Goal: Task Accomplishment & Management: Manage account settings

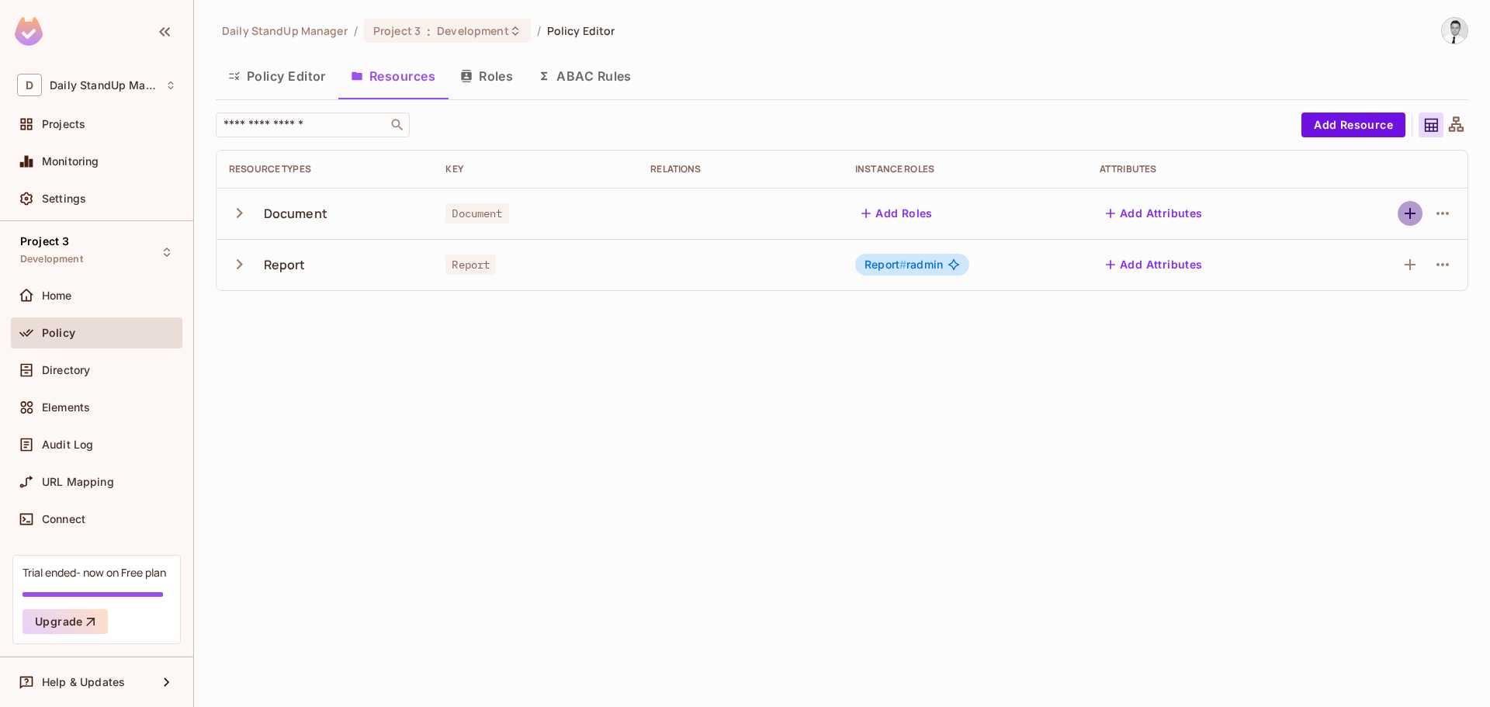
click at [1414, 219] on icon "button" at bounding box center [1410, 213] width 19 height 19
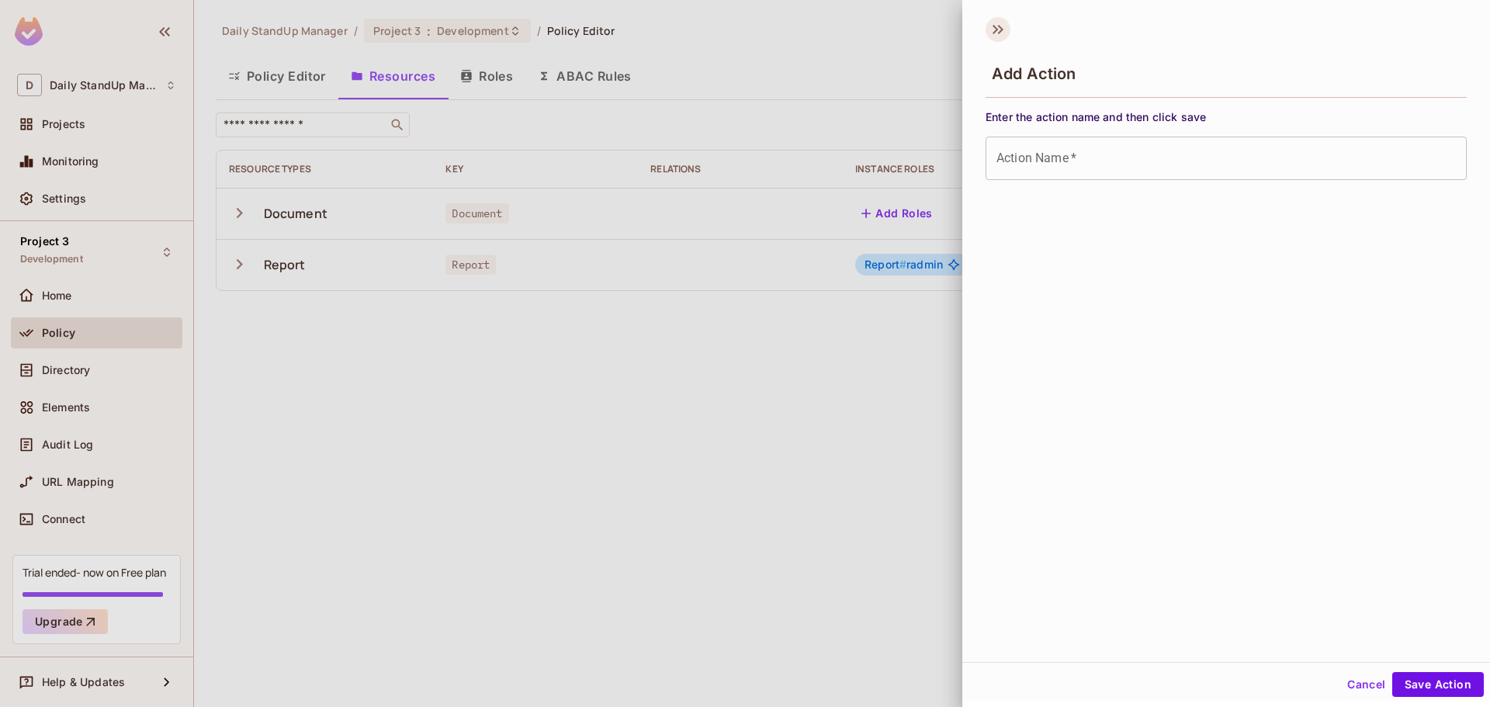
click at [990, 24] on icon at bounding box center [998, 29] width 25 height 25
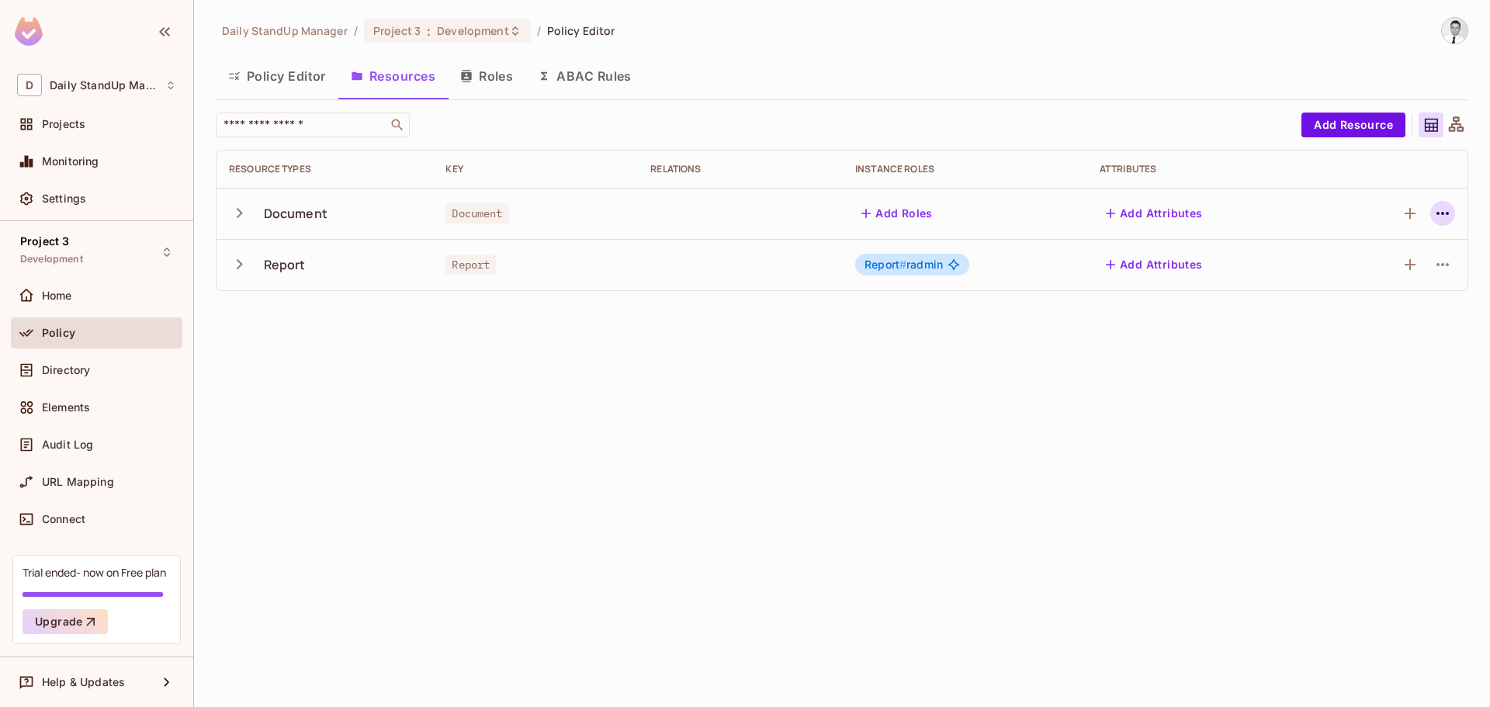
click at [1445, 212] on icon "button" at bounding box center [1443, 213] width 19 height 19
click at [722, 396] on div at bounding box center [745, 353] width 1490 height 707
click at [1382, 121] on button "Add Resource" at bounding box center [1354, 125] width 104 height 25
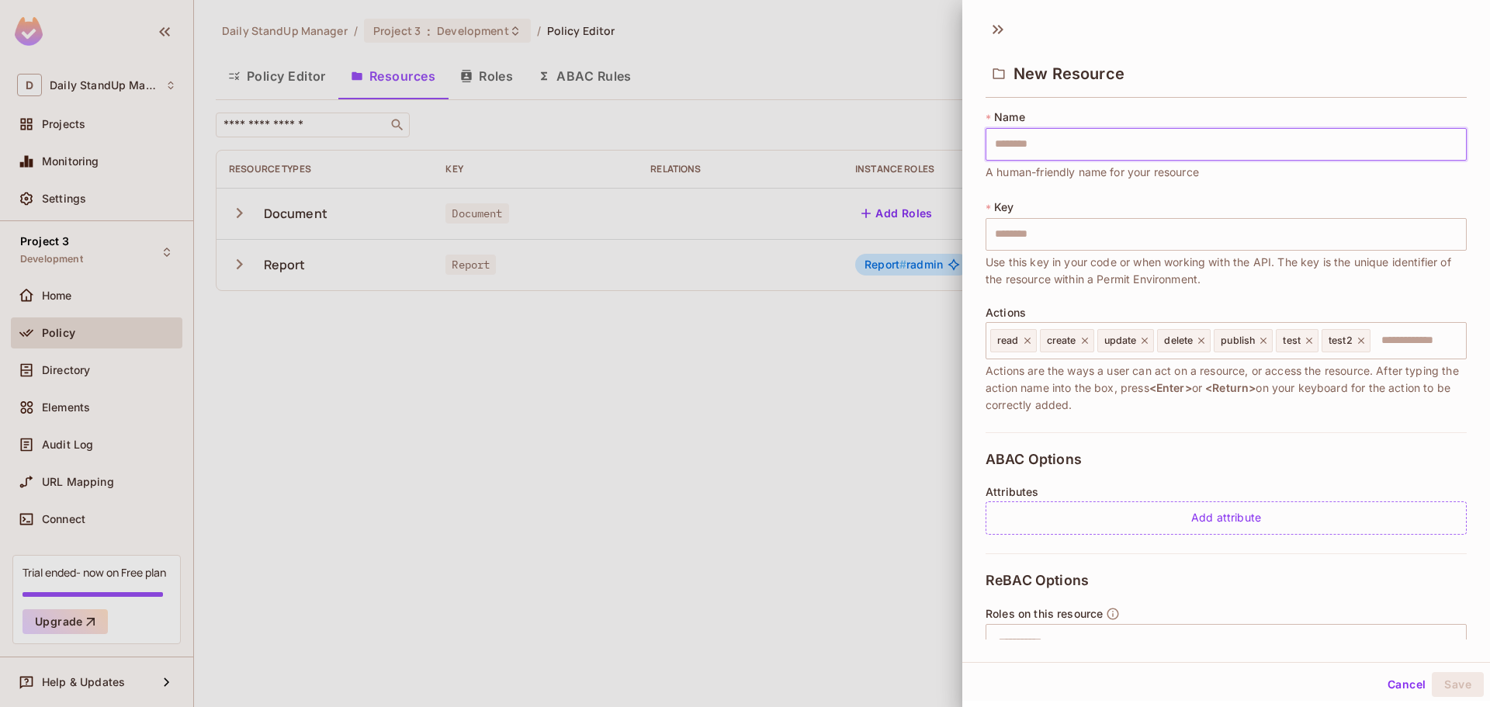
click at [1089, 151] on input "text" at bounding box center [1226, 144] width 481 height 33
click at [1051, 154] on input "text" at bounding box center [1226, 144] width 481 height 33
type input "*"
type input "**"
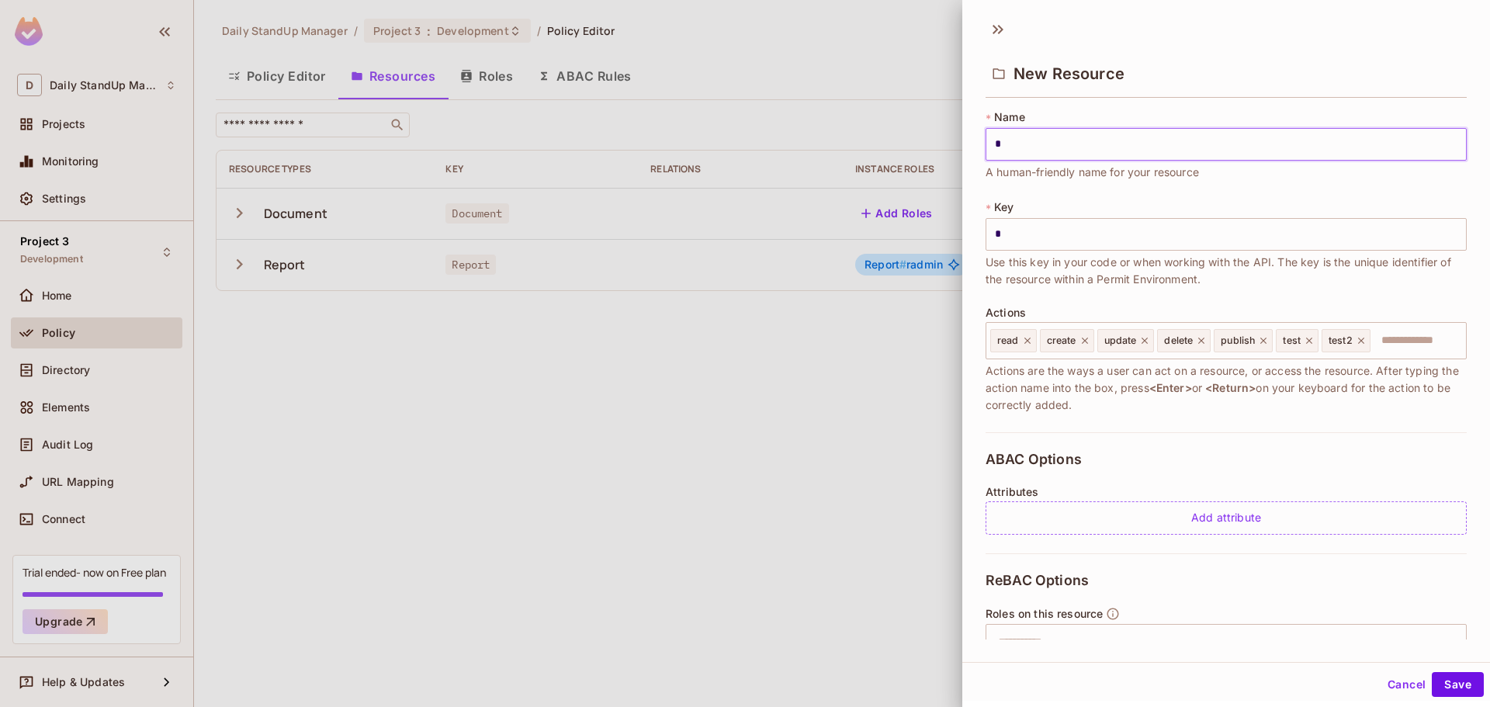
type input "**"
type input "***"
type input "****"
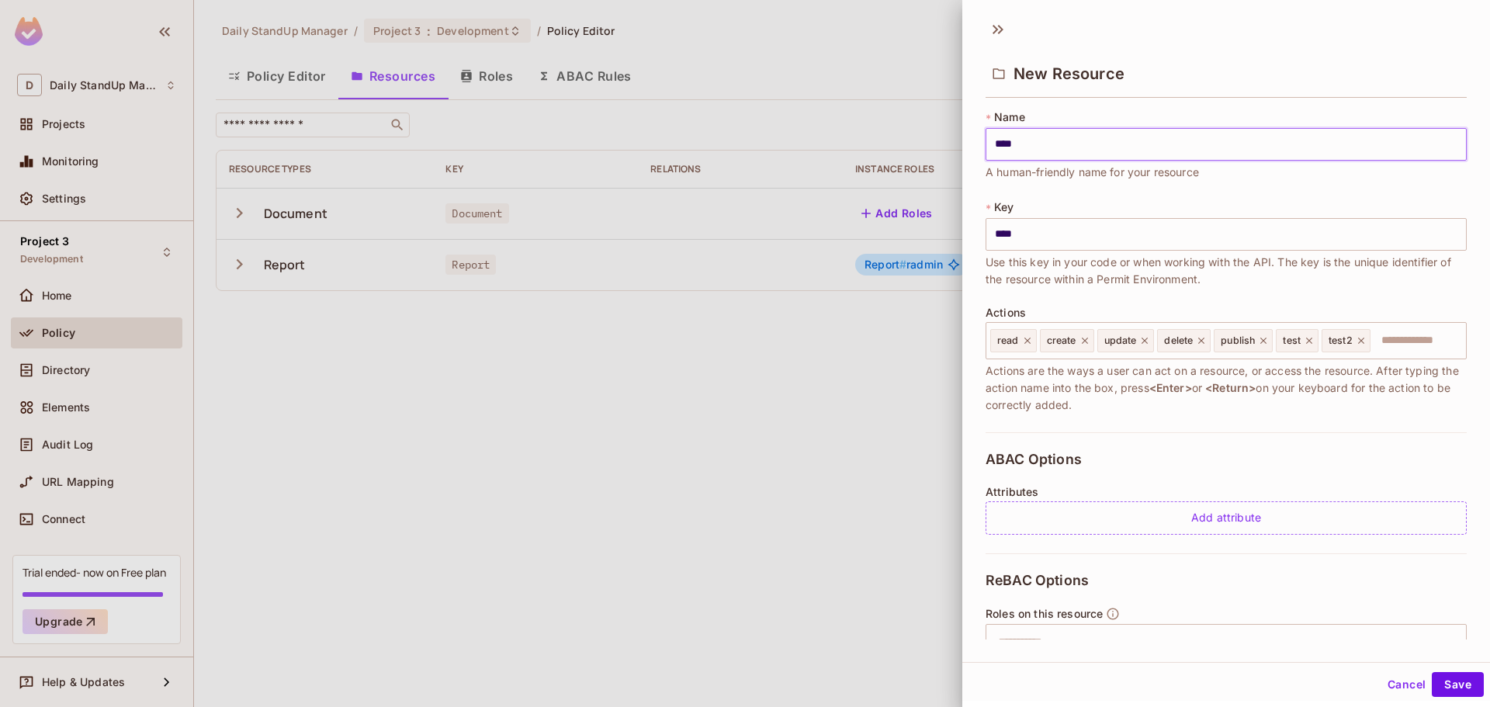
type input "*****"
type input "******"
type input "*******"
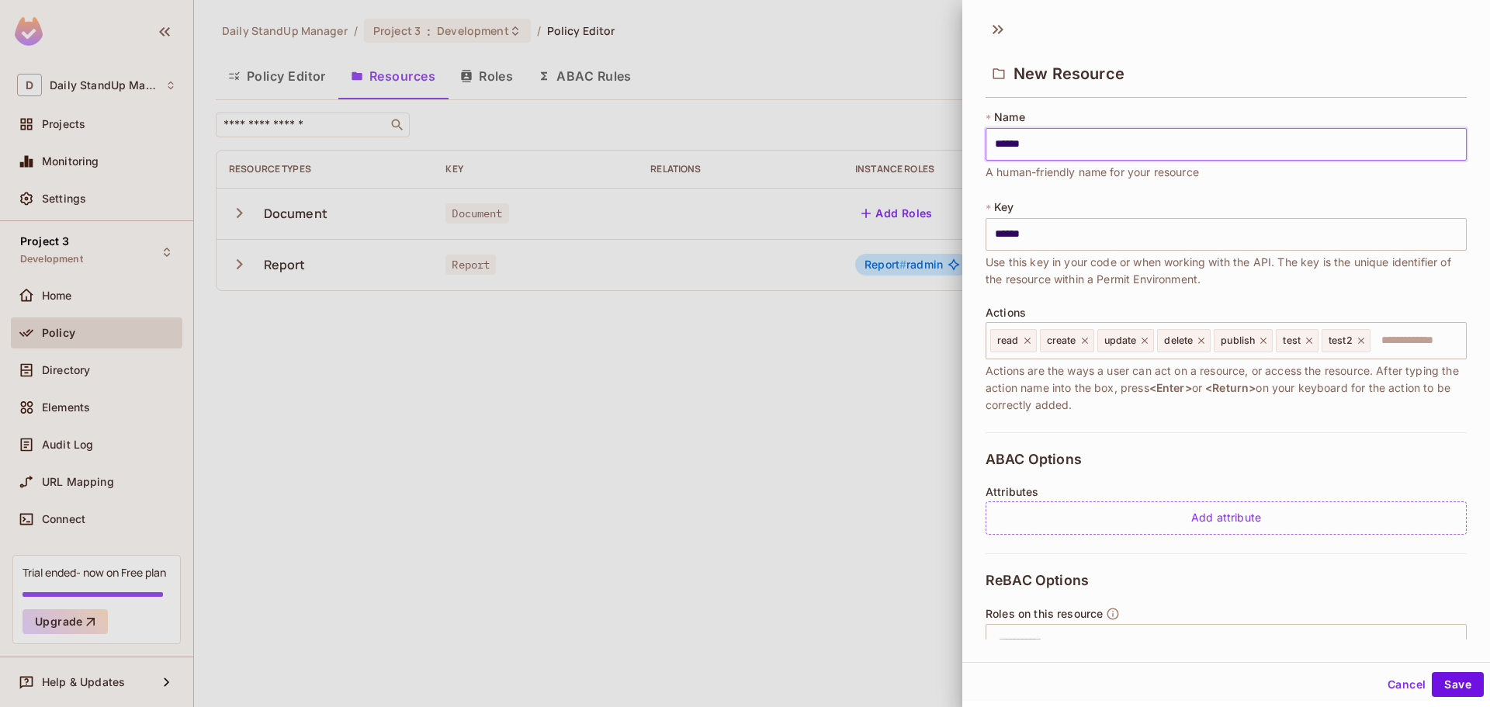
type input "*******"
type input "********"
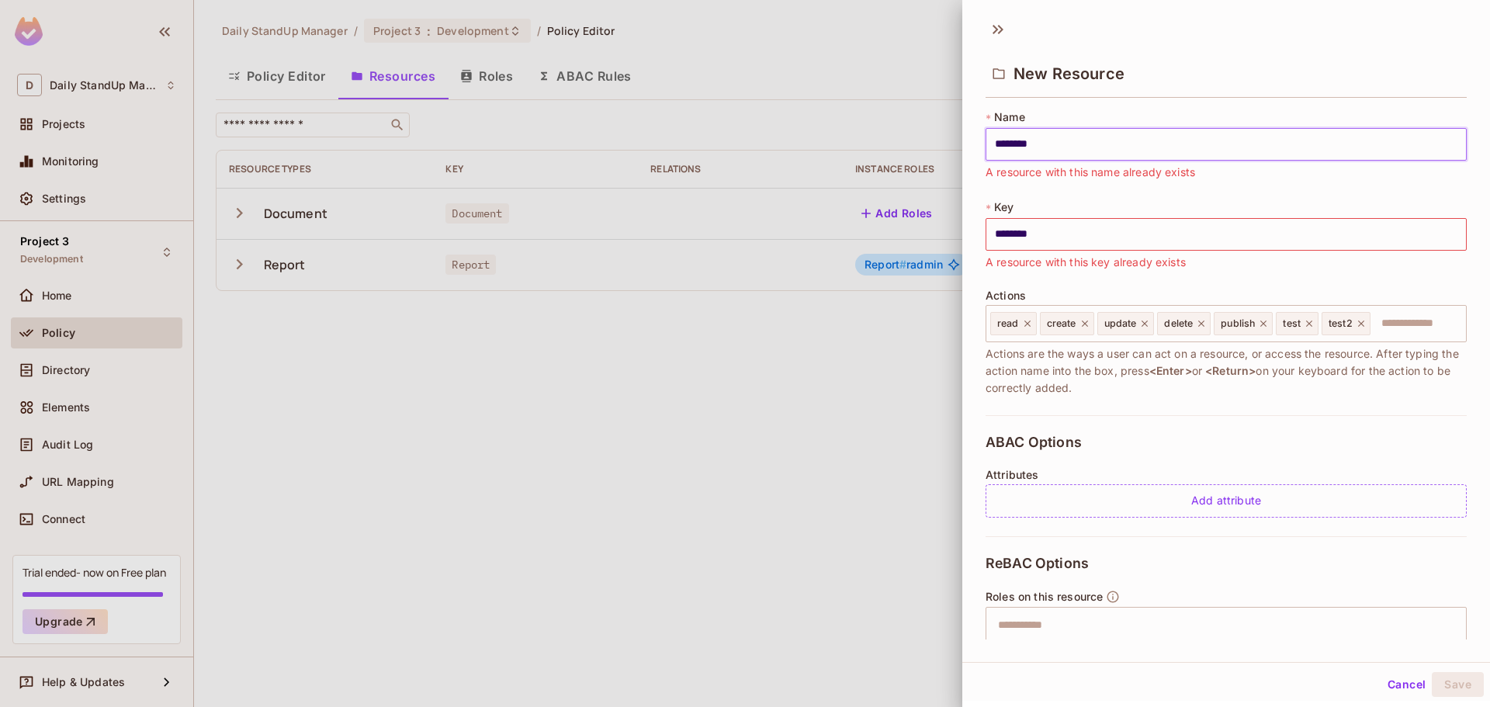
type input "*********"
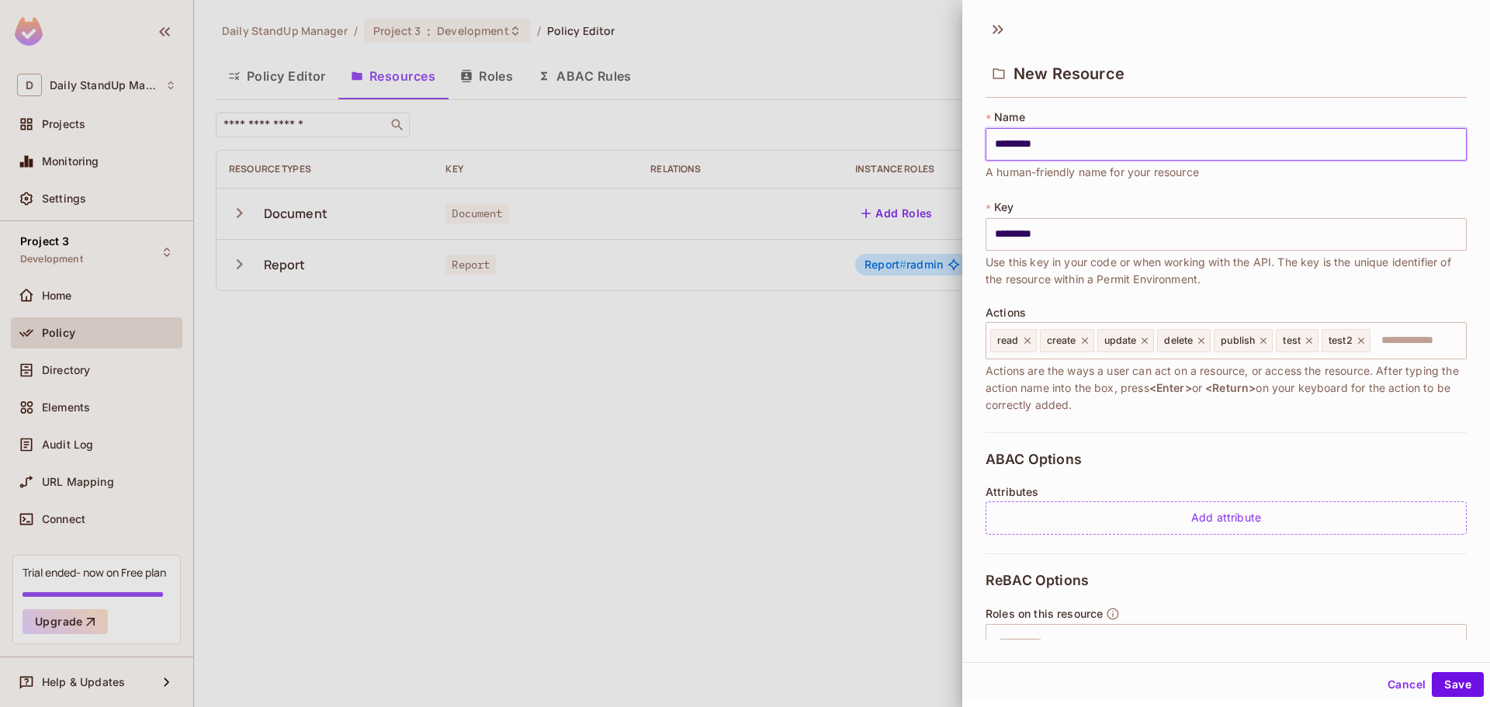
click at [1063, 196] on div "* Name ********* ​ A human-friendly name for your resource * Key ********* ​ Us…" at bounding box center [1226, 270] width 481 height 323
click at [1063, 151] on input "*********" at bounding box center [1226, 144] width 481 height 33
click at [1252, 93] on div "New Resource" at bounding box center [1226, 72] width 481 height 50
click at [1095, 141] on input "*********" at bounding box center [1226, 144] width 481 height 33
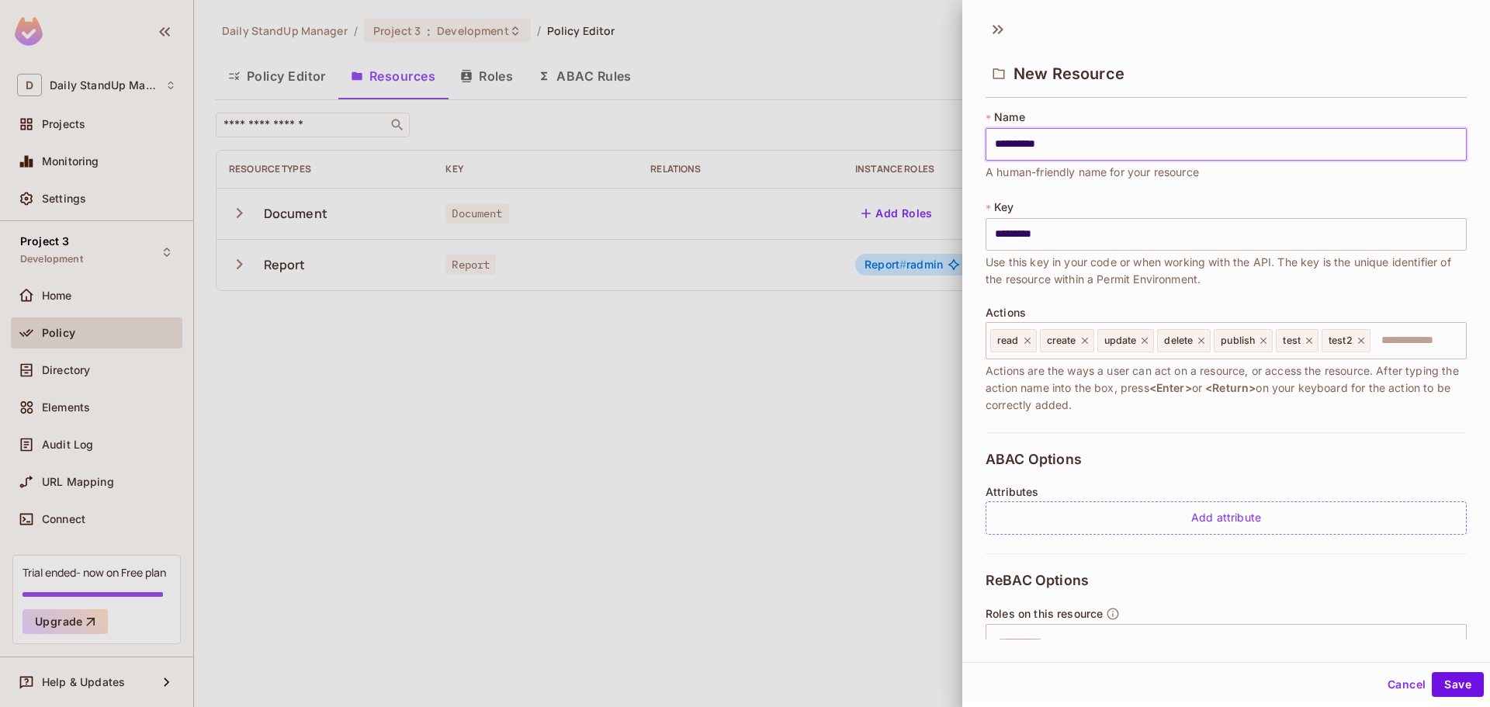
type input "**********"
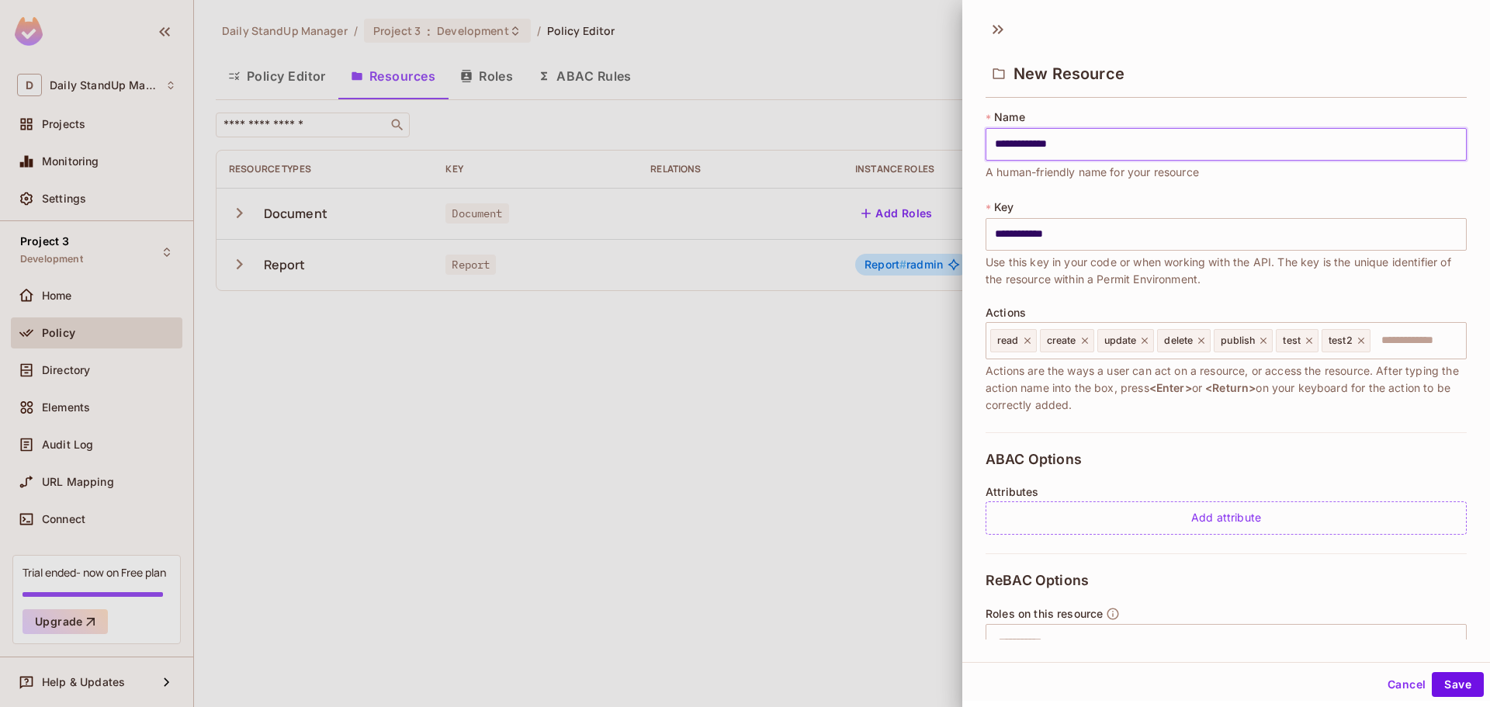
type input "**********"
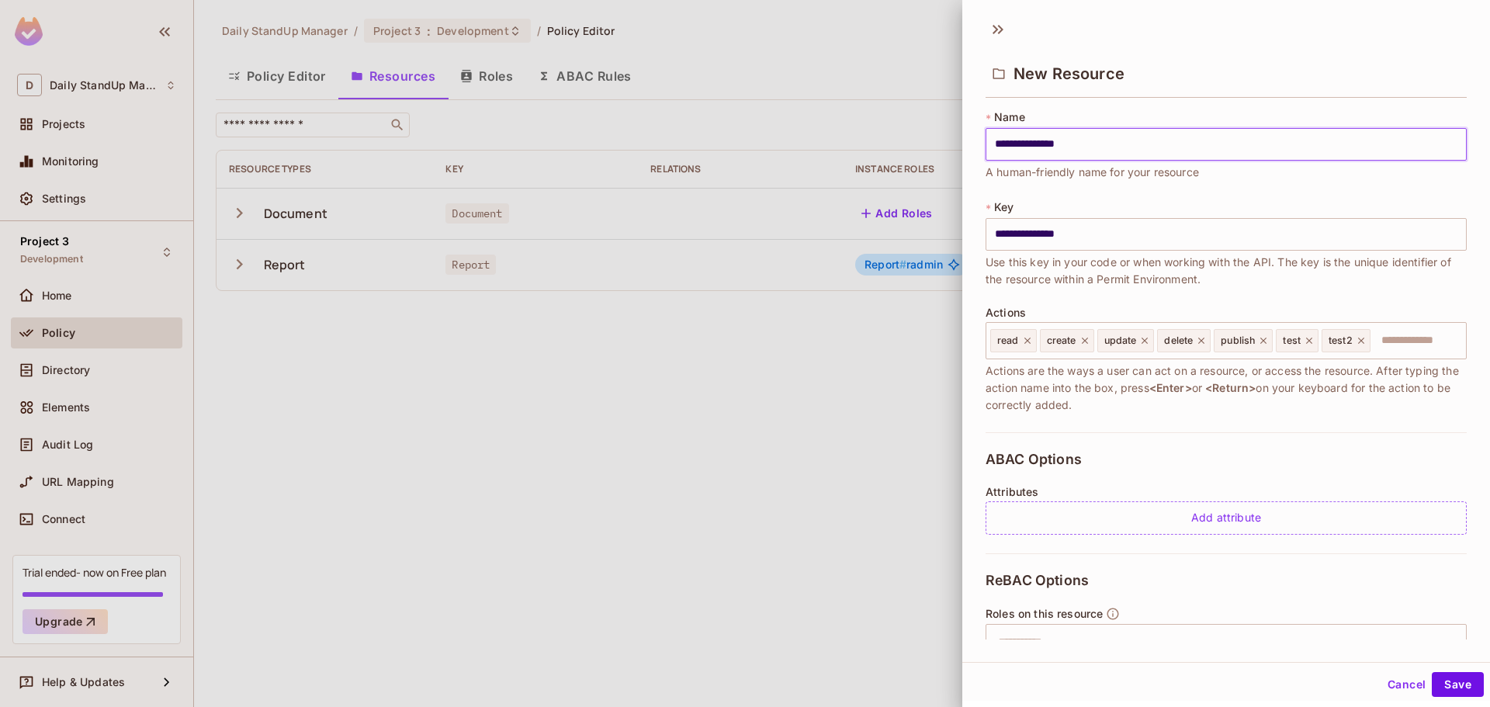
type input "**********"
click at [1047, 382] on span "Actions are the ways a user can act on a resource, or access the resource. Afte…" at bounding box center [1226, 388] width 481 height 51
click at [998, 24] on icon at bounding box center [998, 29] width 25 height 25
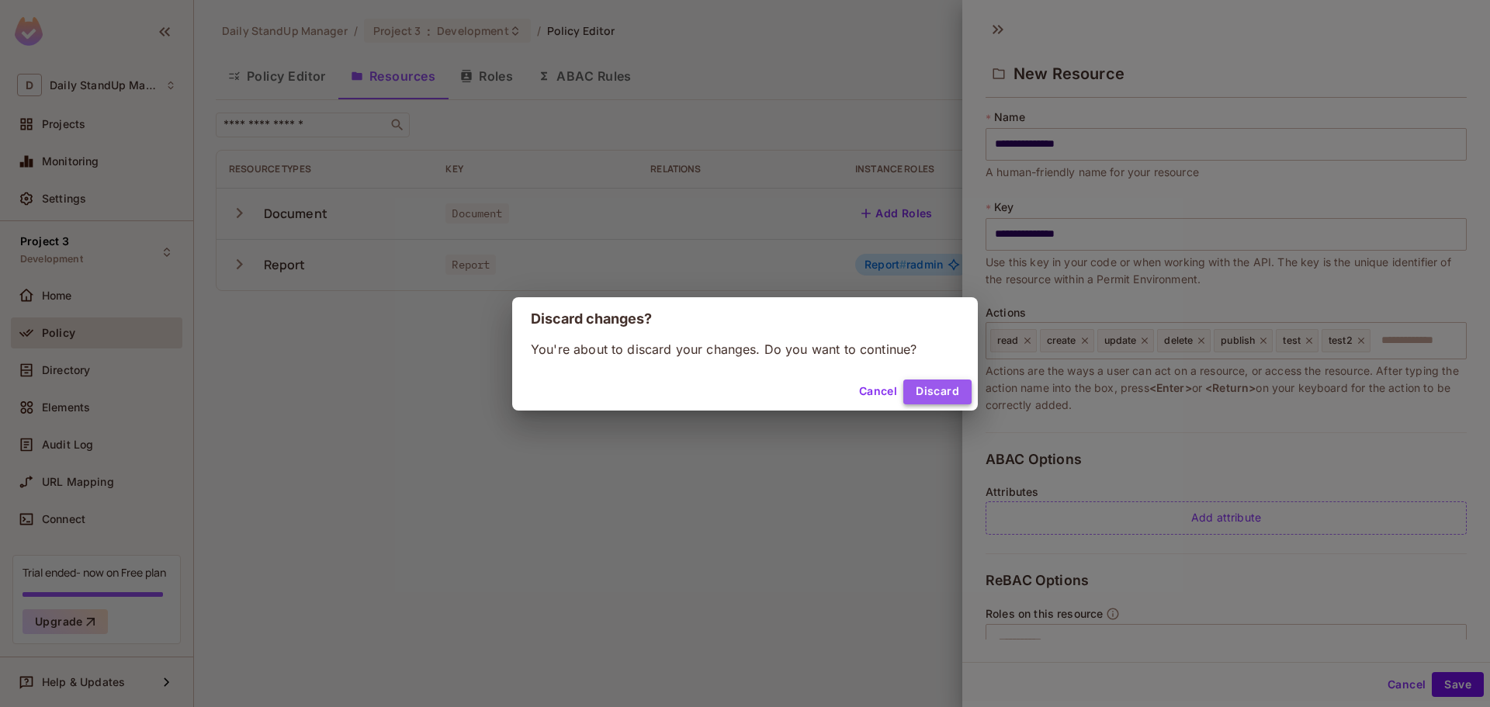
click at [941, 394] on button "Discard" at bounding box center [938, 392] width 68 height 25
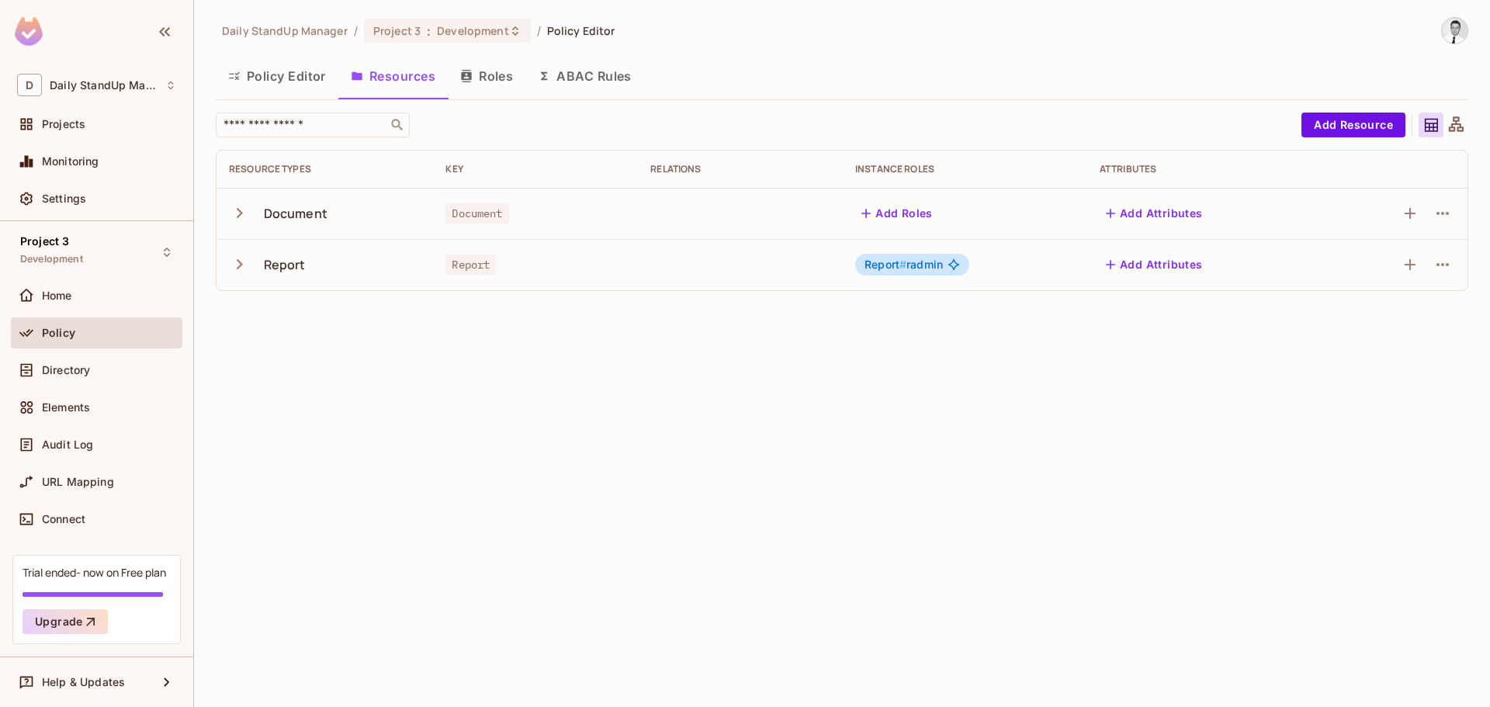
click at [800, 87] on div "Policy Editor Resources Roles ABAC Rules" at bounding box center [842, 76] width 1253 height 39
click at [234, 211] on icon "button" at bounding box center [239, 213] width 21 height 21
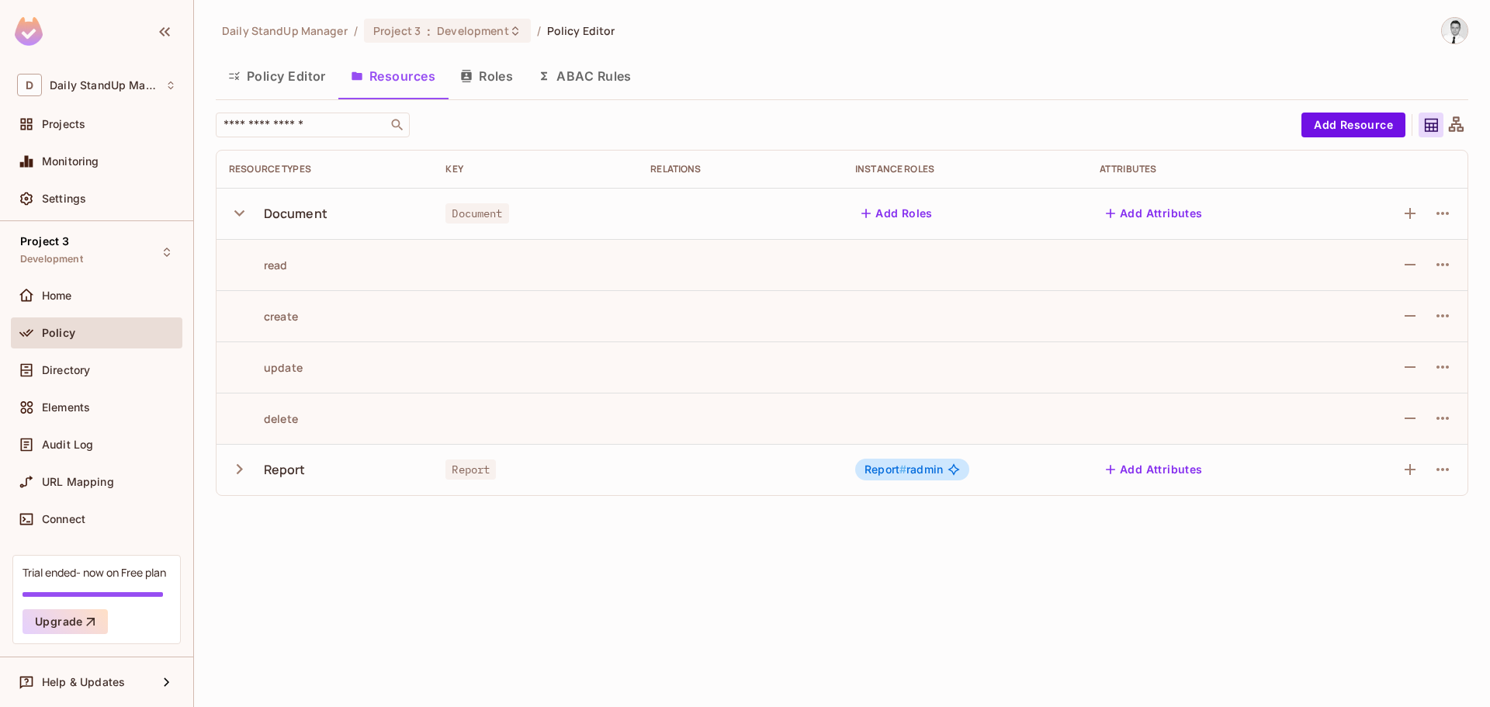
click at [234, 211] on icon "button" at bounding box center [239, 213] width 21 height 21
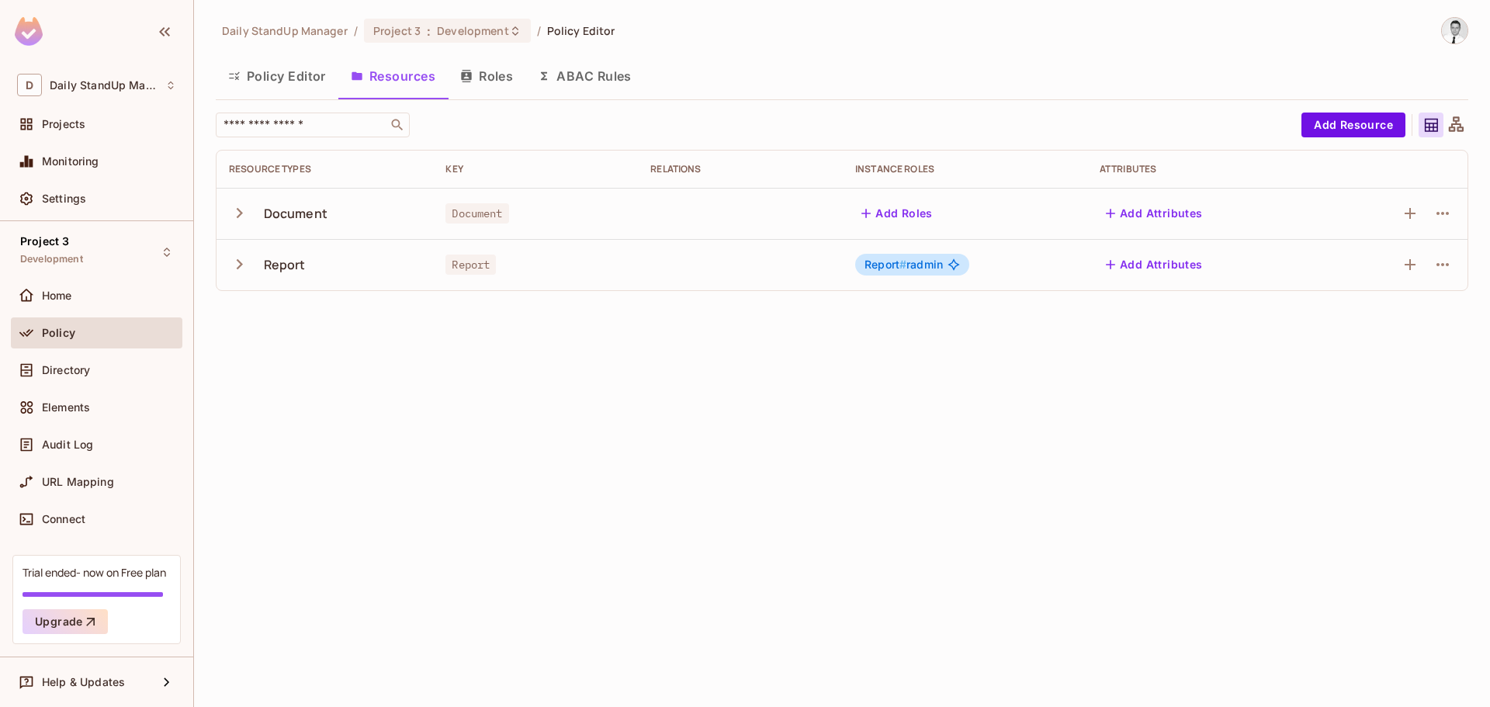
drag, startPoint x: 233, startPoint y: 69, endPoint x: 351, endPoint y: 75, distance: 118.2
click at [233, 69] on button "Policy Editor" at bounding box center [277, 76] width 123 height 39
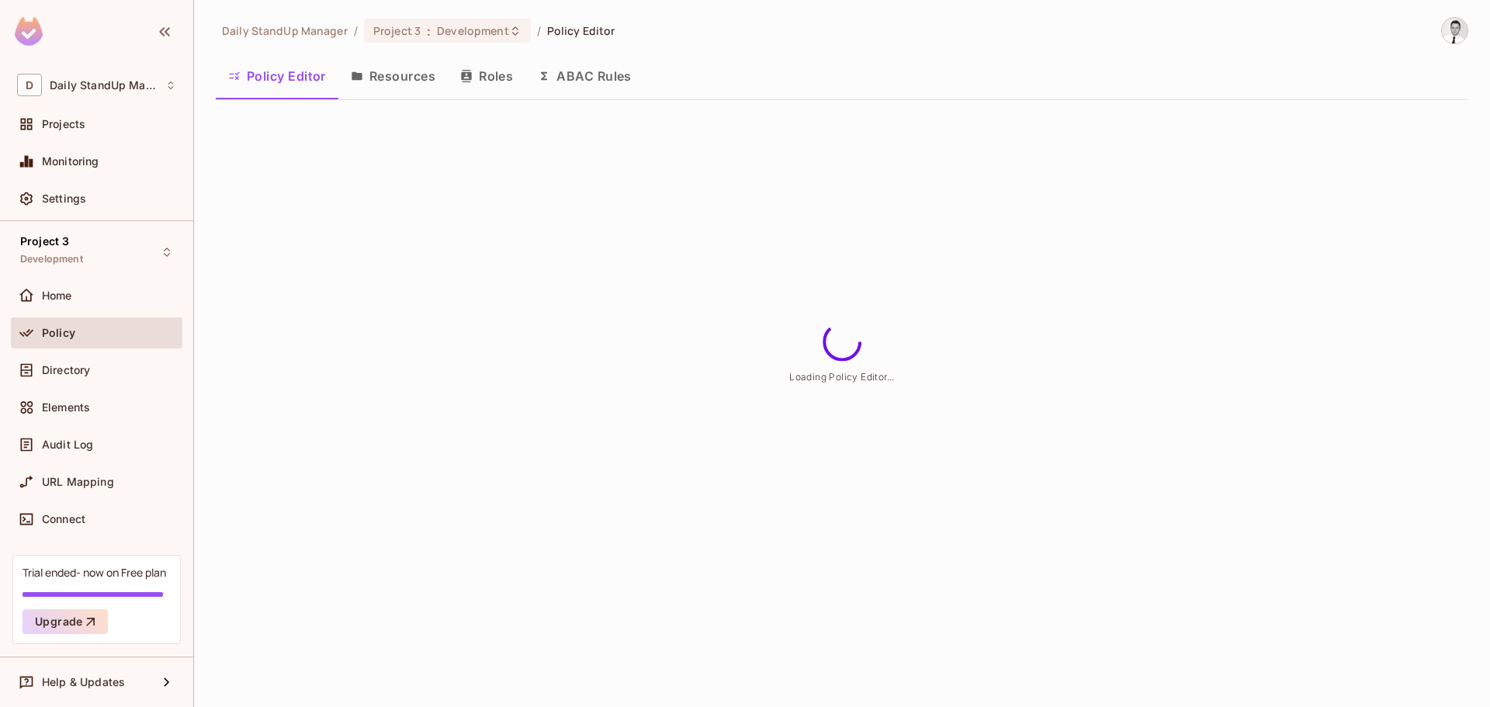
click at [383, 72] on button "Resources" at bounding box center [392, 76] width 109 height 39
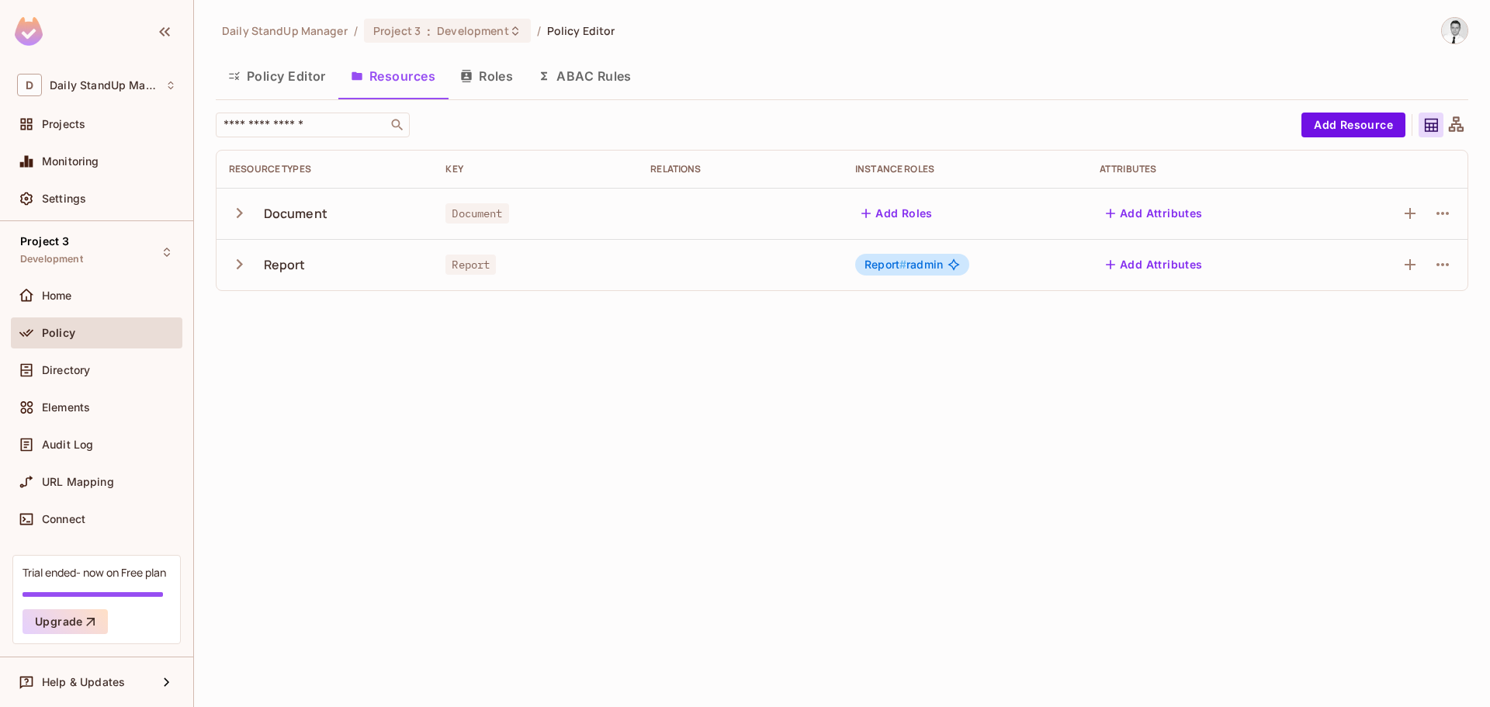
click at [933, 50] on div "Daily StandUp Manager / Project 3 : Development / Policy Editor Policy Editor R…" at bounding box center [842, 160] width 1253 height 286
click at [496, 77] on button "Roles" at bounding box center [487, 76] width 78 height 39
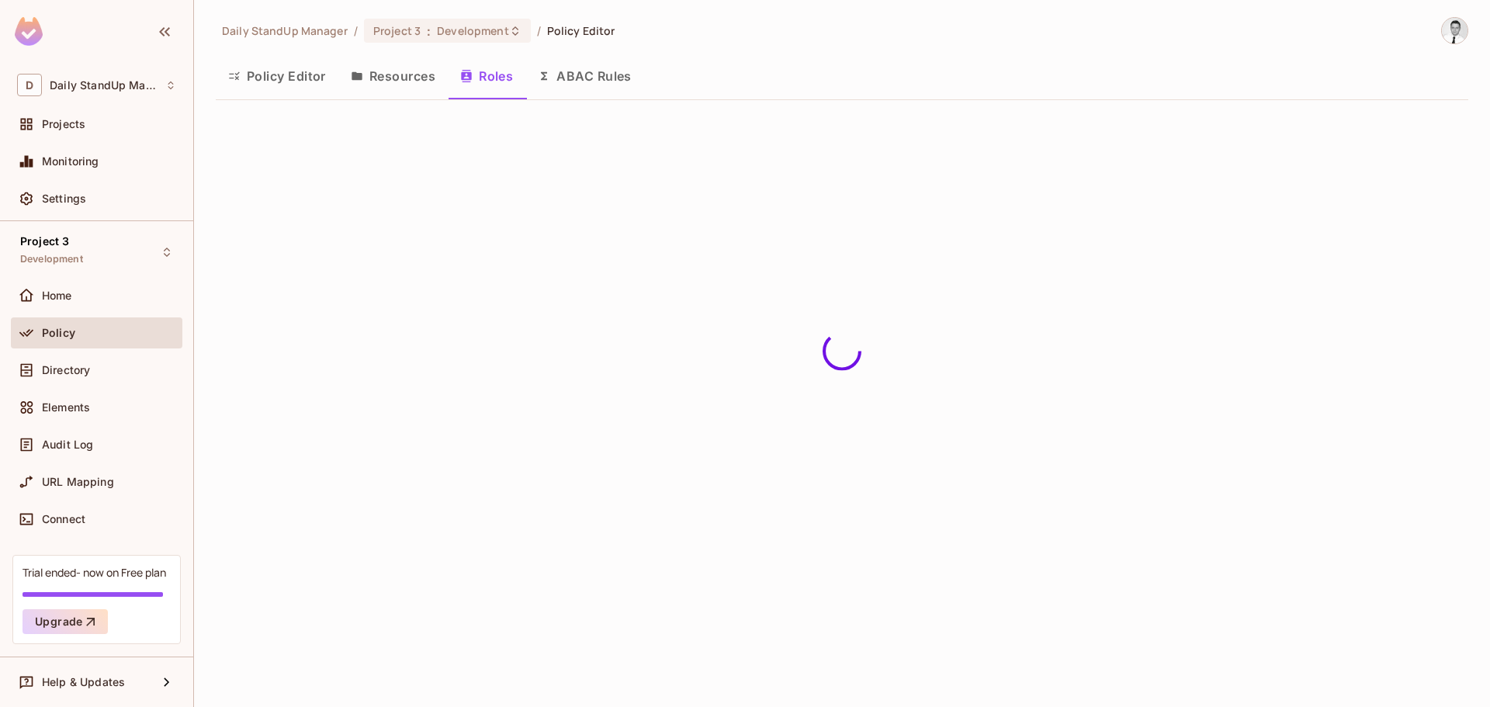
click at [570, 78] on button "ABAC Rules" at bounding box center [585, 76] width 119 height 39
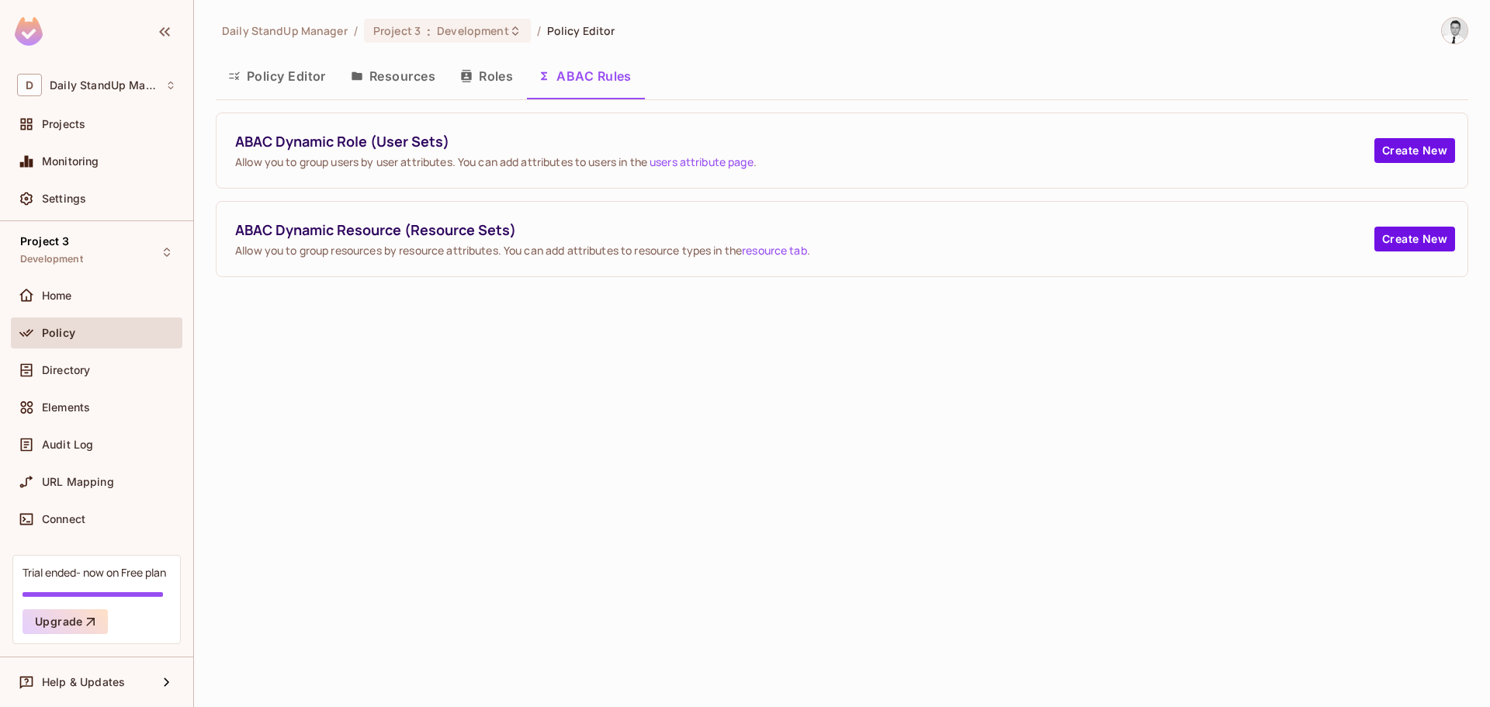
drag, startPoint x: 287, startPoint y: 77, endPoint x: 667, endPoint y: 153, distance: 387.1
click at [287, 76] on button "Policy Editor" at bounding box center [277, 76] width 123 height 39
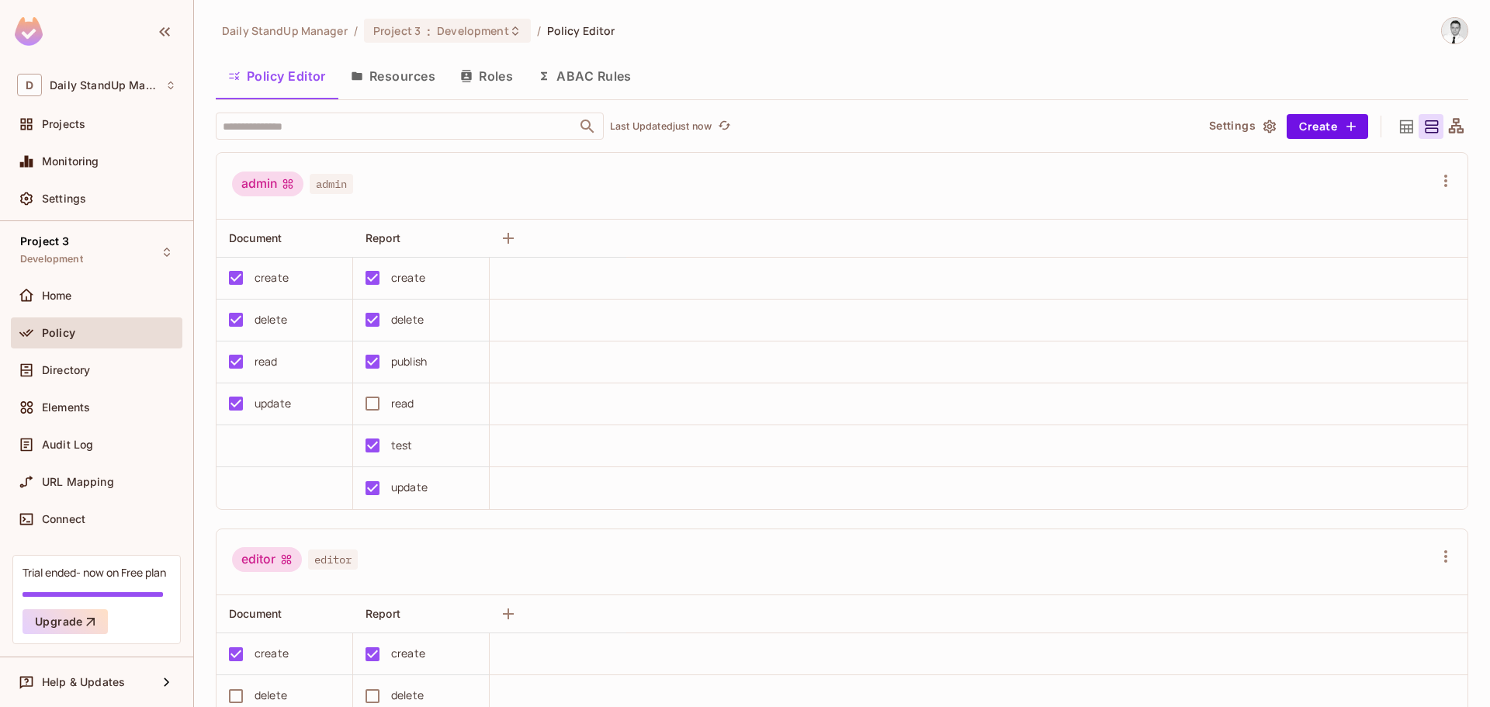
click at [375, 87] on button "Resources" at bounding box center [392, 76] width 109 height 39
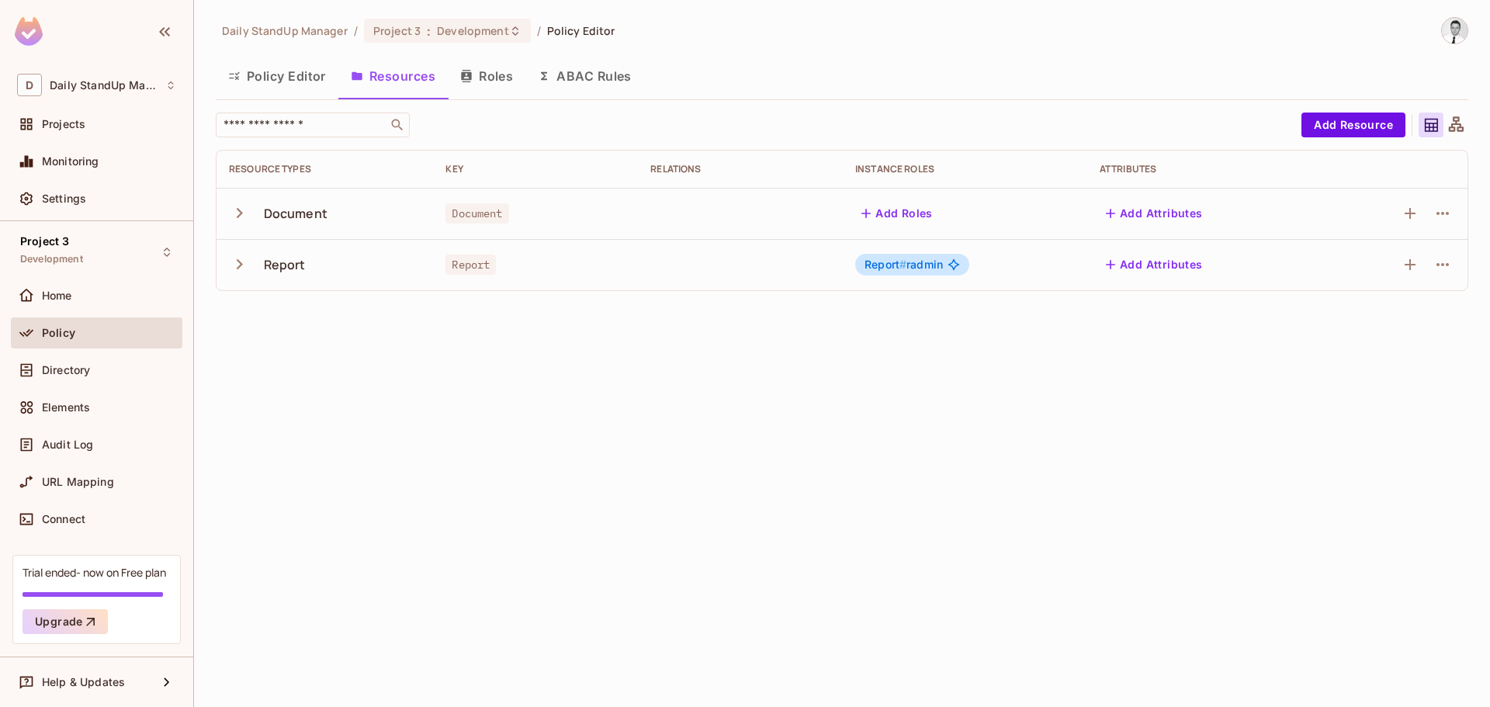
click at [267, 75] on button "Policy Editor" at bounding box center [277, 76] width 123 height 39
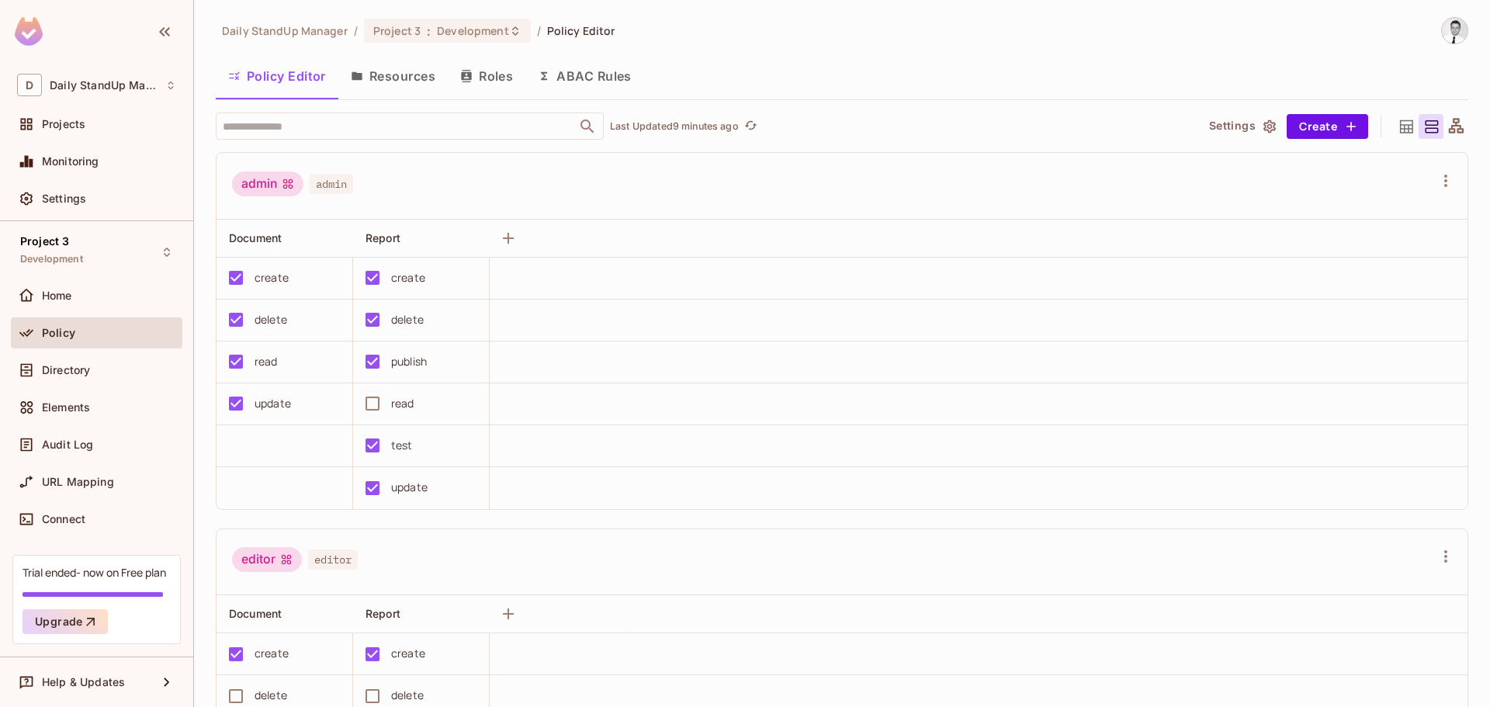
click at [508, 203] on div "admin admin" at bounding box center [842, 186] width 1251 height 67
click at [492, 172] on div "admin admin" at bounding box center [833, 186] width 1202 height 29
click at [452, 182] on div "admin admin" at bounding box center [833, 186] width 1202 height 29
click at [509, 231] on icon "button" at bounding box center [508, 238] width 19 height 19
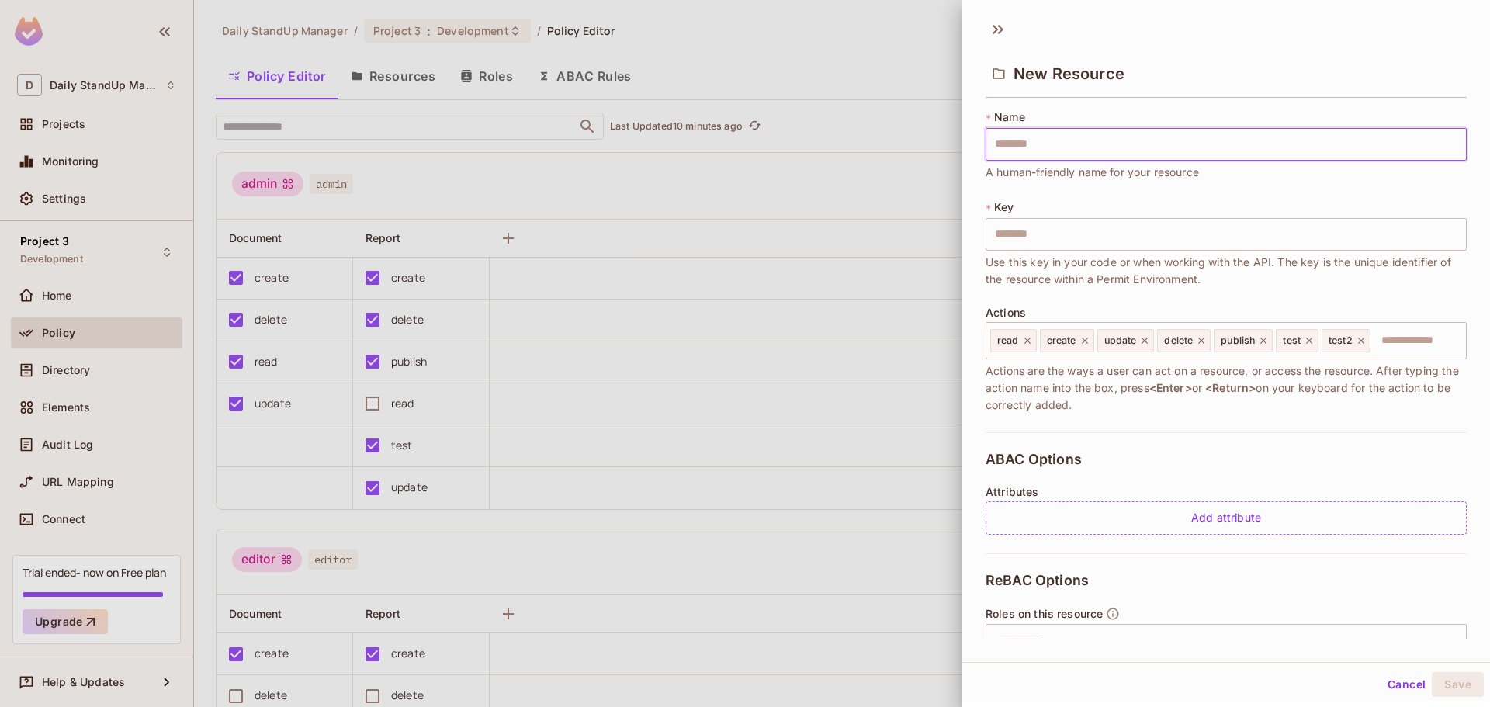
click at [995, 23] on icon at bounding box center [998, 29] width 25 height 25
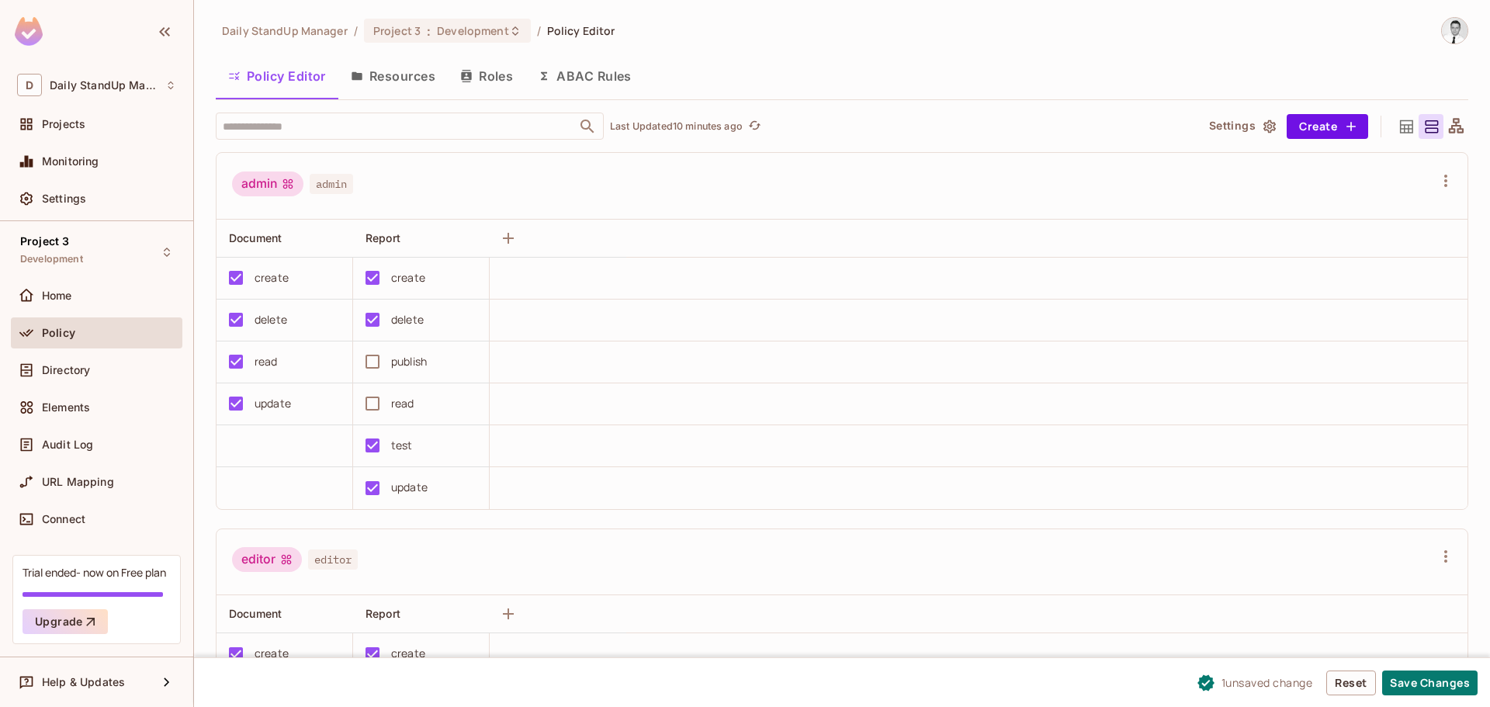
click at [1267, 690] on span "1 unsaved change" at bounding box center [1268, 683] width 92 height 16
click at [876, 115] on div "​ Last Updated 10 minutes ago" at bounding box center [699, 126] width 967 height 27
click at [143, 680] on div "Help & Updates" at bounding box center [100, 682] width 116 height 12
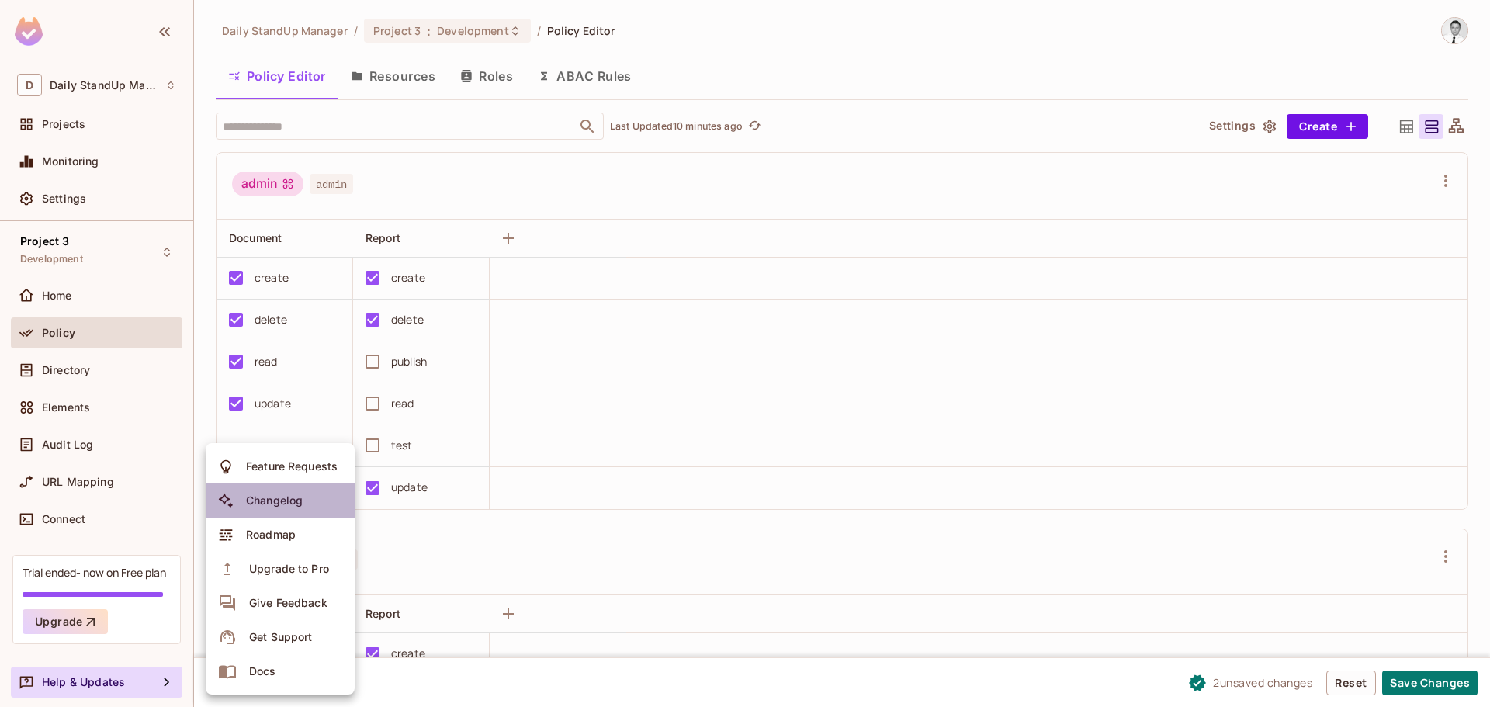
click at [279, 491] on span "Changelog" at bounding box center [274, 500] width 66 height 25
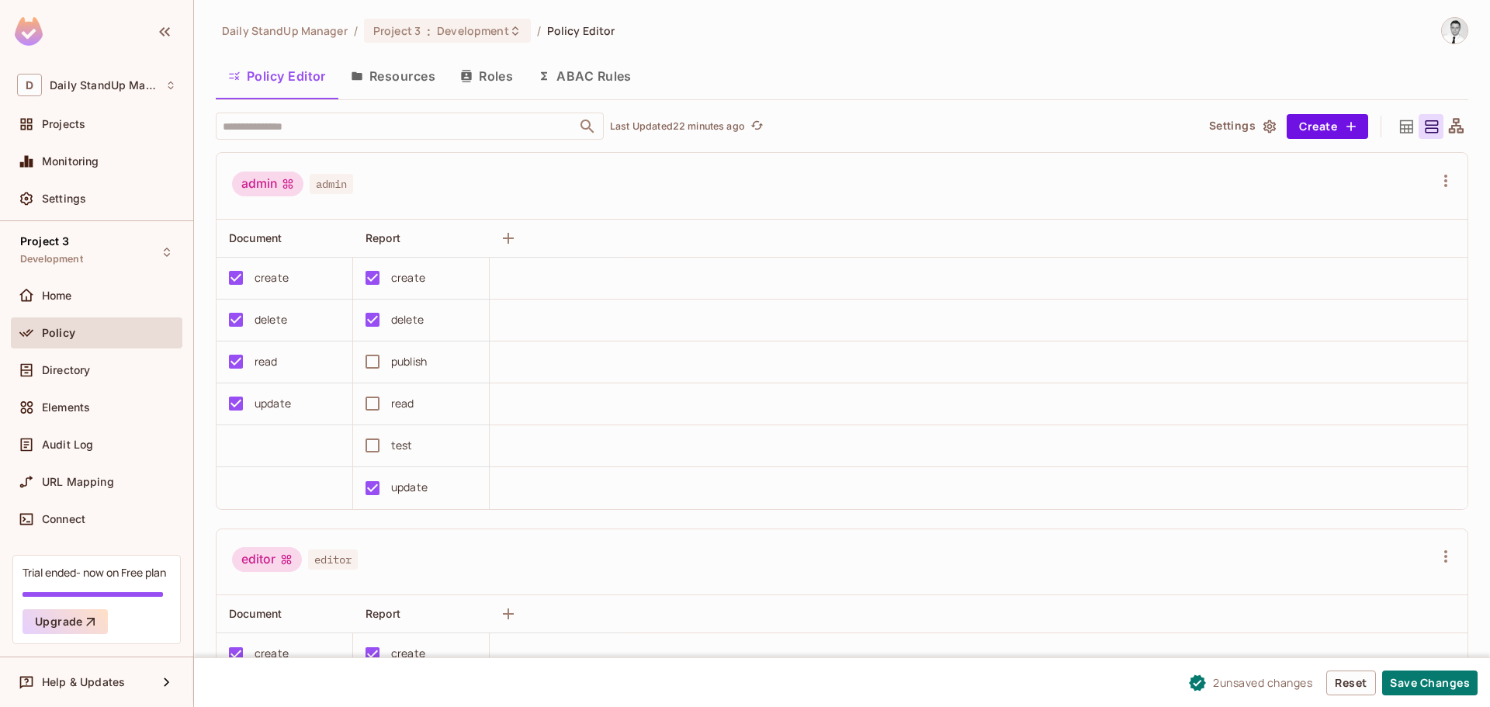
click at [388, 82] on button "Resources" at bounding box center [392, 76] width 109 height 39
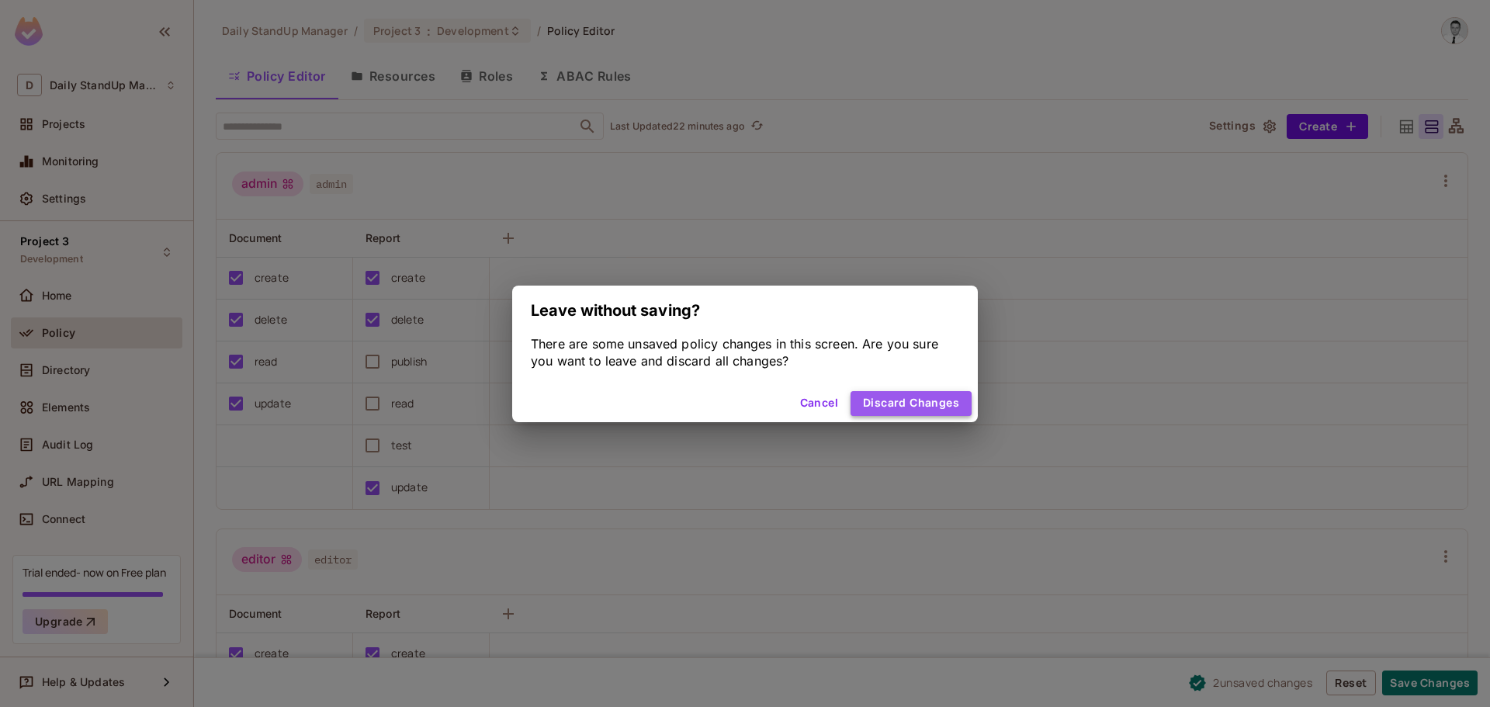
click at [916, 410] on button "Discard Changes" at bounding box center [911, 403] width 121 height 25
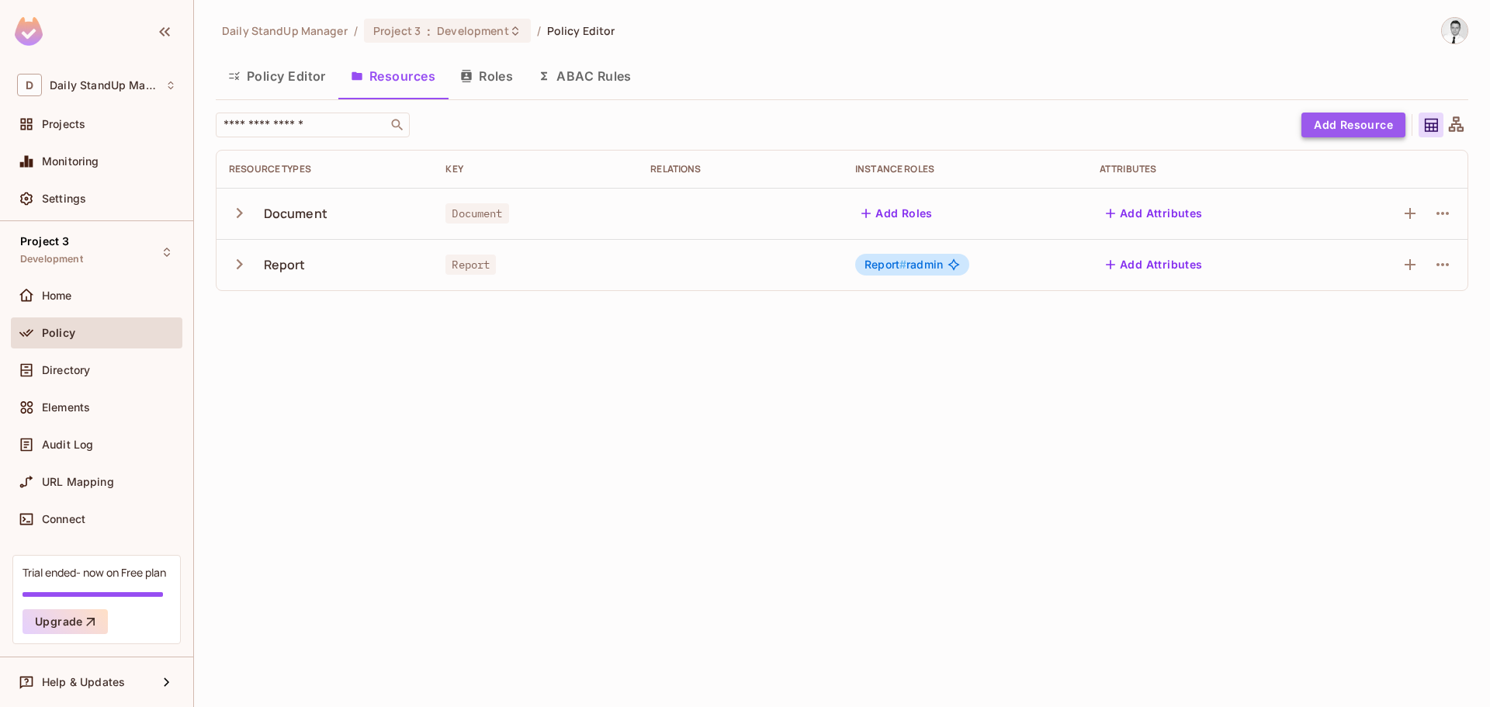
click at [1365, 124] on button "Add Resource" at bounding box center [1354, 125] width 104 height 25
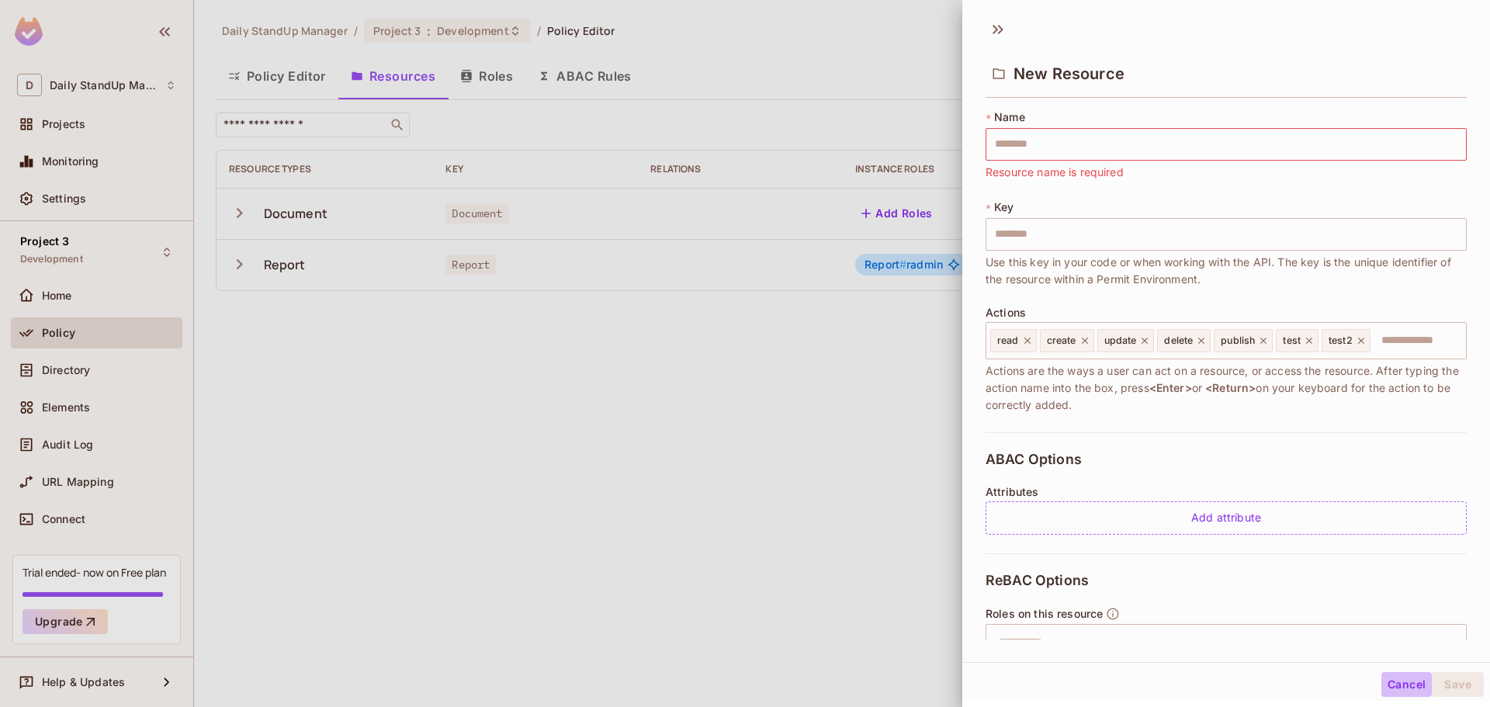
click at [1382, 682] on button "Cancel" at bounding box center [1407, 684] width 50 height 25
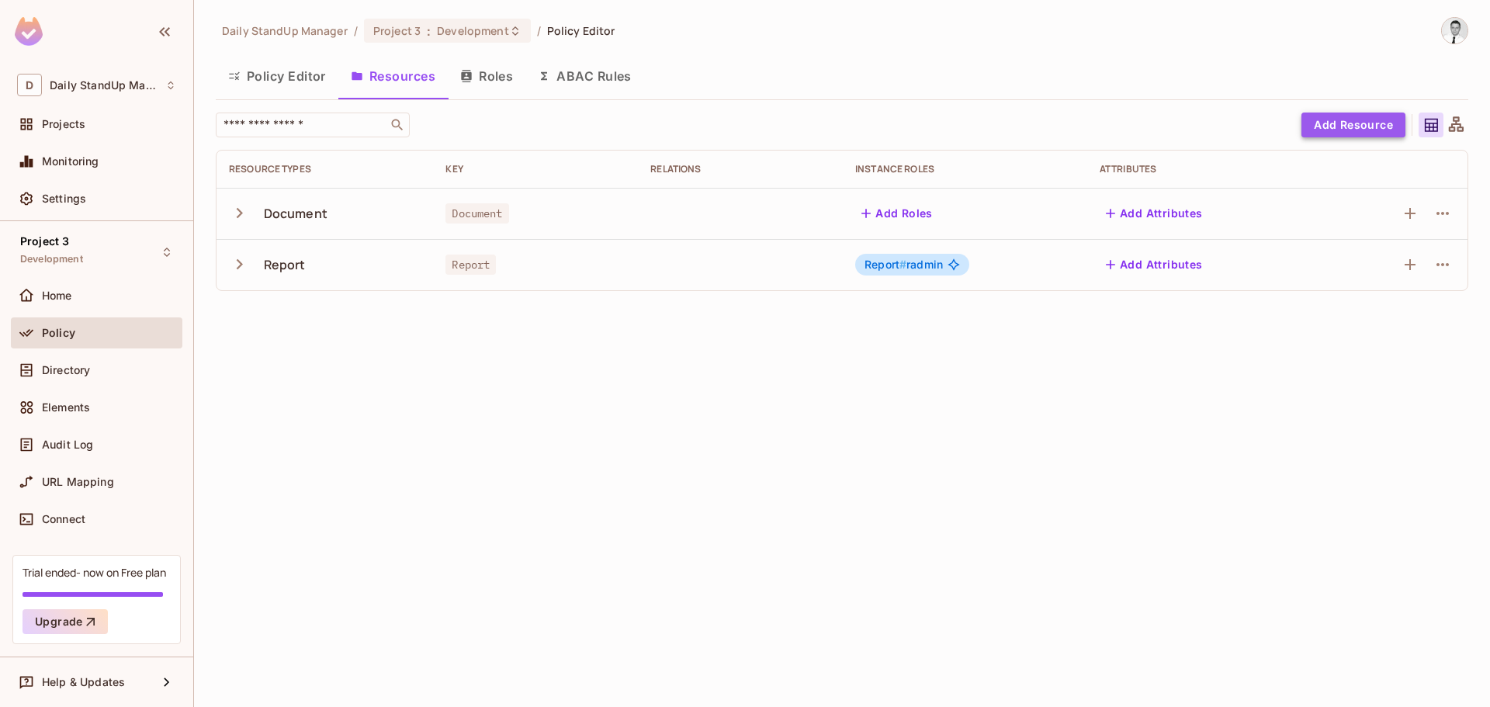
click at [1371, 134] on button "Add Resource" at bounding box center [1354, 125] width 104 height 25
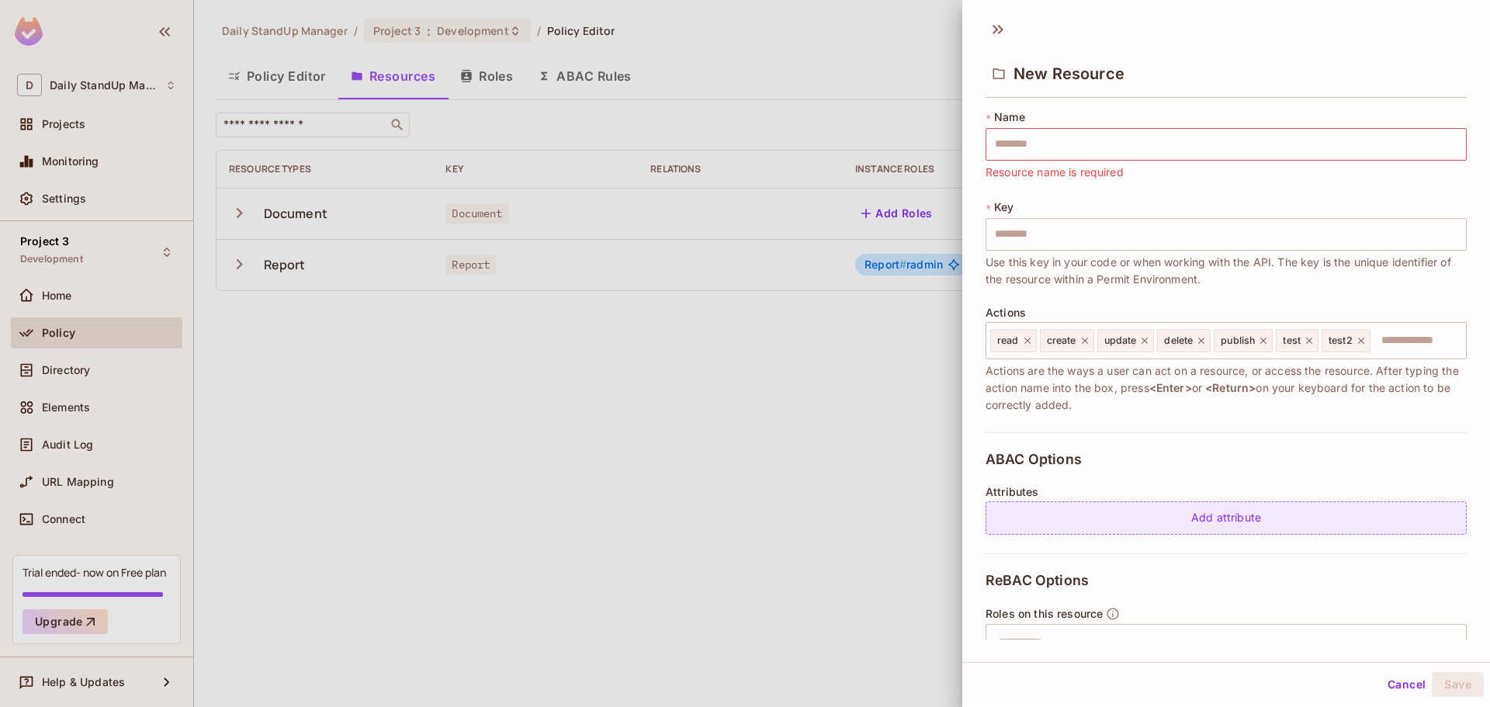
click at [1282, 524] on div "Add attribute" at bounding box center [1226, 517] width 481 height 33
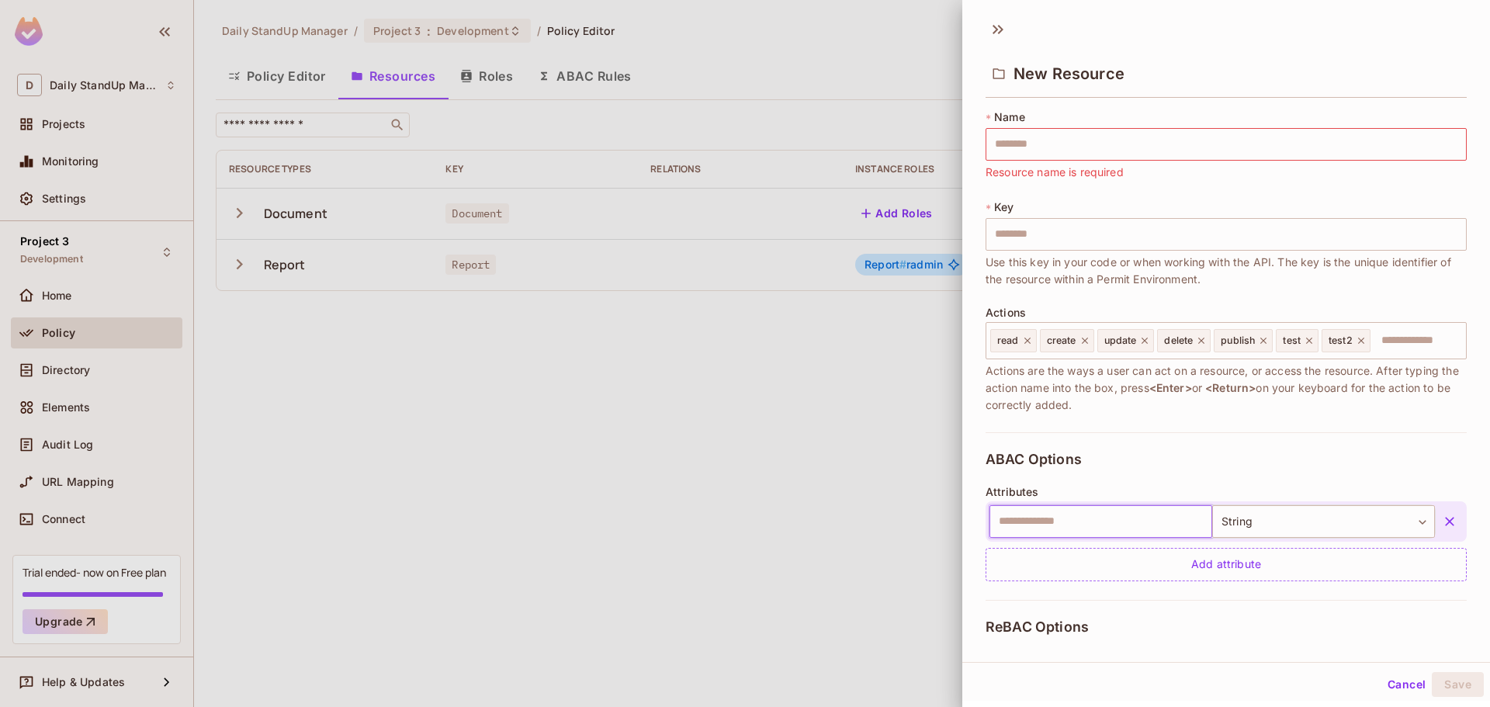
click at [1136, 522] on input "text" at bounding box center [1101, 521] width 223 height 33
click at [1280, 508] on body "D Daily StandUp Manager Projects Monitoring Settings Project 3 Development Home…" at bounding box center [745, 353] width 1490 height 707
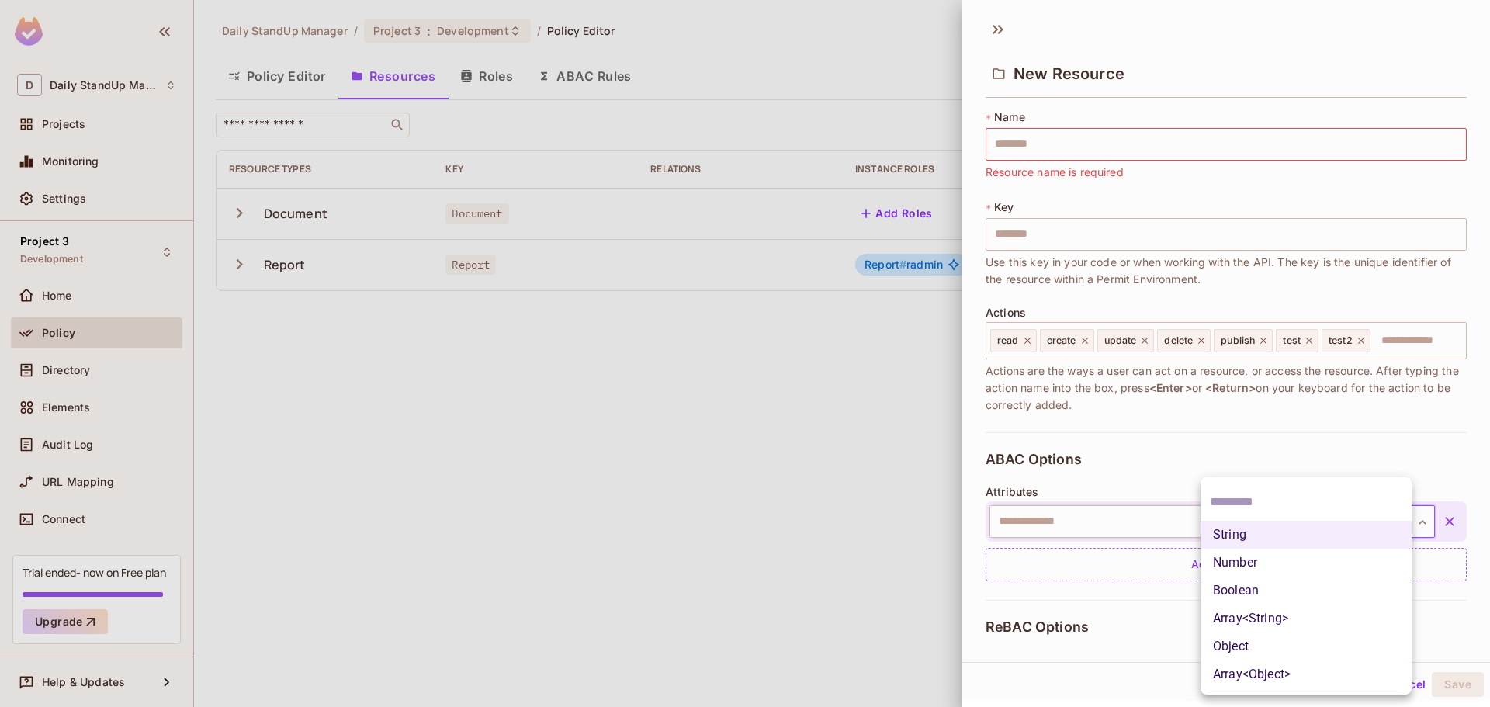
click at [1244, 444] on div at bounding box center [745, 353] width 1490 height 707
click at [1338, 529] on body "D Daily StandUp Manager Projects Monitoring Settings Project 3 Development Home…" at bounding box center [745, 353] width 1490 height 707
click at [1300, 432] on div at bounding box center [745, 353] width 1490 height 707
click at [984, 29] on div "New Resource" at bounding box center [1227, 60] width 528 height 86
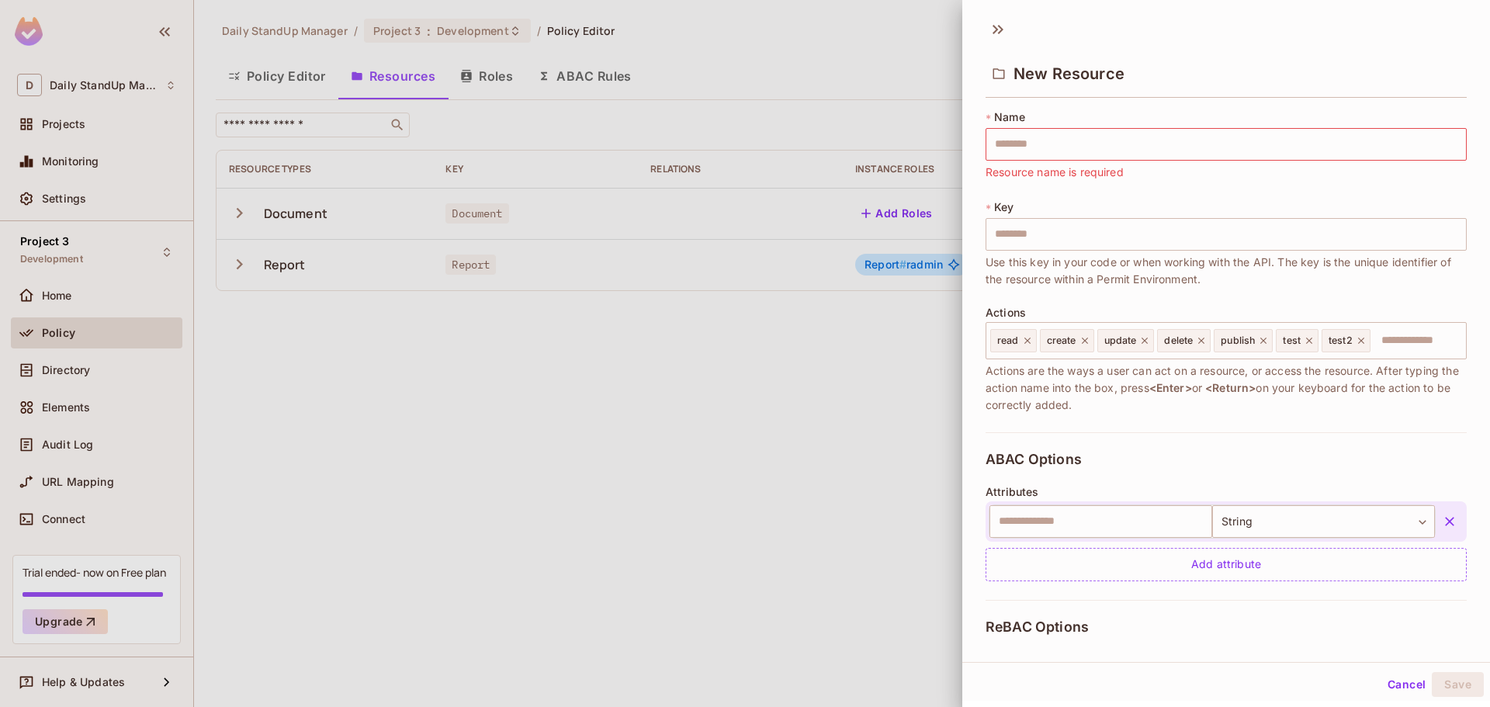
click at [1011, 30] on div "New Resource" at bounding box center [1227, 60] width 528 height 86
click at [1001, 33] on icon at bounding box center [998, 29] width 25 height 25
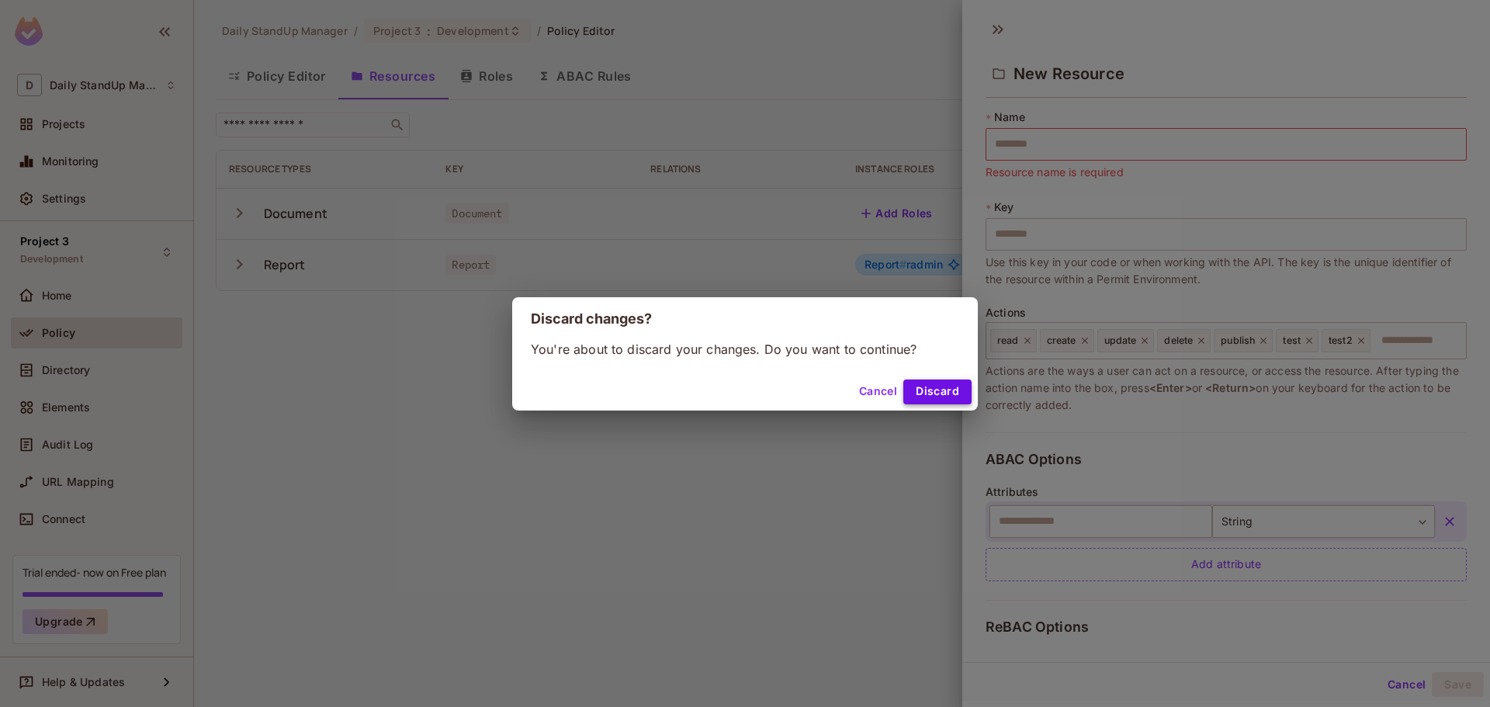
click at [938, 390] on button "Discard" at bounding box center [938, 392] width 68 height 25
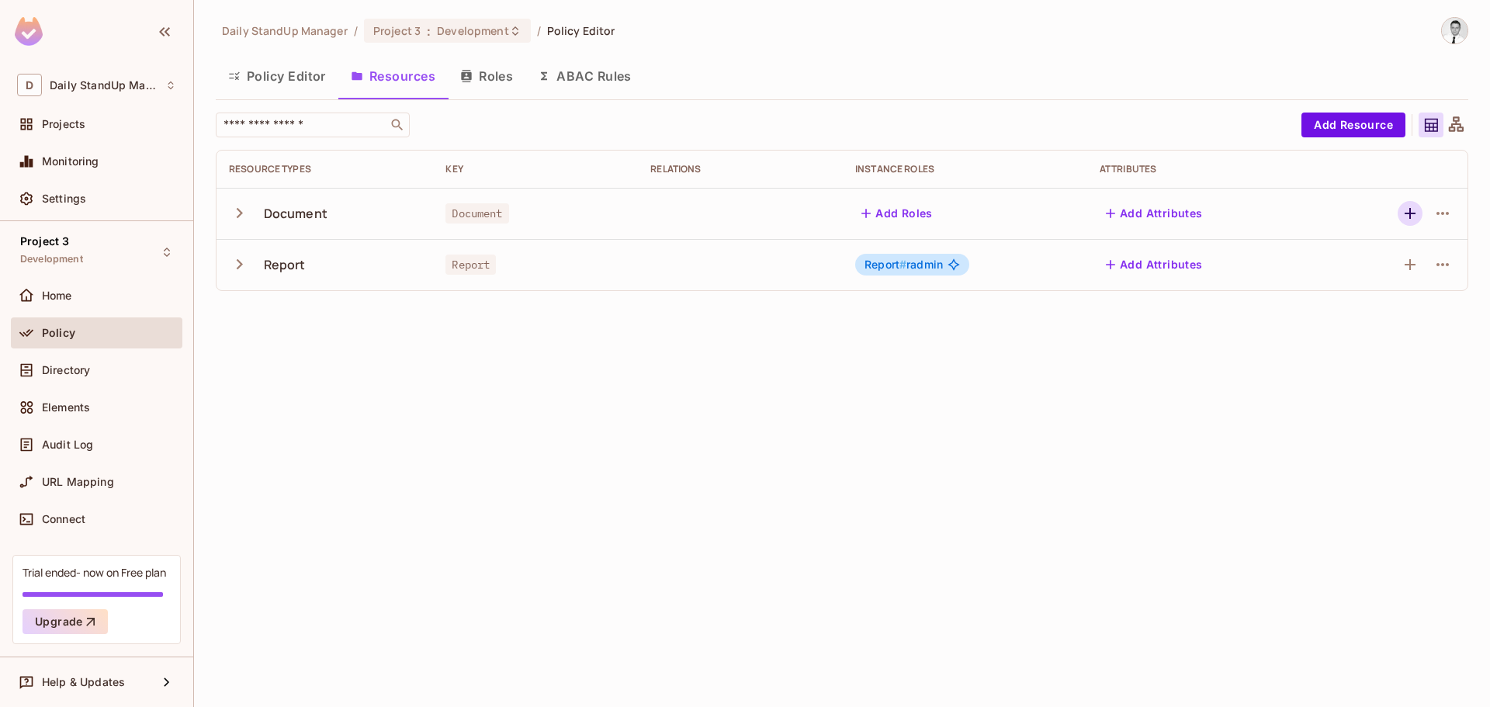
click at [1413, 210] on icon "button" at bounding box center [1410, 213] width 19 height 19
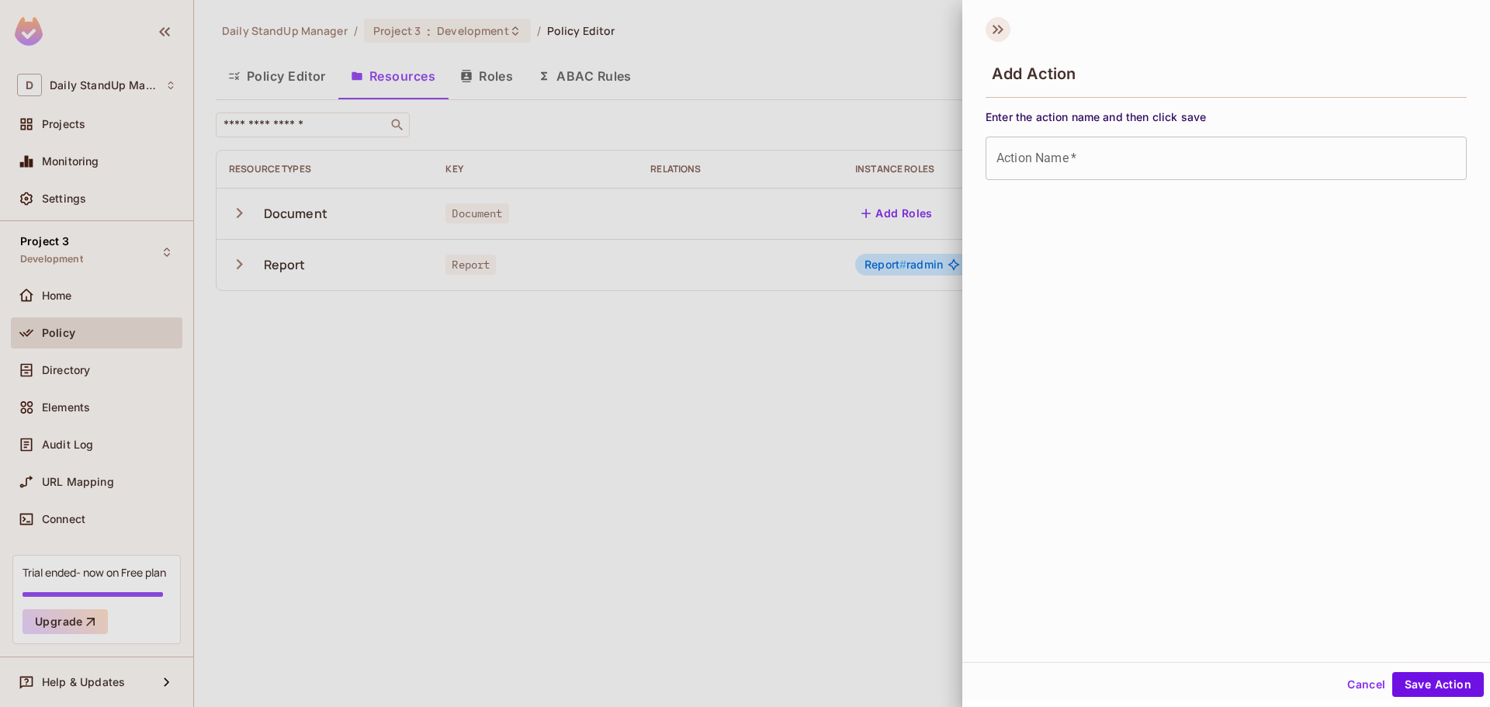
click at [1004, 31] on icon at bounding box center [998, 29] width 25 height 25
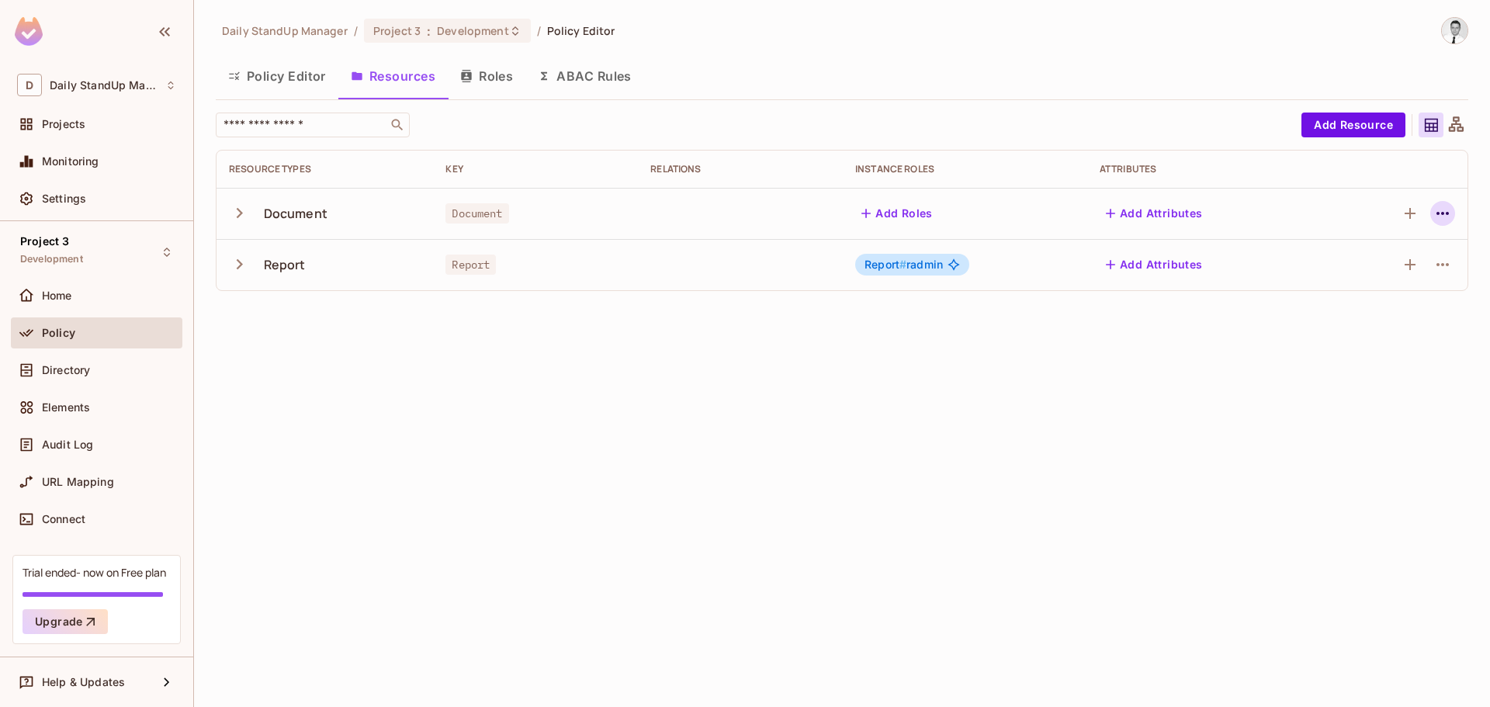
click at [1439, 216] on icon "button" at bounding box center [1443, 213] width 19 height 19
click at [1330, 312] on div "Delete Resource" at bounding box center [1369, 309] width 122 height 25
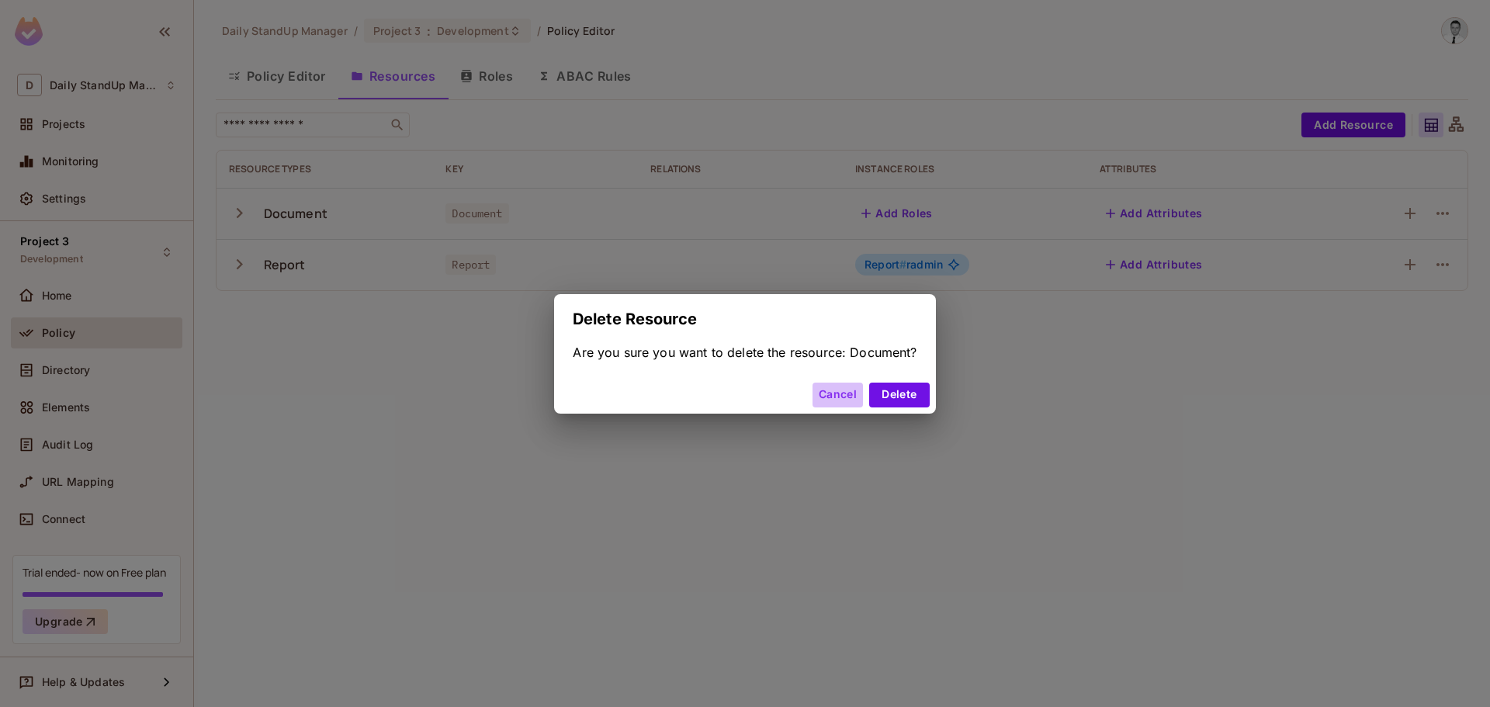
click at [820, 388] on button "Cancel" at bounding box center [838, 395] width 50 height 25
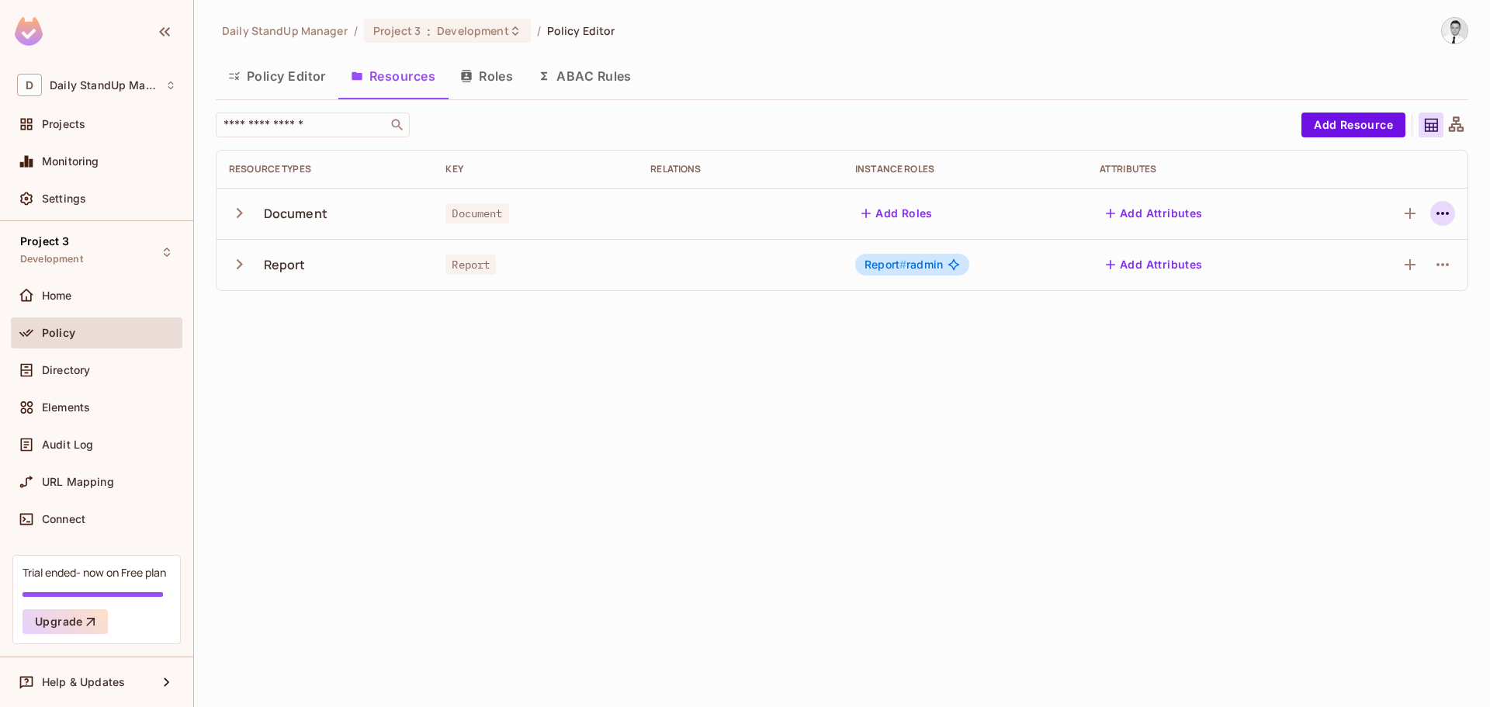
click at [1437, 215] on icon "button" at bounding box center [1443, 213] width 19 height 19
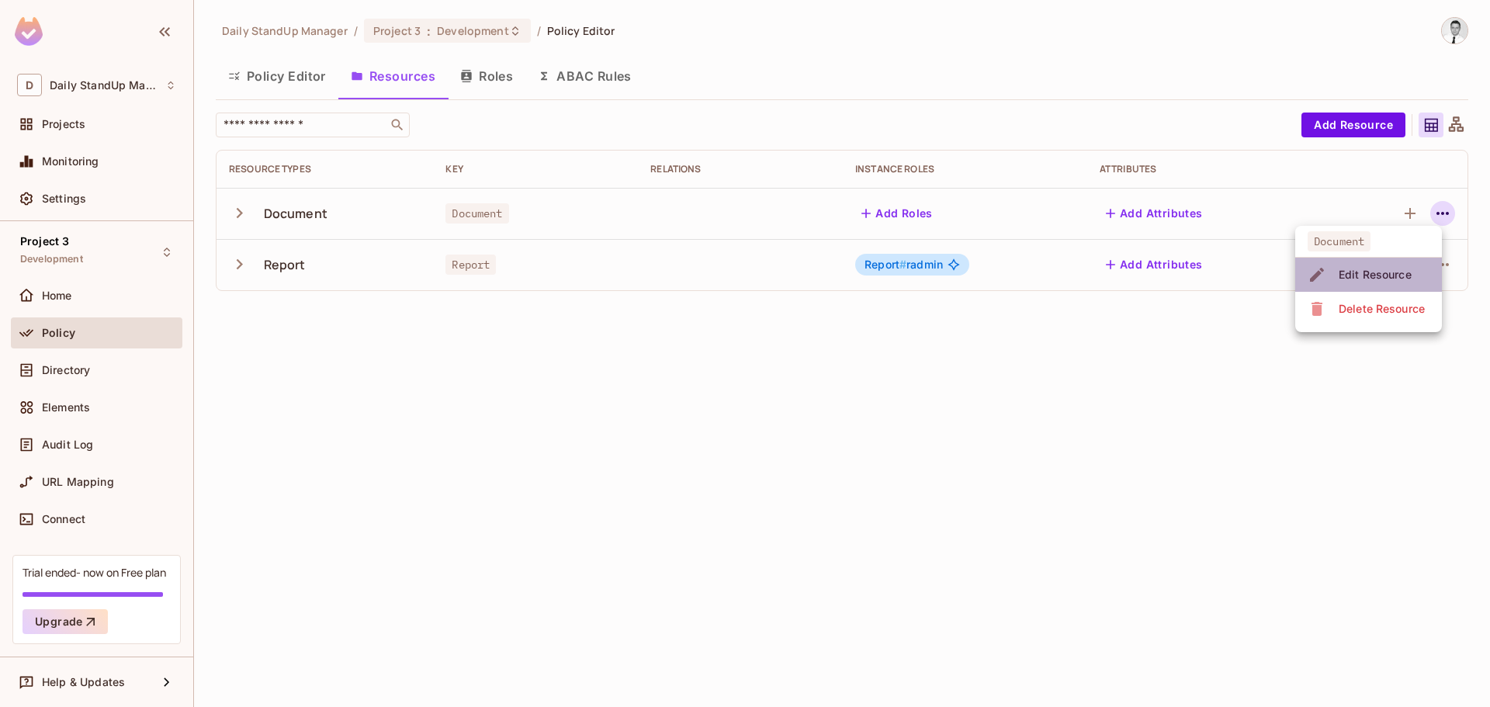
click at [1359, 266] on span "Edit Resource" at bounding box center [1375, 274] width 82 height 25
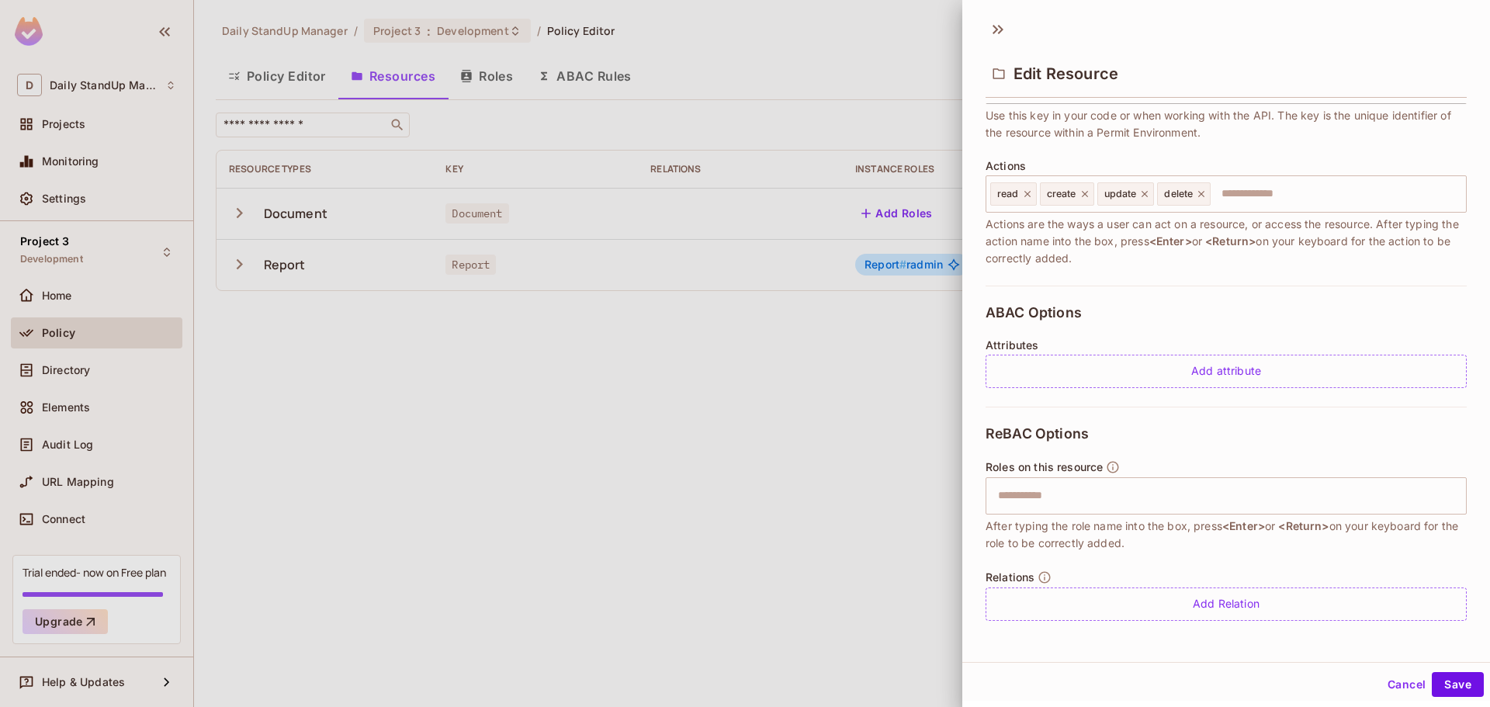
scroll to position [2, 0]
click at [1402, 672] on button "Cancel" at bounding box center [1407, 682] width 50 height 25
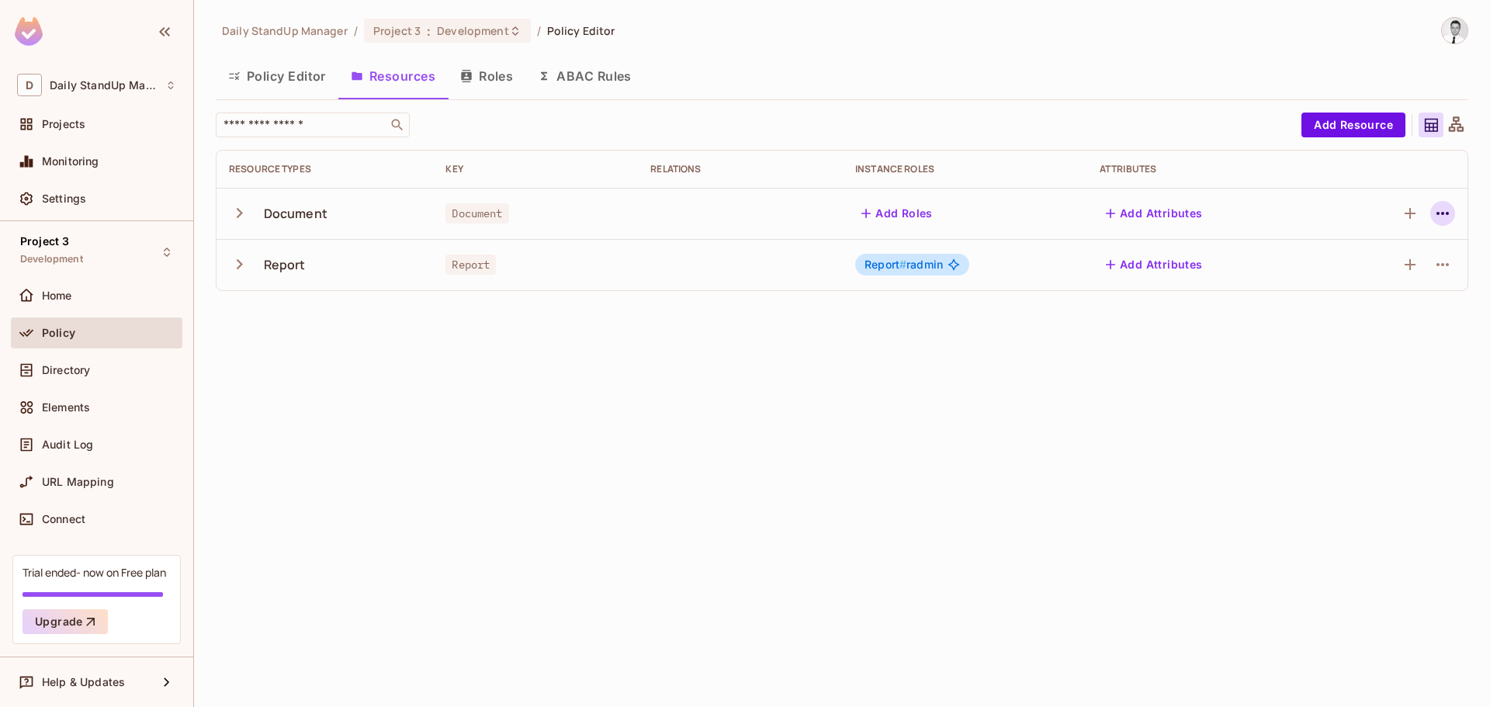
click at [1441, 212] on icon "button" at bounding box center [1443, 213] width 19 height 19
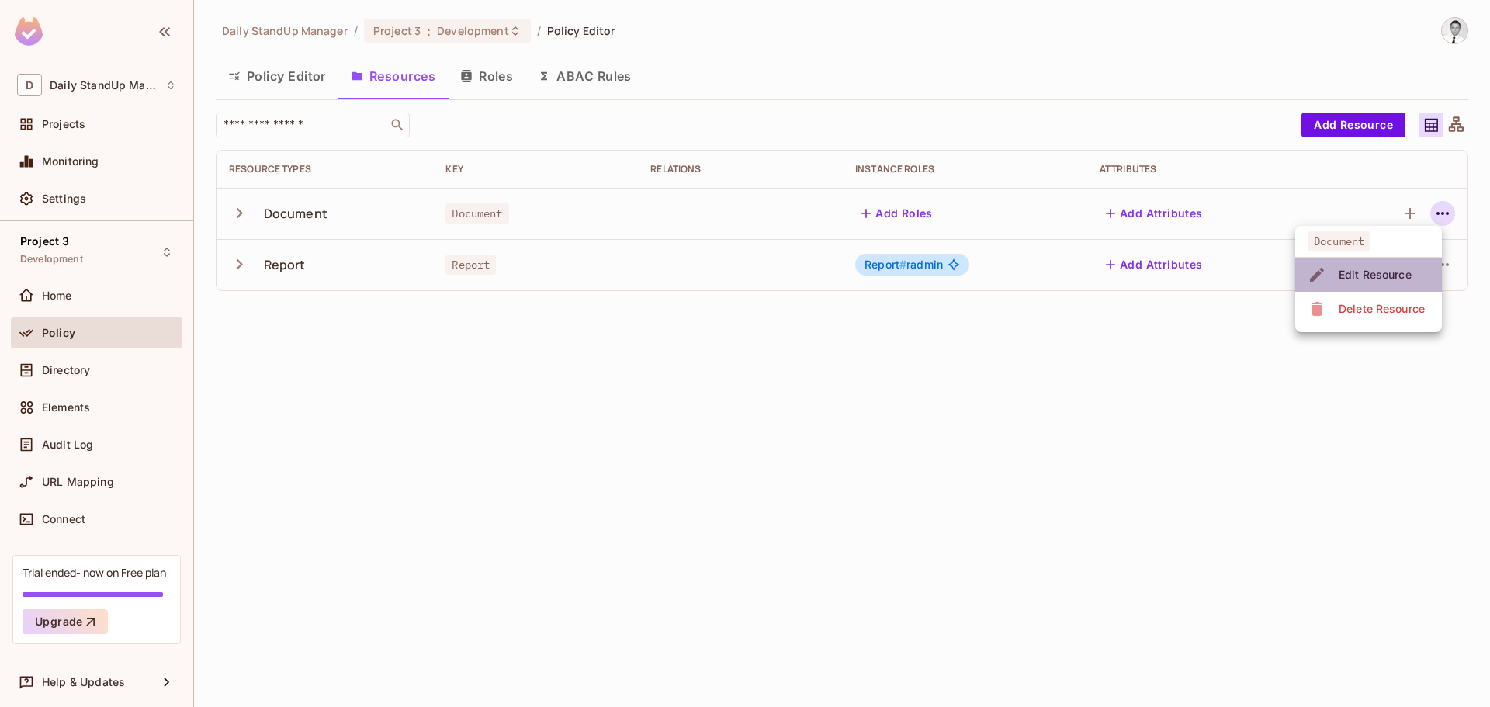
click at [1376, 280] on div "Edit Resource" at bounding box center [1375, 275] width 73 height 16
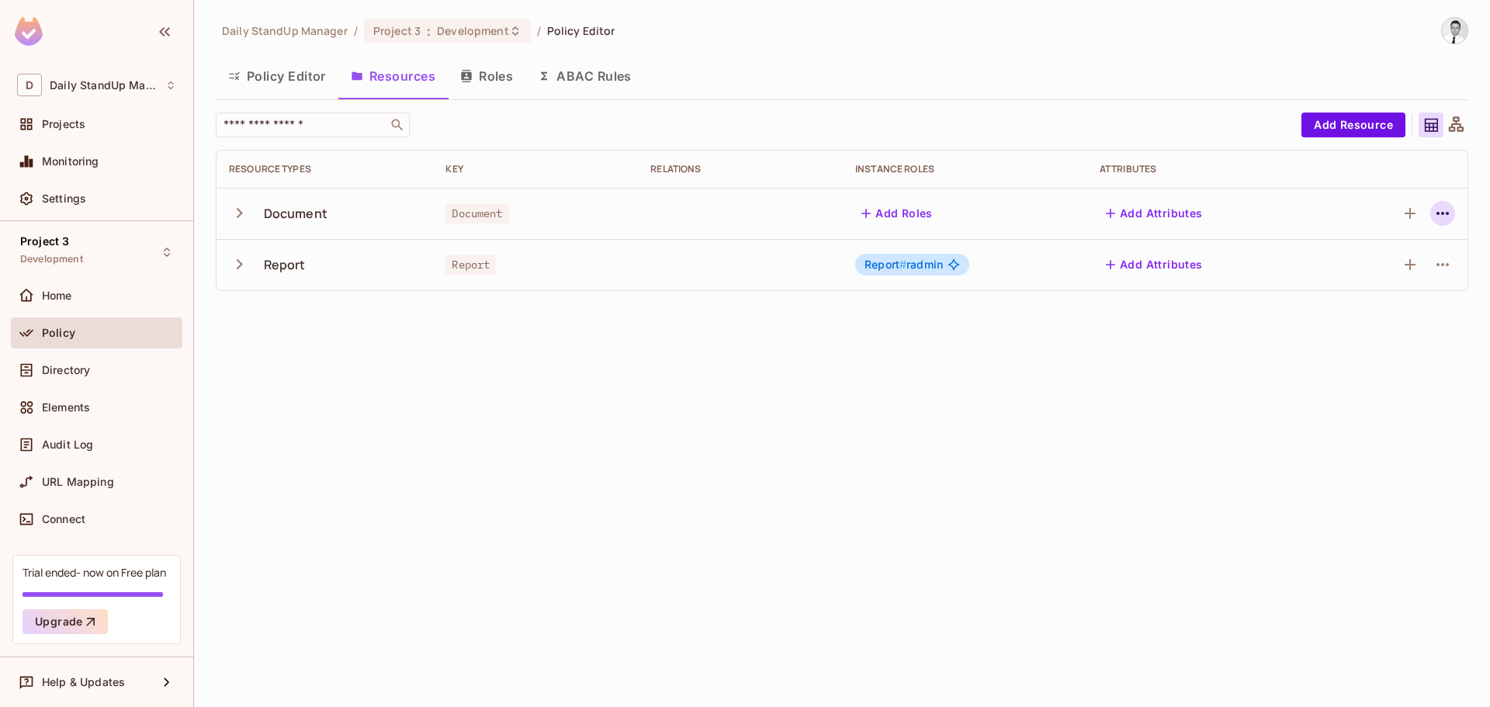
click at [1443, 214] on icon "button" at bounding box center [1443, 213] width 12 height 3
click at [1355, 271] on div "Edit Resource" at bounding box center [1375, 275] width 73 height 16
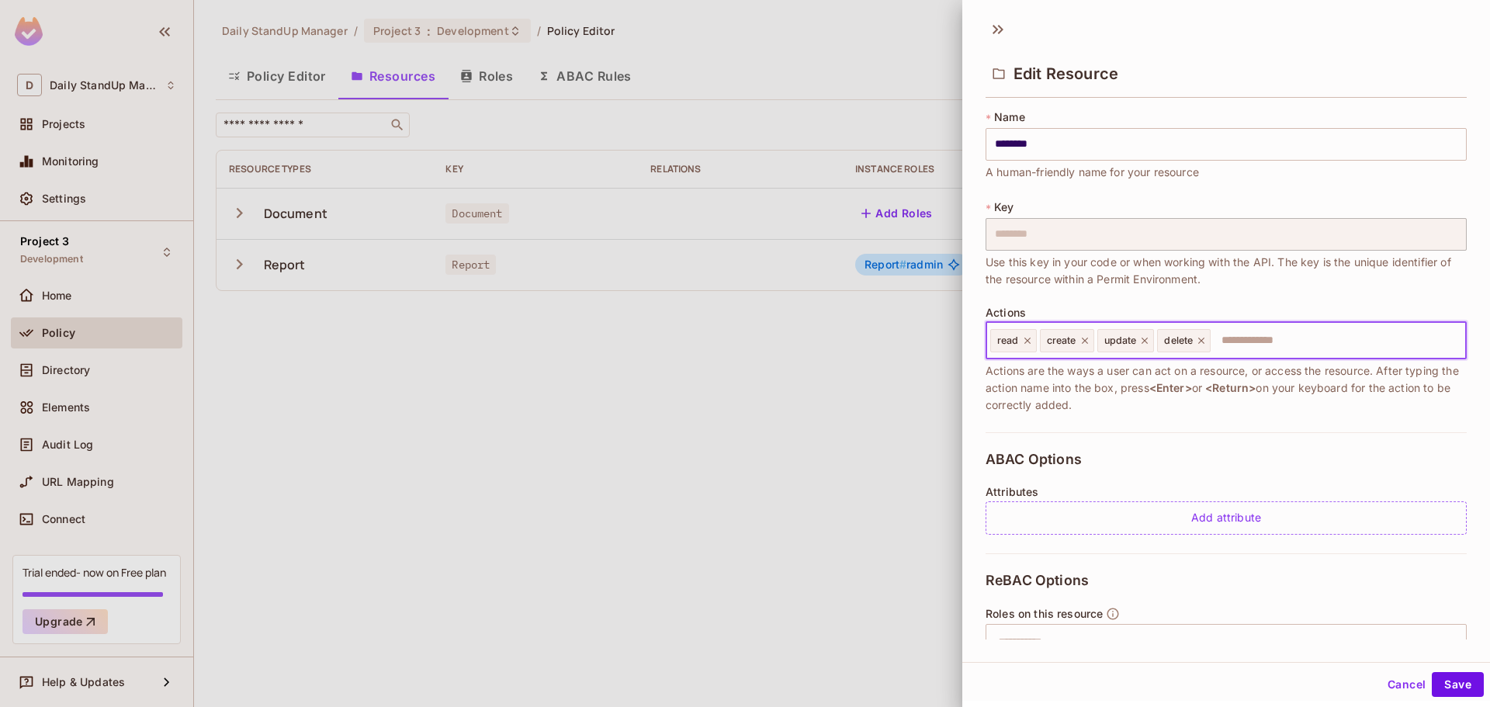
click at [1253, 336] on input "text" at bounding box center [1337, 340] width 248 height 31
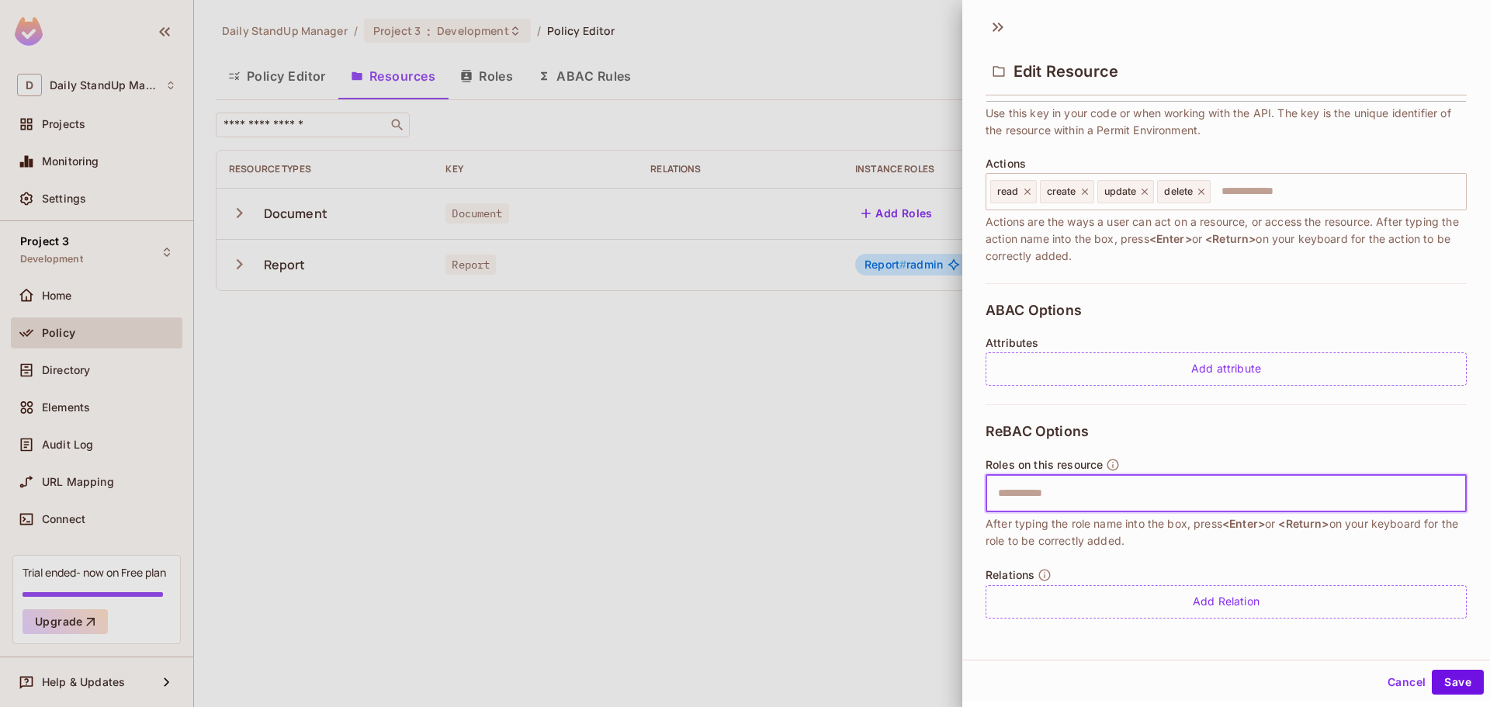
click at [1121, 488] on input "text" at bounding box center [1224, 493] width 471 height 31
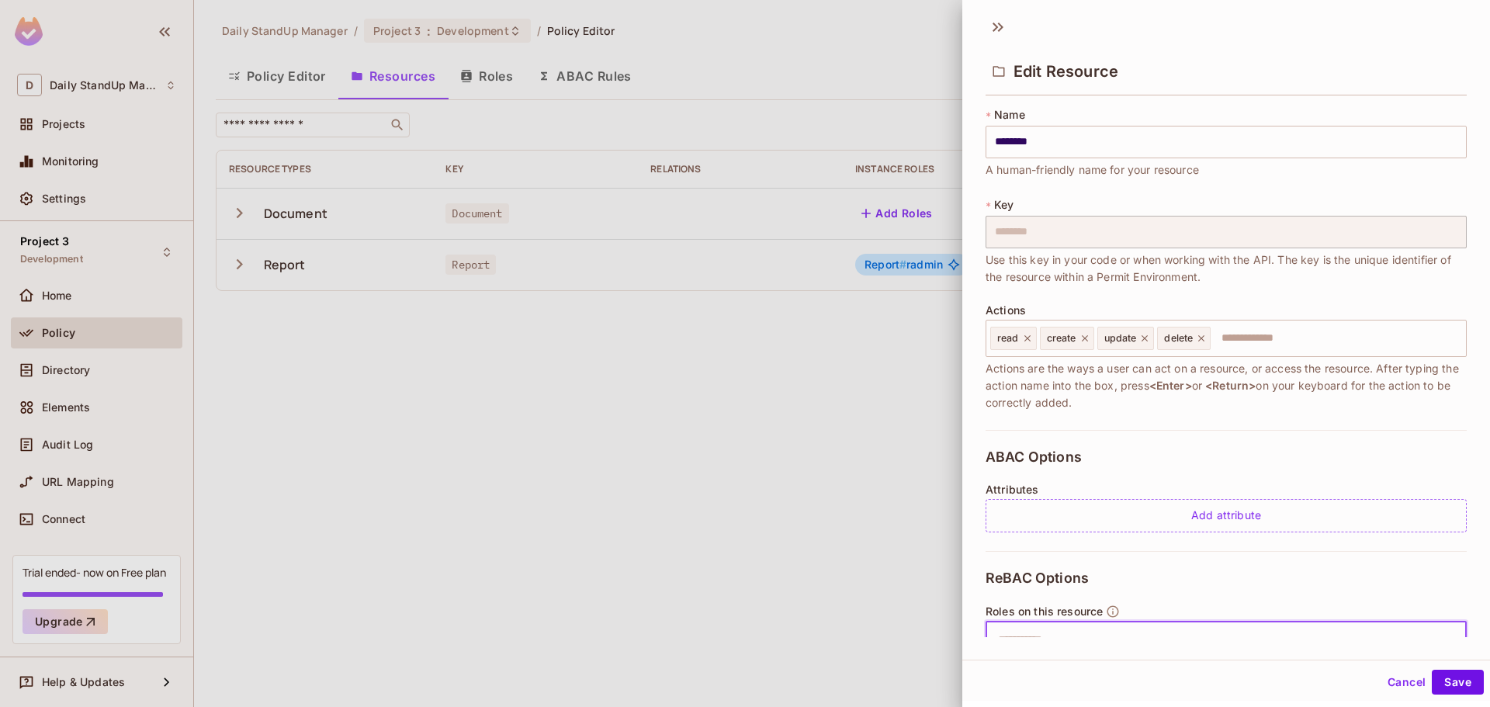
scroll to position [0, 0]
click at [991, 35] on icon at bounding box center [998, 29] width 25 height 25
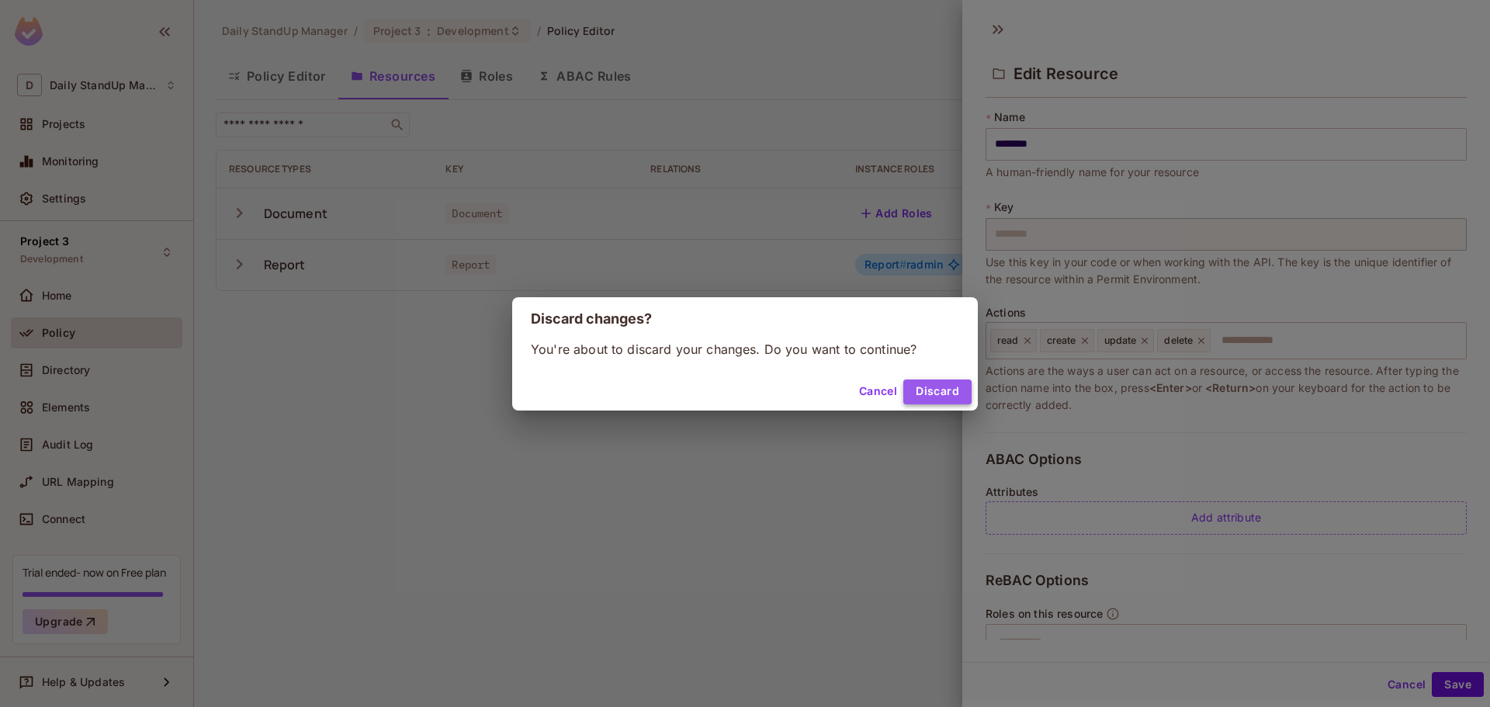
click at [931, 393] on button "Discard" at bounding box center [938, 392] width 68 height 25
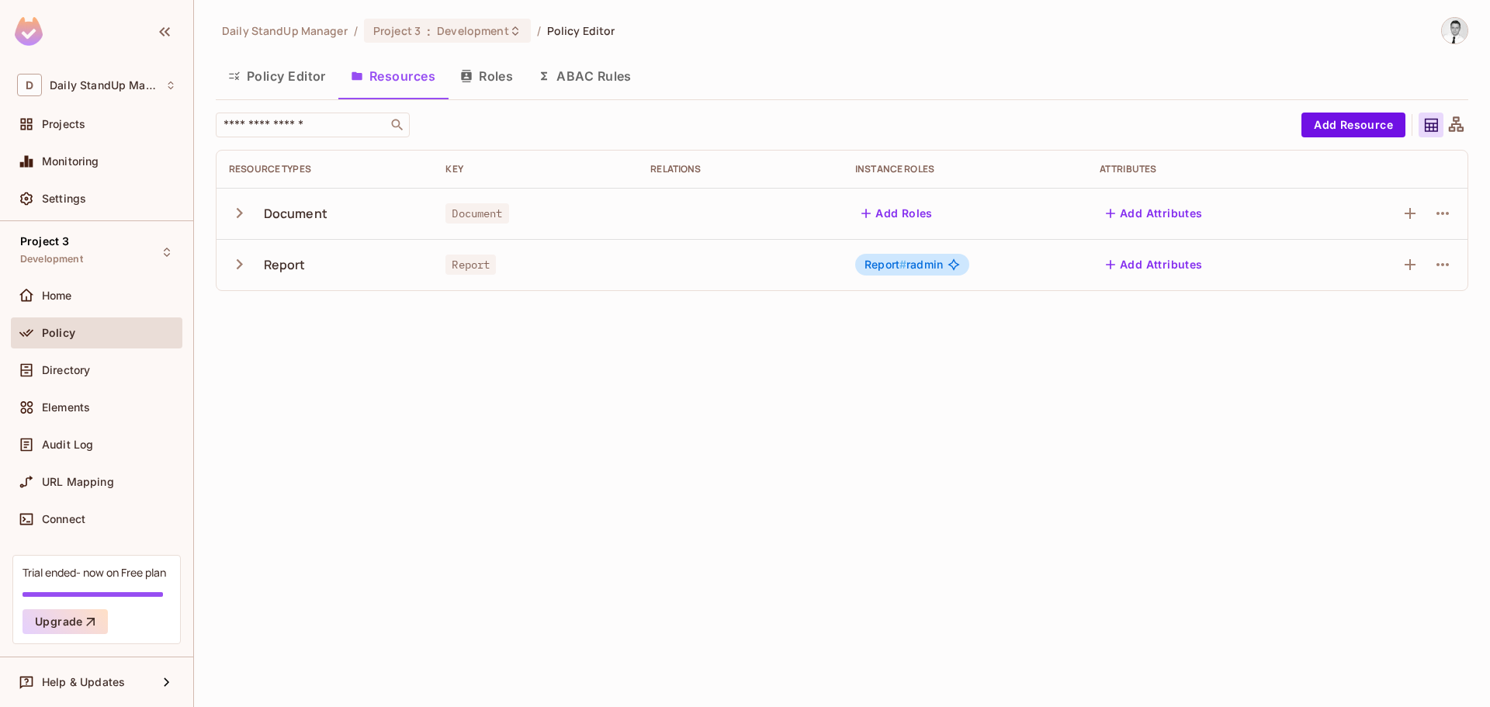
click at [838, 83] on div "Policy Editor Resources Roles ABAC Rules" at bounding box center [842, 76] width 1253 height 39
click at [1448, 217] on icon "button" at bounding box center [1443, 213] width 19 height 19
click at [1366, 266] on span "Edit Resource" at bounding box center [1375, 274] width 82 height 25
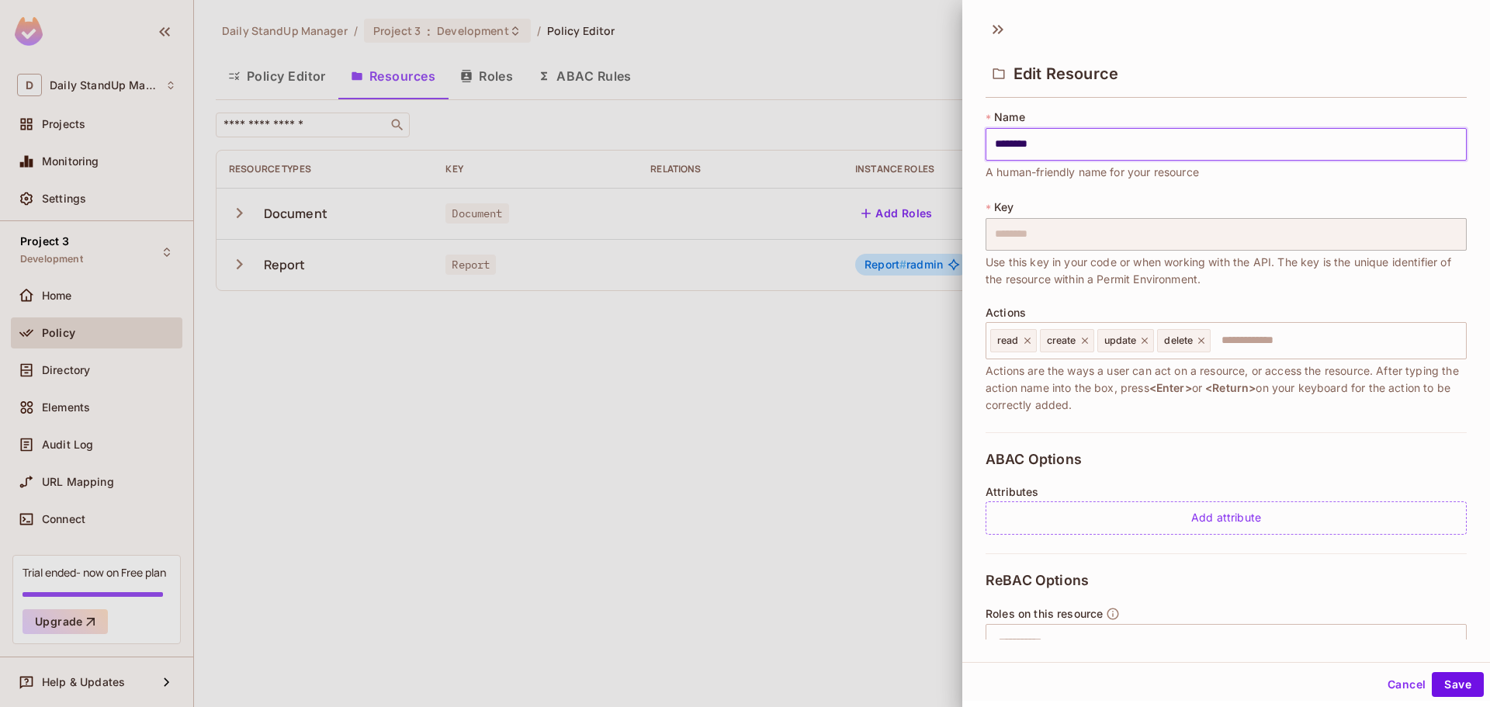
click at [1397, 682] on button "Cancel" at bounding box center [1407, 684] width 50 height 25
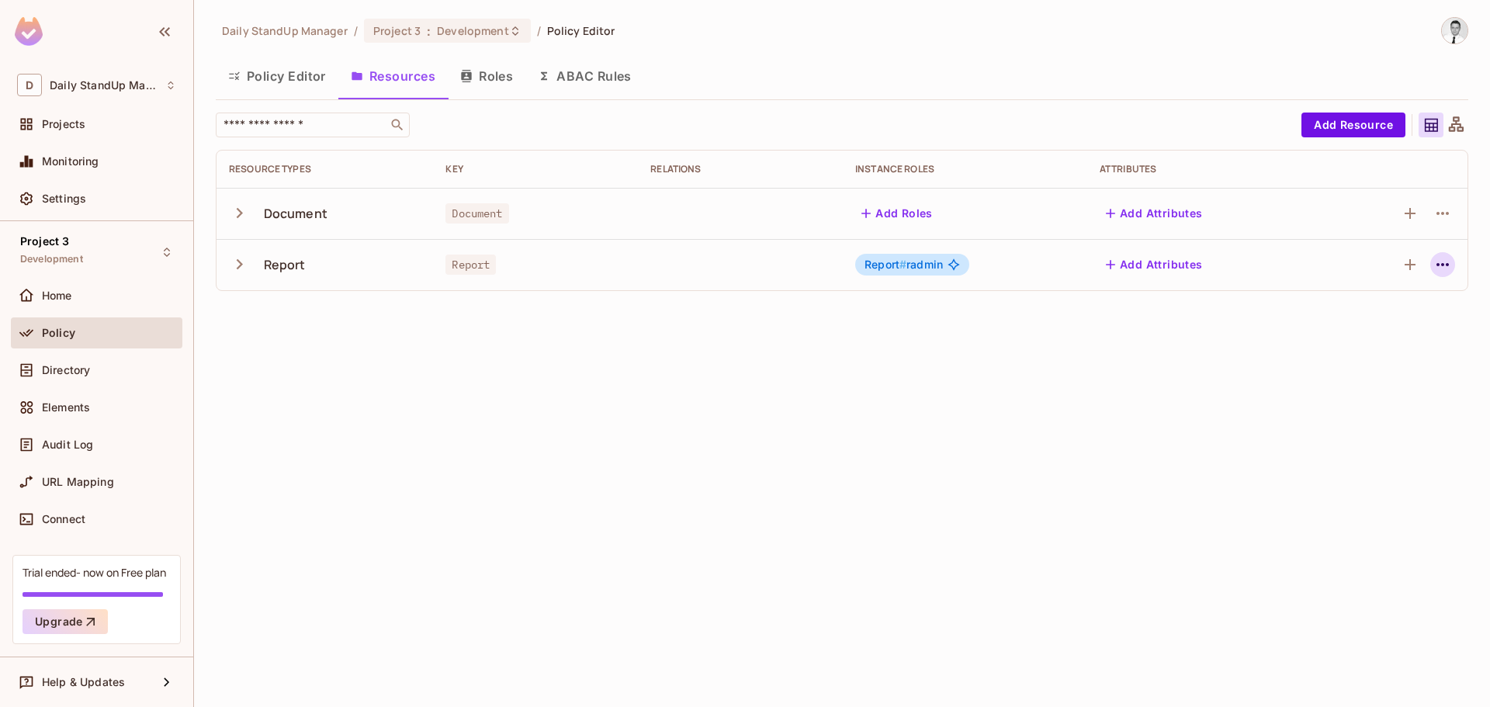
click at [1438, 262] on icon "button" at bounding box center [1443, 264] width 19 height 19
click at [1355, 325] on div "Edit Resource" at bounding box center [1375, 326] width 73 height 16
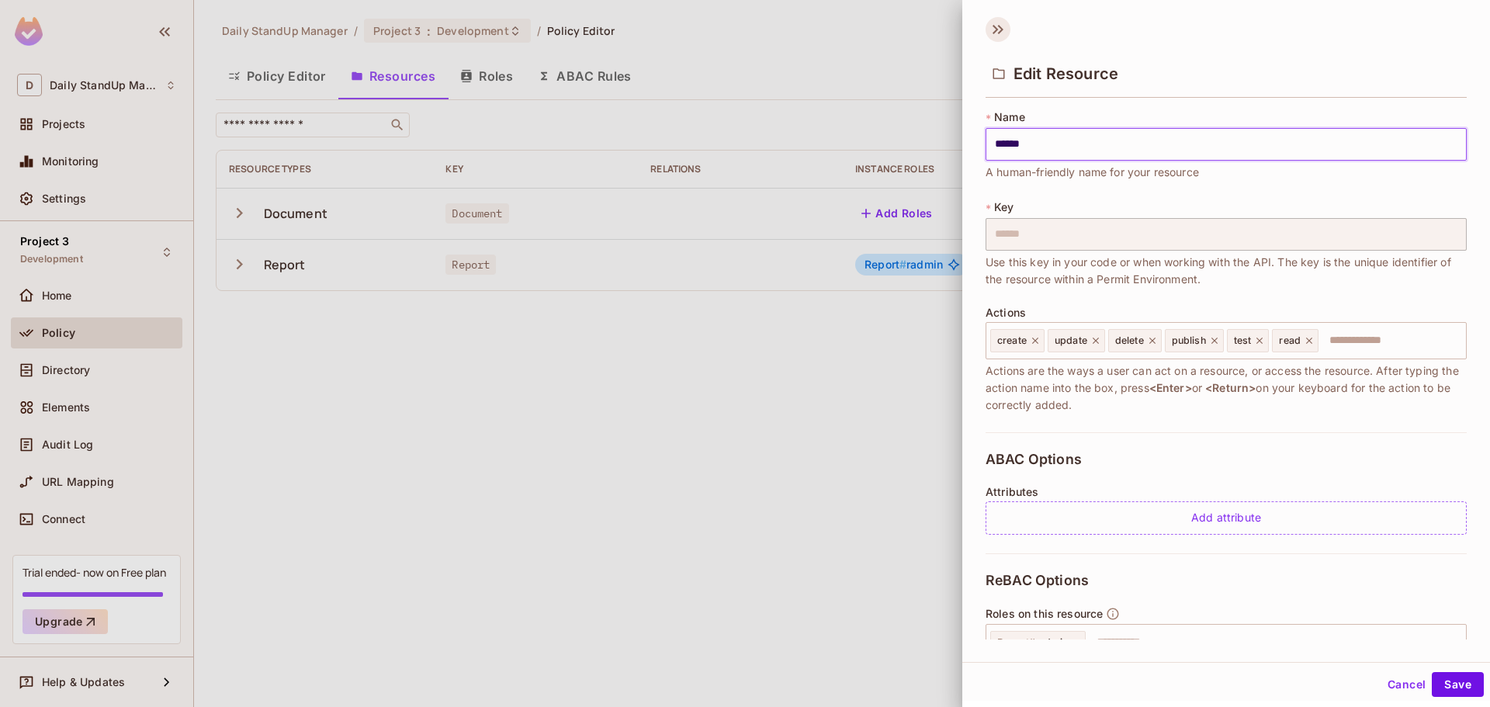
click at [1000, 32] on icon at bounding box center [1000, 29] width 5 height 9
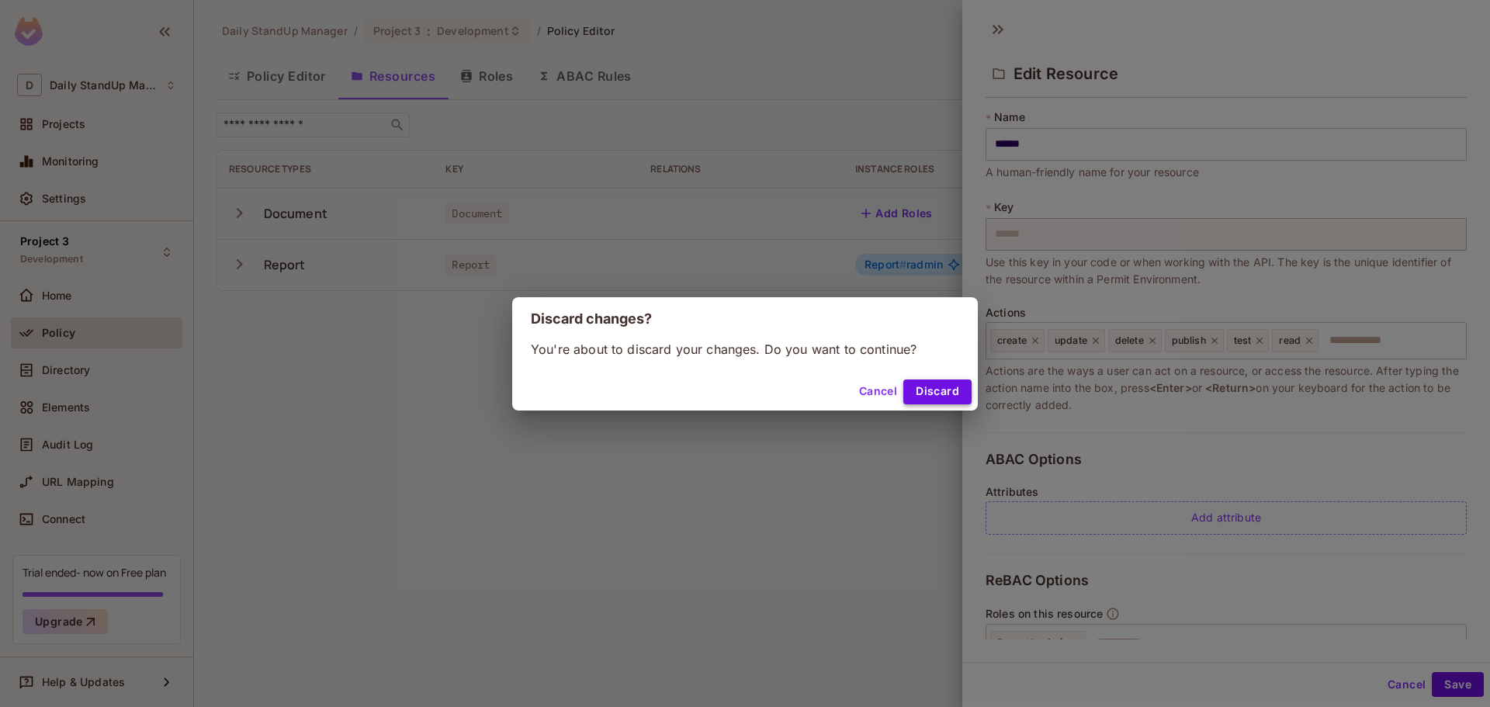
click at [948, 385] on button "Discard" at bounding box center [938, 392] width 68 height 25
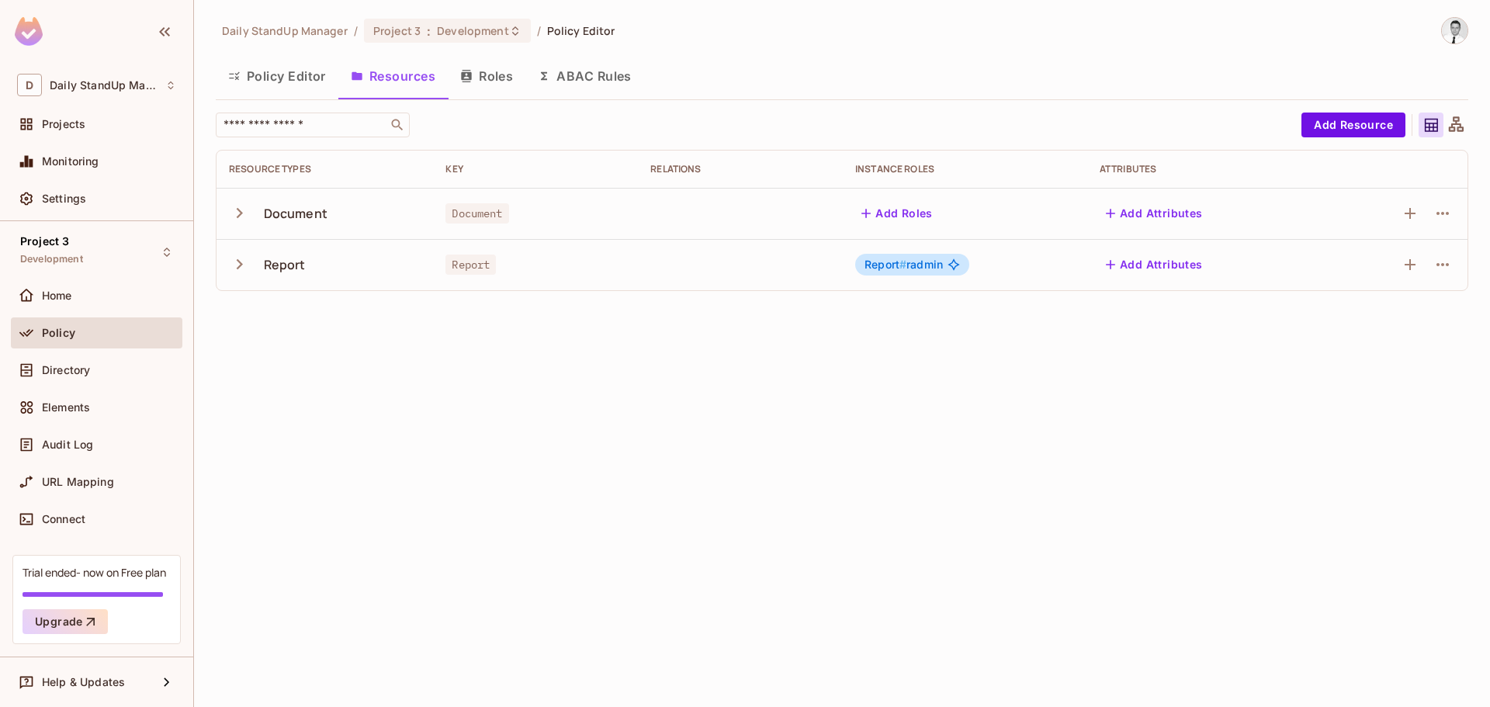
click at [486, 84] on button "Roles" at bounding box center [487, 76] width 78 height 39
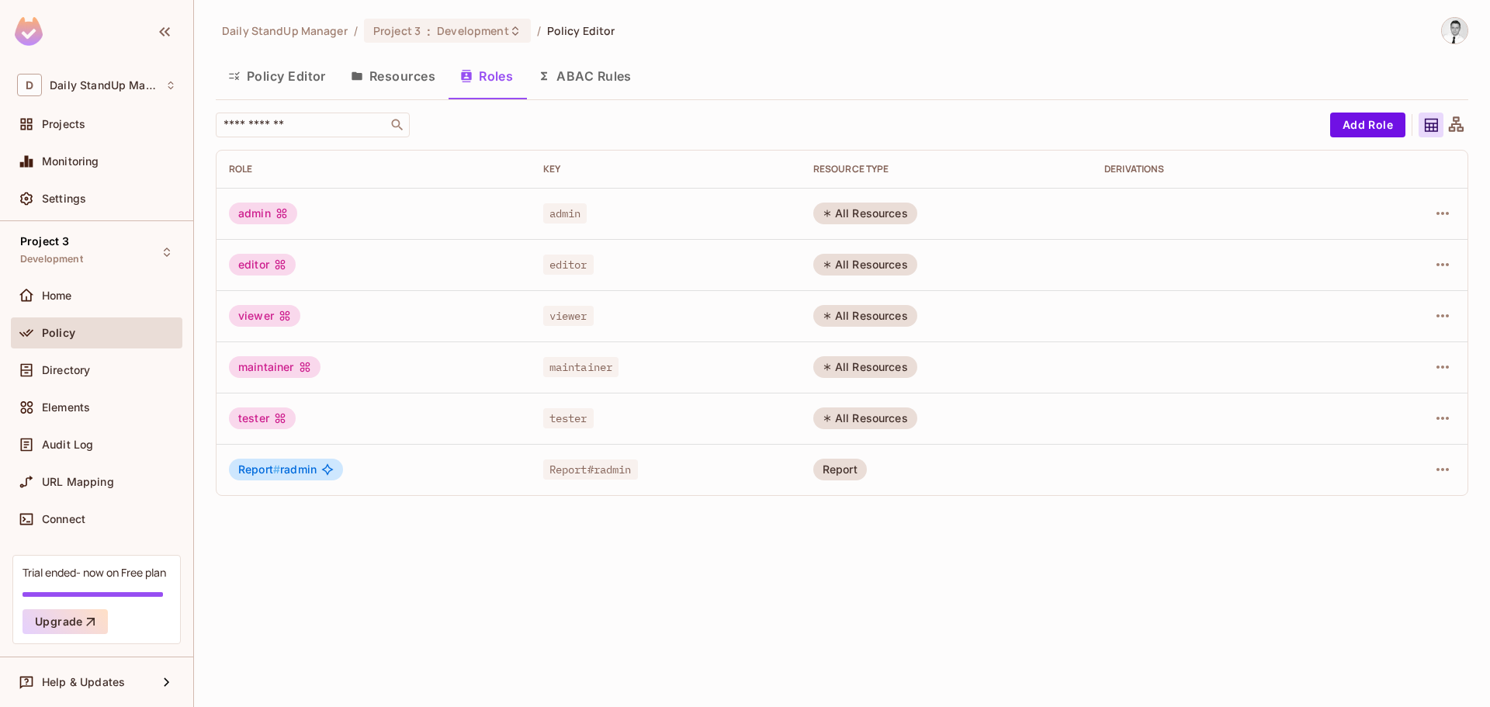
click at [616, 81] on button "ABAC Rules" at bounding box center [585, 76] width 119 height 39
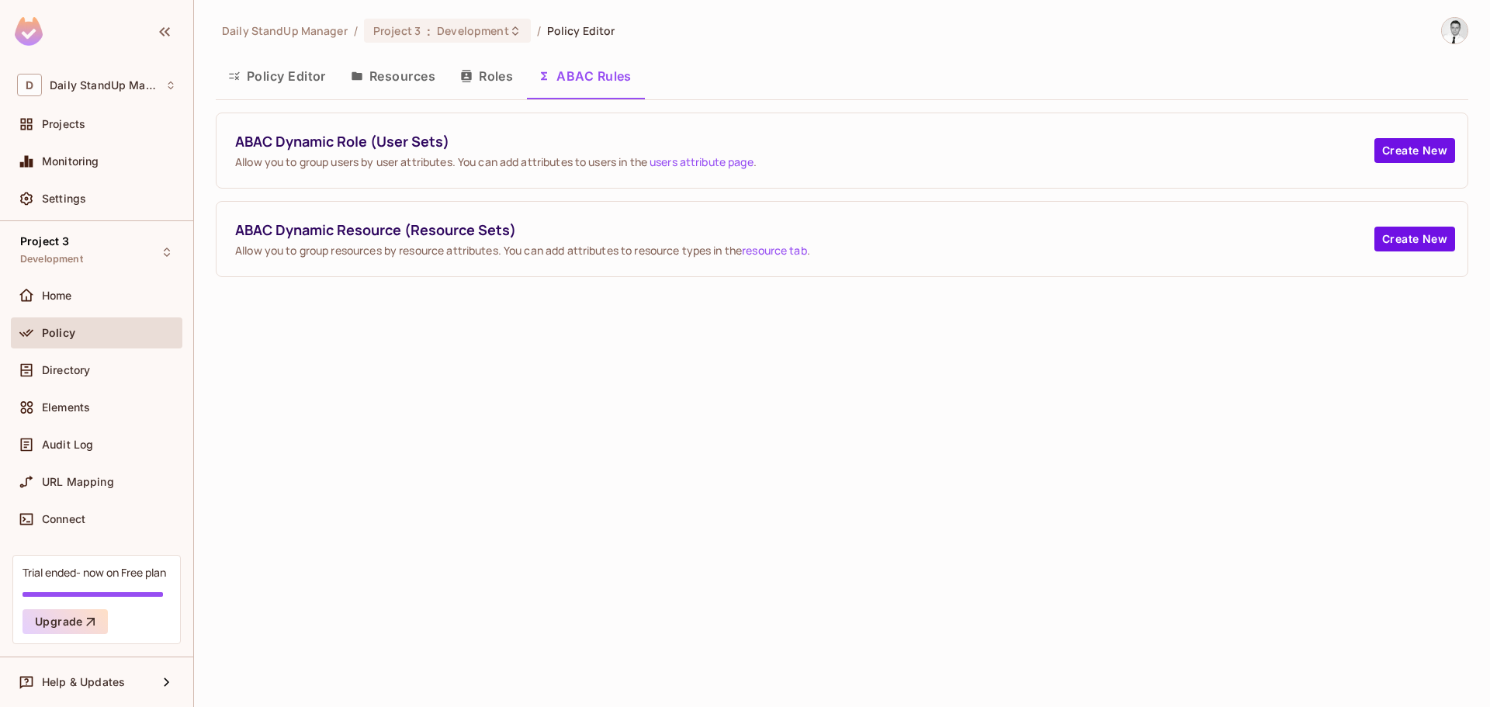
click at [502, 78] on button "Roles" at bounding box center [487, 76] width 78 height 39
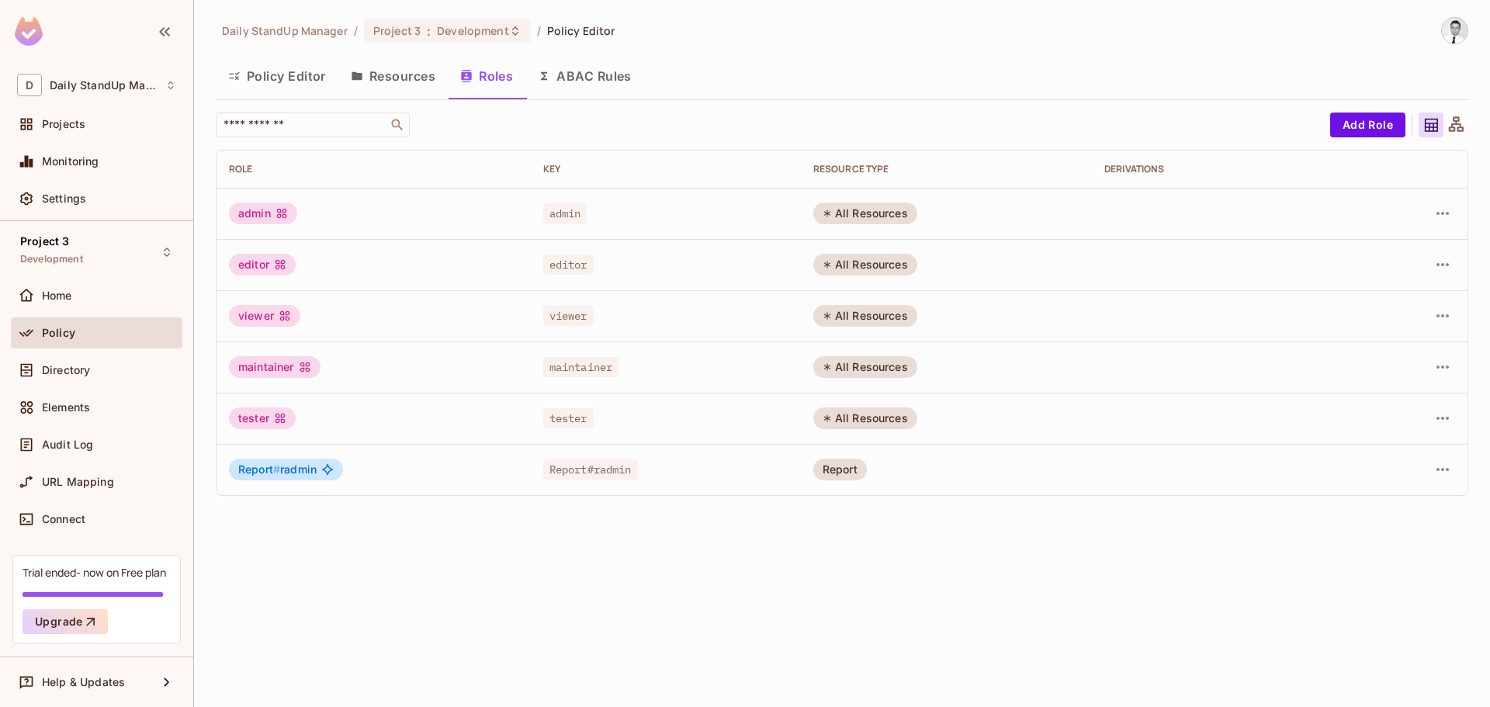
click at [404, 80] on button "Resources" at bounding box center [392, 76] width 109 height 39
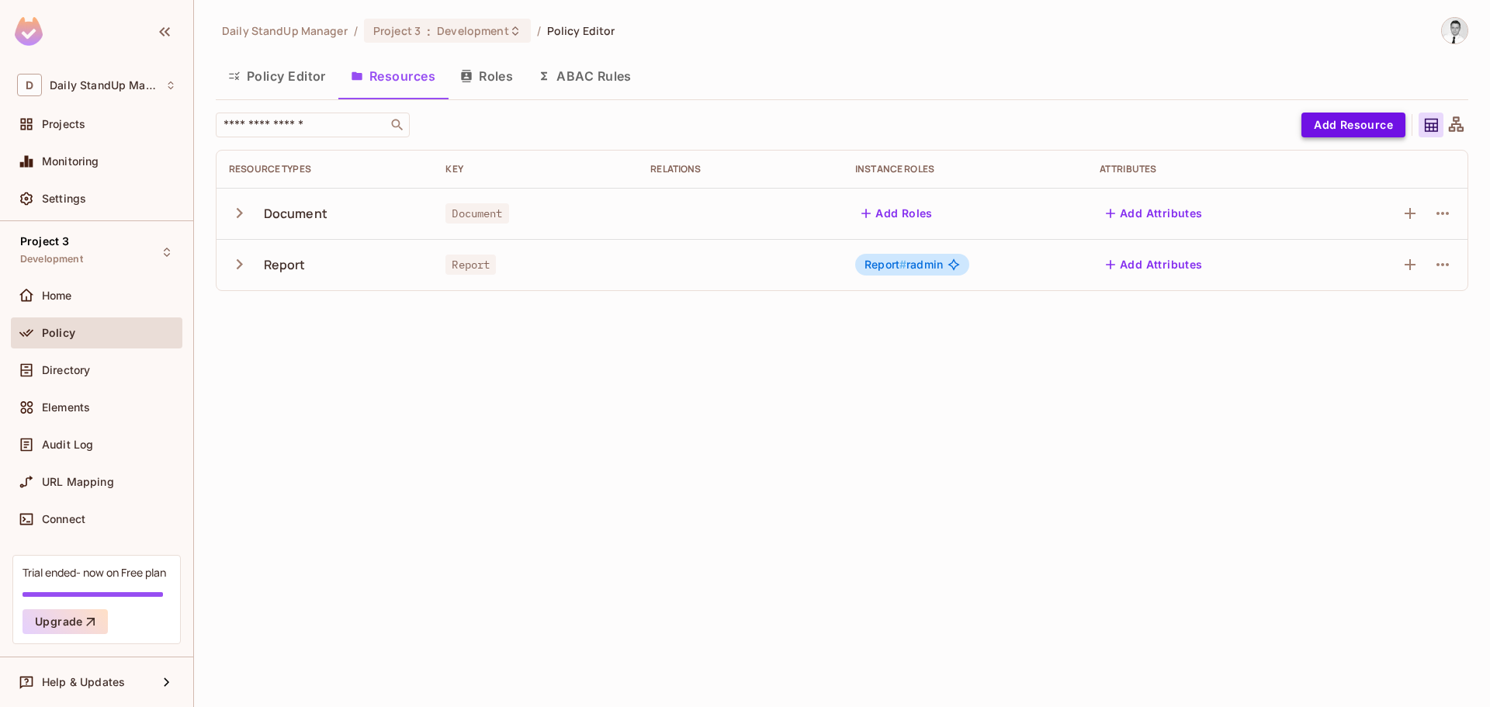
click at [1348, 130] on button "Add Resource" at bounding box center [1354, 125] width 104 height 25
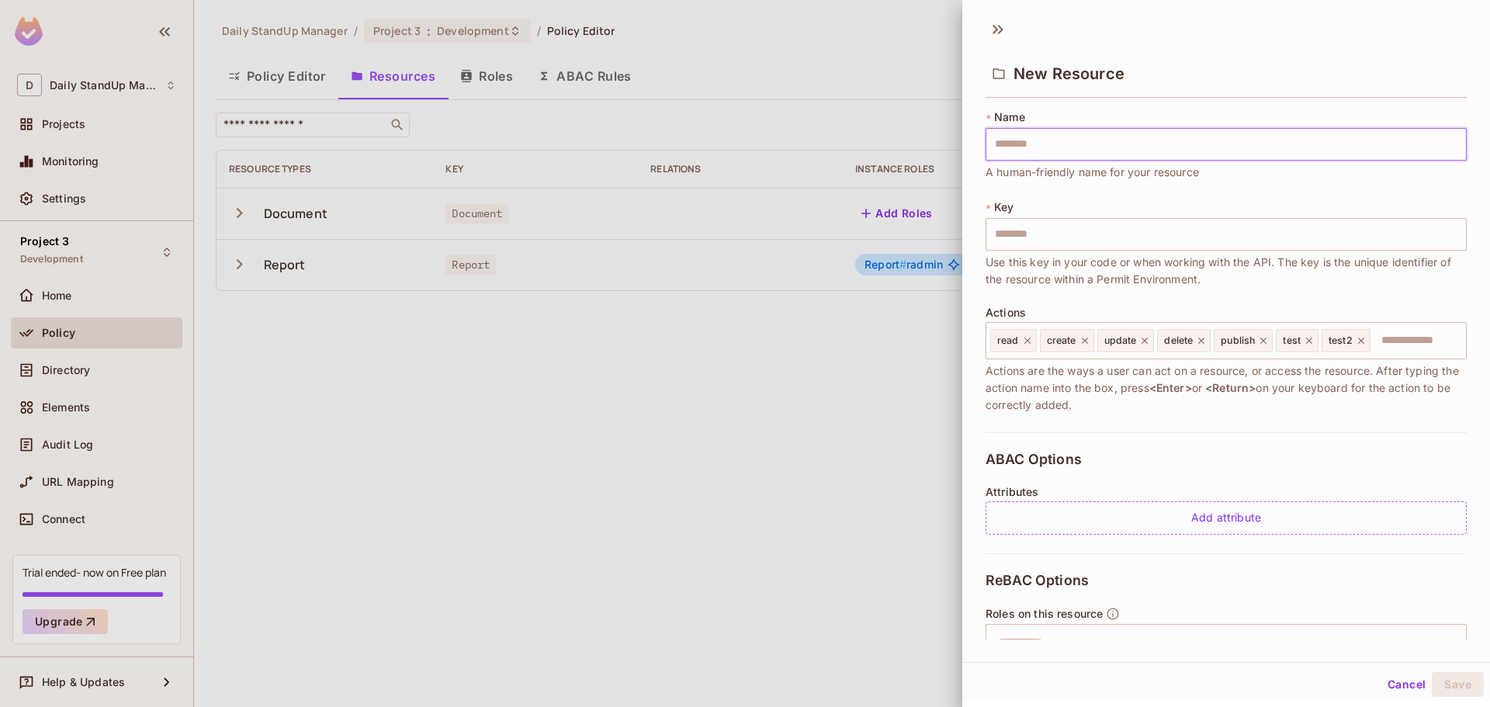
click at [1088, 142] on input "text" at bounding box center [1226, 144] width 481 height 33
type input "*"
type input "**"
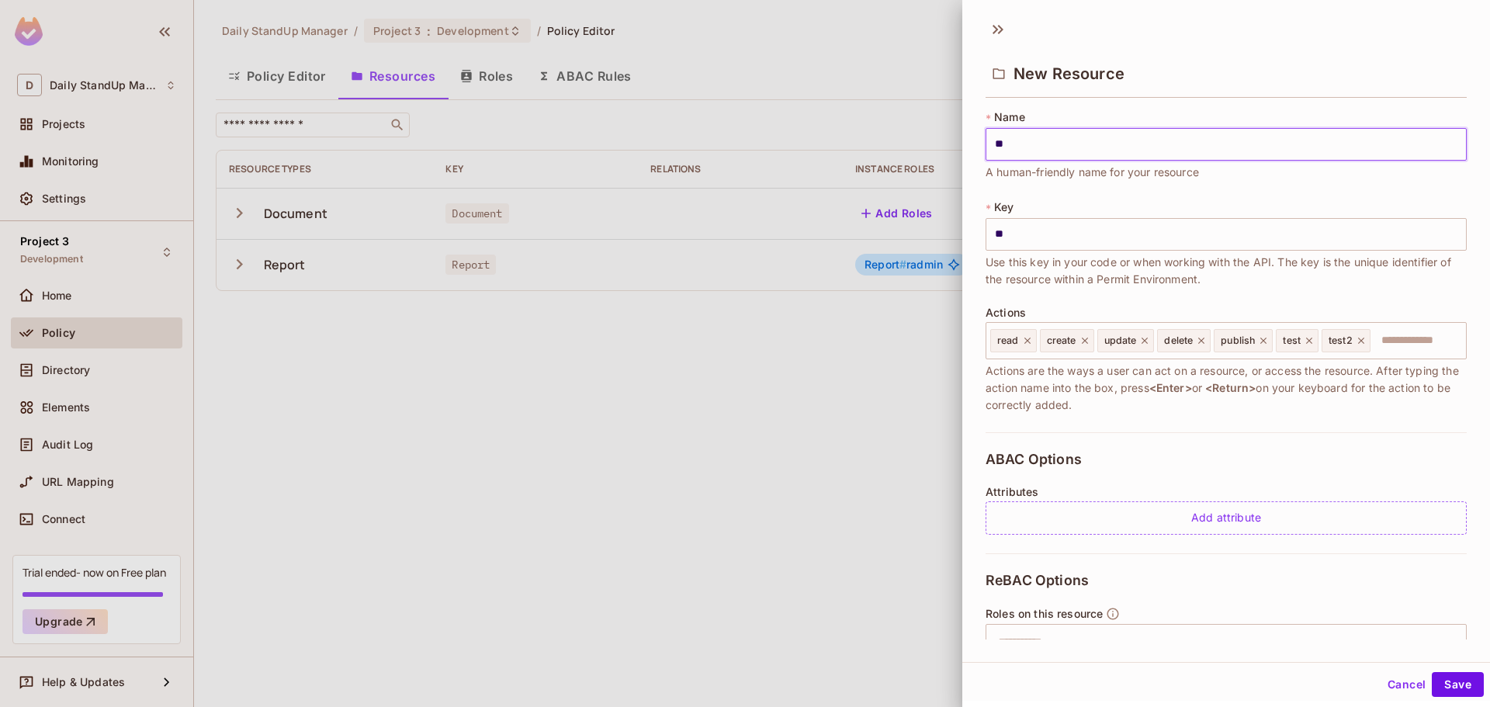
type input "***"
type input "****"
type input "*****"
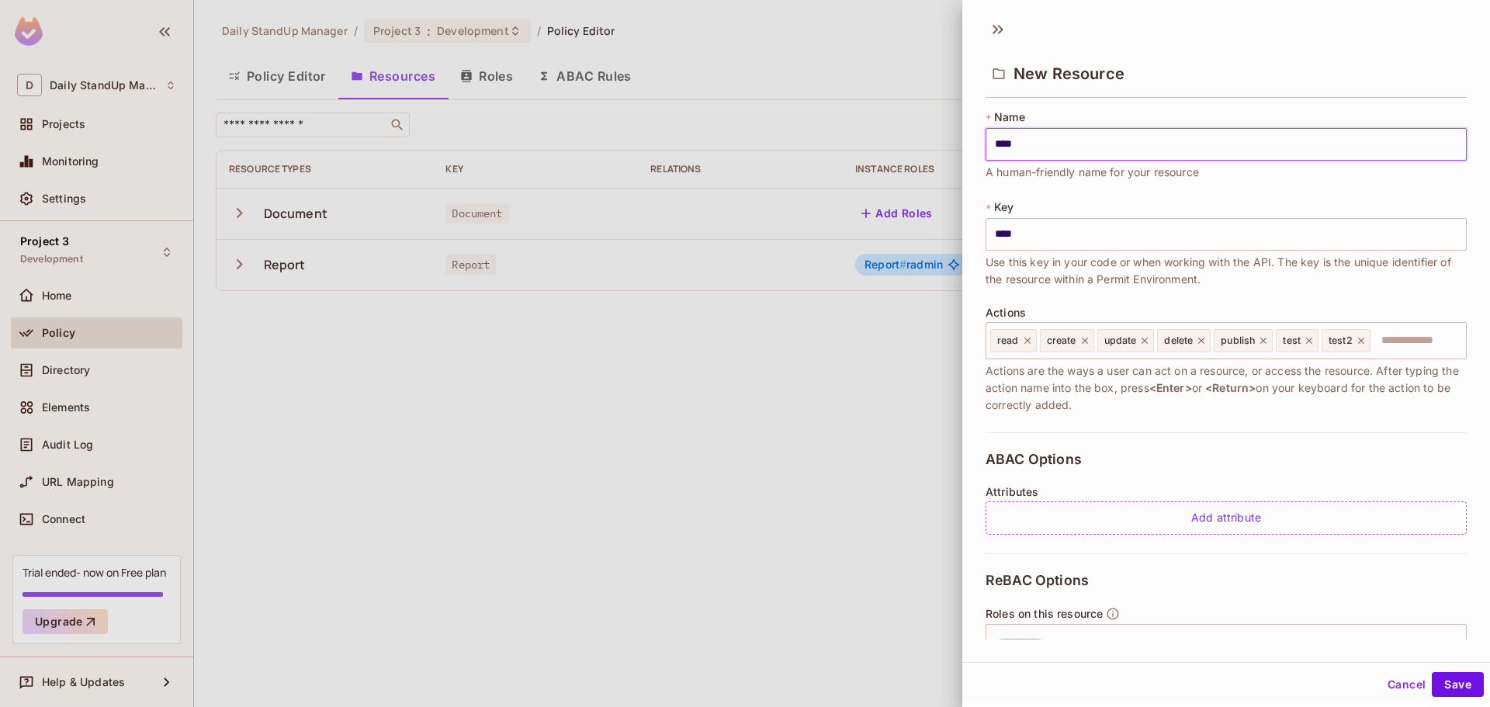
type input "*****"
type input "******"
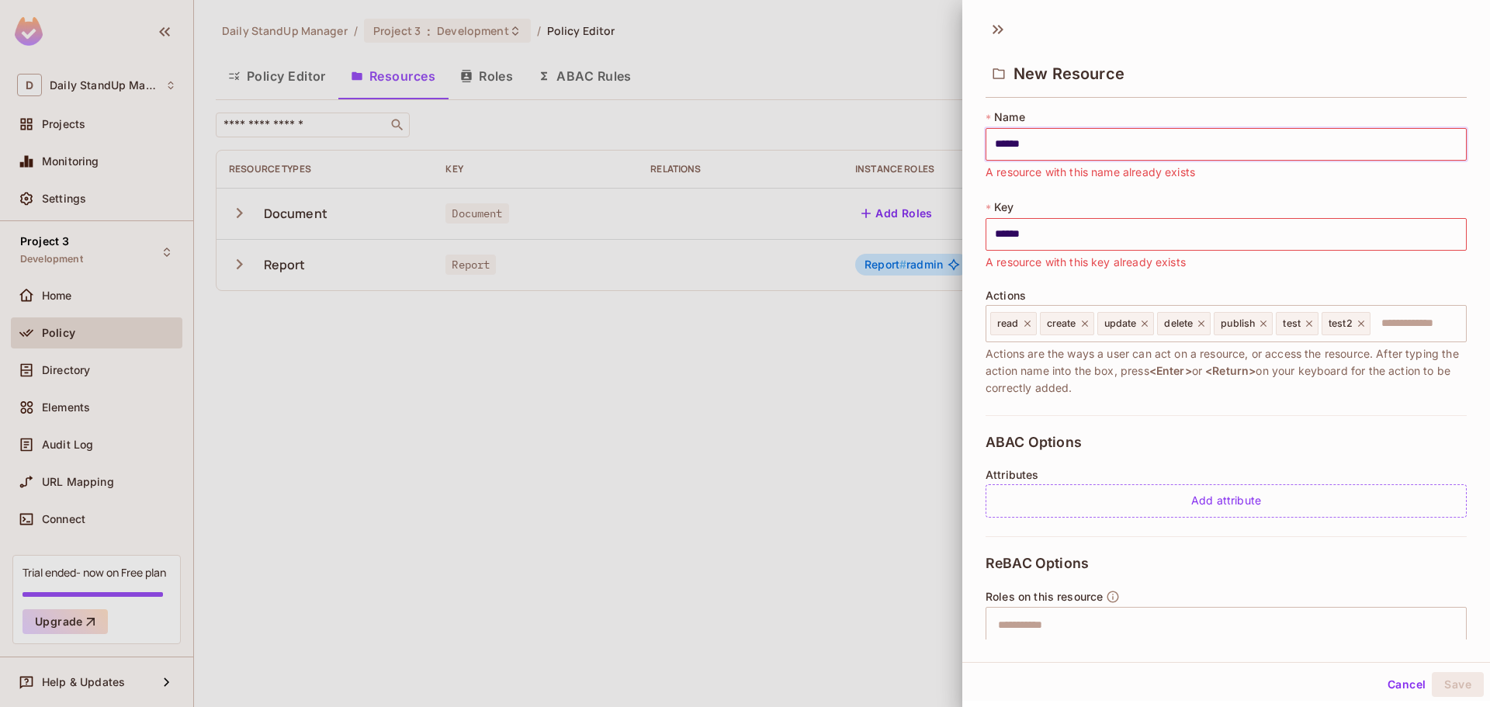
type input "******"
click at [1332, 273] on div "* Name ****** ​ A resource with this name already exists * Key ****** ​ A resou…" at bounding box center [1226, 262] width 481 height 306
click at [991, 16] on div "New Resource * Name ****** ​ A resource with this name already exists * Key ***…" at bounding box center [1227, 336] width 528 height 651
click at [991, 25] on icon at bounding box center [998, 29] width 25 height 25
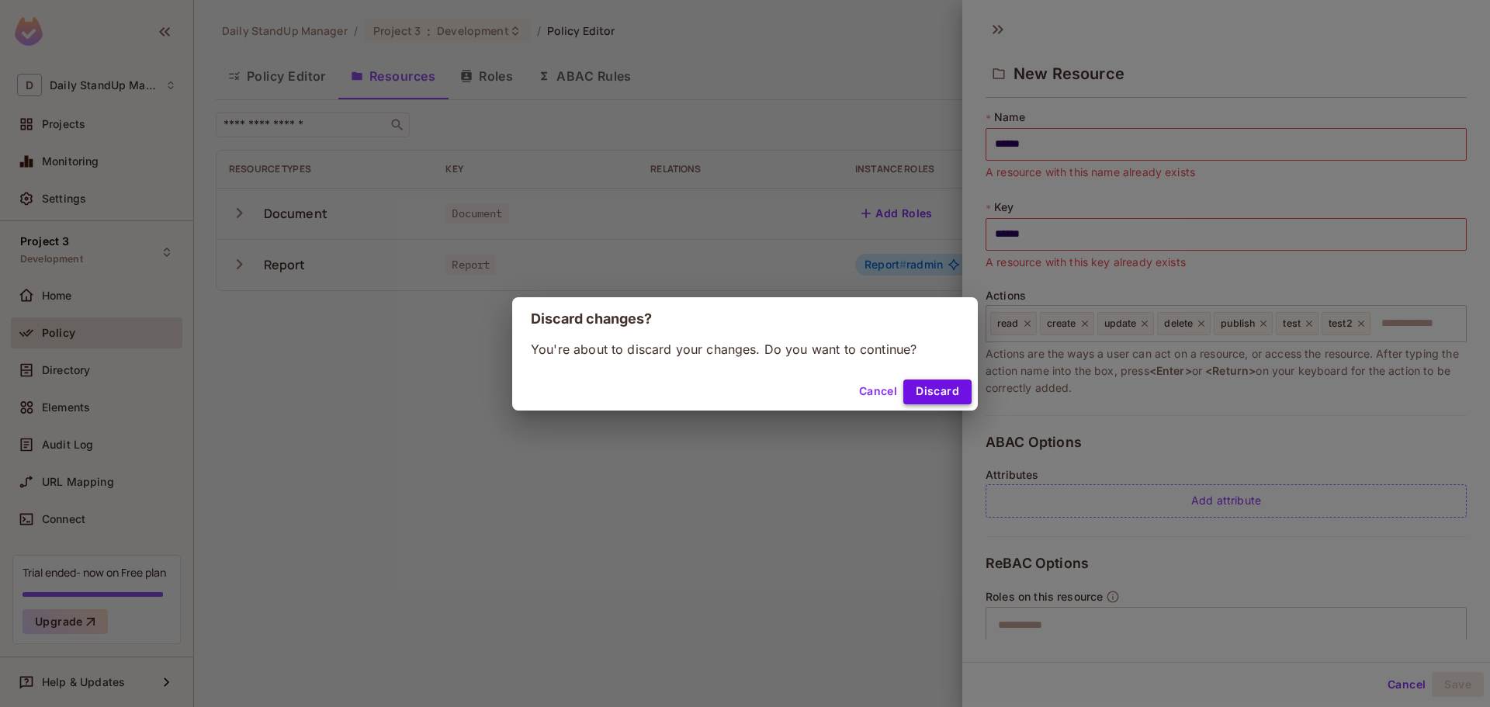
click at [947, 394] on button "Discard" at bounding box center [938, 392] width 68 height 25
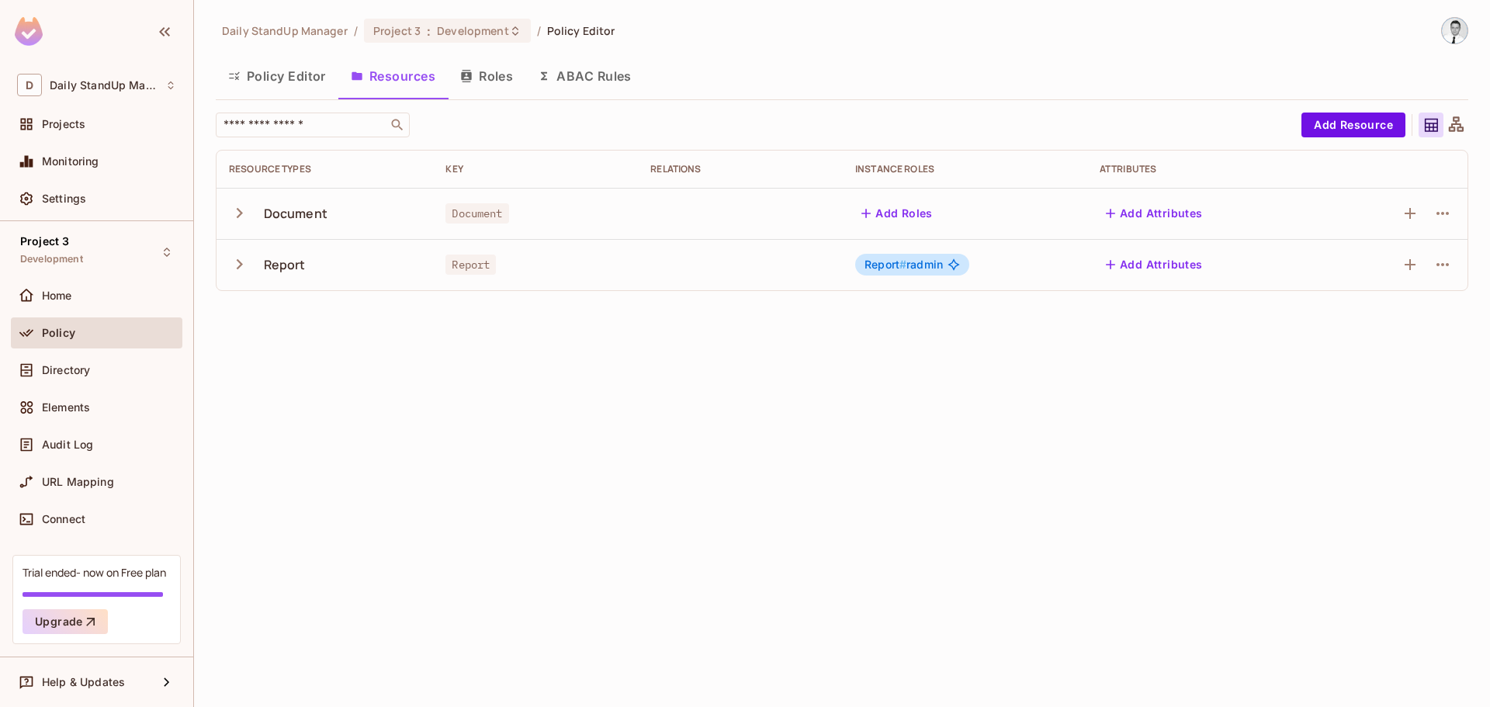
click at [888, 89] on div "Policy Editor Resources Roles ABAC Rules" at bounding box center [842, 76] width 1253 height 39
click at [1365, 120] on button "Add Resource" at bounding box center [1354, 125] width 104 height 25
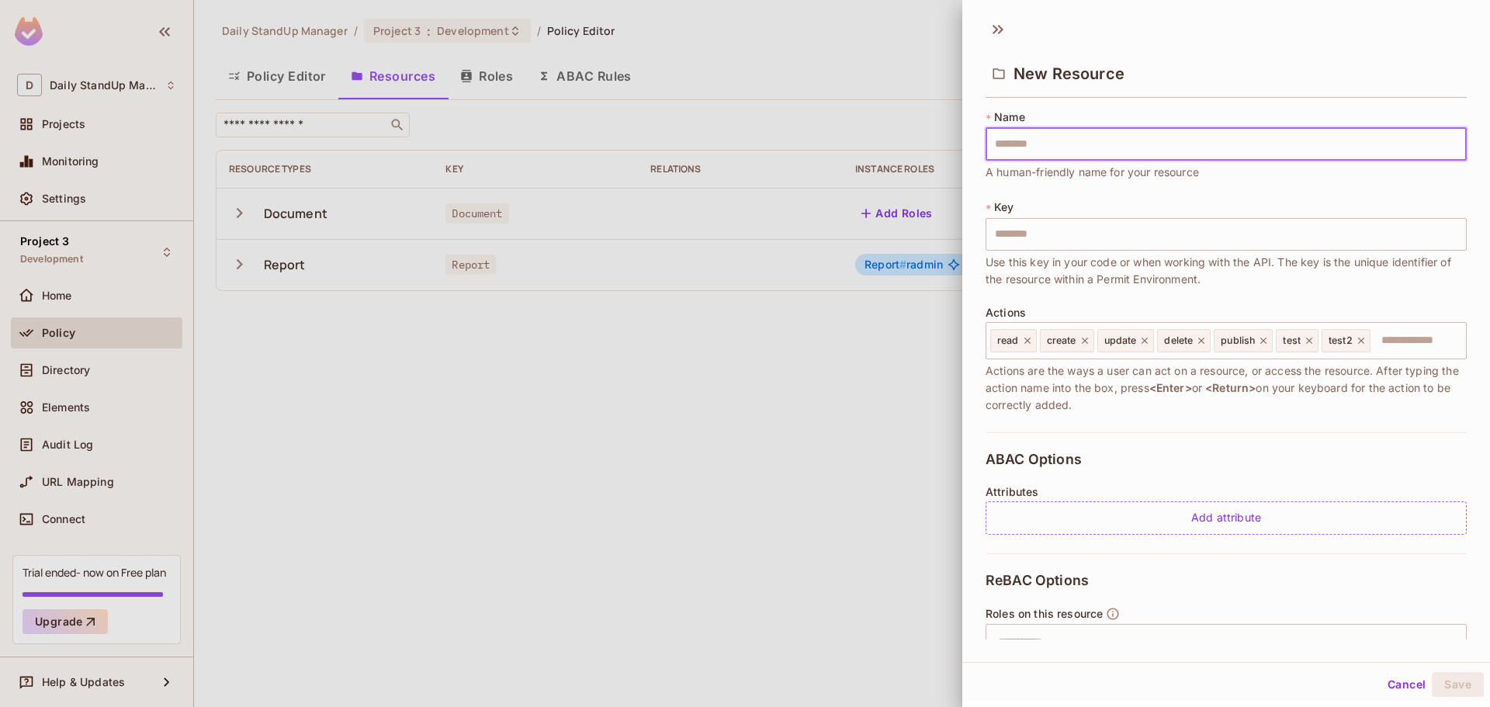
click at [1029, 147] on input "text" at bounding box center [1226, 144] width 481 height 33
type input "*"
type input "**"
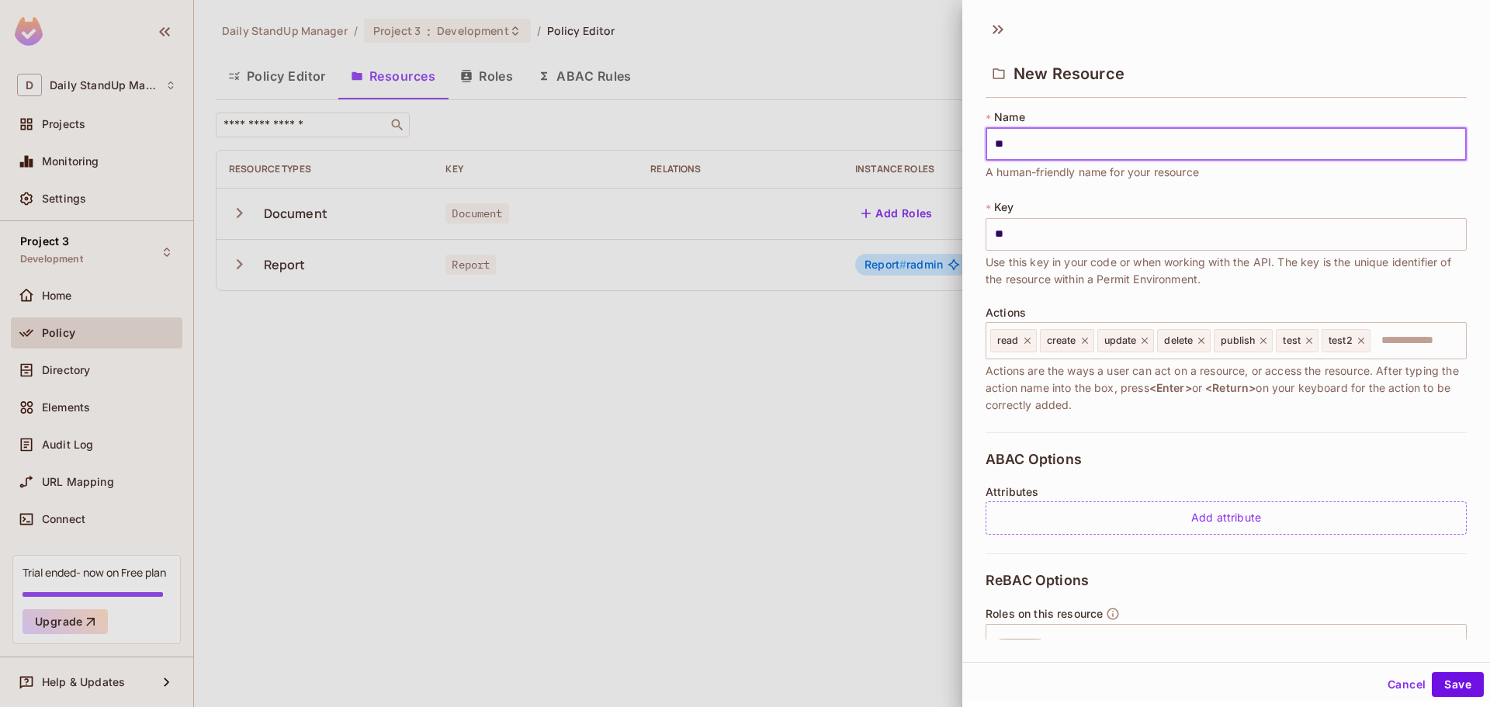
type input "***"
type input "****"
type input "*****"
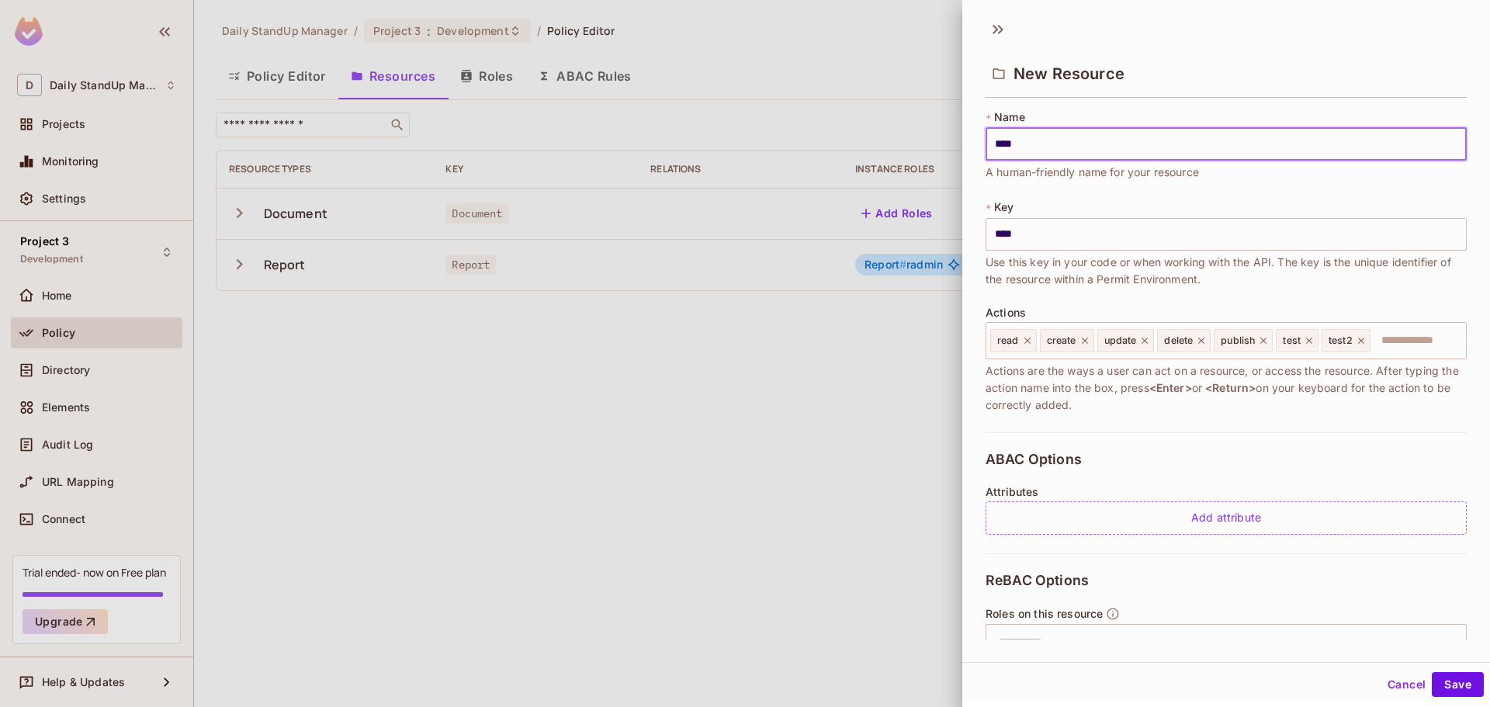
type input "*****"
type input "******"
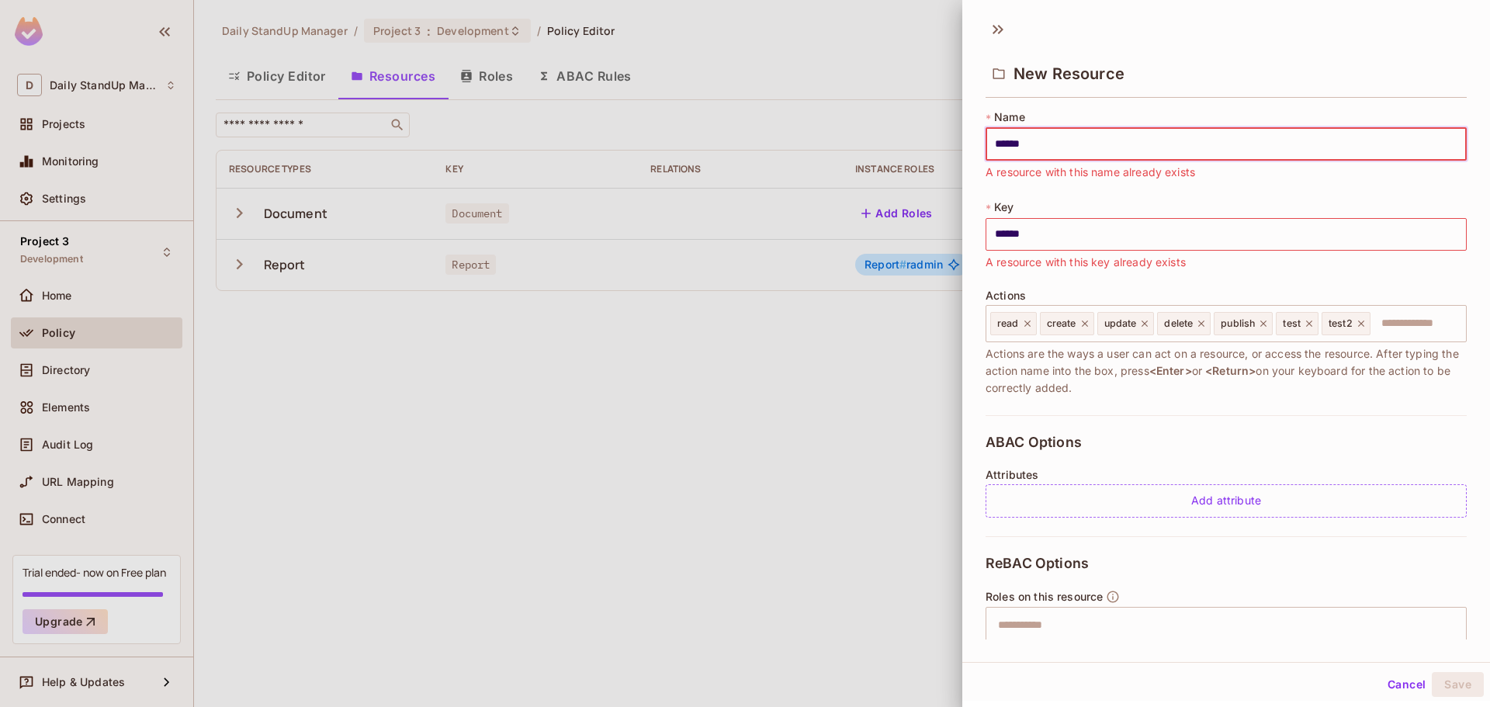
type input "******"
click at [1129, 61] on div "New Resource" at bounding box center [1226, 72] width 481 height 50
click at [1396, 685] on button "Cancel" at bounding box center [1407, 684] width 50 height 25
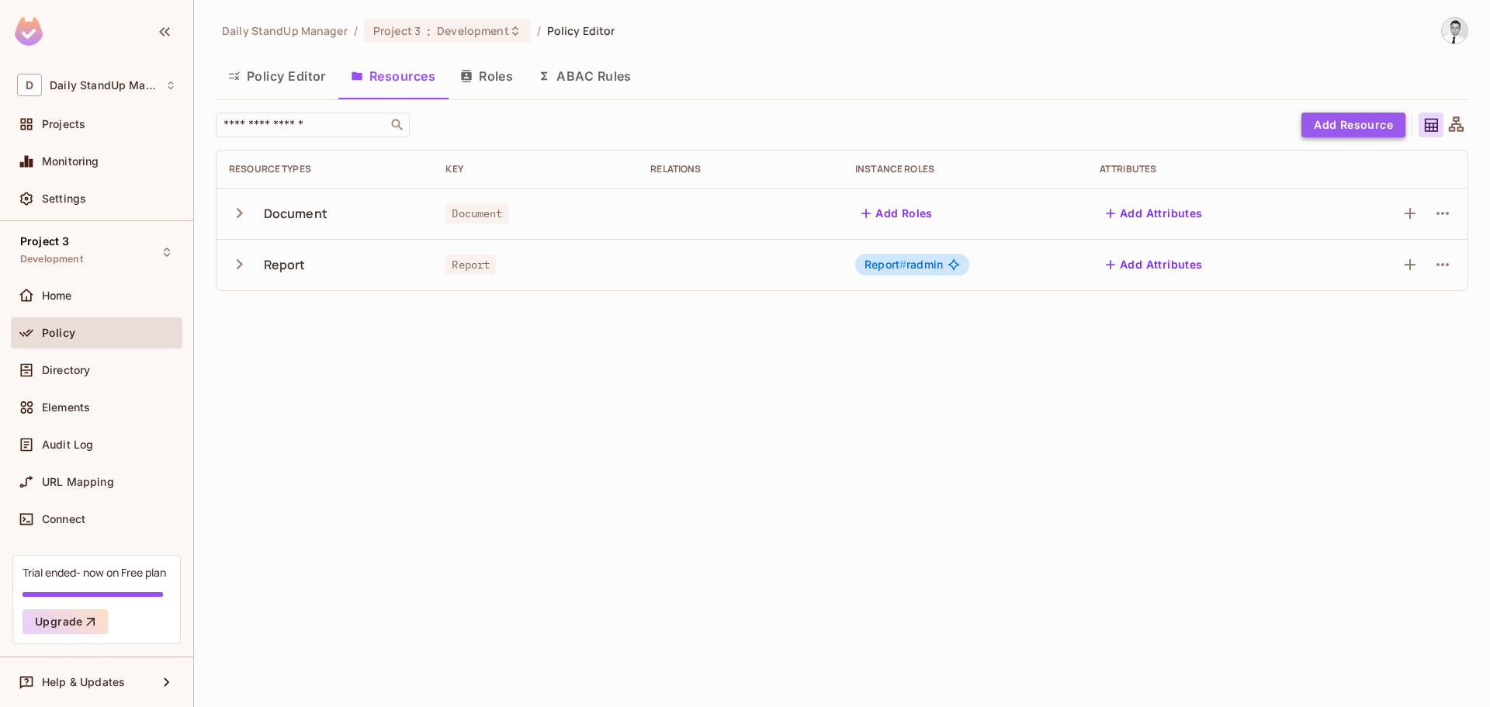
click at [1356, 127] on button "Add Resource" at bounding box center [1354, 125] width 104 height 25
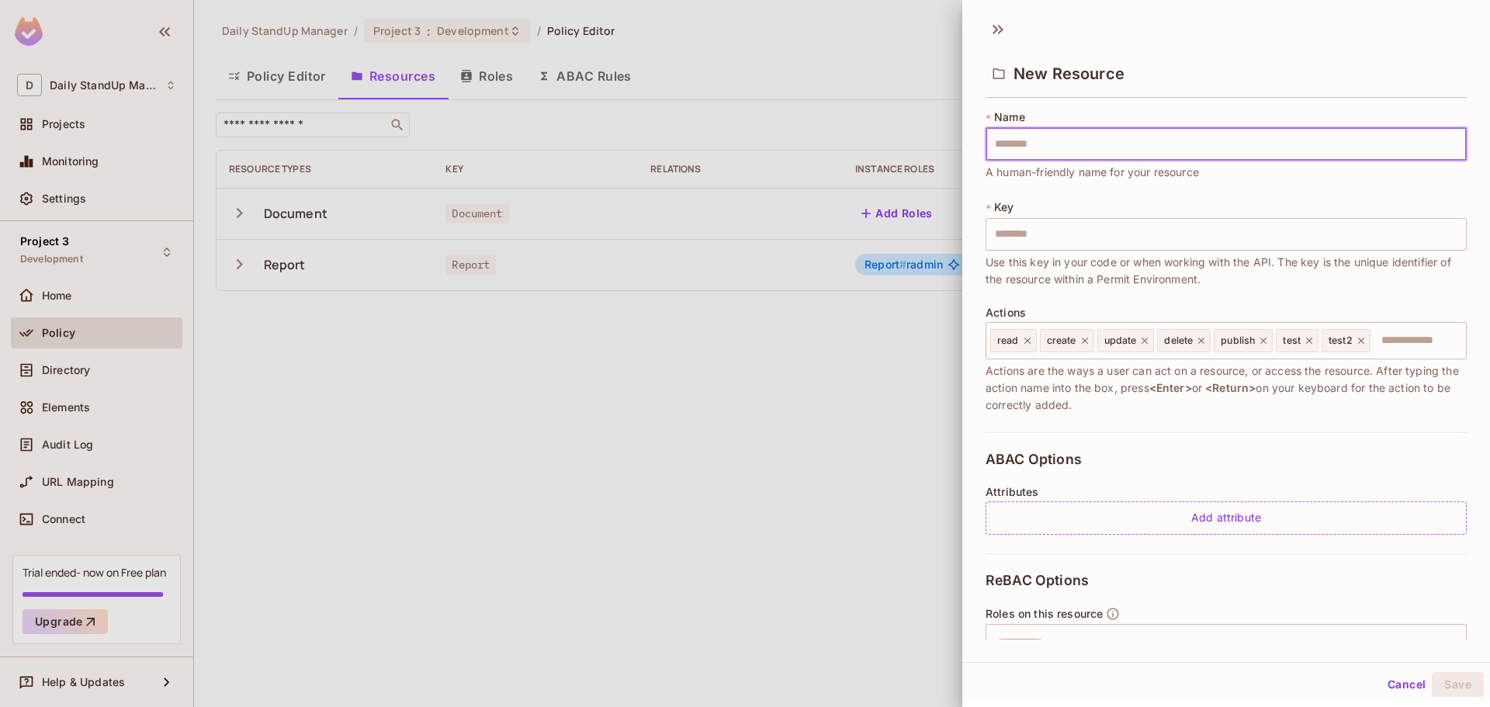
click at [1070, 144] on input "text" at bounding box center [1226, 144] width 481 height 33
type input "*"
type input "**"
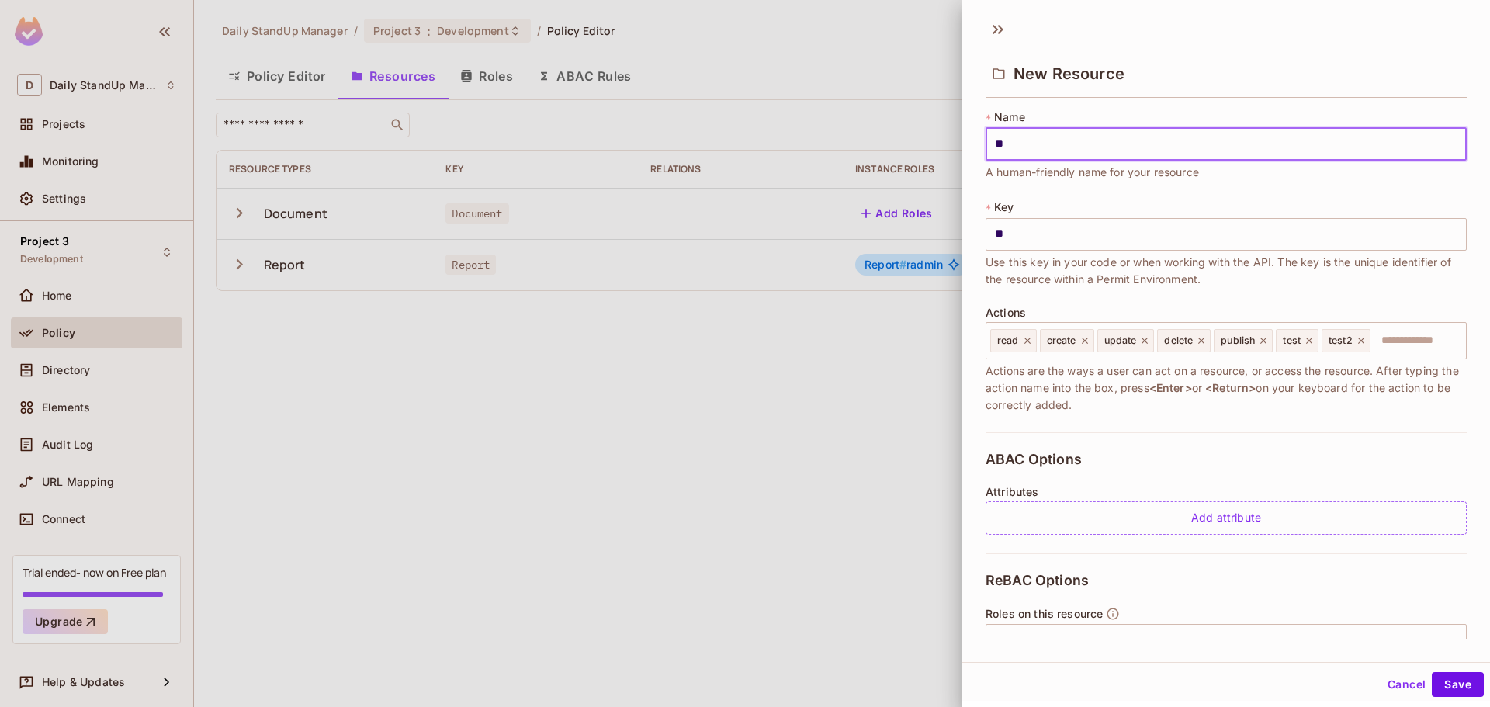
type input "***"
type input "****"
type input "*****"
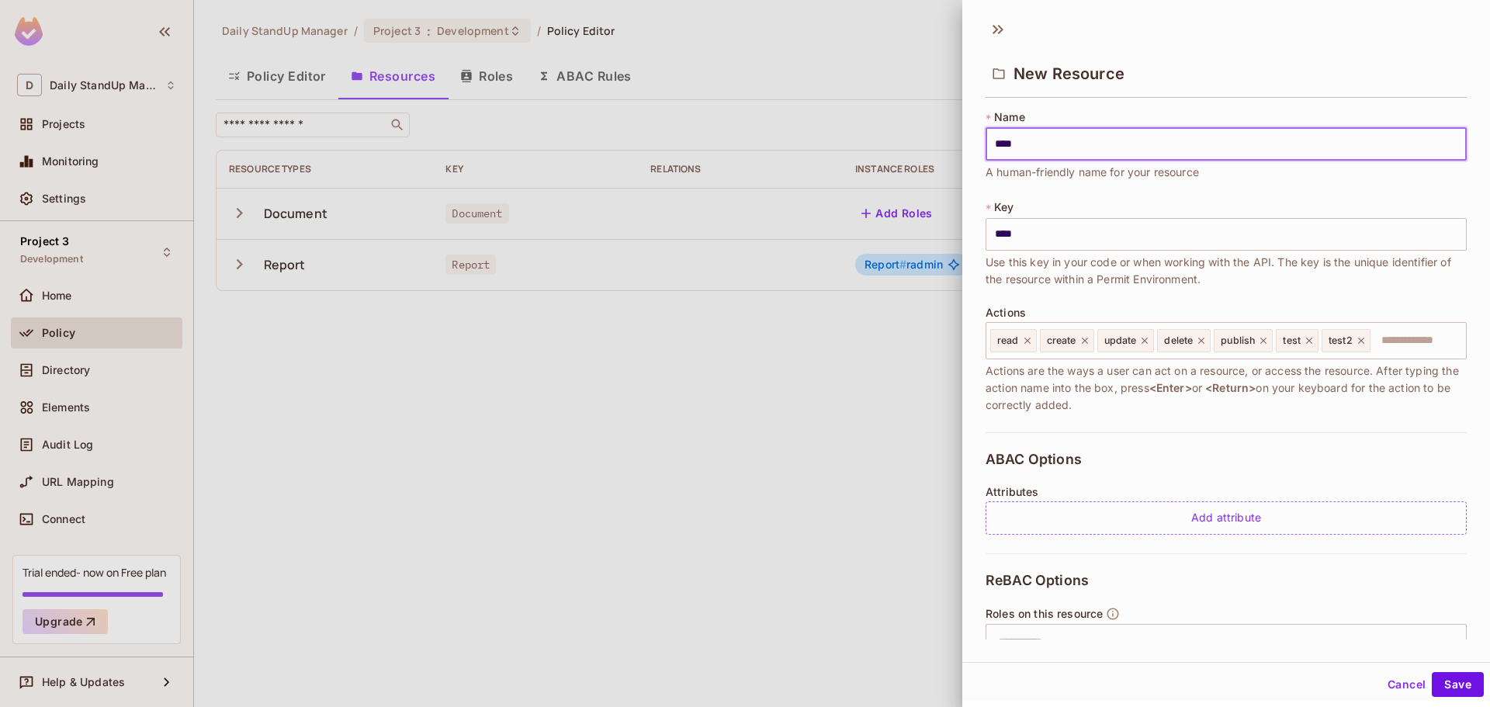
type input "*****"
type input "******"
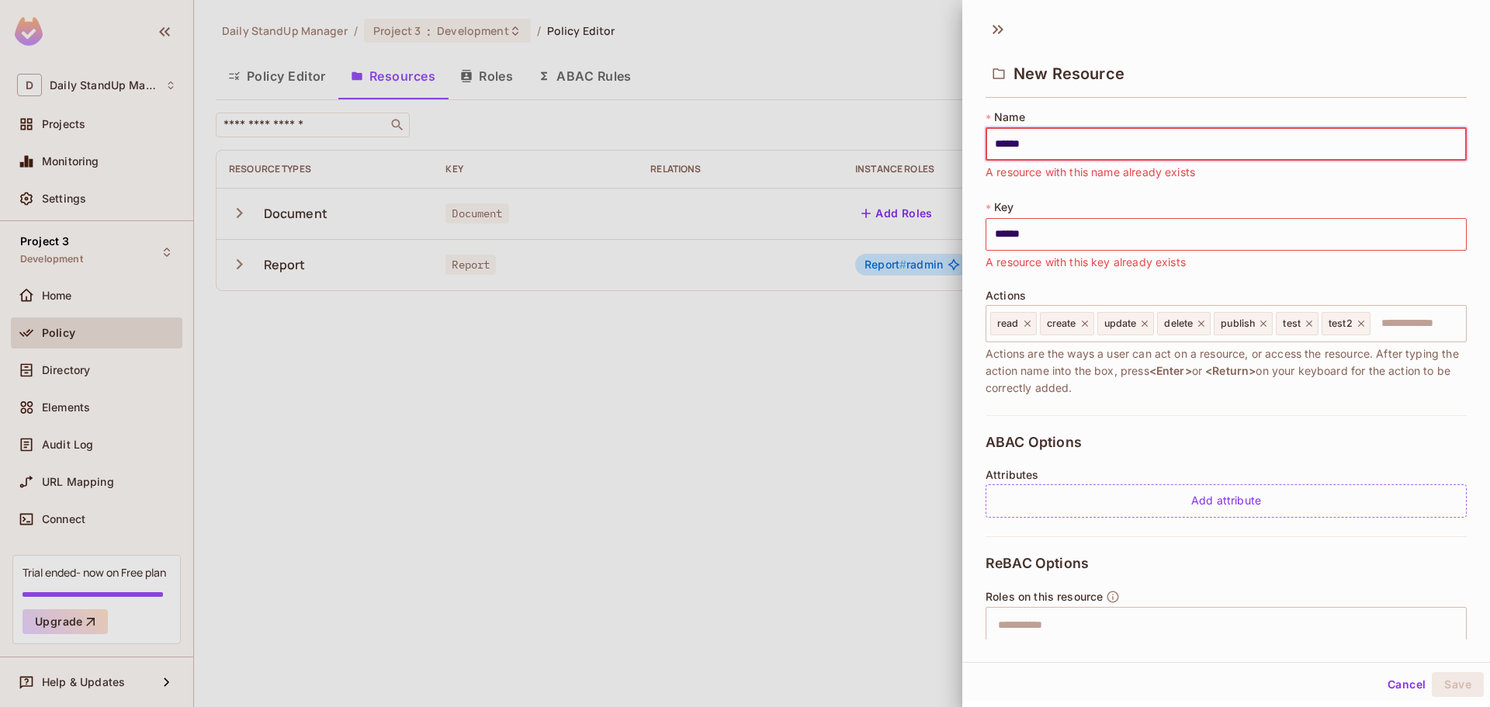
type input "******"
click at [1385, 677] on button "Cancel" at bounding box center [1407, 684] width 50 height 25
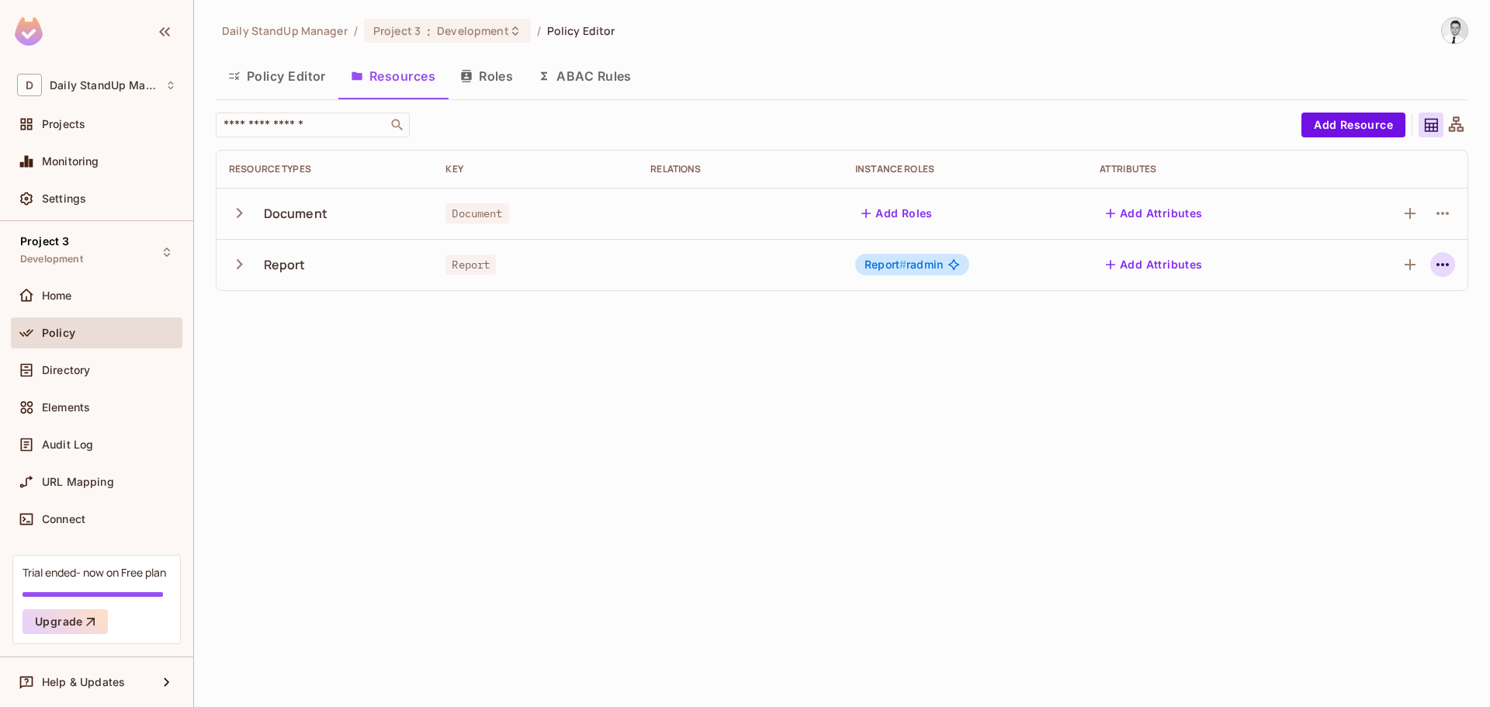
click at [1436, 260] on icon "button" at bounding box center [1443, 264] width 19 height 19
click at [1341, 324] on div "Edit Resource" at bounding box center [1375, 326] width 73 height 16
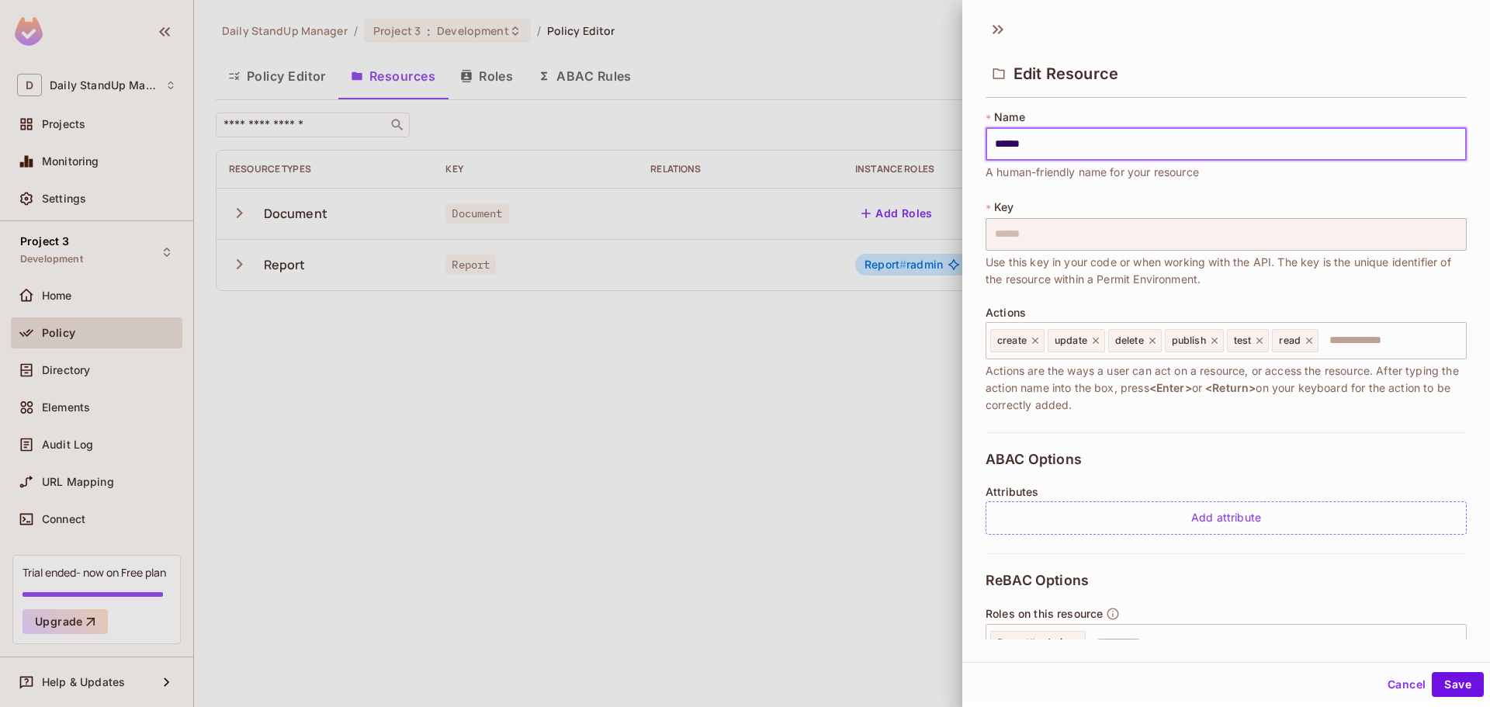
click at [1065, 143] on input "******" at bounding box center [1226, 144] width 481 height 33
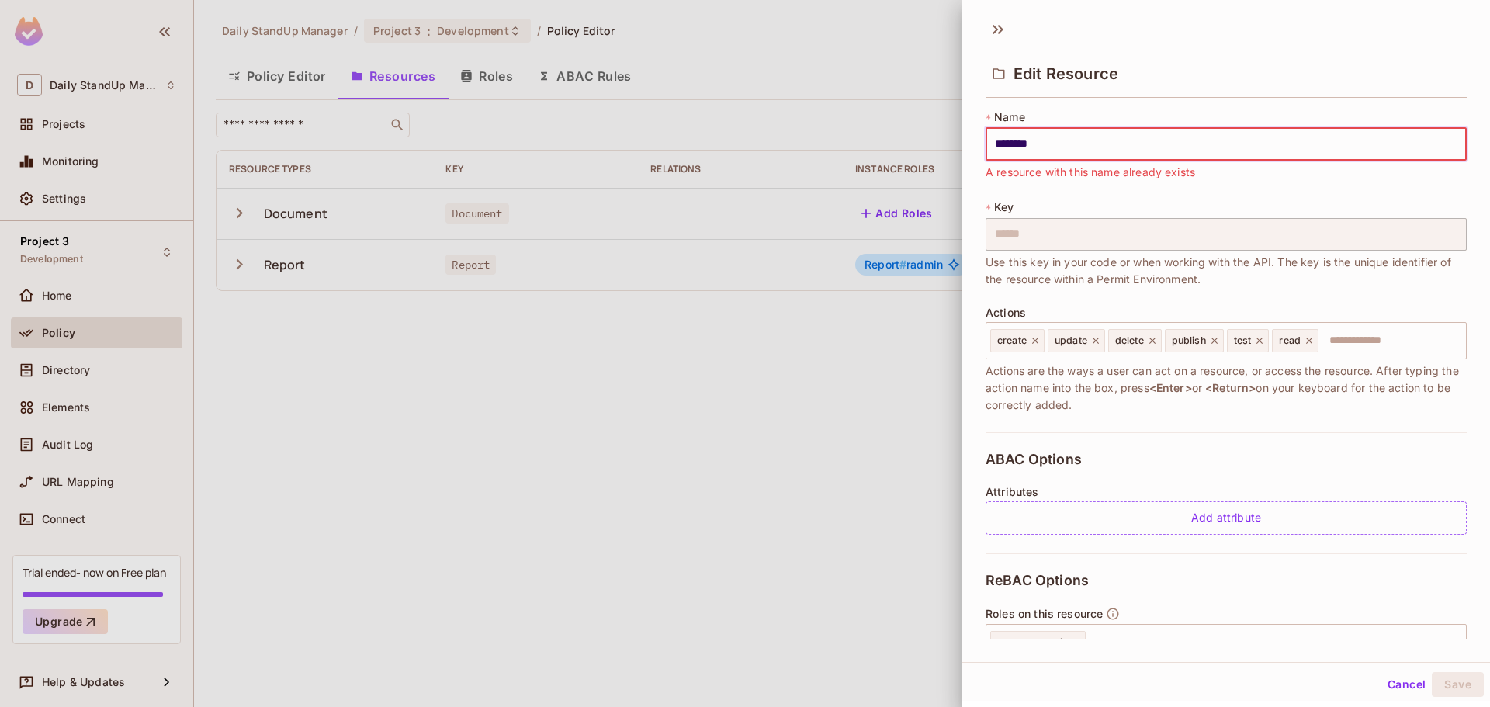
type input "********"
click at [1294, 37] on div "Edit Resource" at bounding box center [1227, 60] width 528 height 86
click at [1386, 684] on button "Cancel" at bounding box center [1407, 684] width 50 height 25
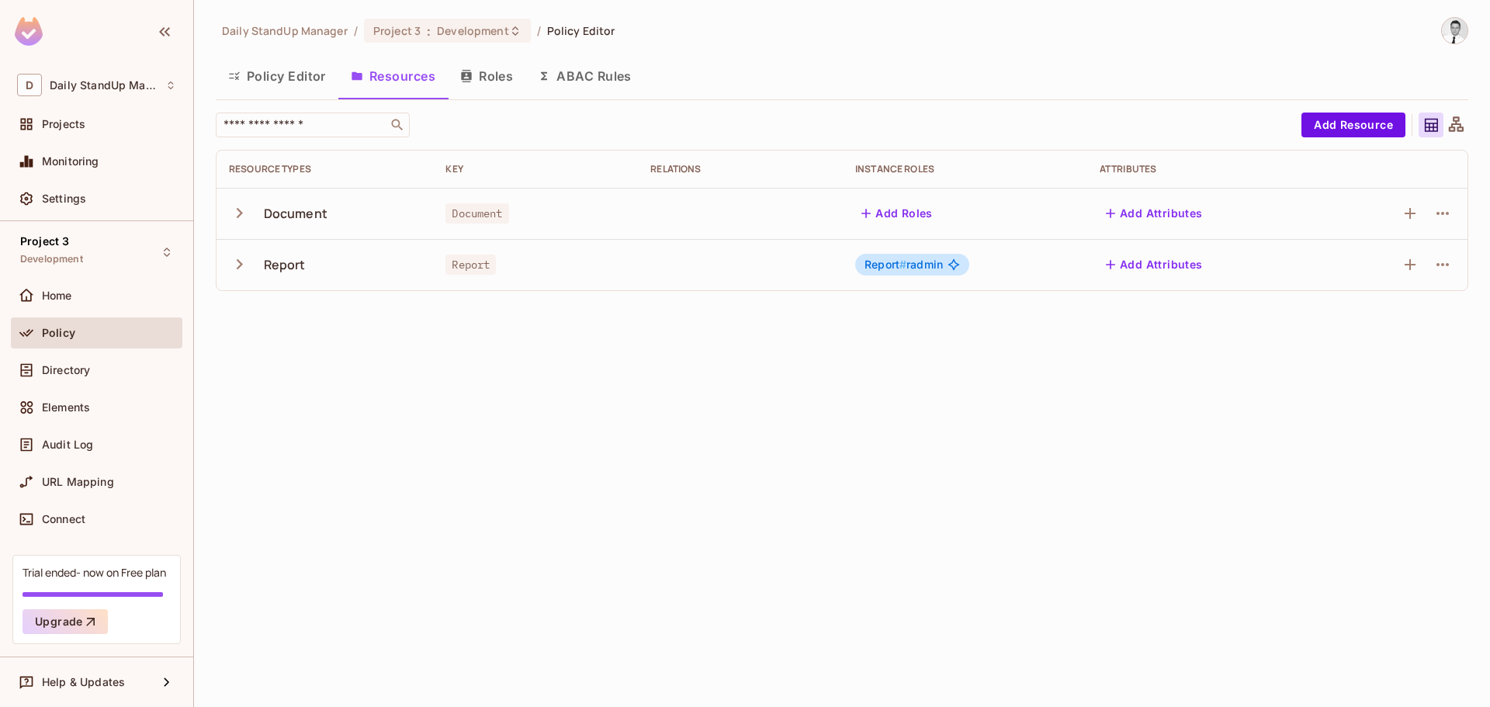
click at [1100, 61] on div "Policy Editor Resources Roles ABAC Rules" at bounding box center [842, 76] width 1253 height 39
click at [1443, 214] on icon "button" at bounding box center [1443, 213] width 12 height 3
click at [1365, 265] on span "Edit Resource" at bounding box center [1375, 274] width 82 height 25
click at [1401, 209] on icon "button" at bounding box center [1410, 213] width 19 height 19
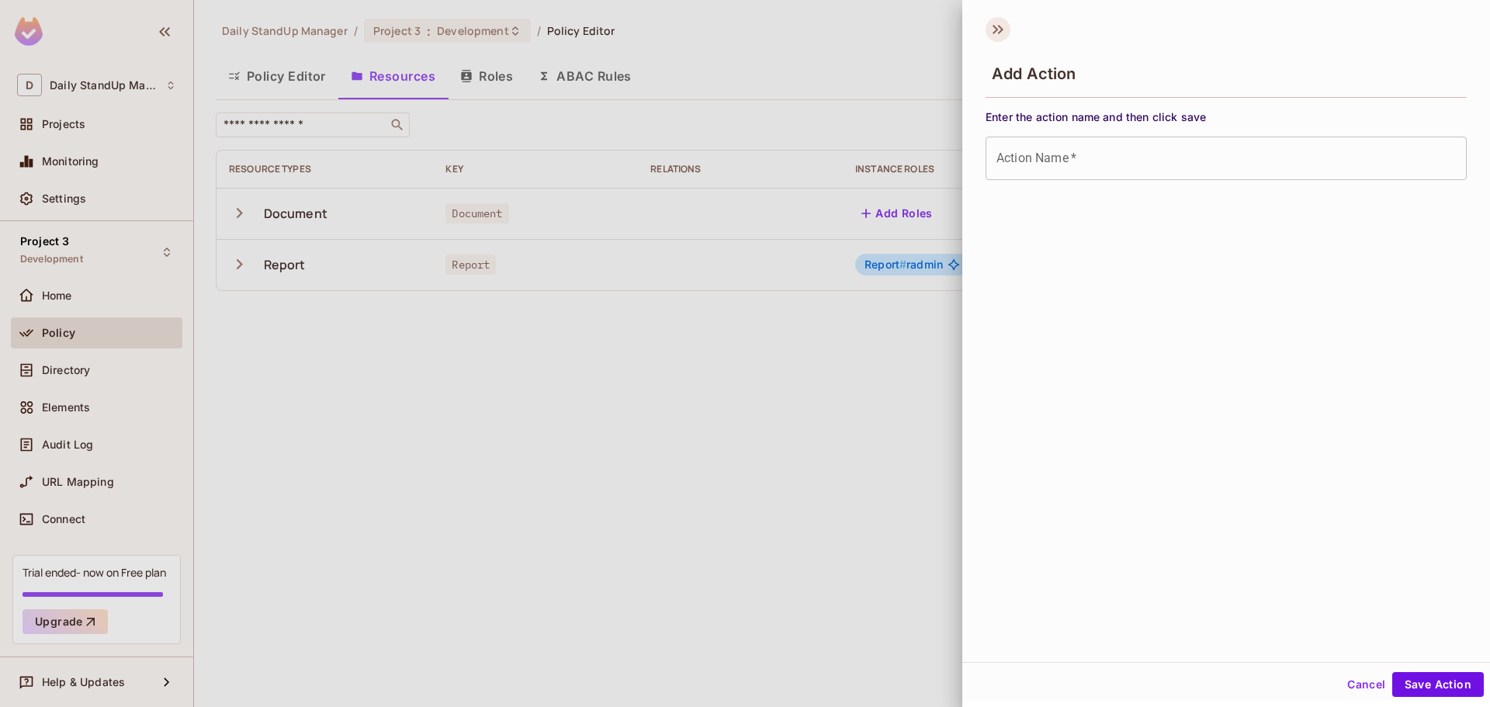
click at [1001, 27] on icon at bounding box center [1000, 29] width 5 height 9
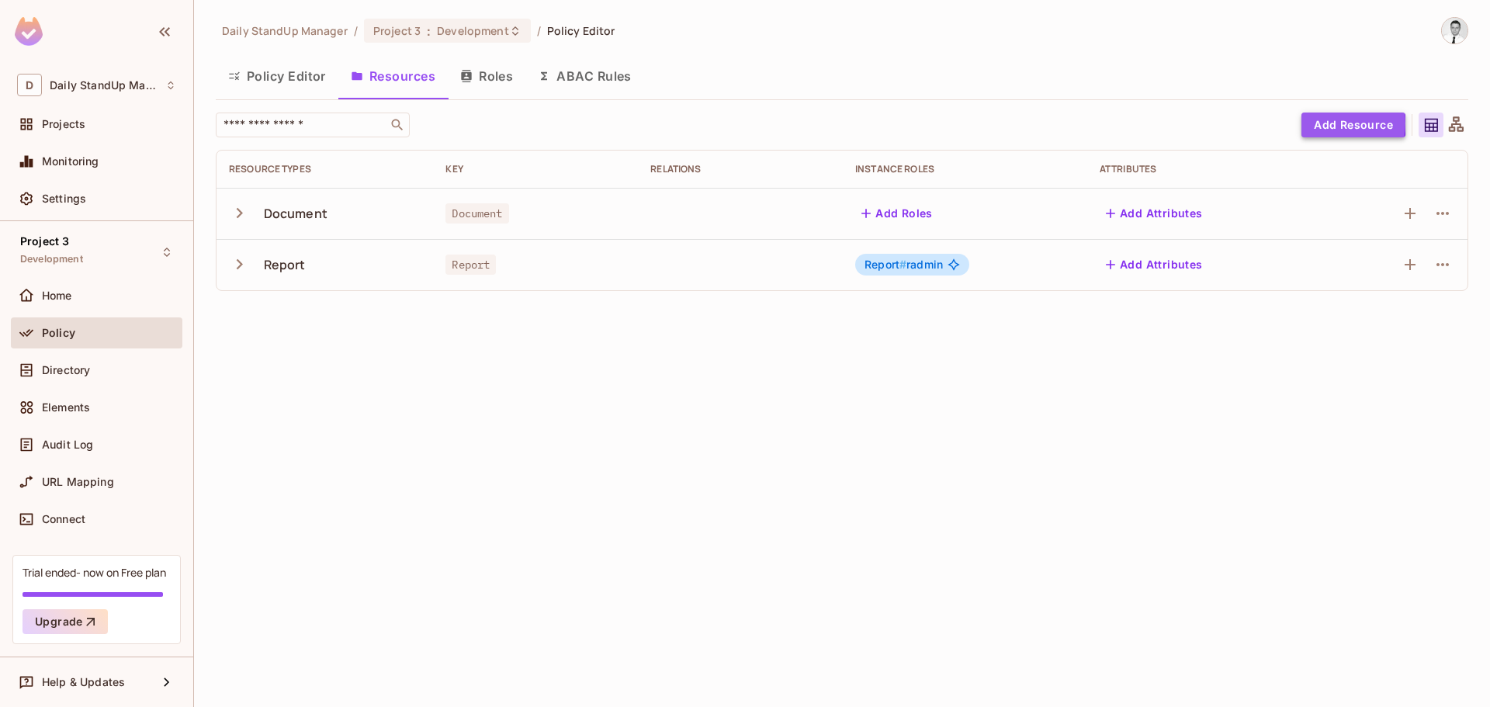
click at [1330, 123] on button "Add Resource" at bounding box center [1354, 125] width 104 height 25
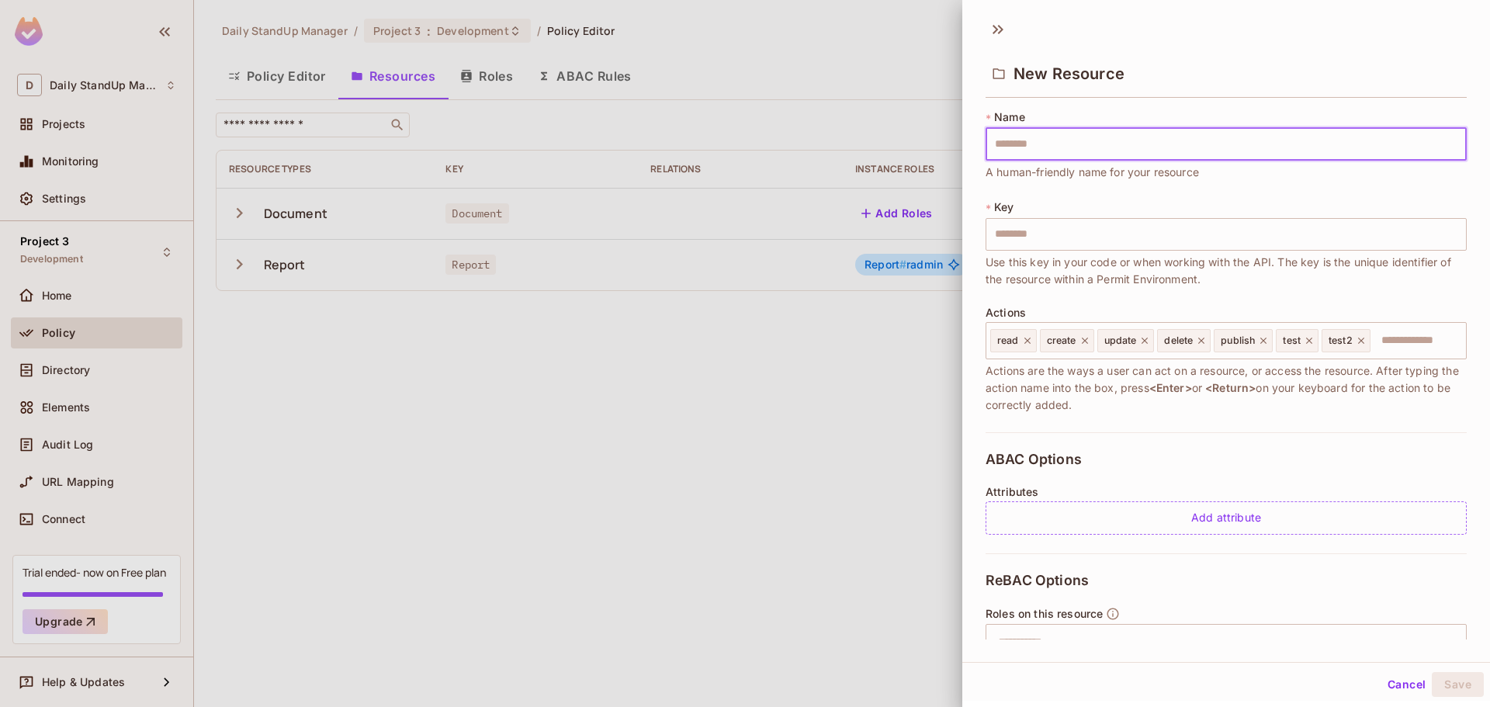
click at [1112, 137] on input "text" at bounding box center [1226, 144] width 481 height 33
type input "*"
type input "**"
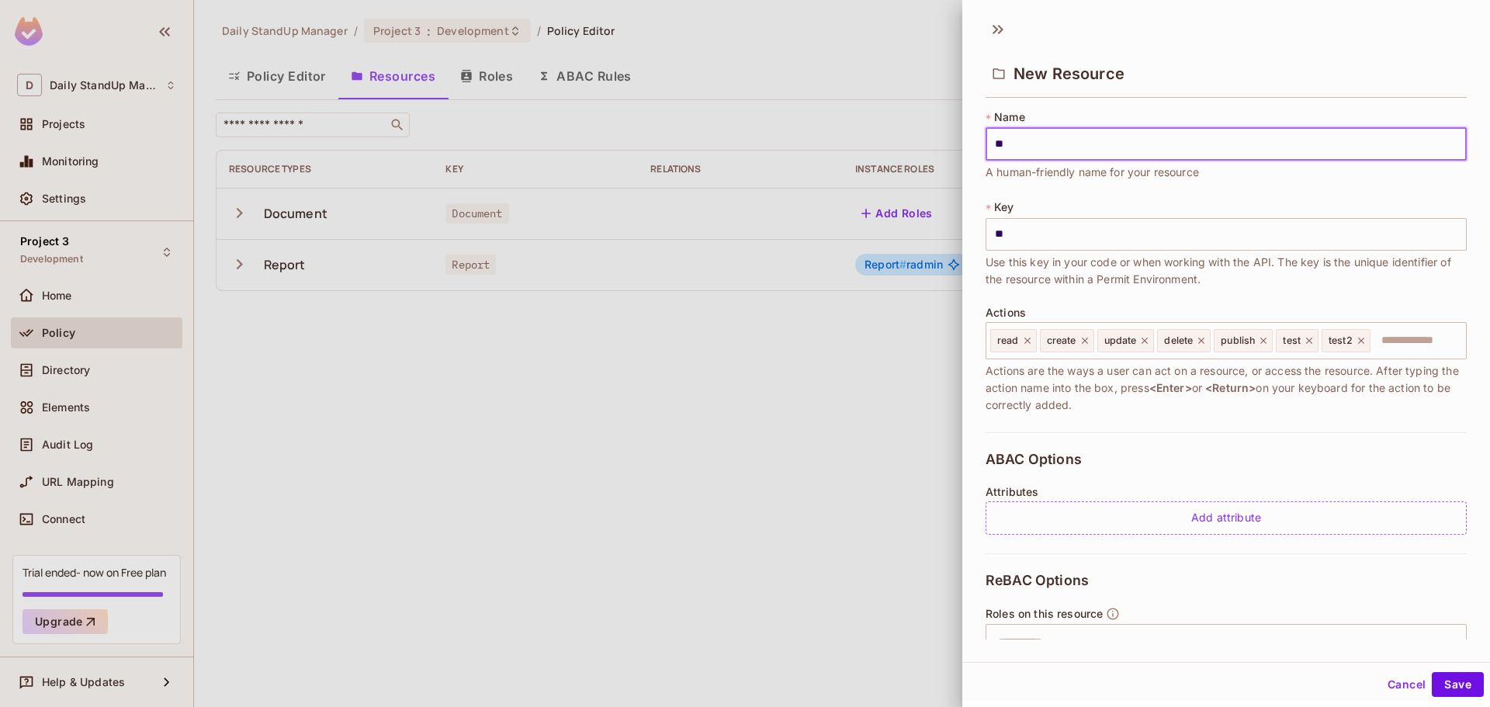
type input "***"
type input "****"
type input "*****"
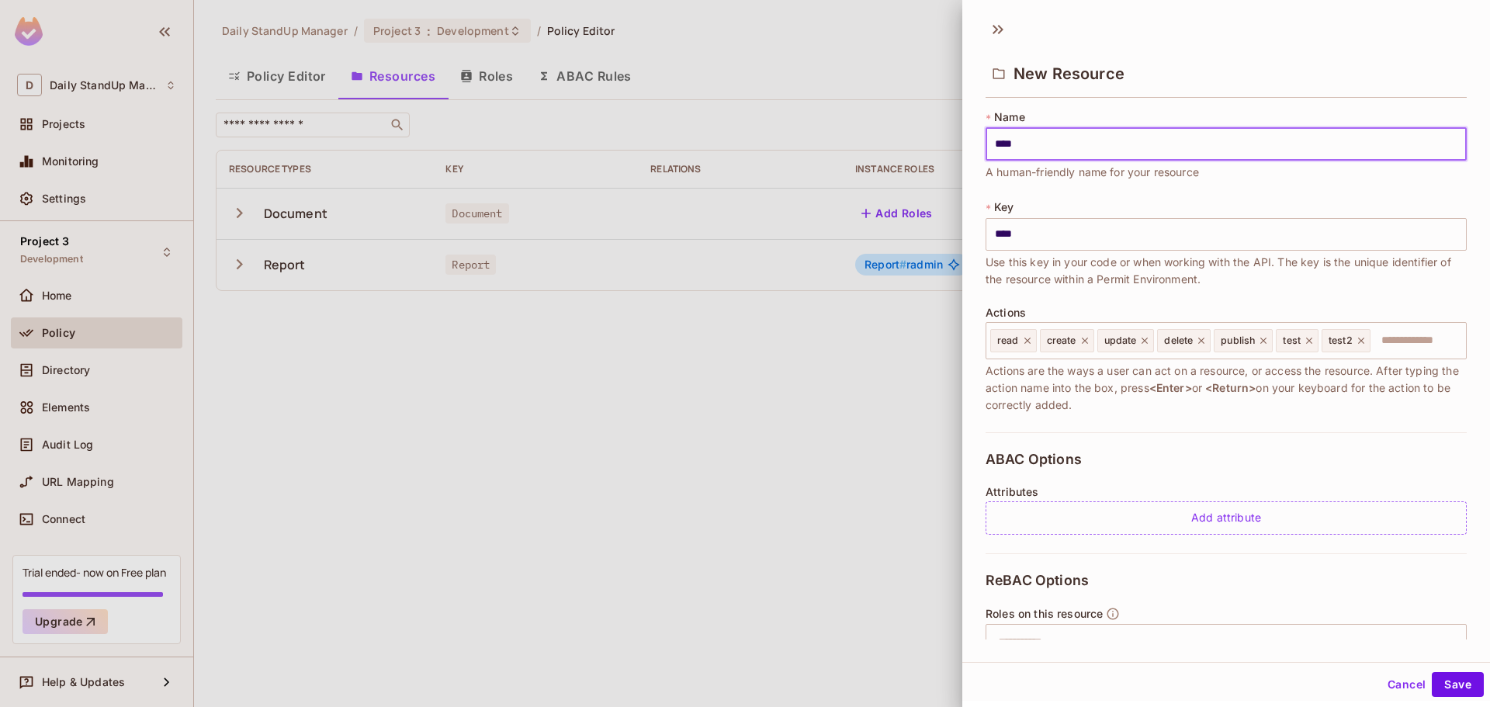
type input "*****"
type input "******"
type input "*******"
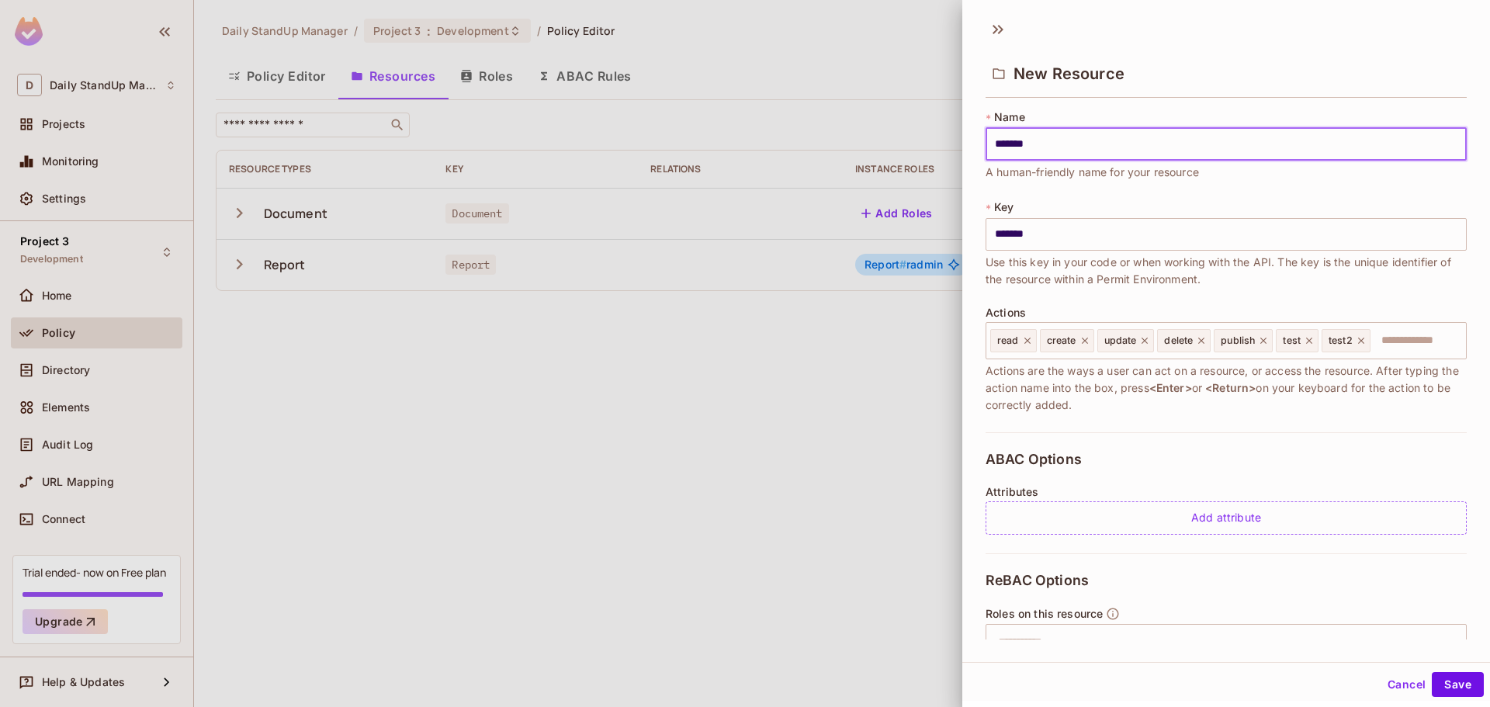
type input "********"
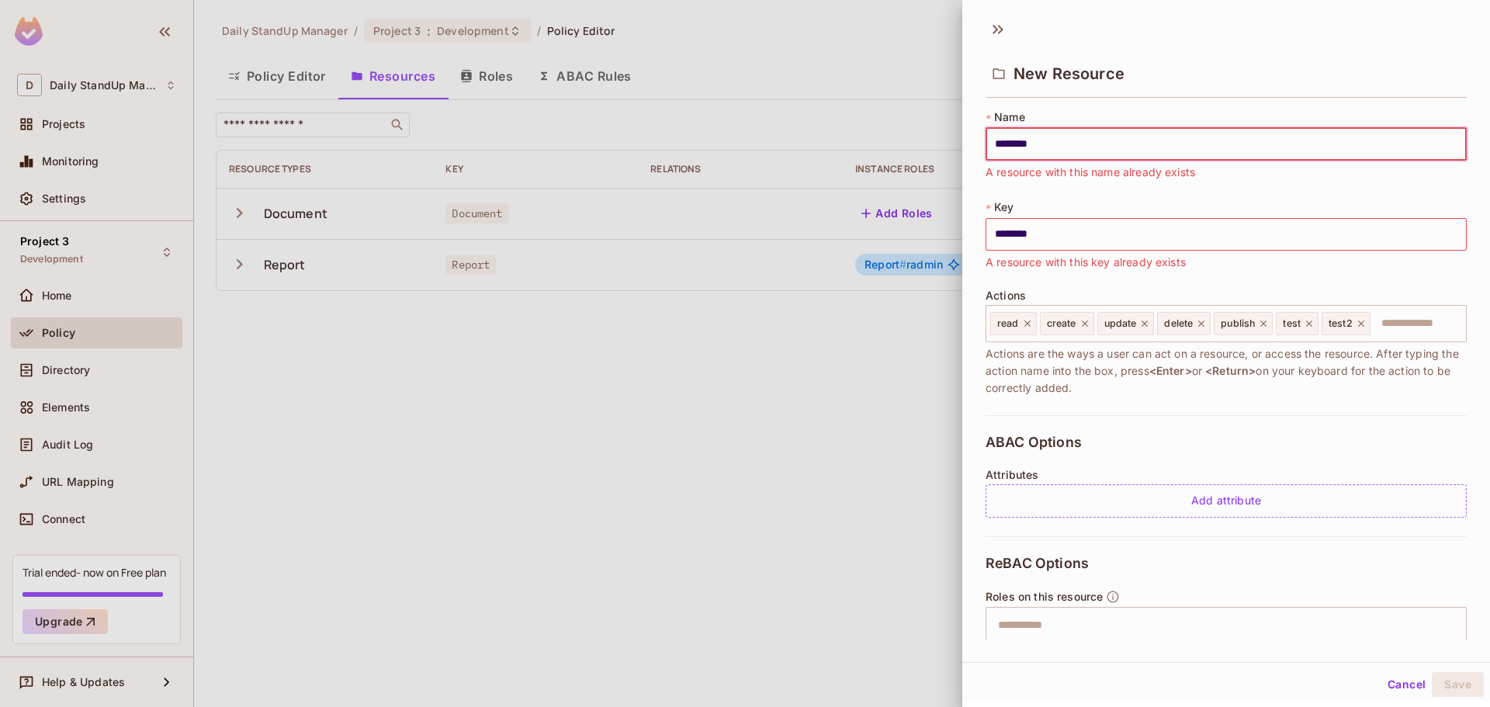
type input "********"
click at [1233, 73] on div "New Resource" at bounding box center [1226, 72] width 481 height 50
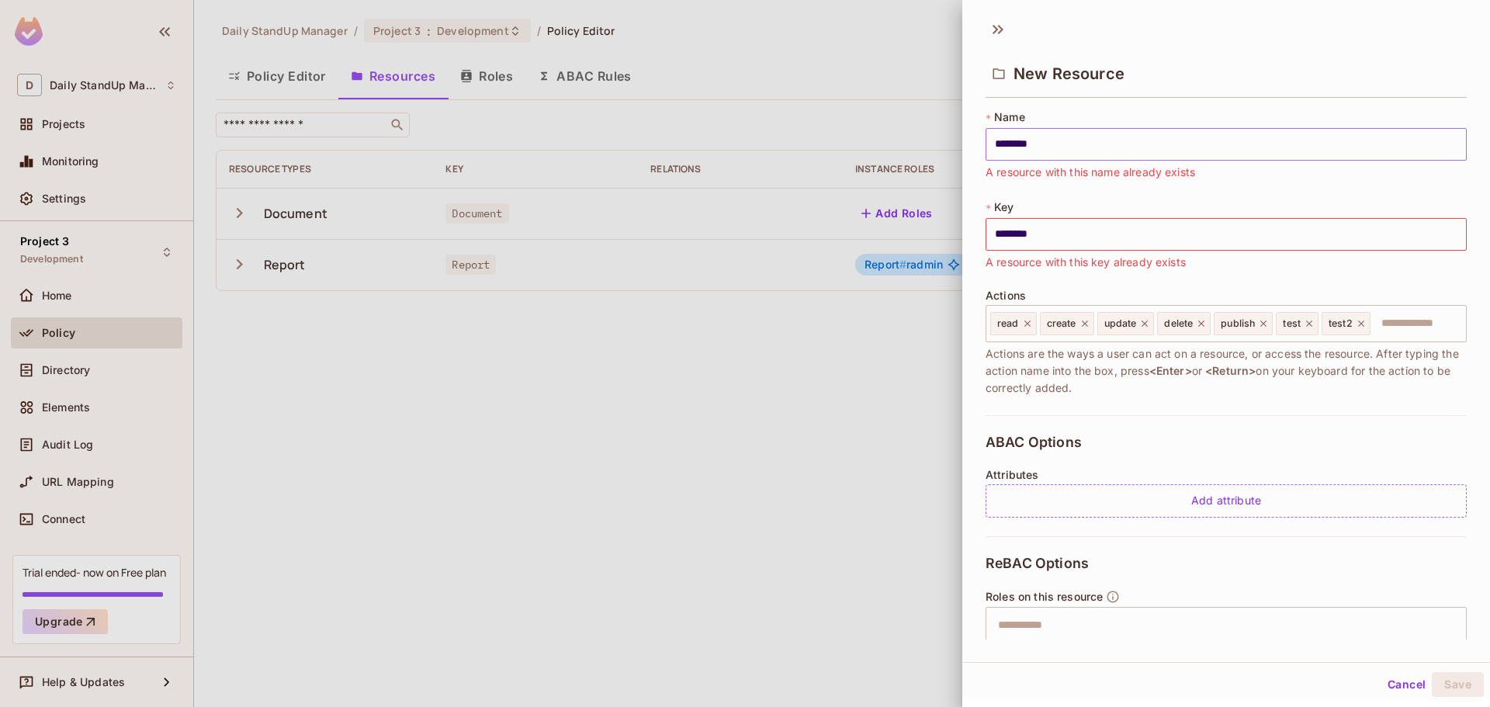
click at [1090, 146] on input "********" at bounding box center [1226, 144] width 481 height 33
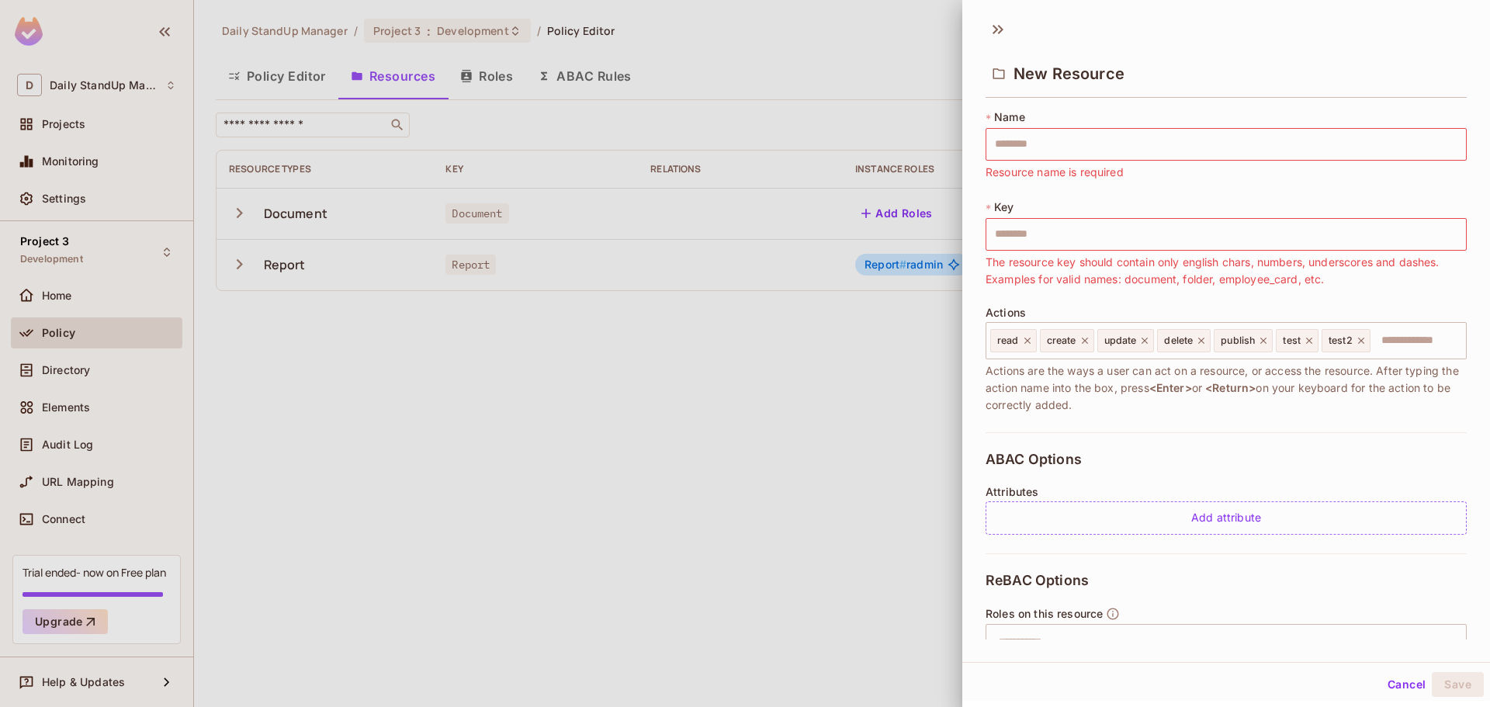
click at [1195, 82] on div "New Resource" at bounding box center [1226, 72] width 481 height 50
click at [1400, 680] on button "Cancel" at bounding box center [1407, 684] width 50 height 25
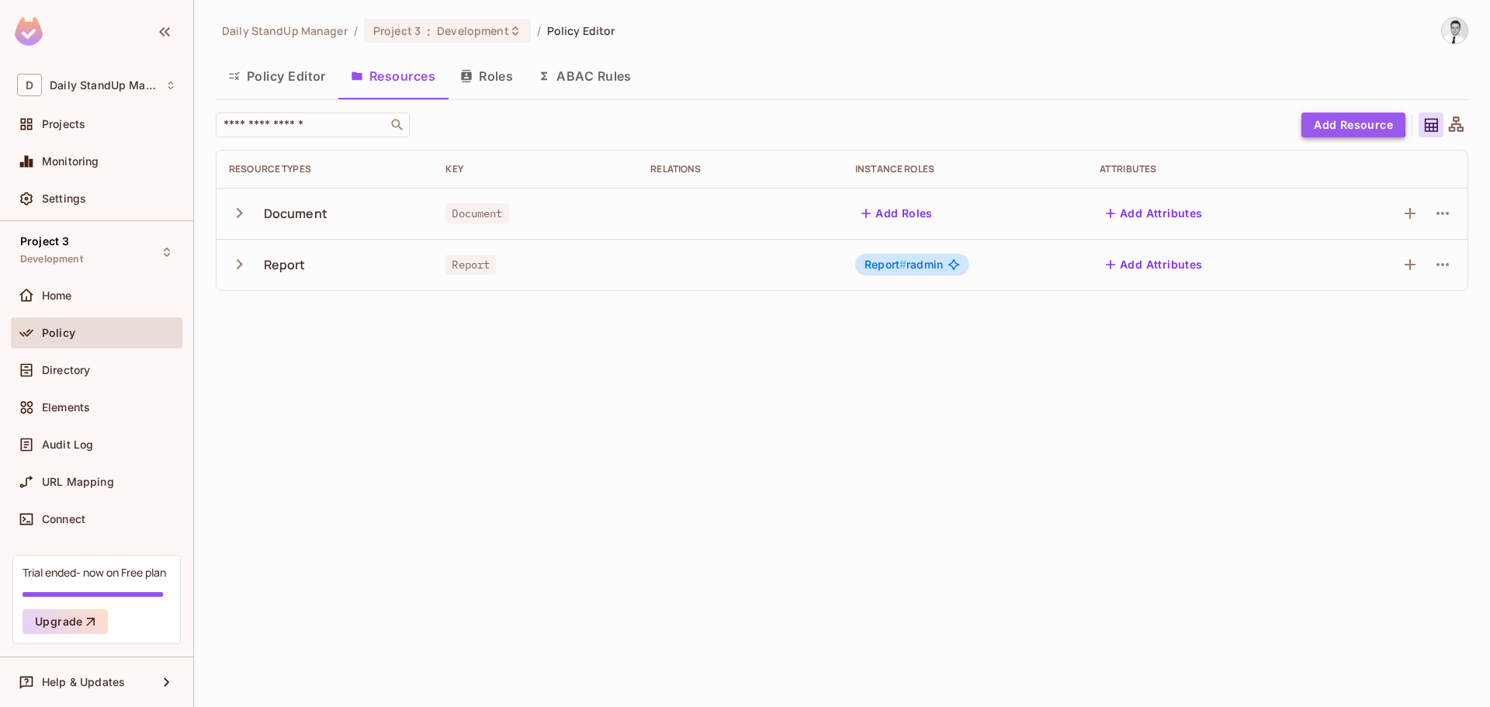
click at [1326, 115] on button "Add Resource" at bounding box center [1354, 125] width 104 height 25
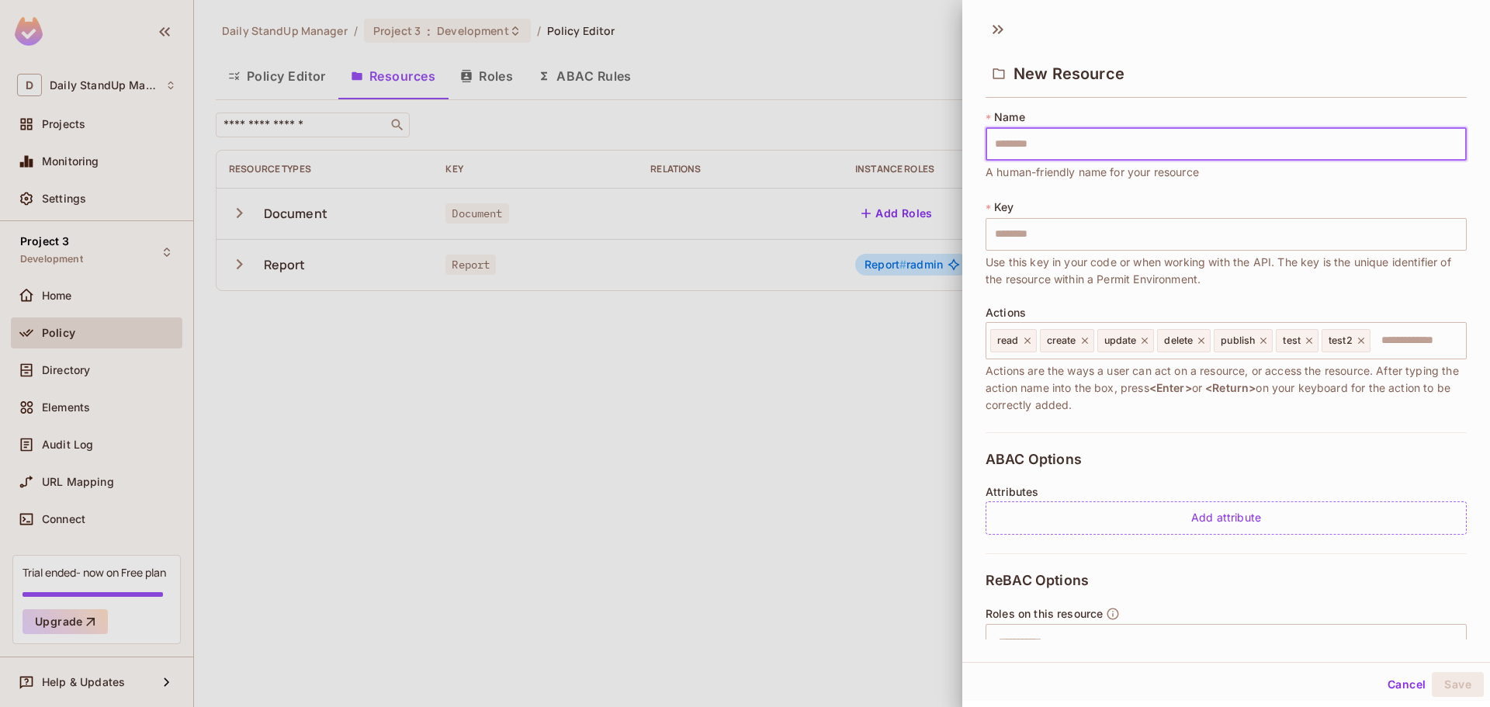
click at [1183, 135] on input "text" at bounding box center [1226, 144] width 481 height 33
click at [1320, 199] on div "* Key ​ Use this key in your code or when working with the API. The key is the …" at bounding box center [1226, 243] width 481 height 88
click at [1178, 228] on input "text" at bounding box center [1226, 234] width 481 height 33
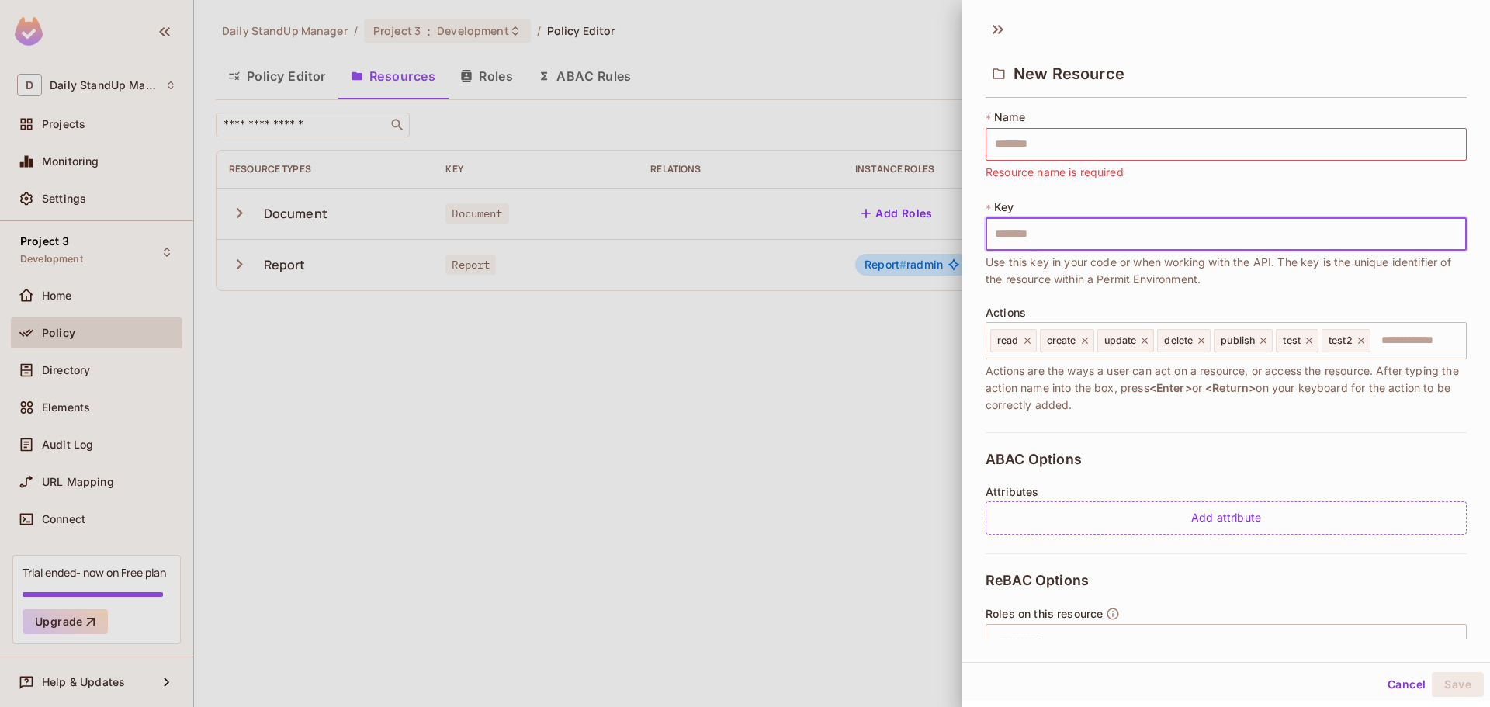
click at [1319, 199] on div "* Key ​ Use this key in your code or when working with the API. The key is the …" at bounding box center [1226, 243] width 481 height 88
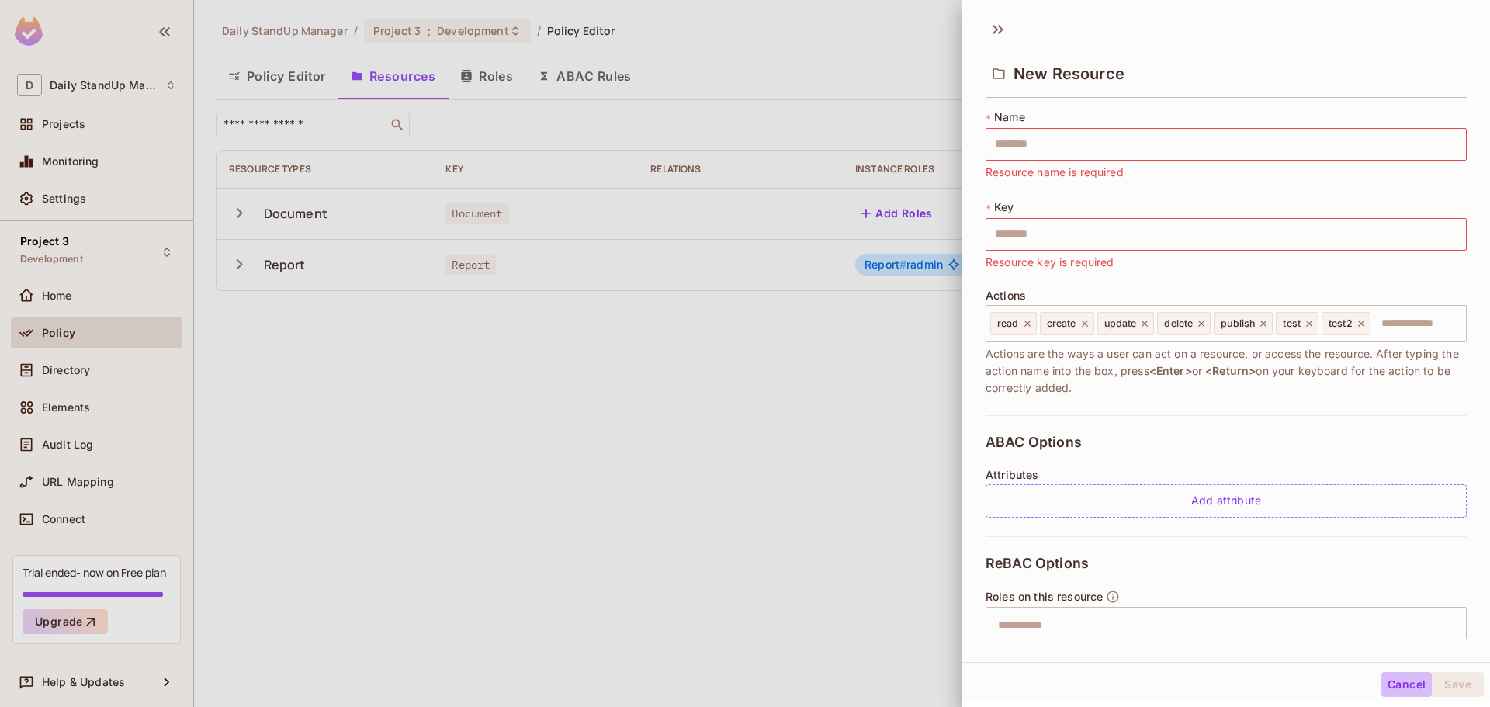
click at [1393, 680] on button "Cancel" at bounding box center [1407, 684] width 50 height 25
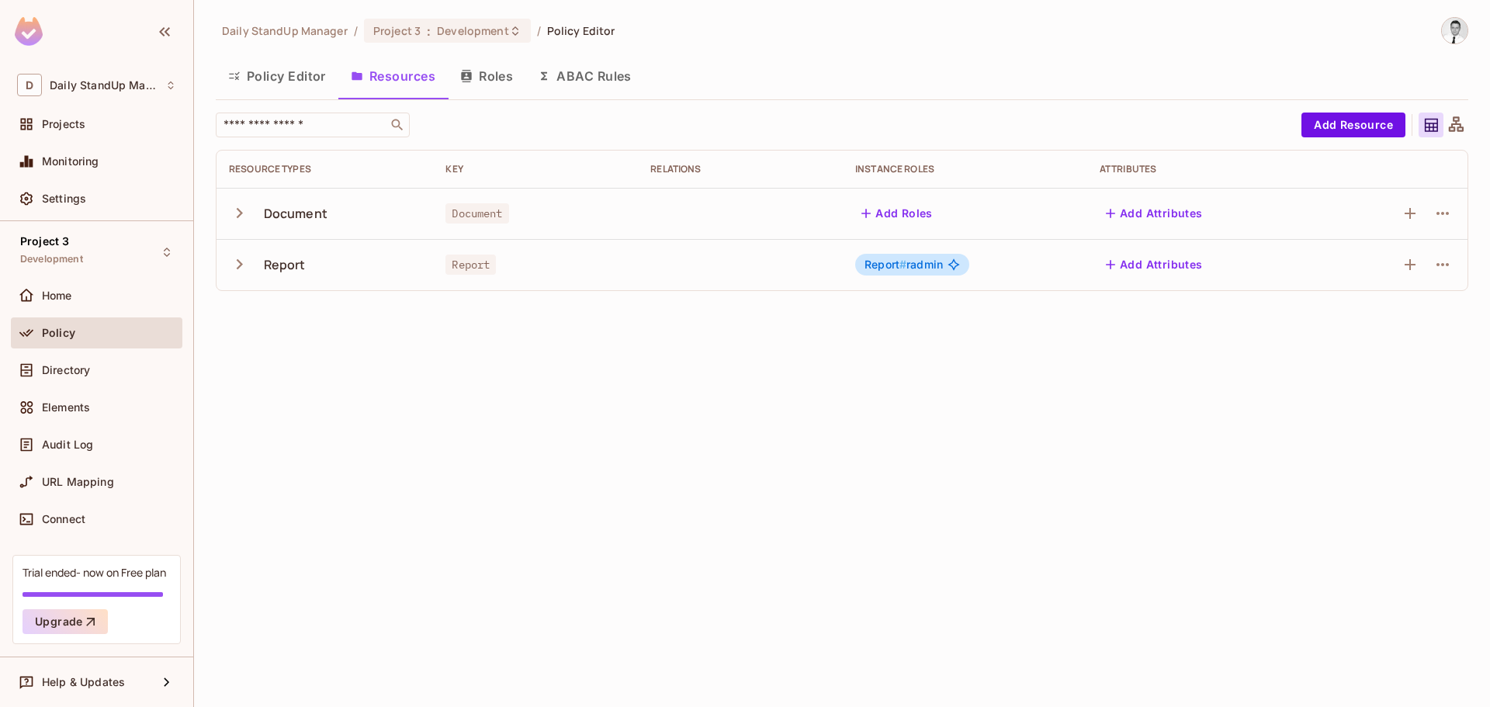
click at [1032, 53] on div "Daily StandUp Manager / Project 3 : Development / Policy Editor Policy Editor R…" at bounding box center [842, 160] width 1253 height 286
click at [911, 206] on button "Add Roles" at bounding box center [897, 213] width 84 height 25
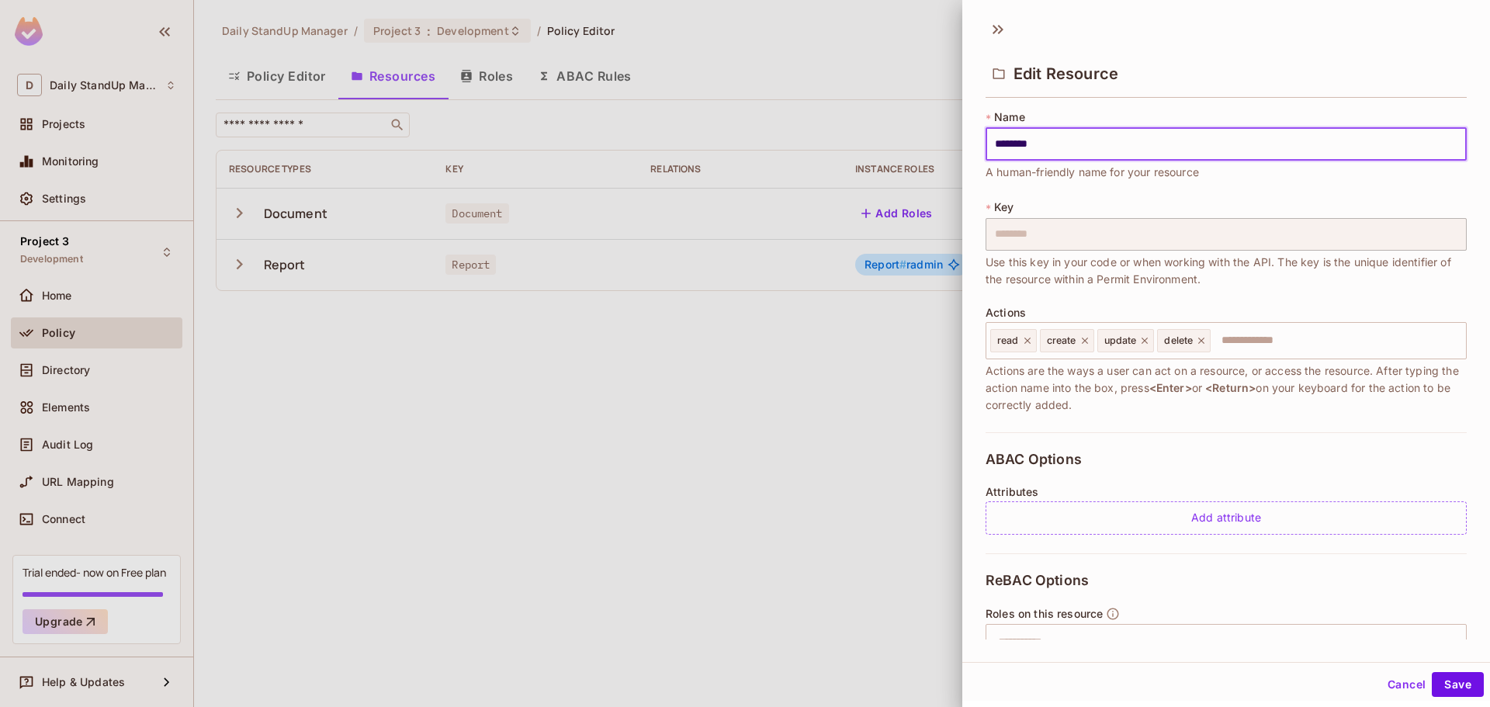
click at [1396, 682] on button "Cancel" at bounding box center [1407, 684] width 50 height 25
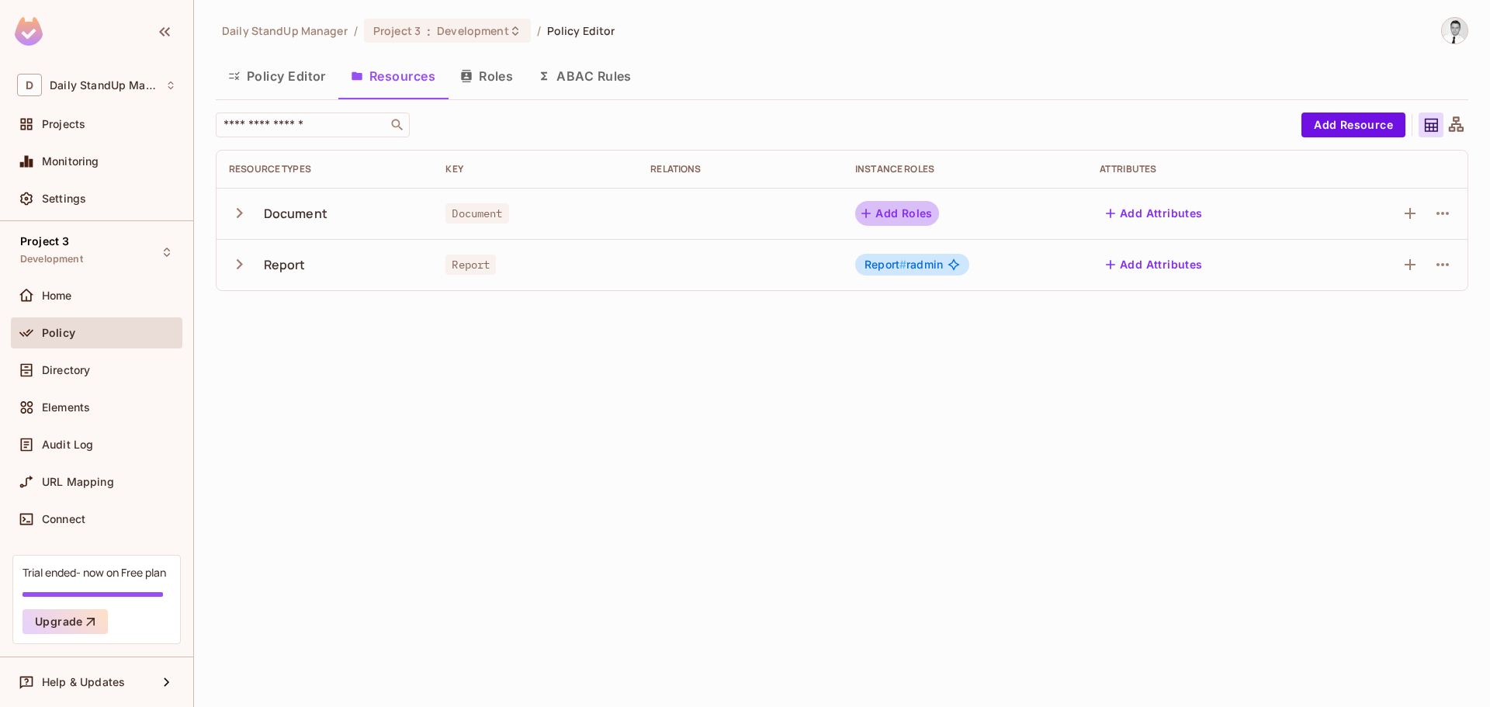
click at [899, 211] on button "Add Roles" at bounding box center [897, 213] width 84 height 25
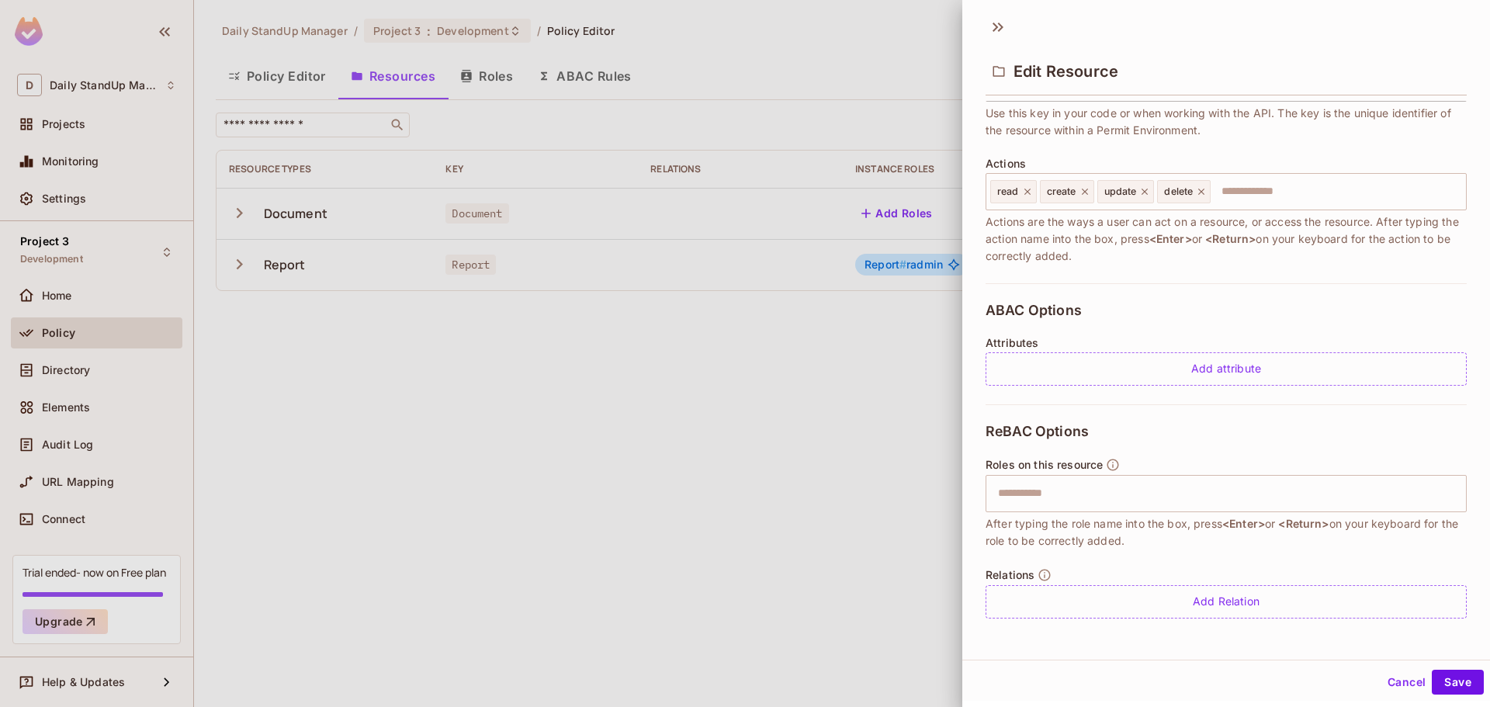
scroll to position [69, 0]
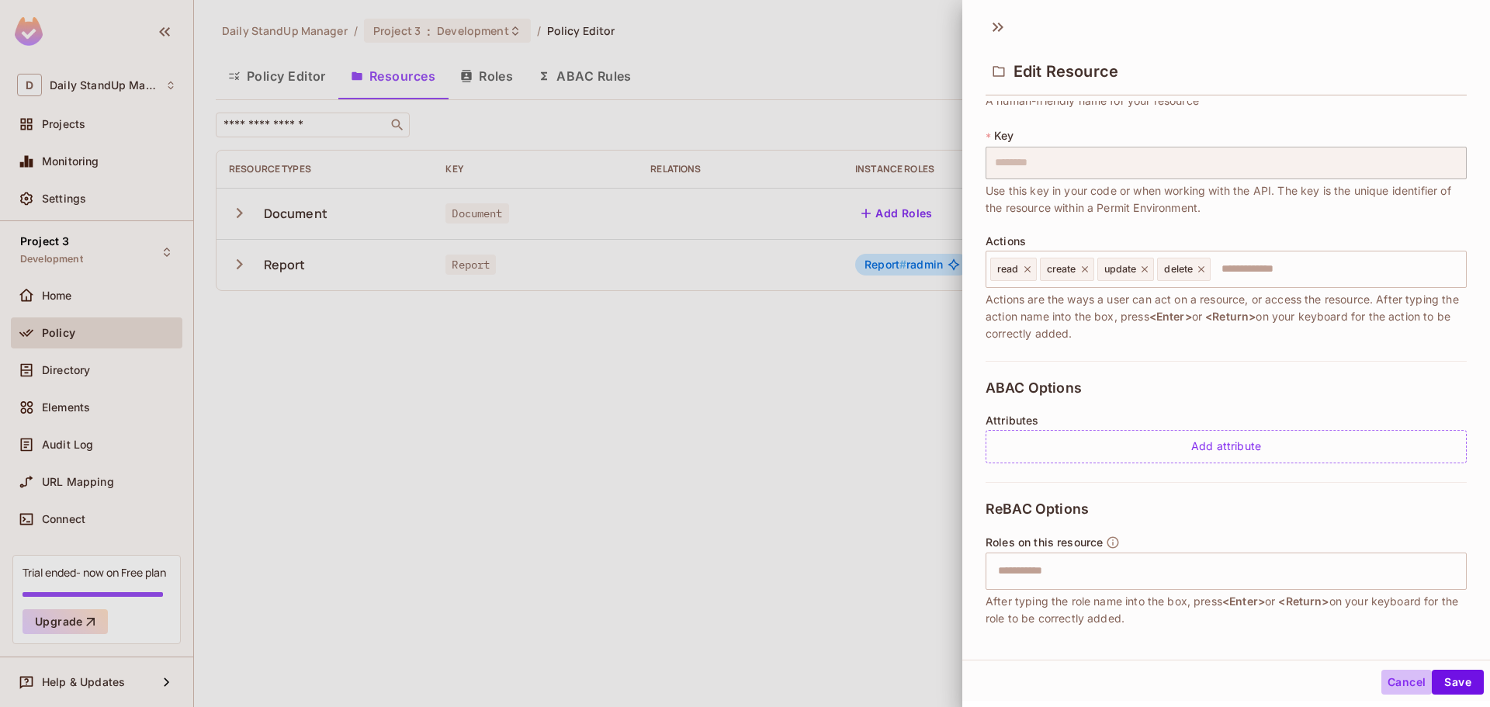
click at [1394, 684] on button "Cancel" at bounding box center [1407, 682] width 50 height 25
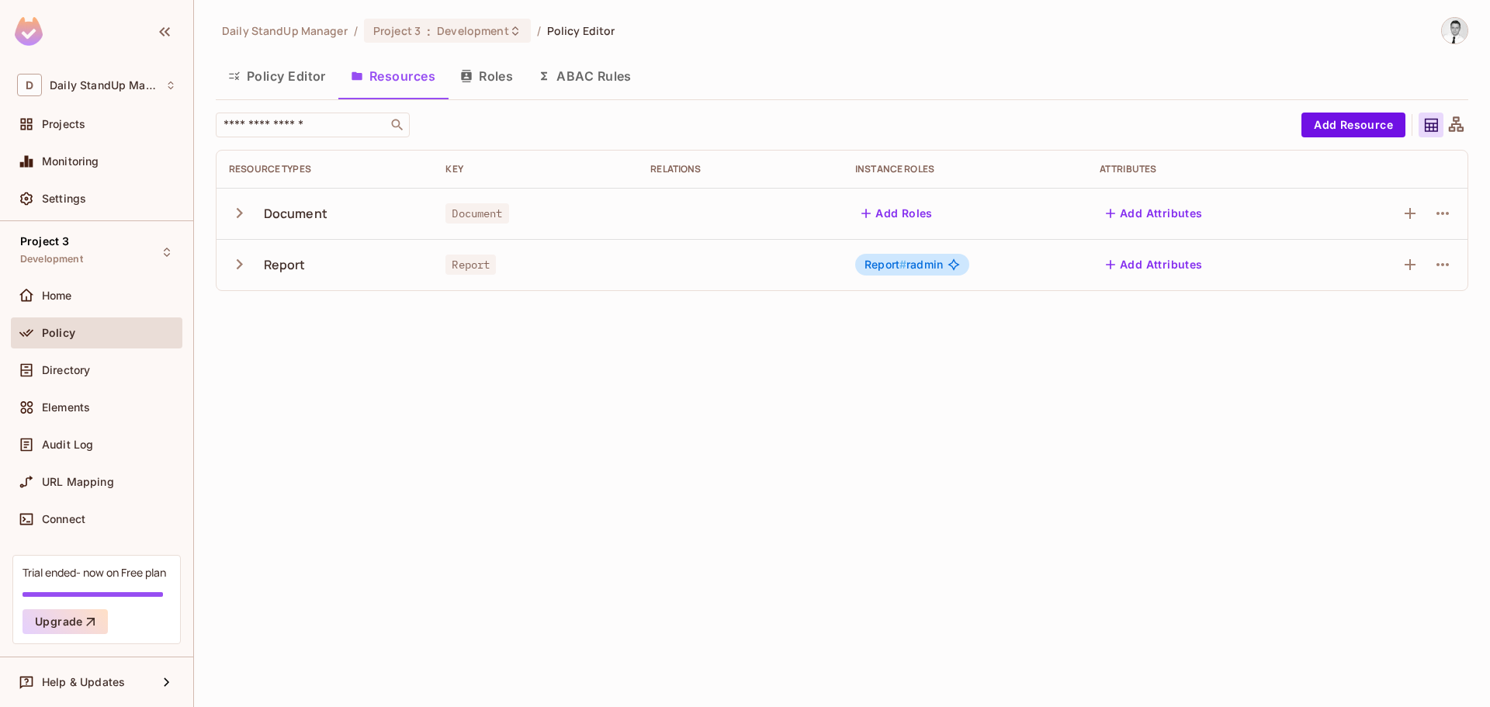
click at [1164, 217] on button "Add Attributes" at bounding box center [1154, 213] width 109 height 25
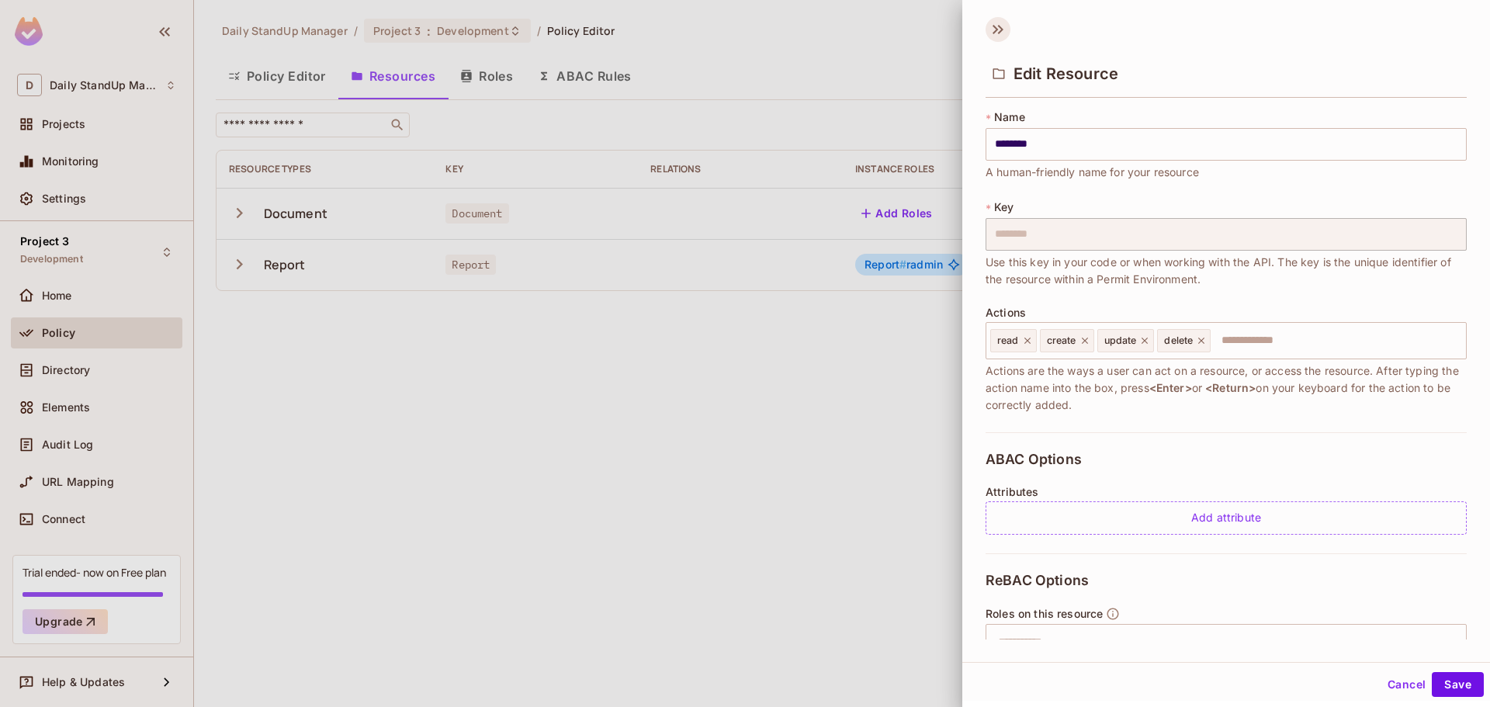
click at [1004, 21] on icon at bounding box center [998, 29] width 25 height 25
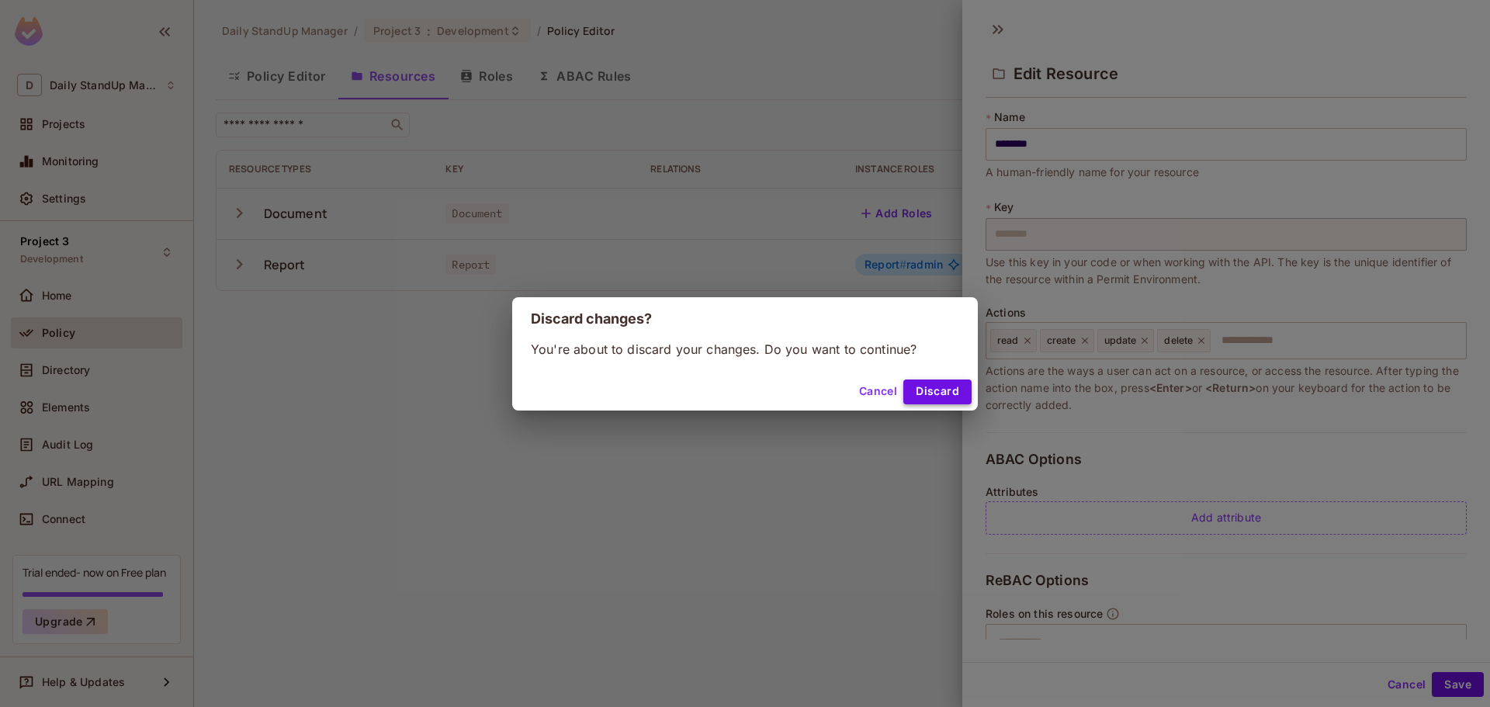
click at [927, 395] on button "Discard" at bounding box center [938, 392] width 68 height 25
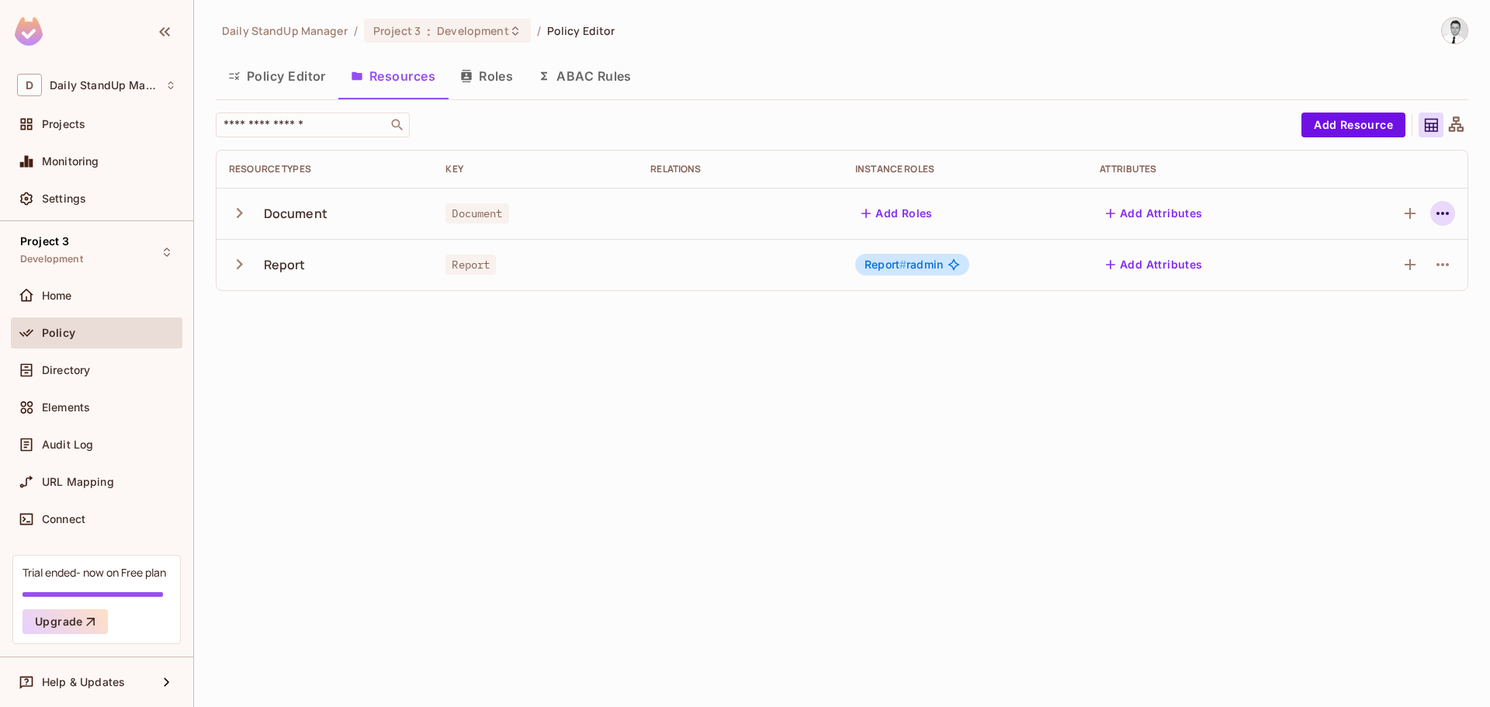
click at [1448, 217] on icon "button" at bounding box center [1443, 213] width 19 height 19
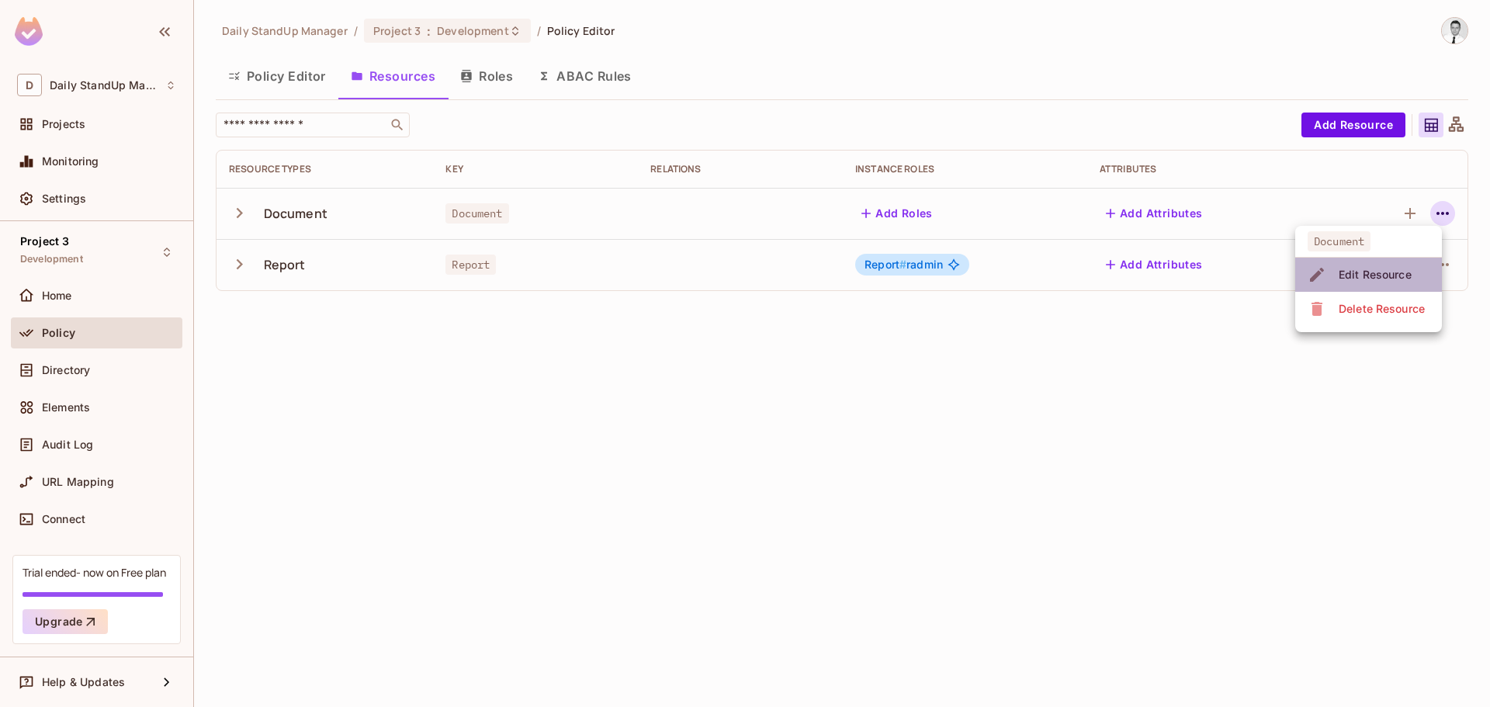
click at [1379, 279] on div "Edit Resource" at bounding box center [1375, 275] width 73 height 16
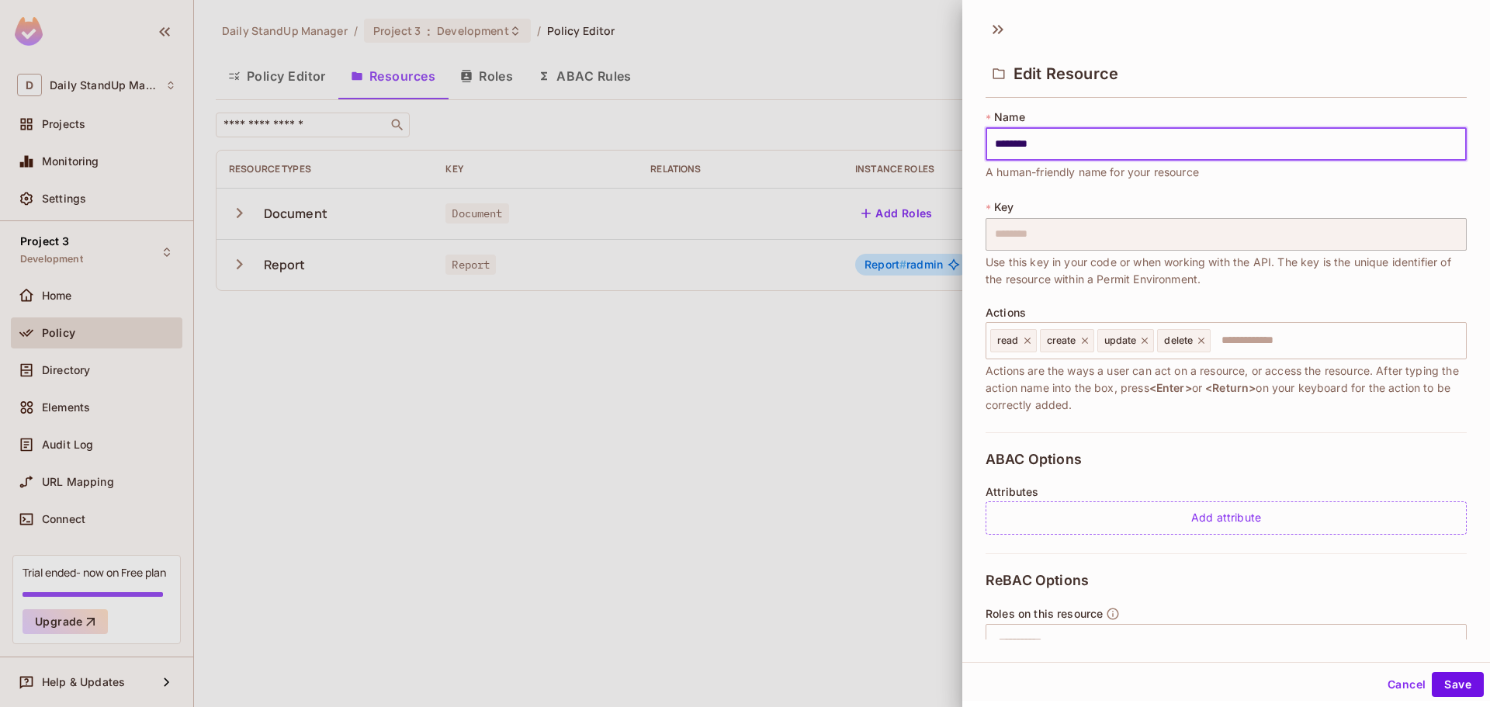
click at [1273, 88] on div "Edit Resource" at bounding box center [1226, 72] width 481 height 50
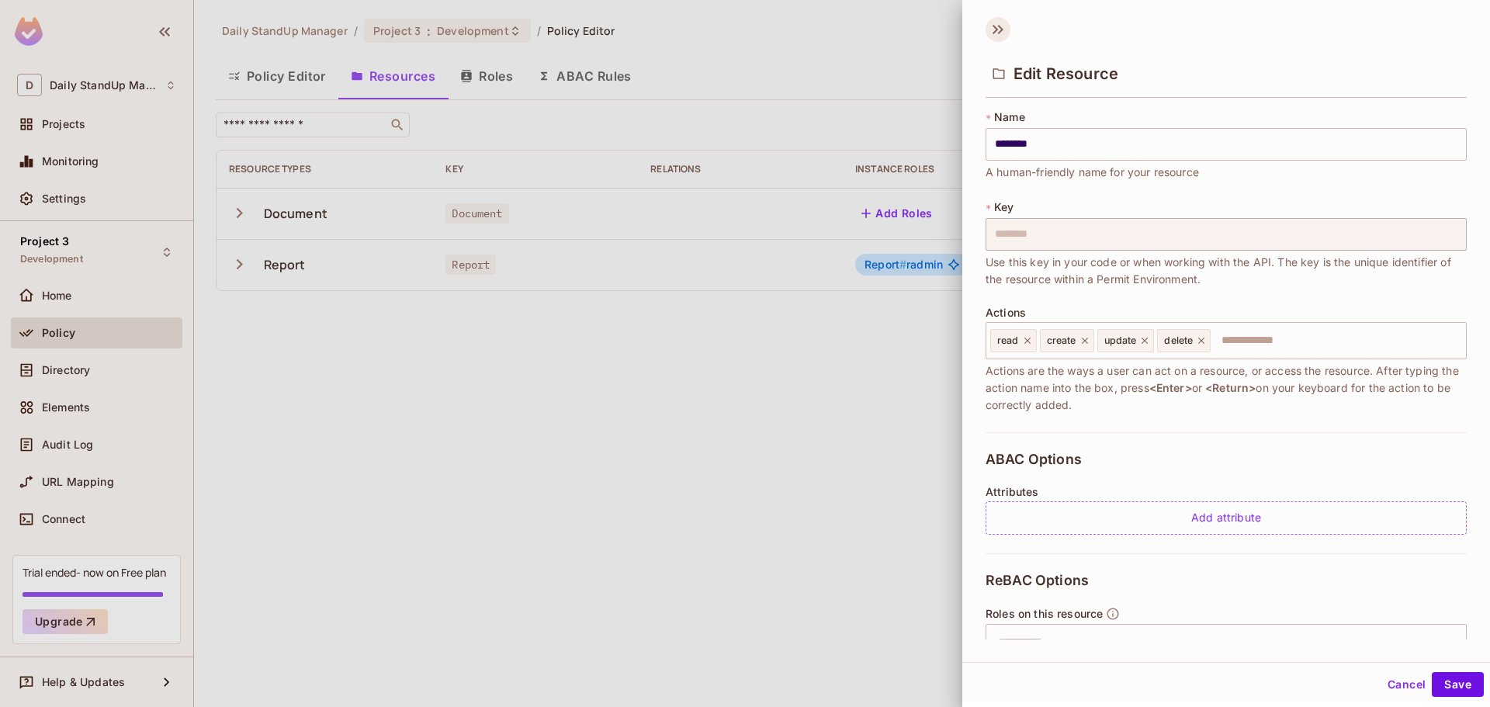
click at [993, 26] on icon at bounding box center [998, 29] width 25 height 25
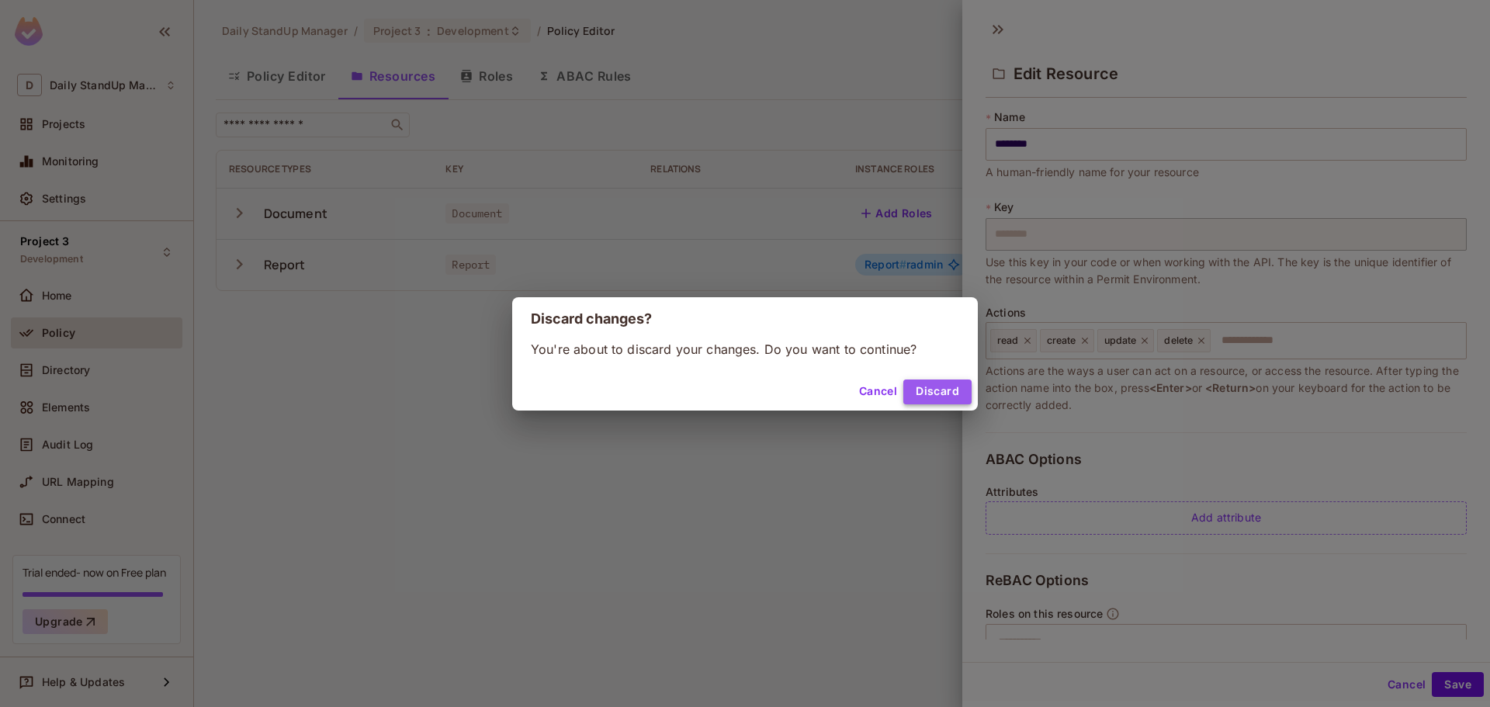
click at [952, 390] on button "Discard" at bounding box center [938, 392] width 68 height 25
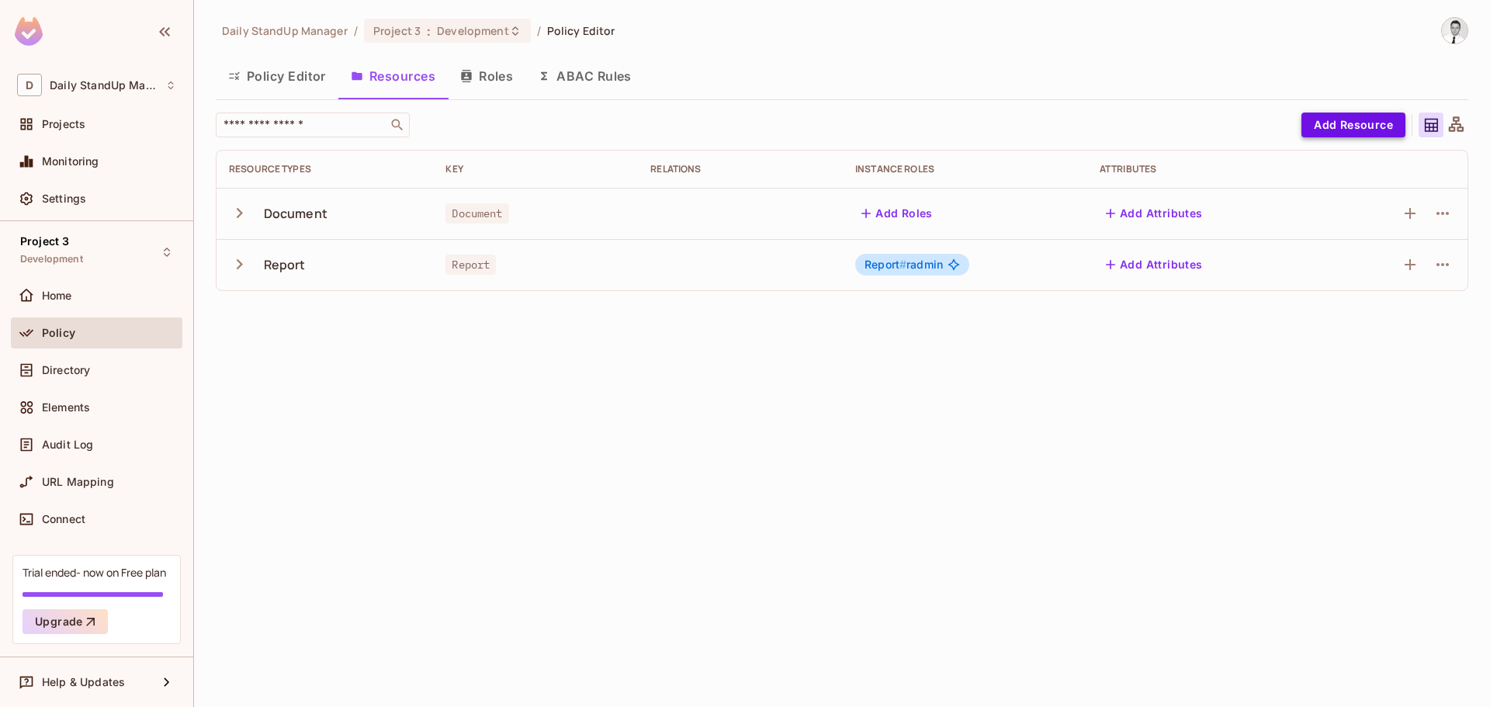
click at [1325, 121] on button "Add Resource" at bounding box center [1354, 125] width 104 height 25
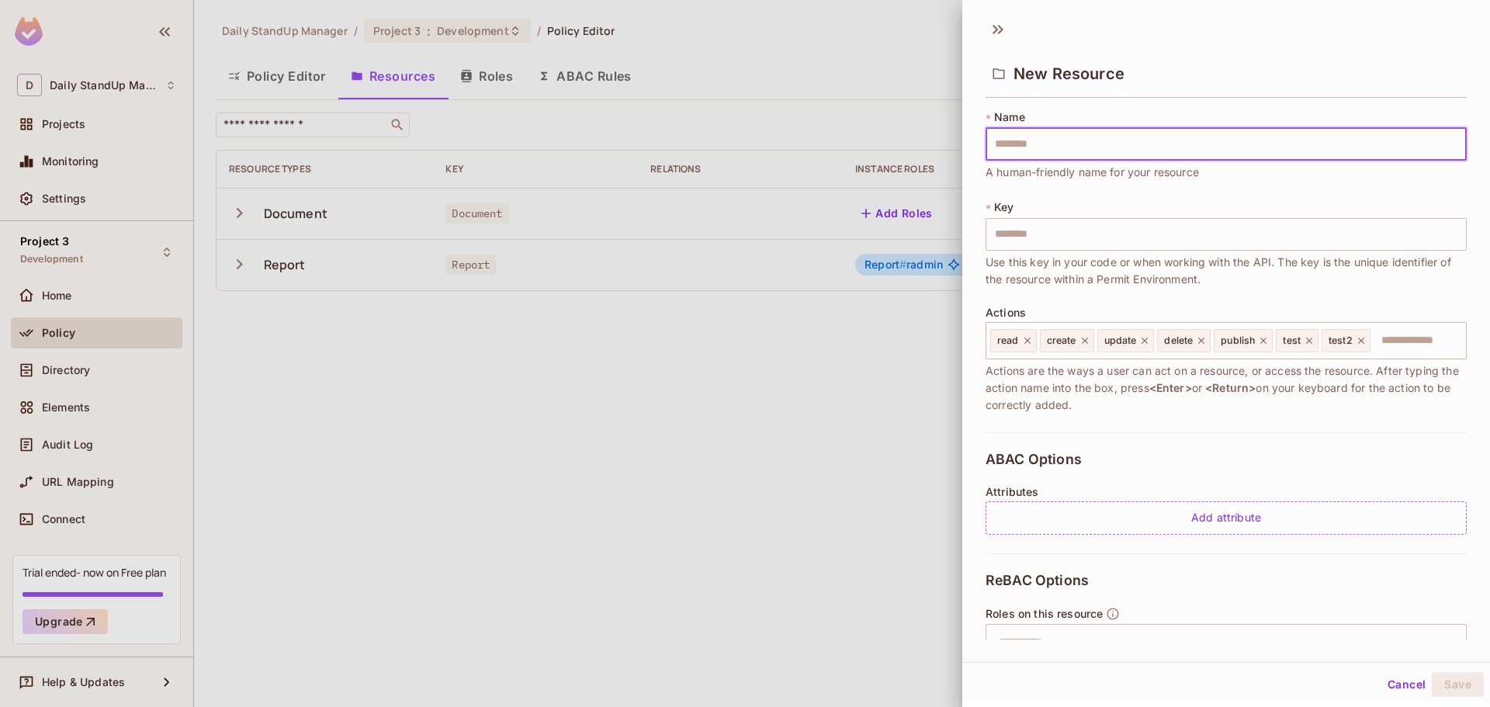
click at [1399, 681] on button "Cancel" at bounding box center [1407, 684] width 50 height 25
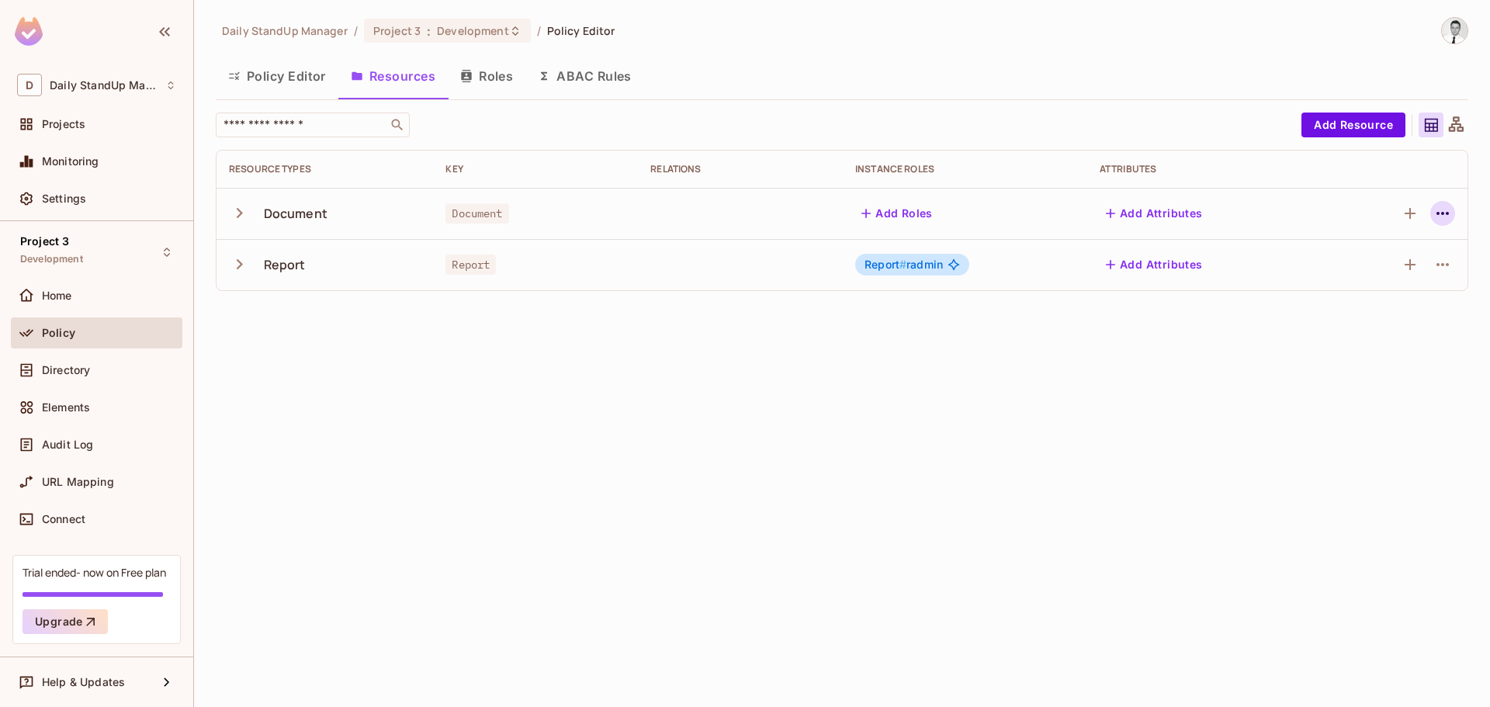
click at [1440, 210] on icon "button" at bounding box center [1443, 213] width 19 height 19
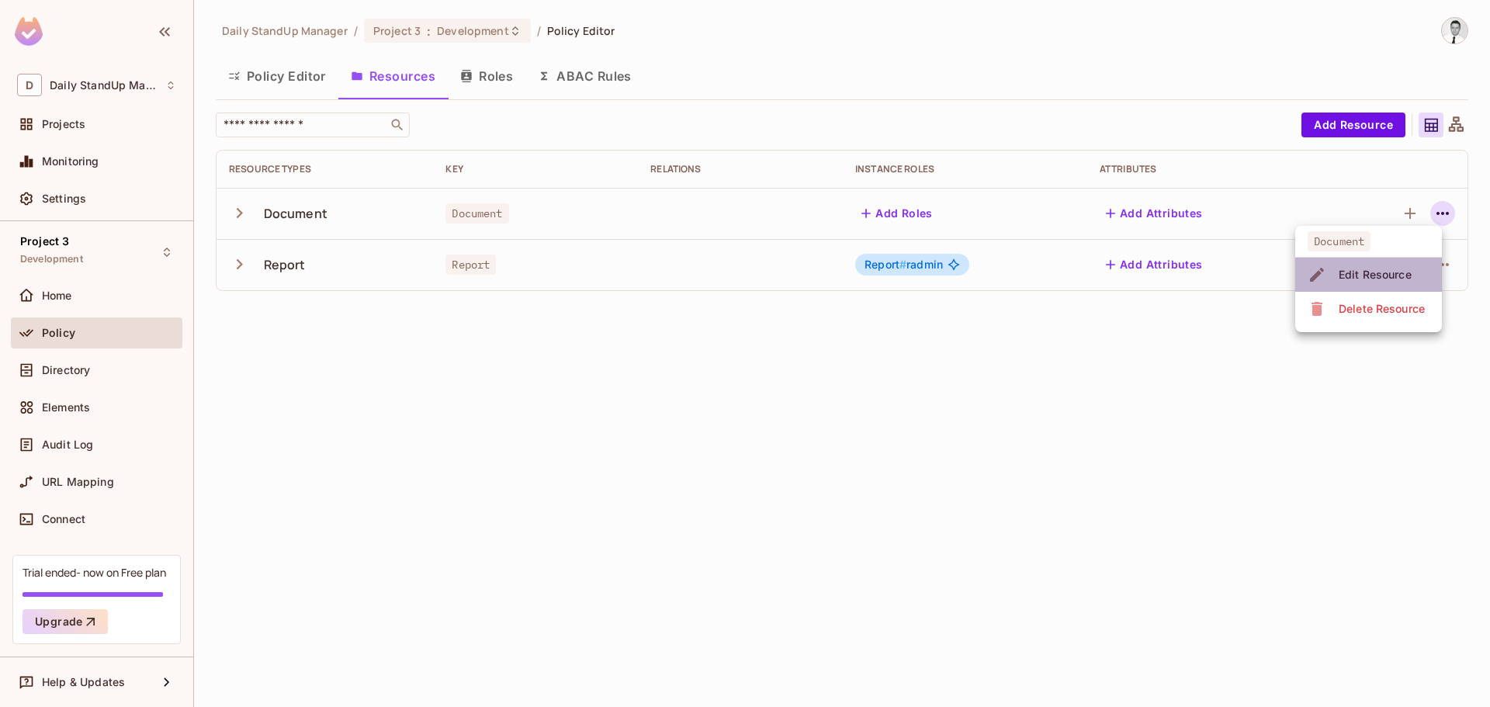
click at [1384, 281] on div "Edit Resource" at bounding box center [1375, 275] width 73 height 16
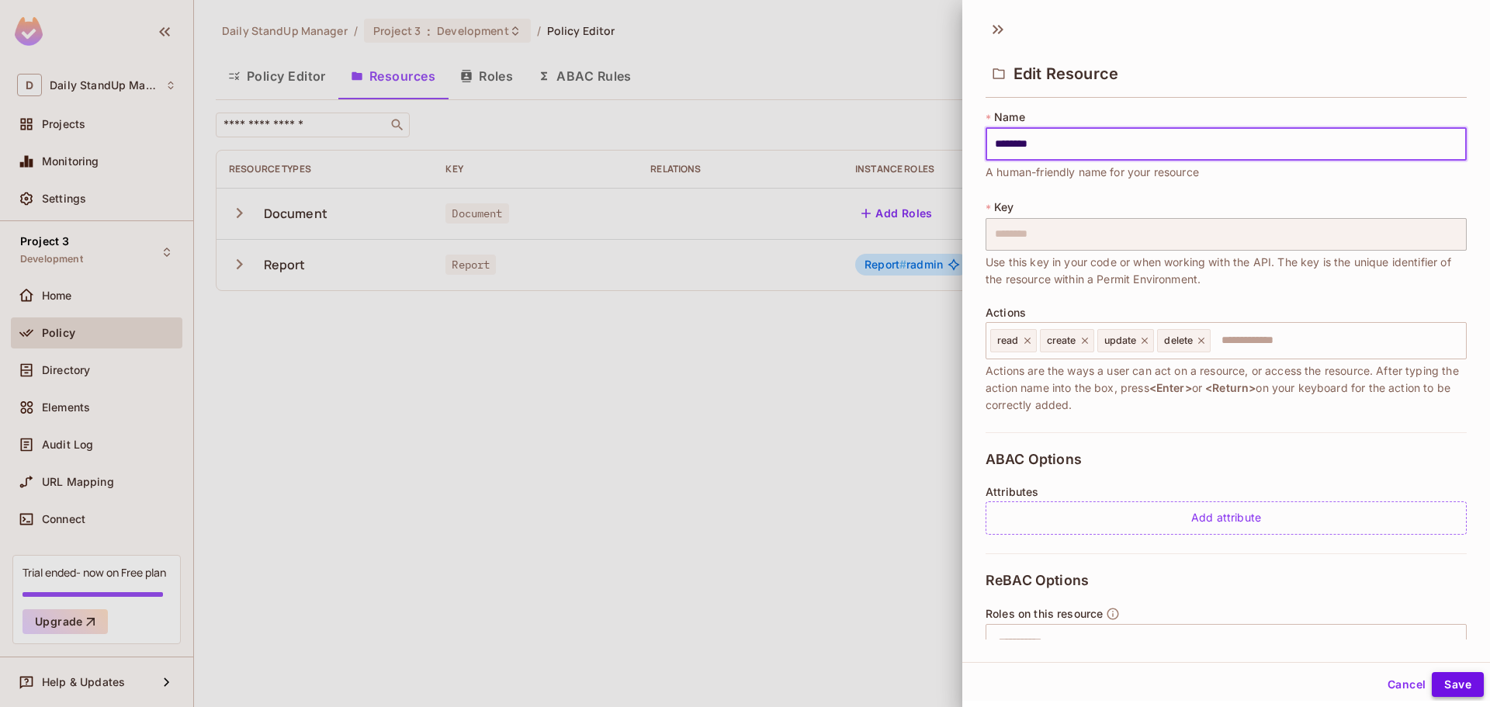
click at [1459, 689] on button "Save" at bounding box center [1458, 684] width 52 height 25
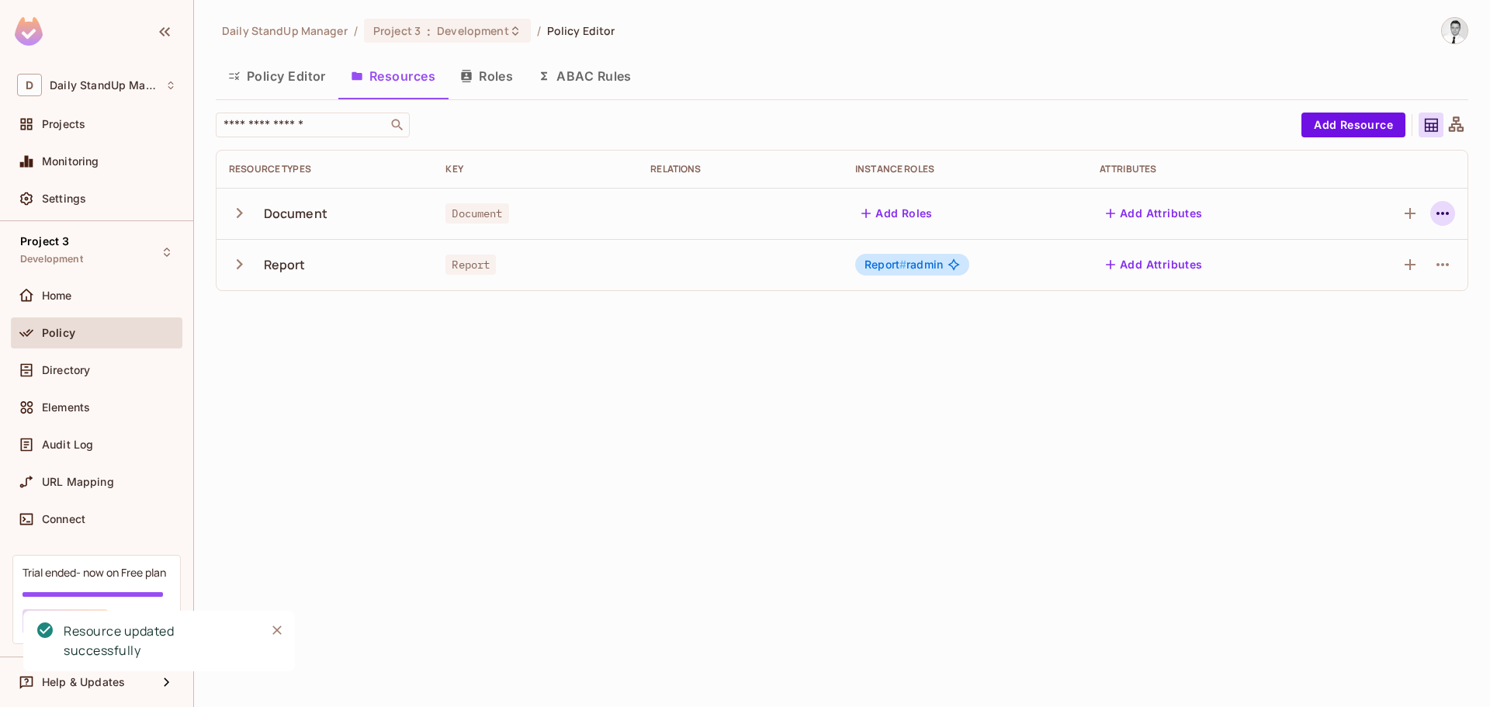
click at [1455, 210] on button "button" at bounding box center [1443, 213] width 25 height 25
click at [1376, 258] on li "Edit Resource" at bounding box center [1369, 275] width 147 height 34
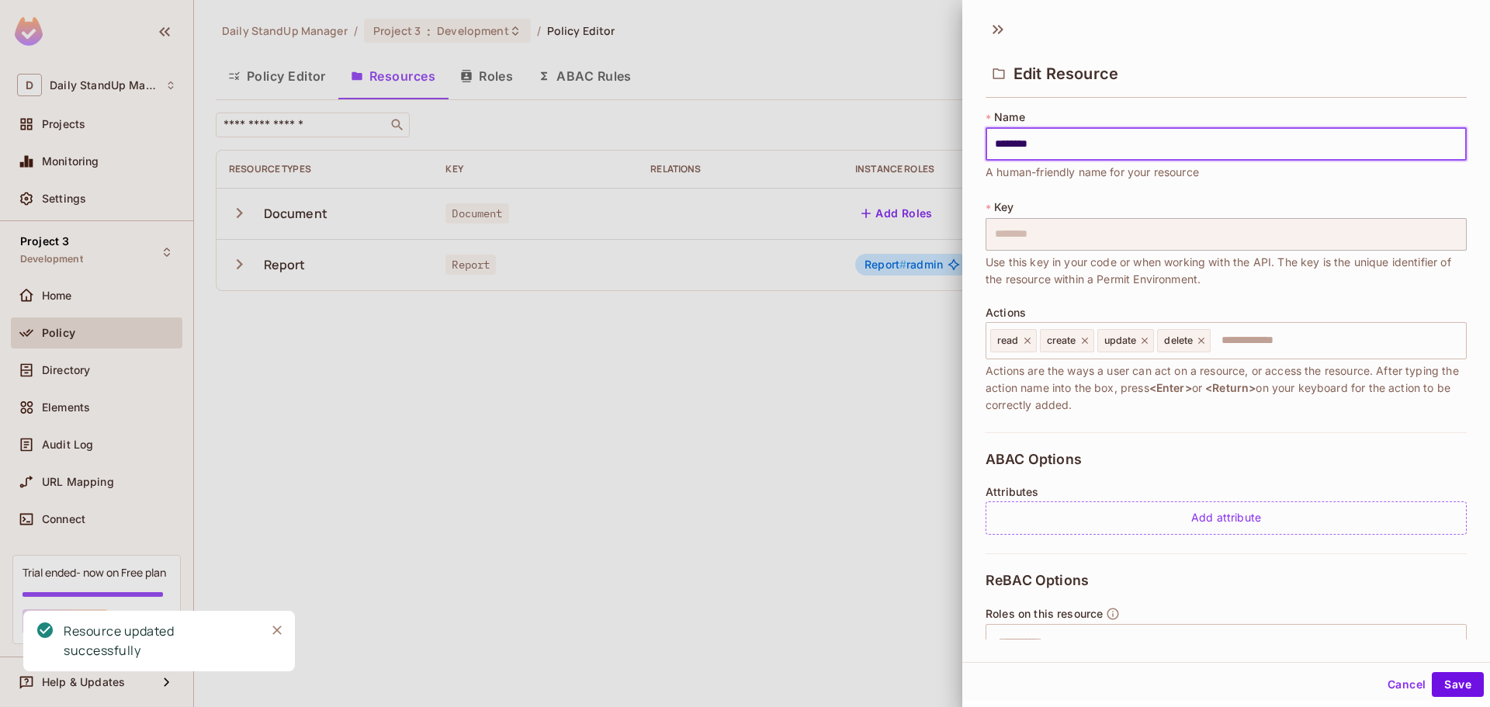
click at [1390, 681] on button "Cancel" at bounding box center [1407, 684] width 50 height 25
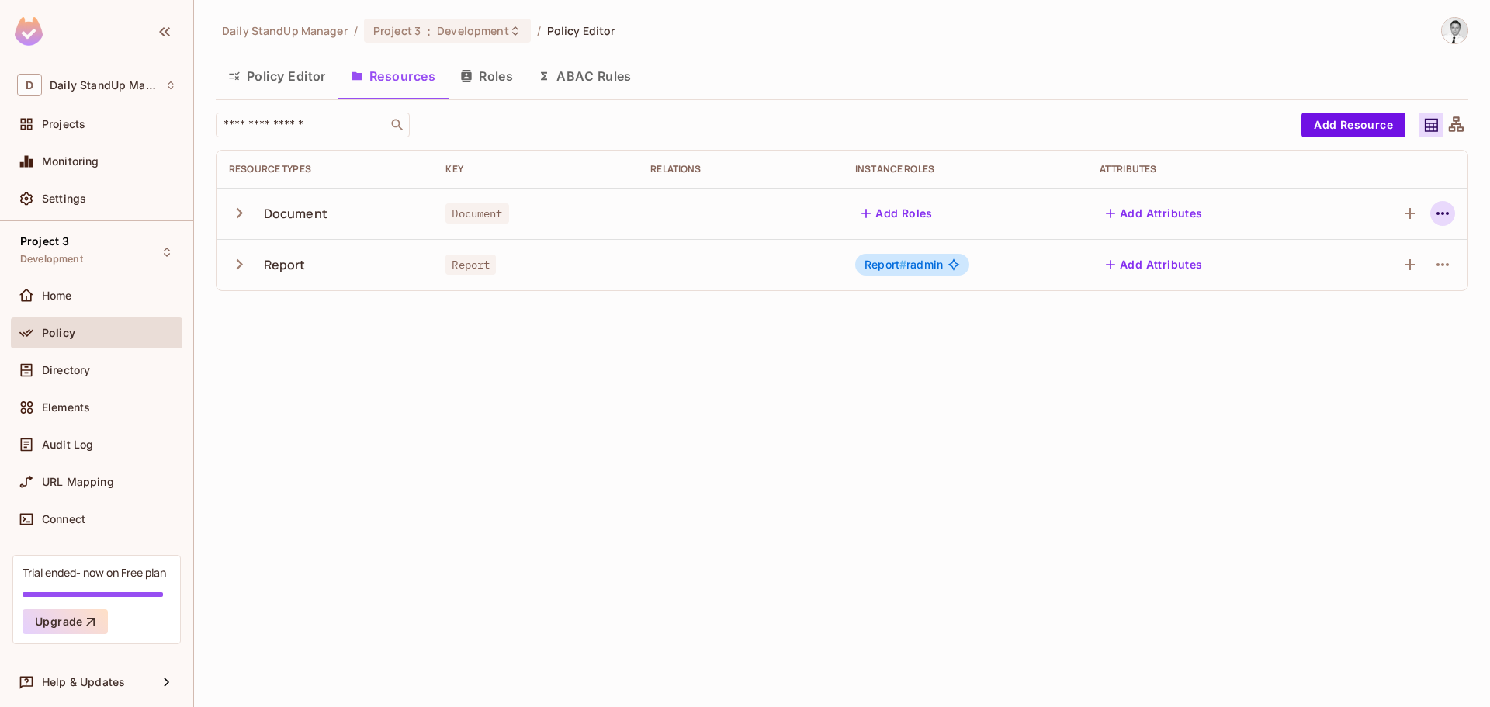
click at [1436, 214] on icon "button" at bounding box center [1443, 213] width 19 height 19
click at [1385, 272] on div "Edit Resource" at bounding box center [1375, 275] width 73 height 16
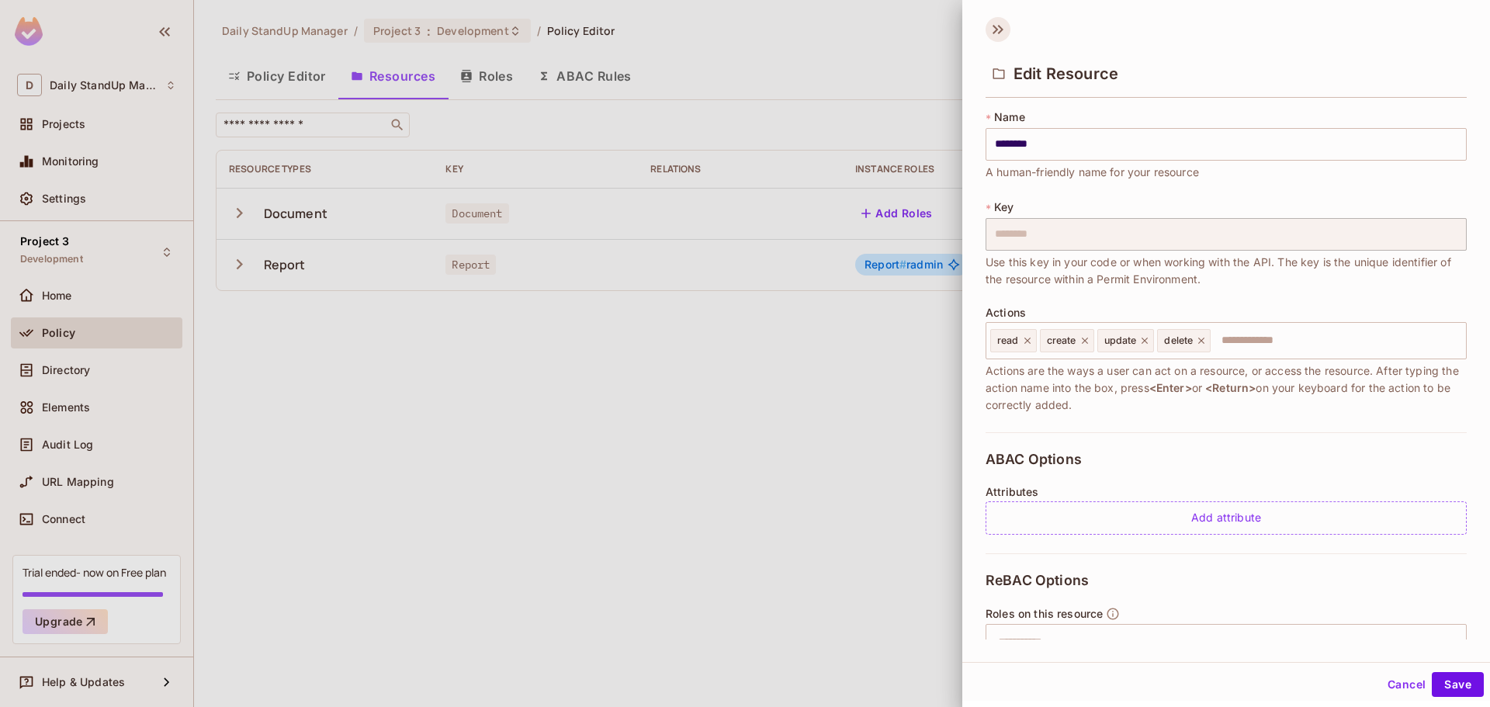
click at [1002, 32] on icon at bounding box center [998, 29] width 25 height 25
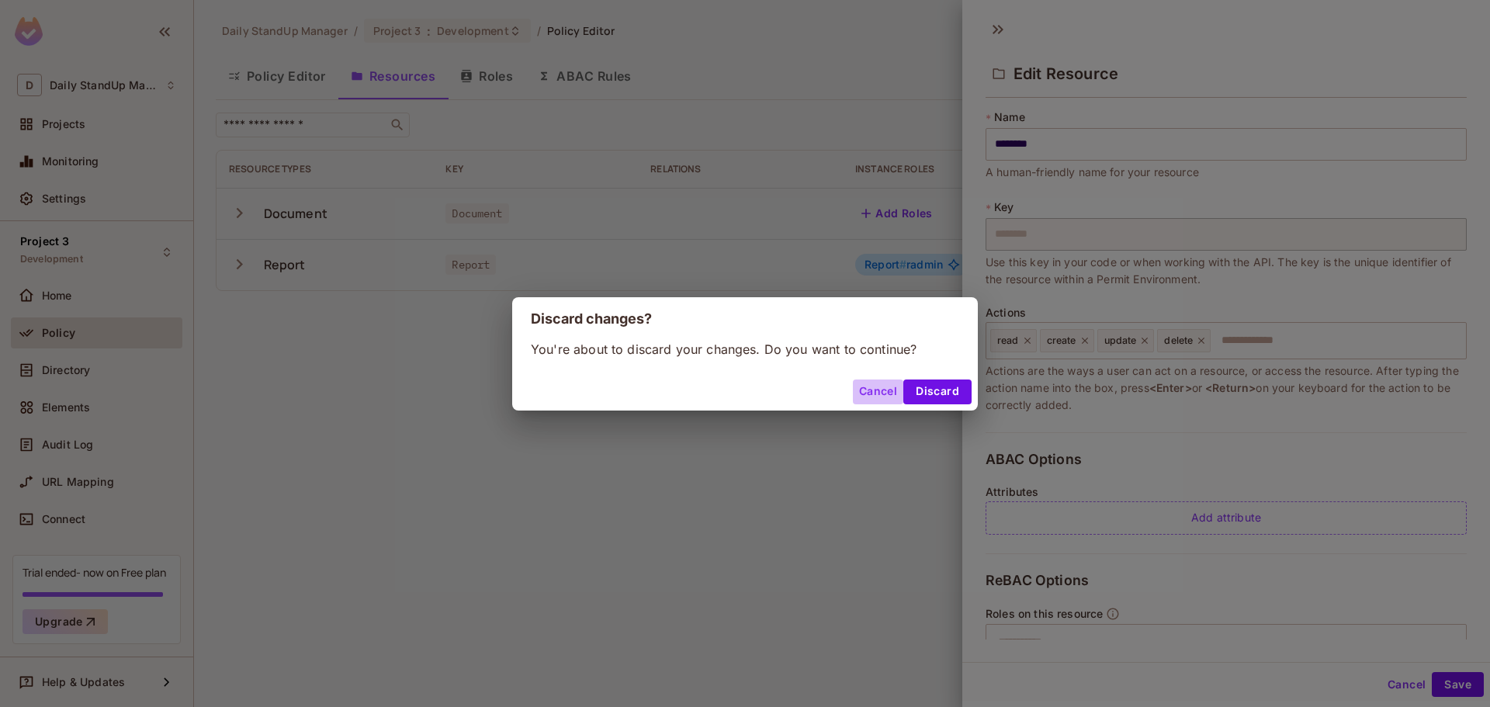
click at [864, 391] on button "Cancel" at bounding box center [878, 392] width 50 height 25
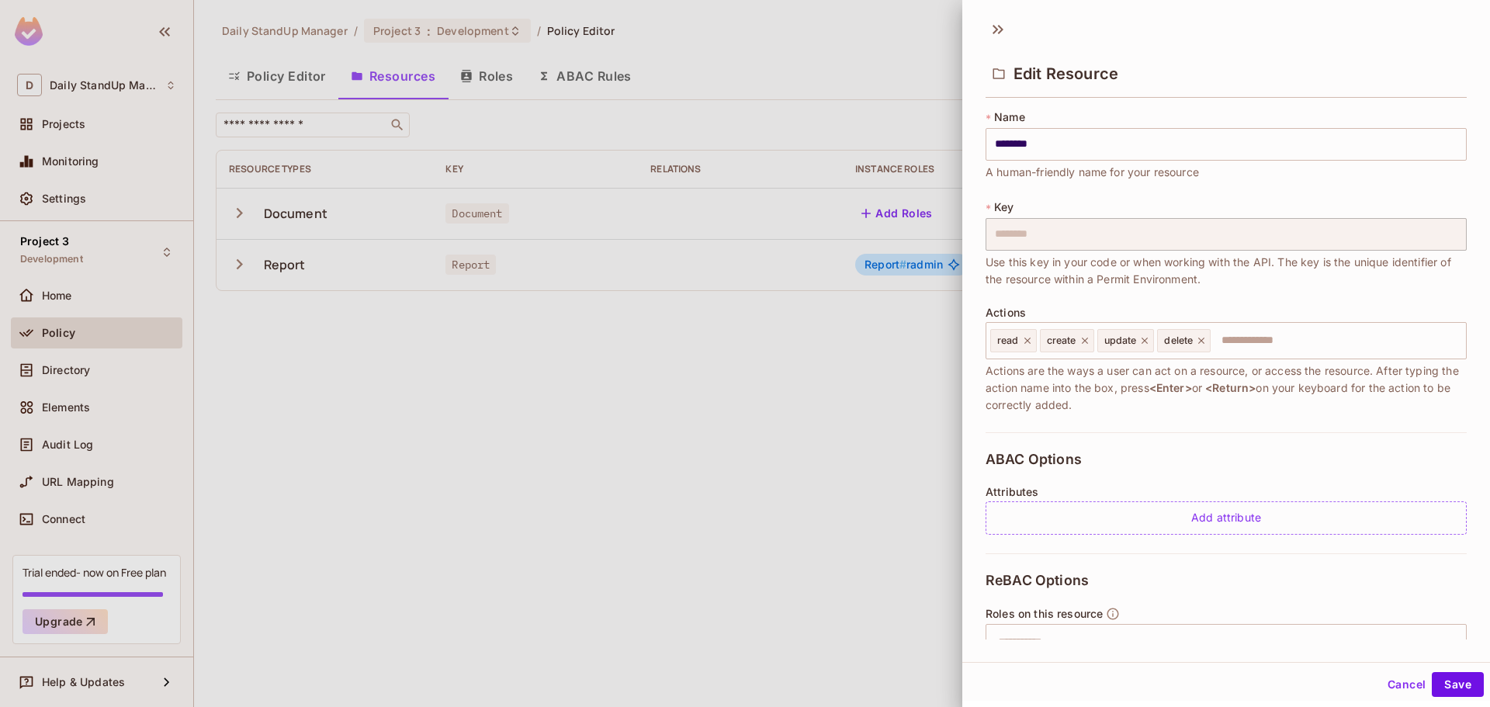
click at [1410, 692] on button "Cancel" at bounding box center [1407, 684] width 50 height 25
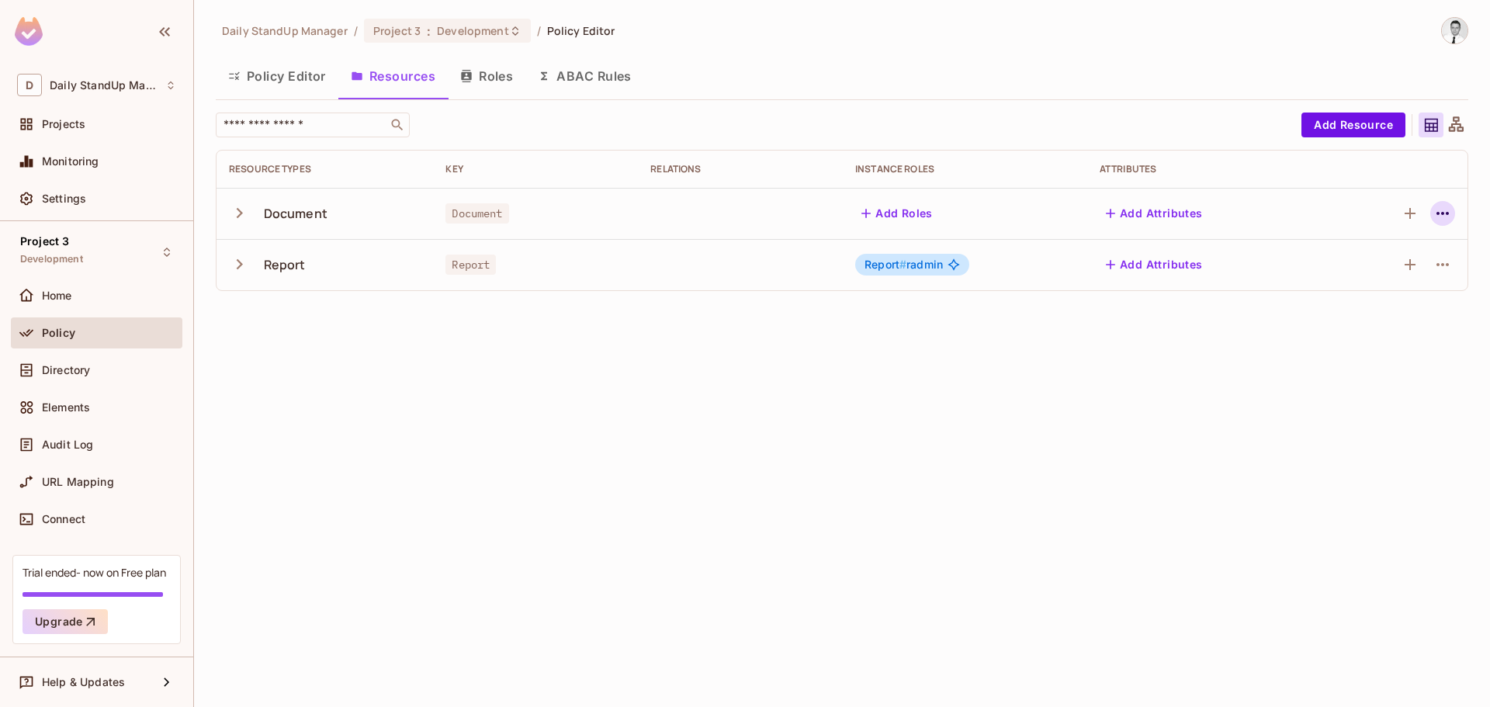
click at [1440, 211] on icon "button" at bounding box center [1443, 213] width 19 height 19
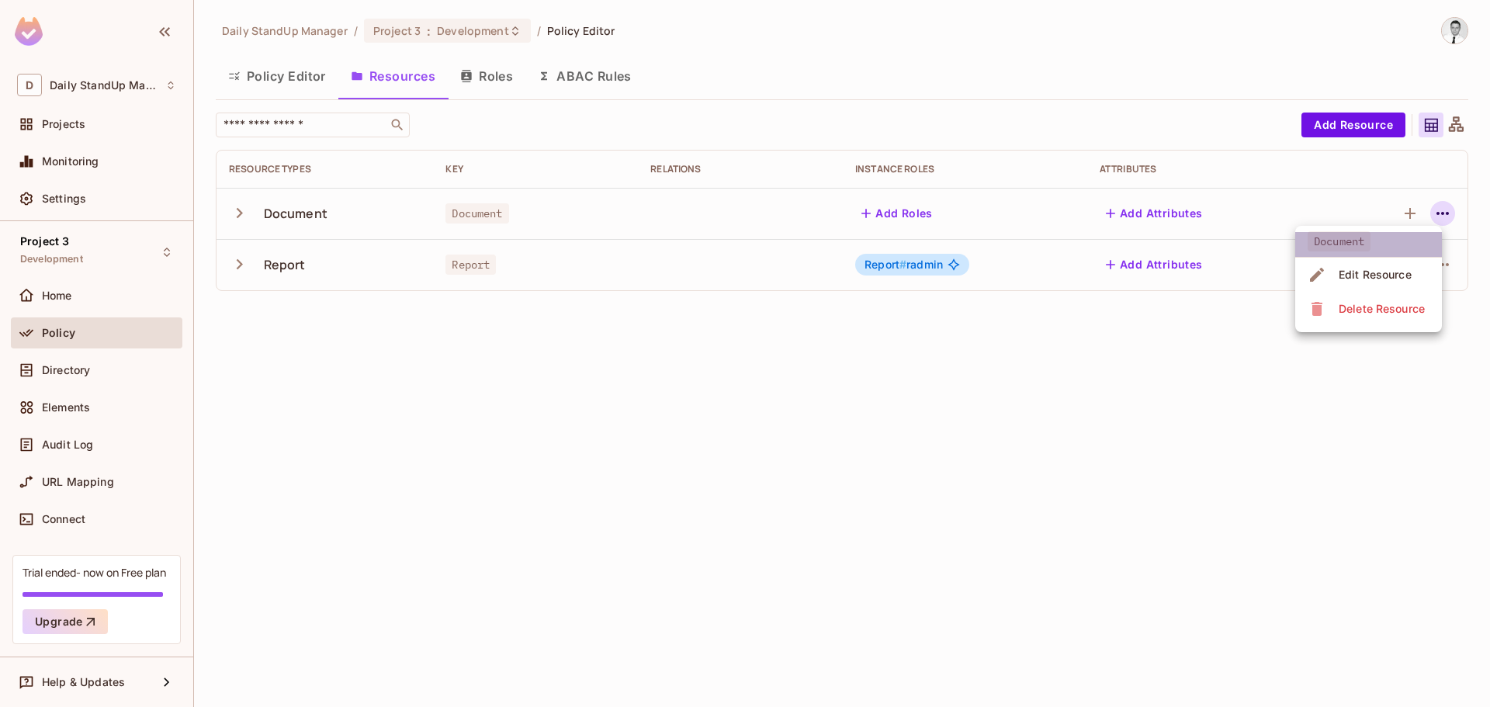
drag, startPoint x: 1375, startPoint y: 257, endPoint x: 1369, endPoint y: 264, distance: 9.3
click at [1372, 258] on ul "Document Edit Resource Delete Resource" at bounding box center [1369, 279] width 147 height 106
click at [1369, 266] on span "Edit Resource" at bounding box center [1375, 274] width 82 height 25
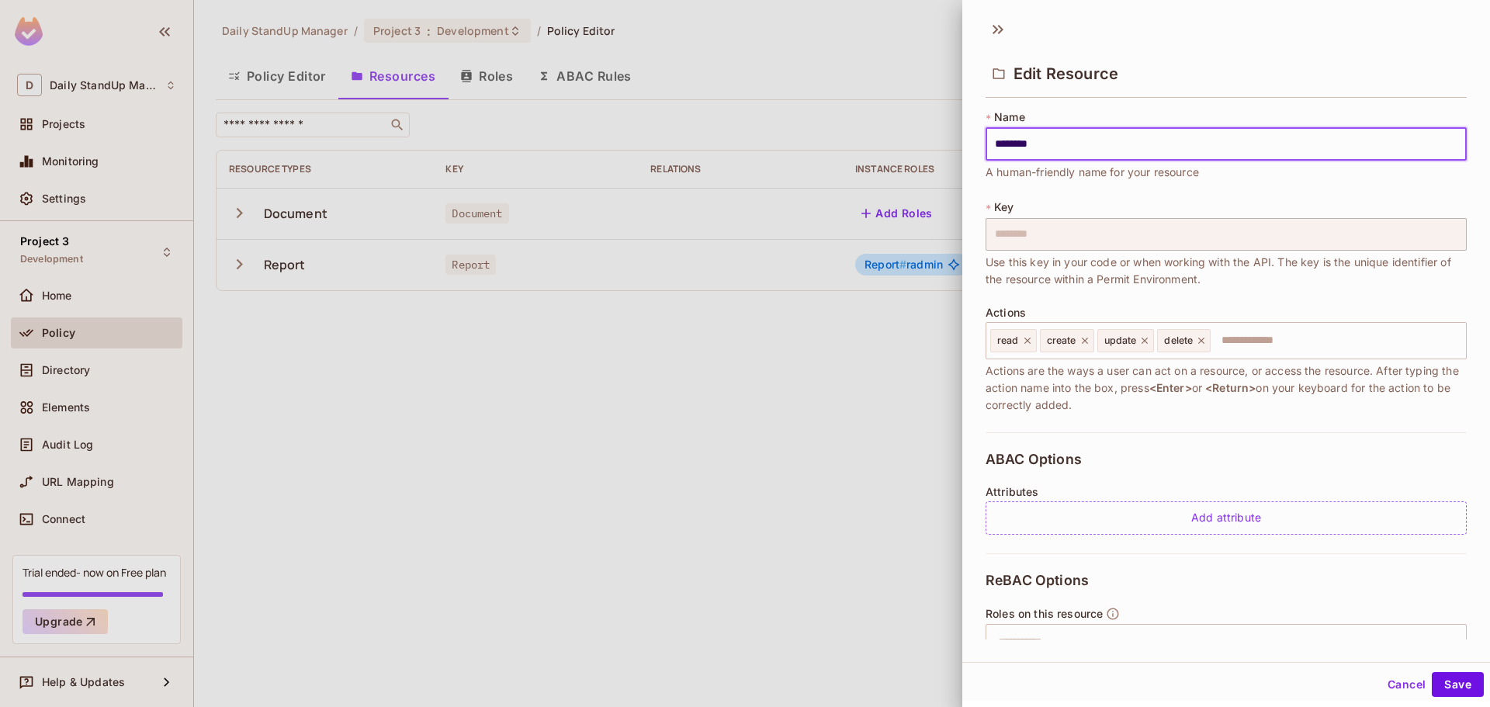
click at [1401, 679] on button "Cancel" at bounding box center [1407, 684] width 50 height 25
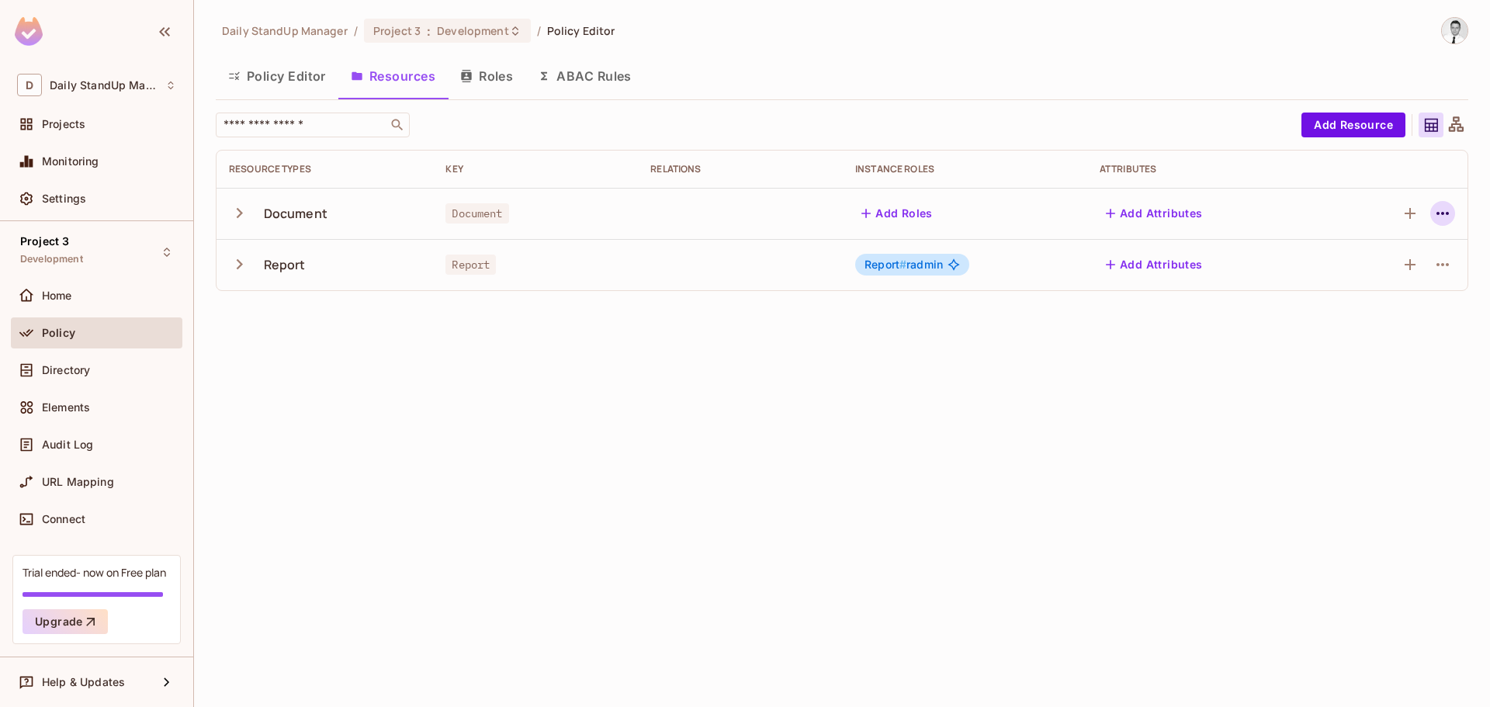
click at [1448, 210] on icon "button" at bounding box center [1443, 213] width 19 height 19
click at [1352, 267] on div "Edit Resource" at bounding box center [1375, 275] width 73 height 16
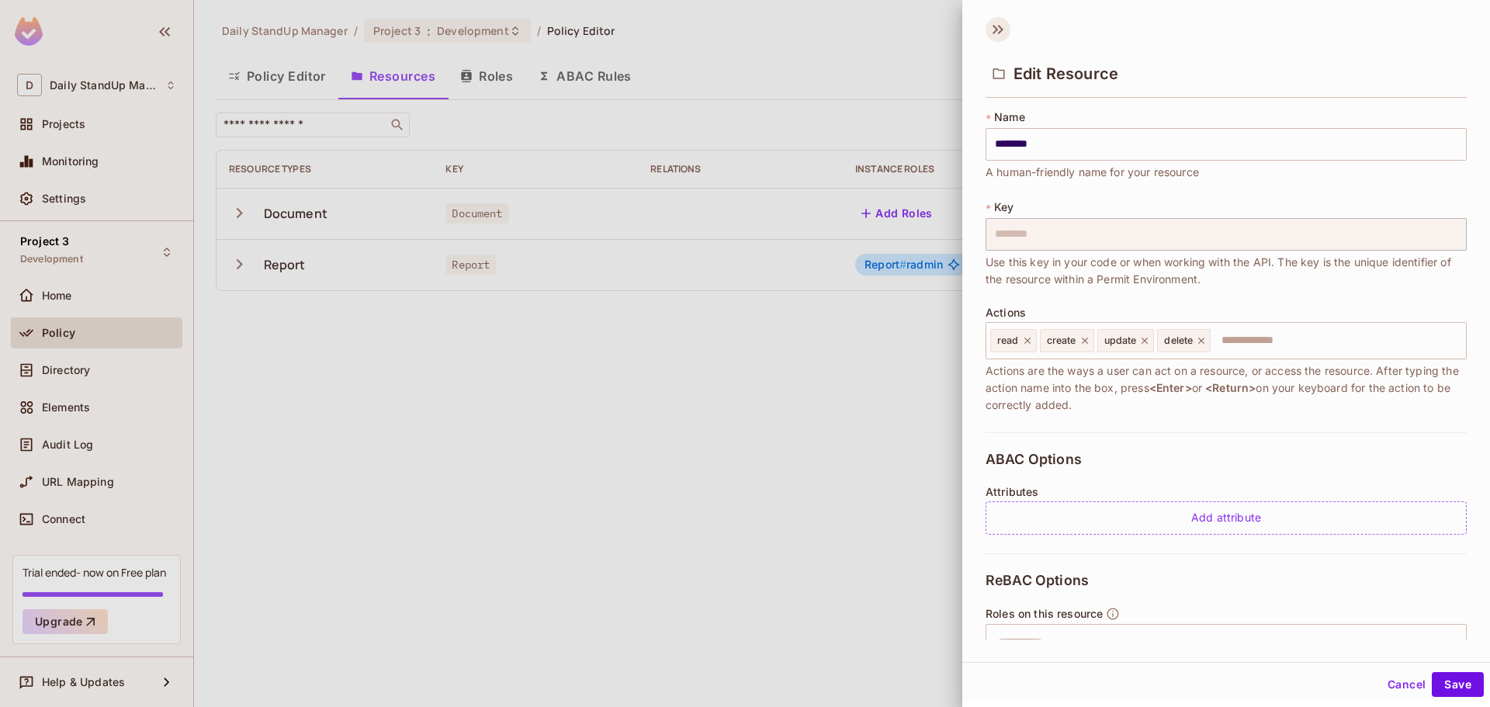
click at [1004, 24] on icon at bounding box center [998, 29] width 25 height 25
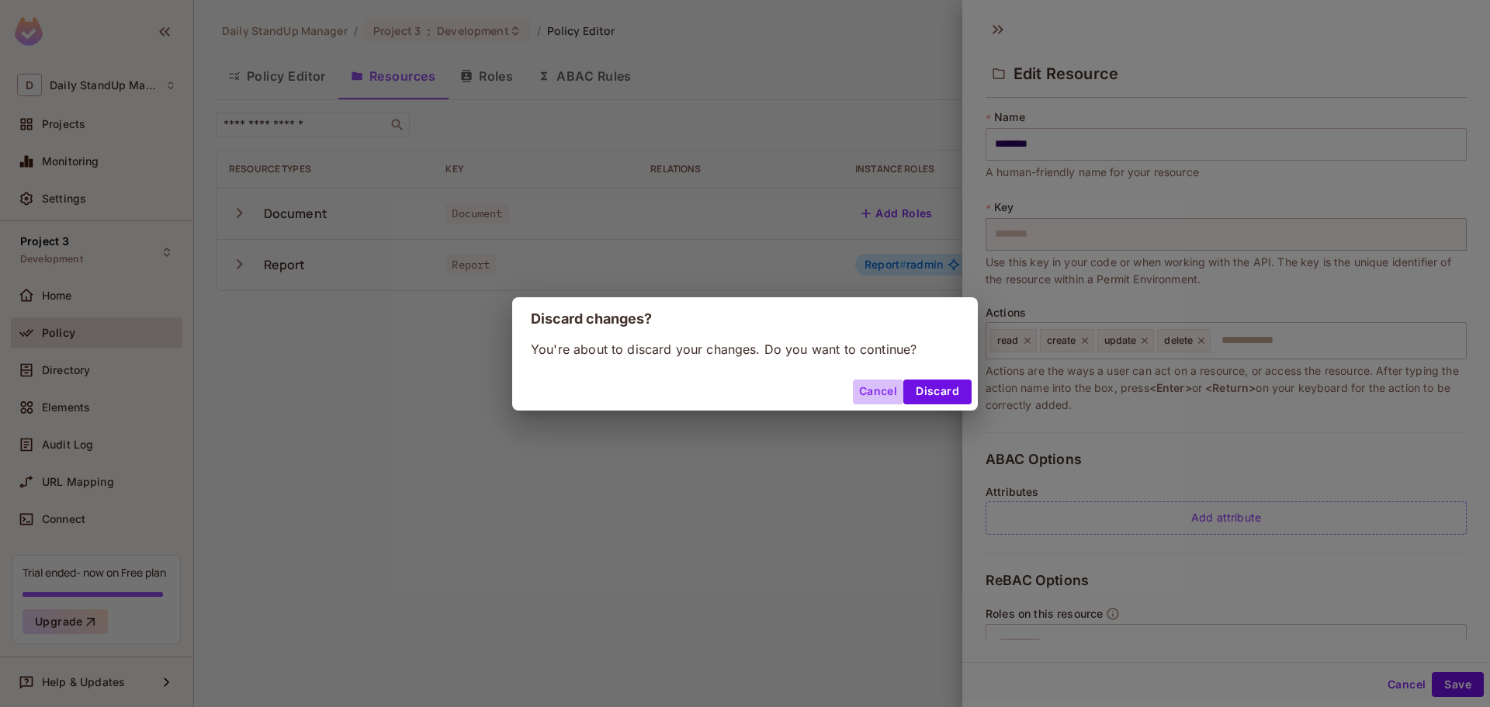
click at [892, 380] on button "Cancel" at bounding box center [878, 392] width 50 height 25
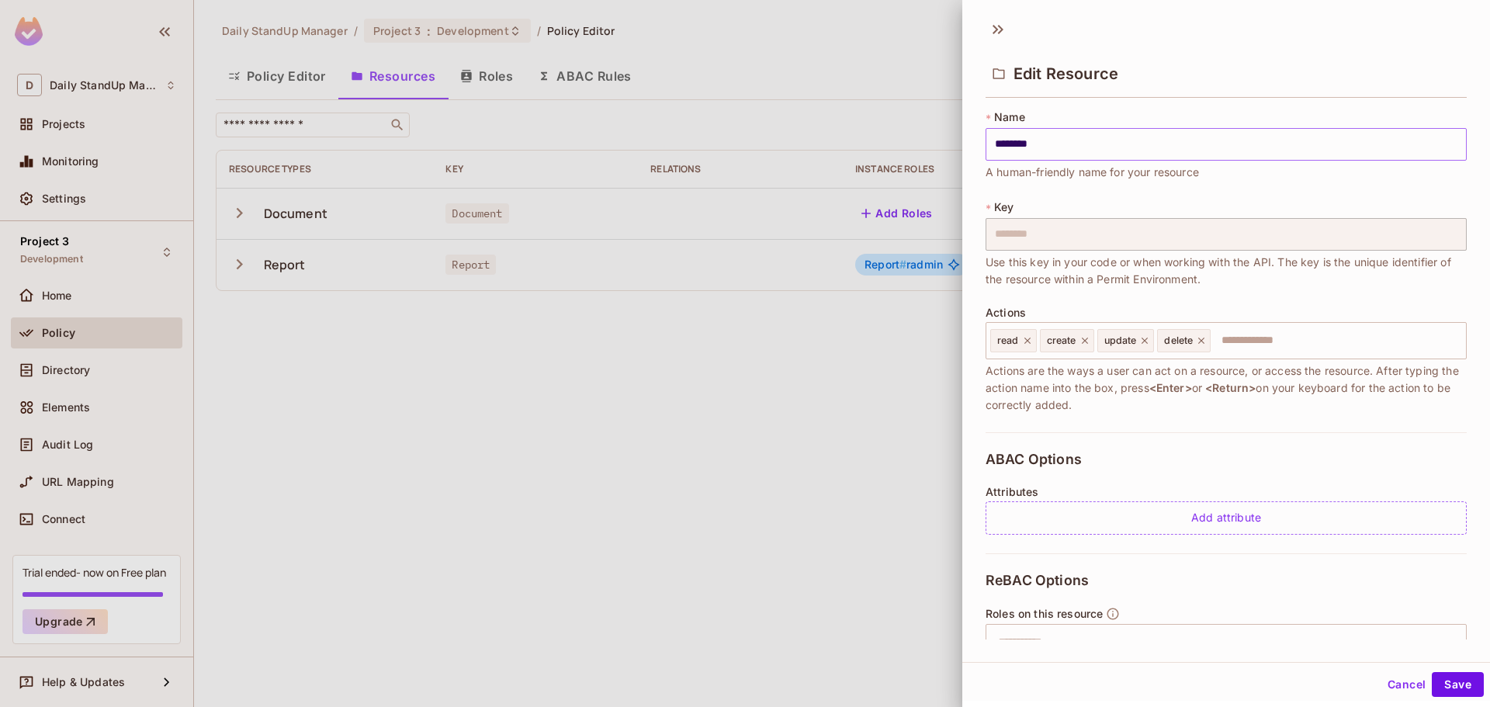
click at [1137, 144] on input "********" at bounding box center [1226, 144] width 481 height 33
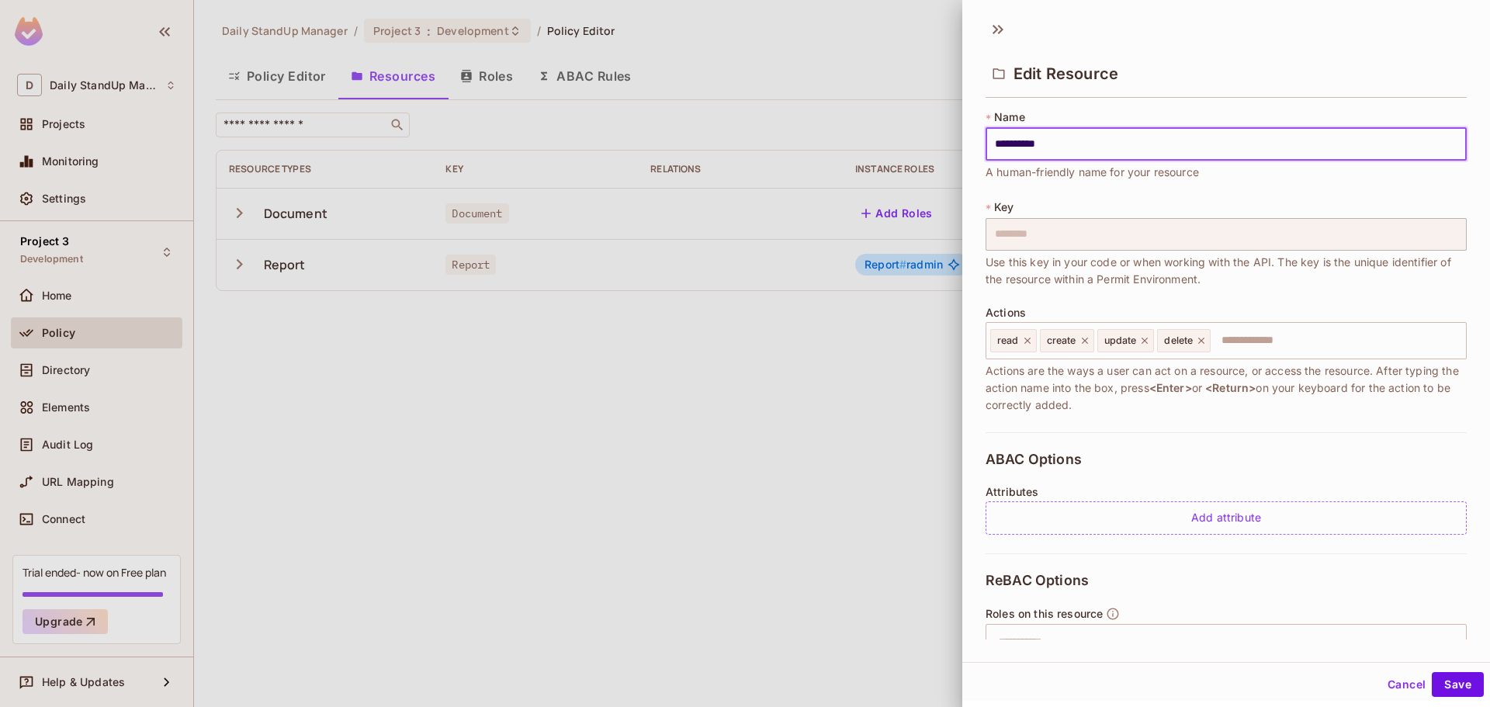
type input "**********"
click at [1389, 683] on button "Cancel" at bounding box center [1407, 684] width 50 height 25
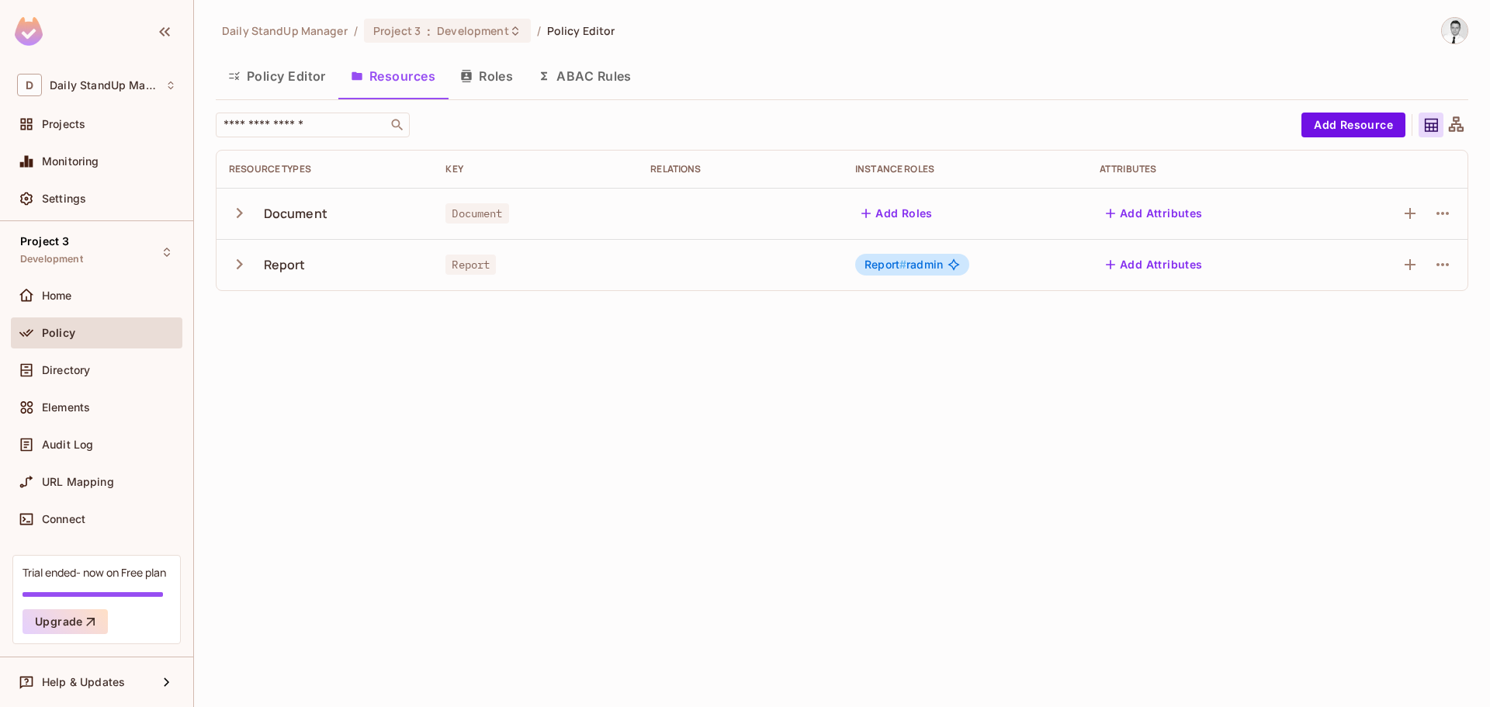
drag, startPoint x: 1330, startPoint y: 519, endPoint x: 1151, endPoint y: 434, distance: 198.3
click at [1330, 517] on div "Daily StandUp Manager / Project 3 : Development / Policy Editor Policy Editor R…" at bounding box center [842, 353] width 1296 height 707
click at [748, 111] on div "Daily StandUp Manager / Project 3 : Development / Policy Editor Policy Editor R…" at bounding box center [842, 160] width 1253 height 286
click at [805, 113] on div "​" at bounding box center [755, 125] width 1078 height 25
click at [1020, 43] on div "Daily StandUp Manager / Project 3 : Development / Policy Editor Policy Editor R…" at bounding box center [842, 160] width 1253 height 286
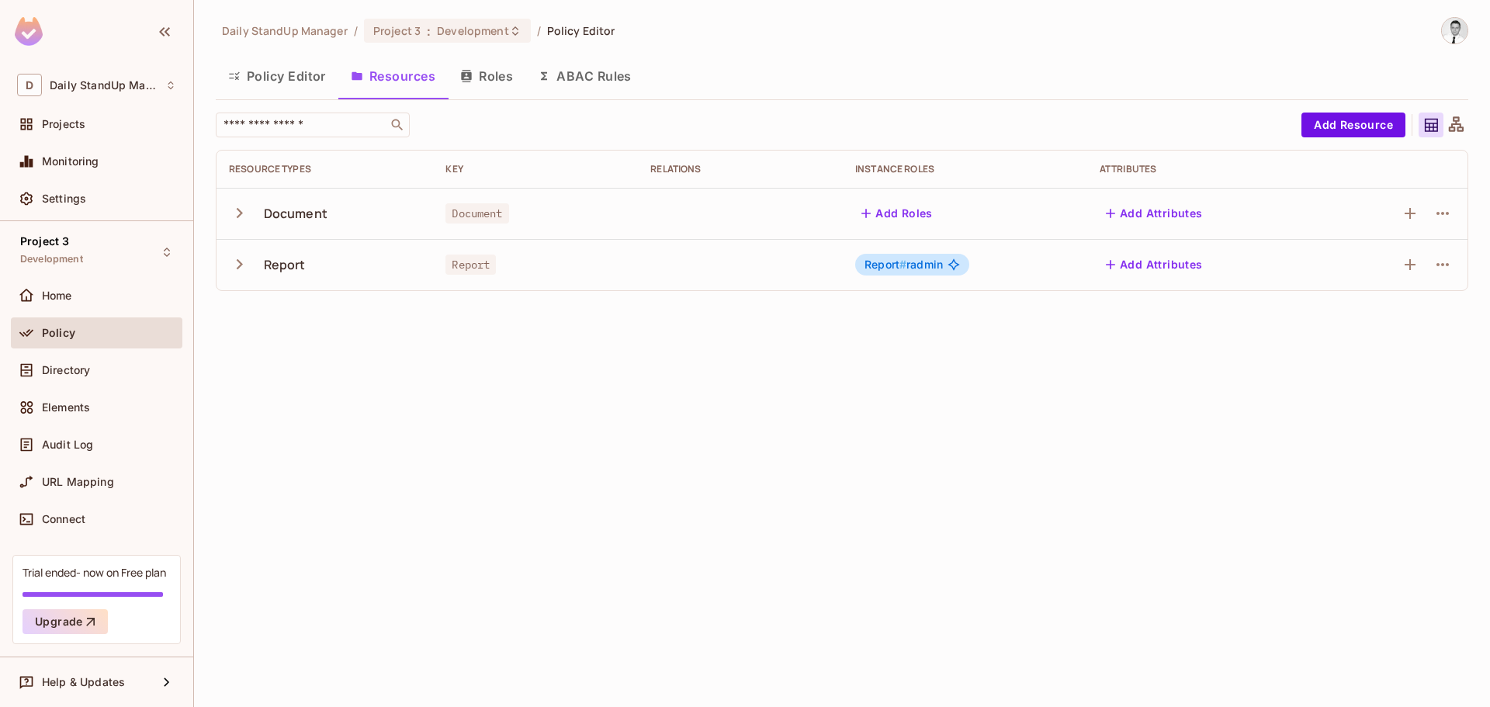
click at [779, 79] on div "Policy Editor Resources Roles ABAC Rules" at bounding box center [842, 76] width 1253 height 39
click at [811, 75] on div "Policy Editor Resources Roles ABAC Rules" at bounding box center [842, 76] width 1253 height 39
click at [1445, 220] on icon "button" at bounding box center [1443, 213] width 19 height 19
click at [1376, 276] on div "Edit Resource" at bounding box center [1375, 275] width 73 height 16
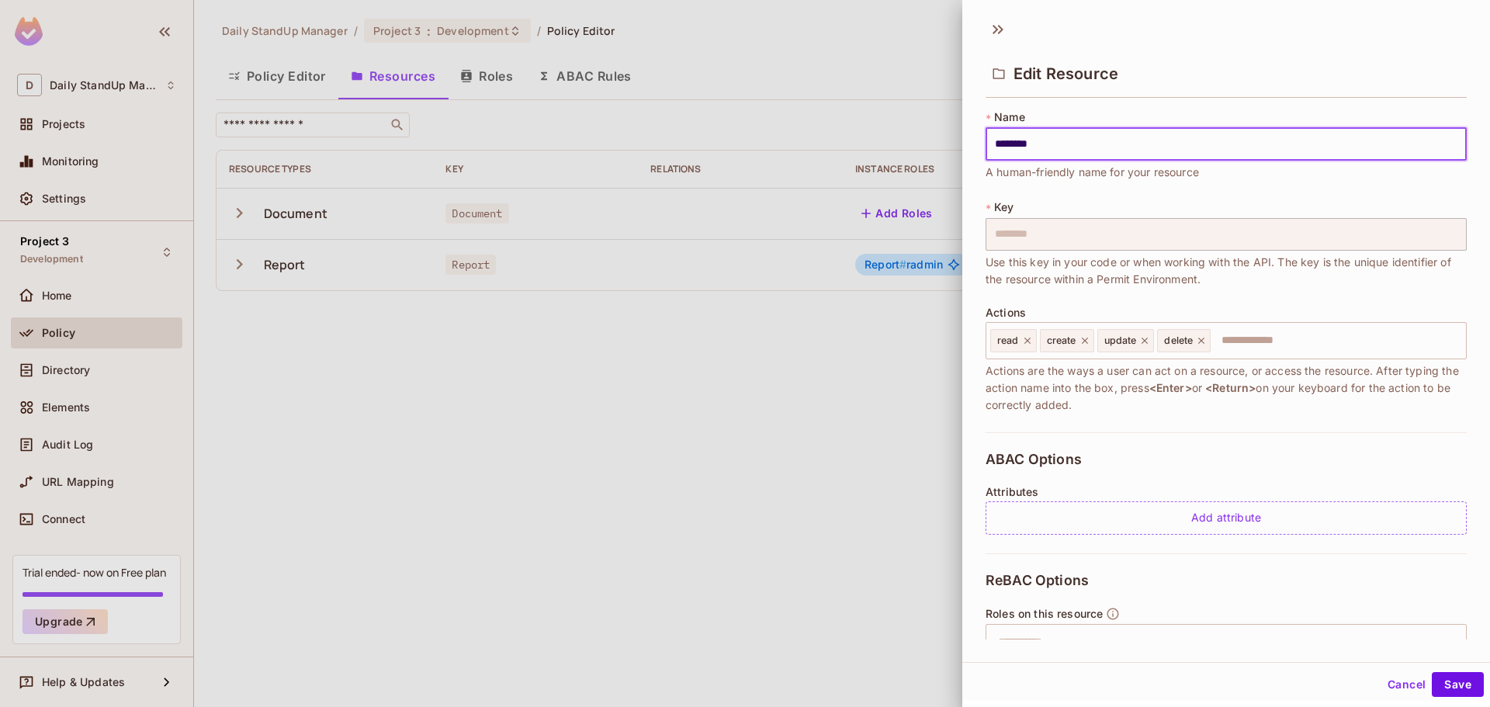
click at [1398, 686] on button "Cancel" at bounding box center [1407, 684] width 50 height 25
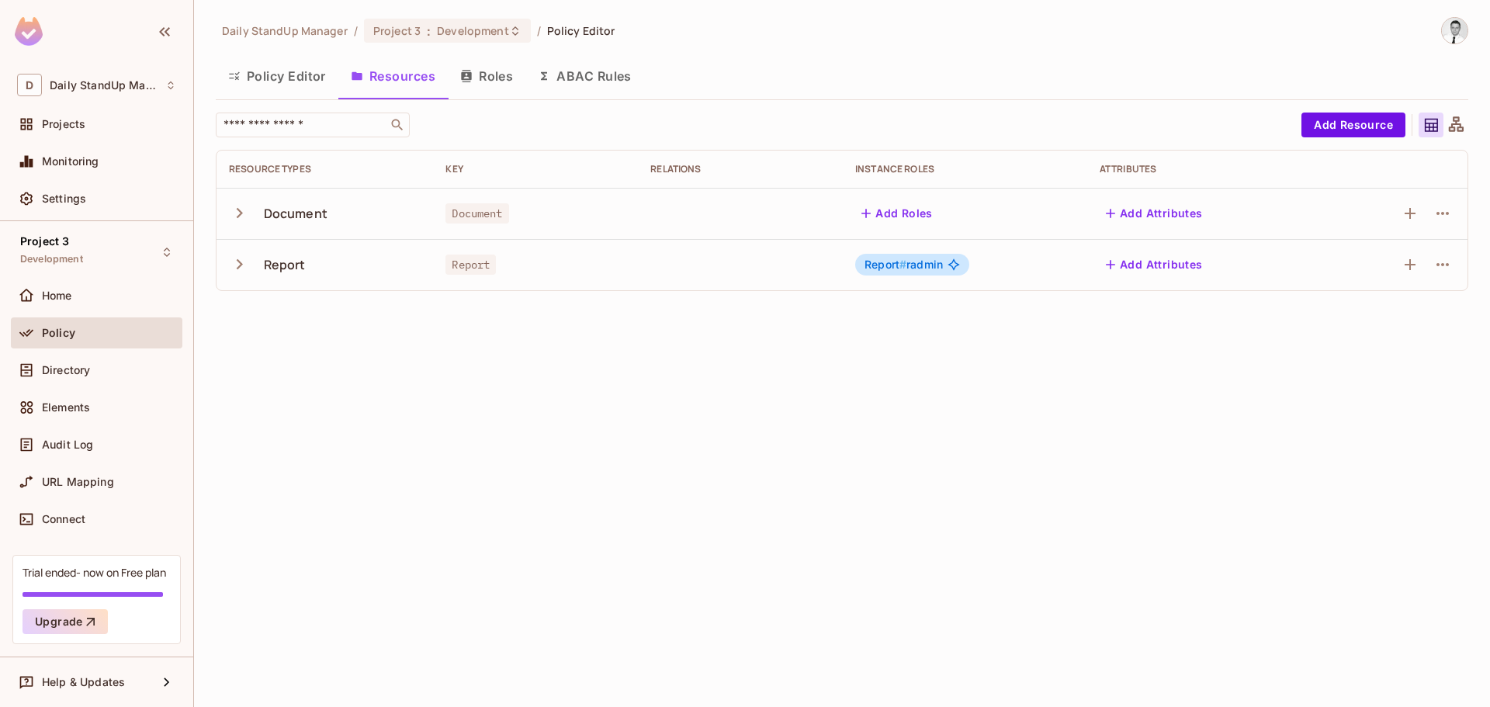
click at [899, 210] on button "Add Roles" at bounding box center [897, 213] width 84 height 25
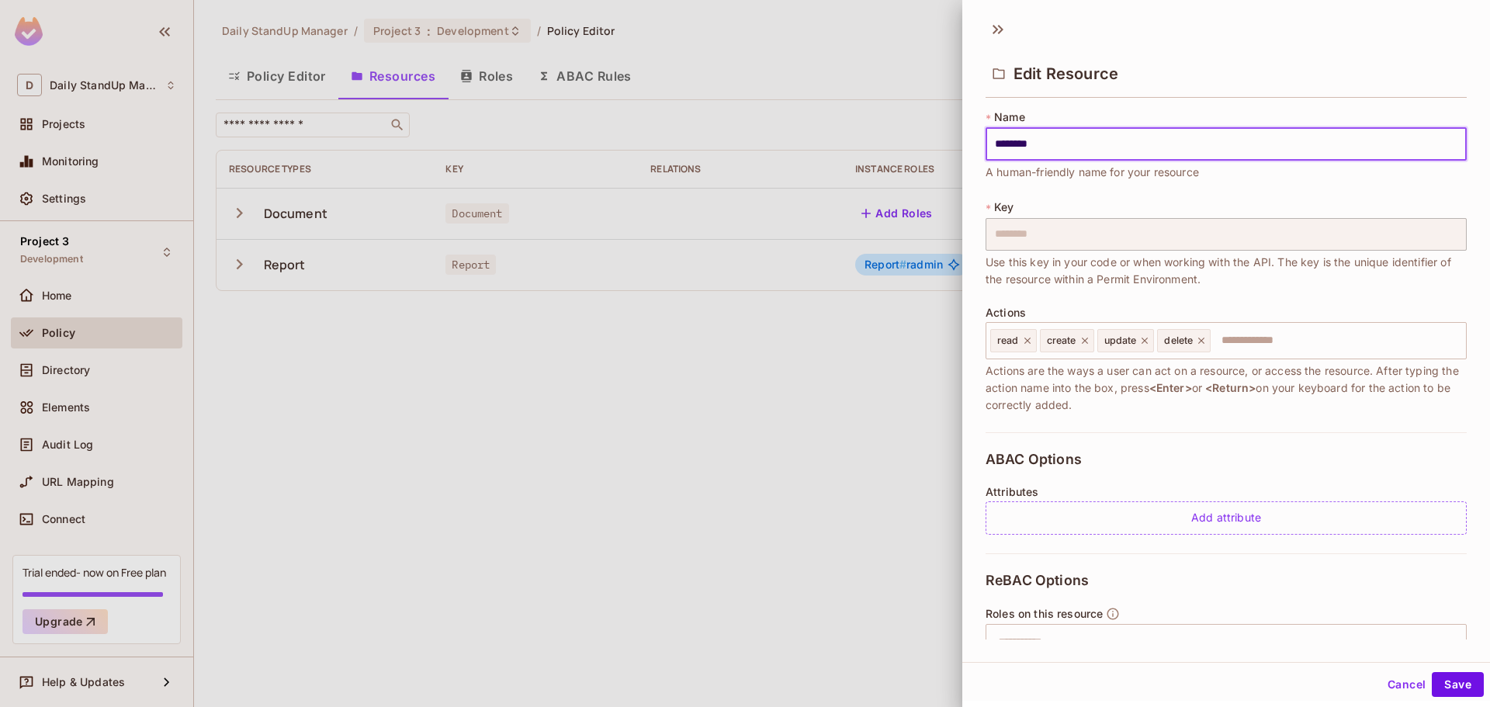
click at [1396, 695] on button "Cancel" at bounding box center [1407, 684] width 50 height 25
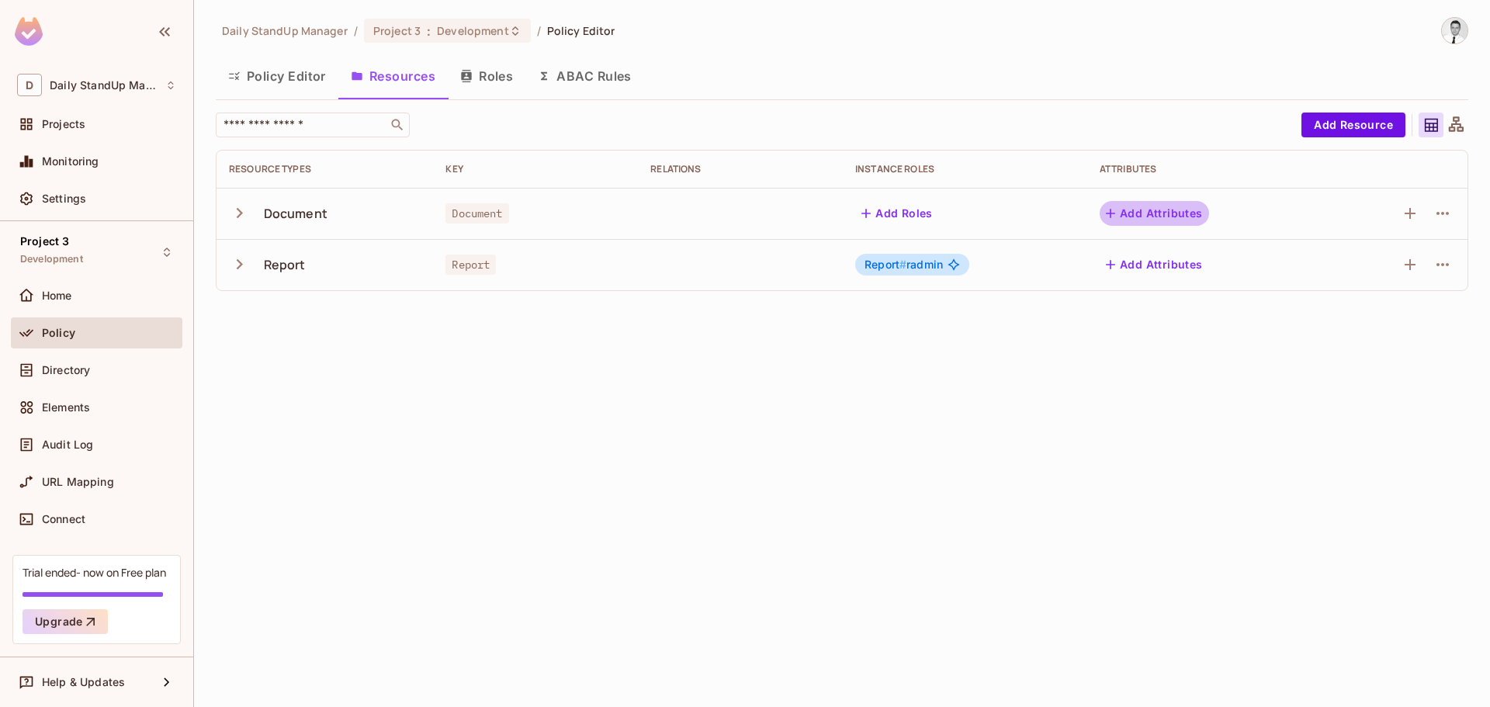
click at [1155, 219] on button "Add Attributes" at bounding box center [1154, 213] width 109 height 25
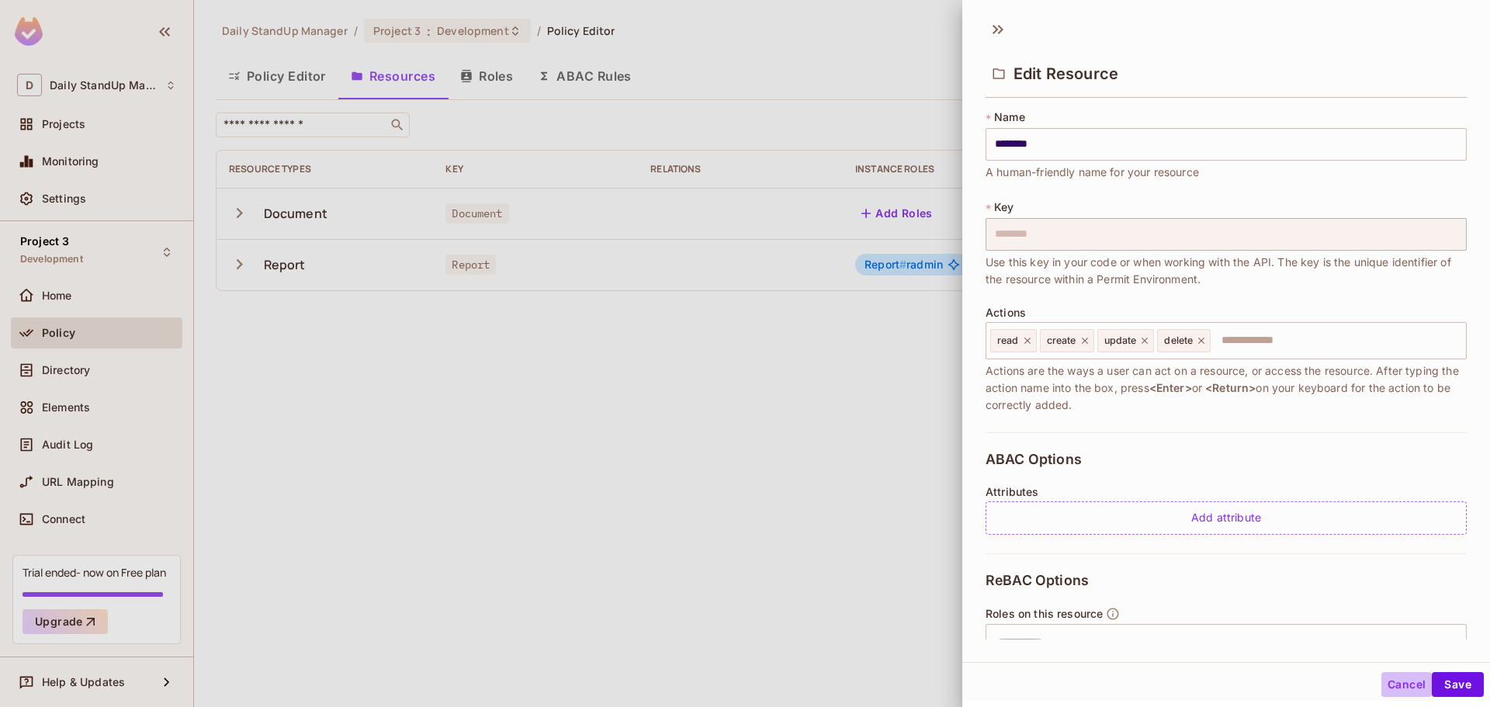
click at [1396, 692] on button "Cancel" at bounding box center [1407, 684] width 50 height 25
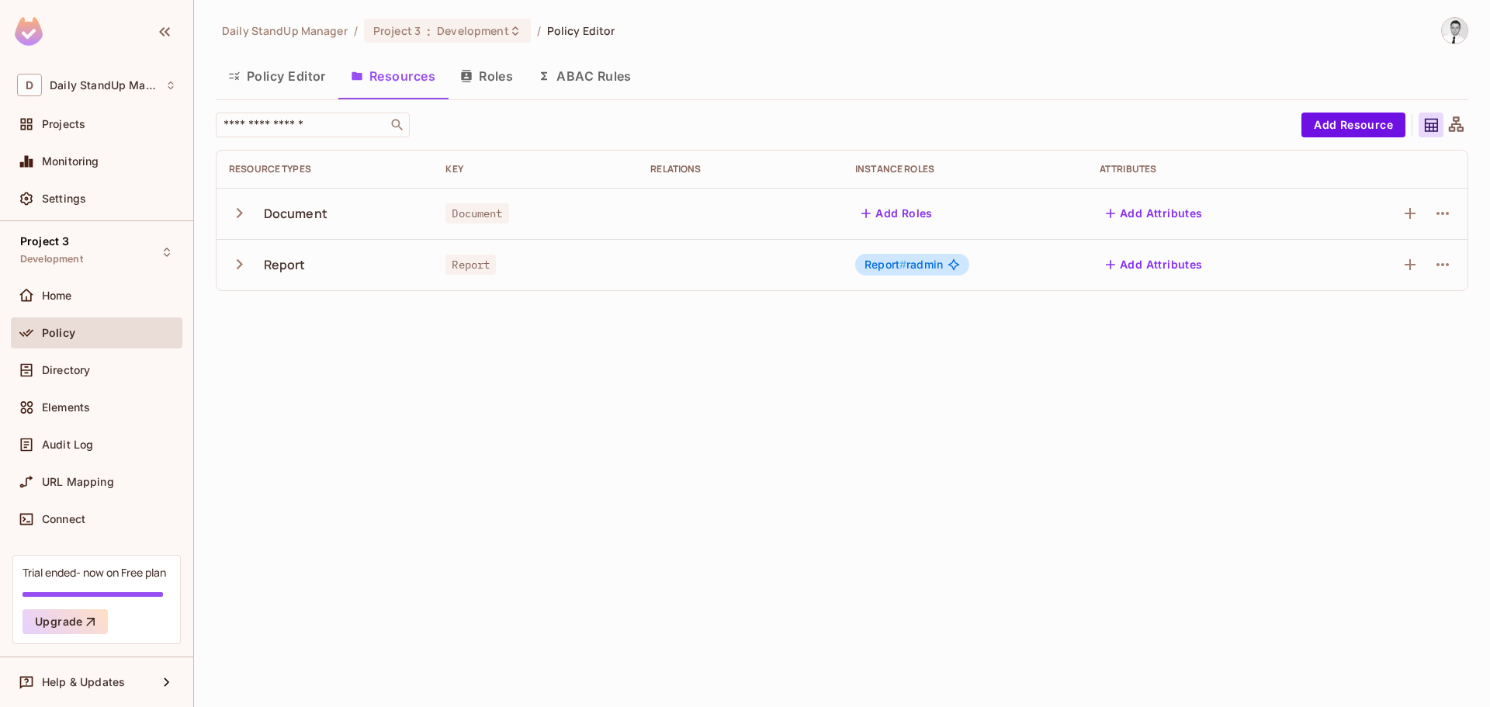
click at [914, 210] on button "Add Roles" at bounding box center [897, 213] width 84 height 25
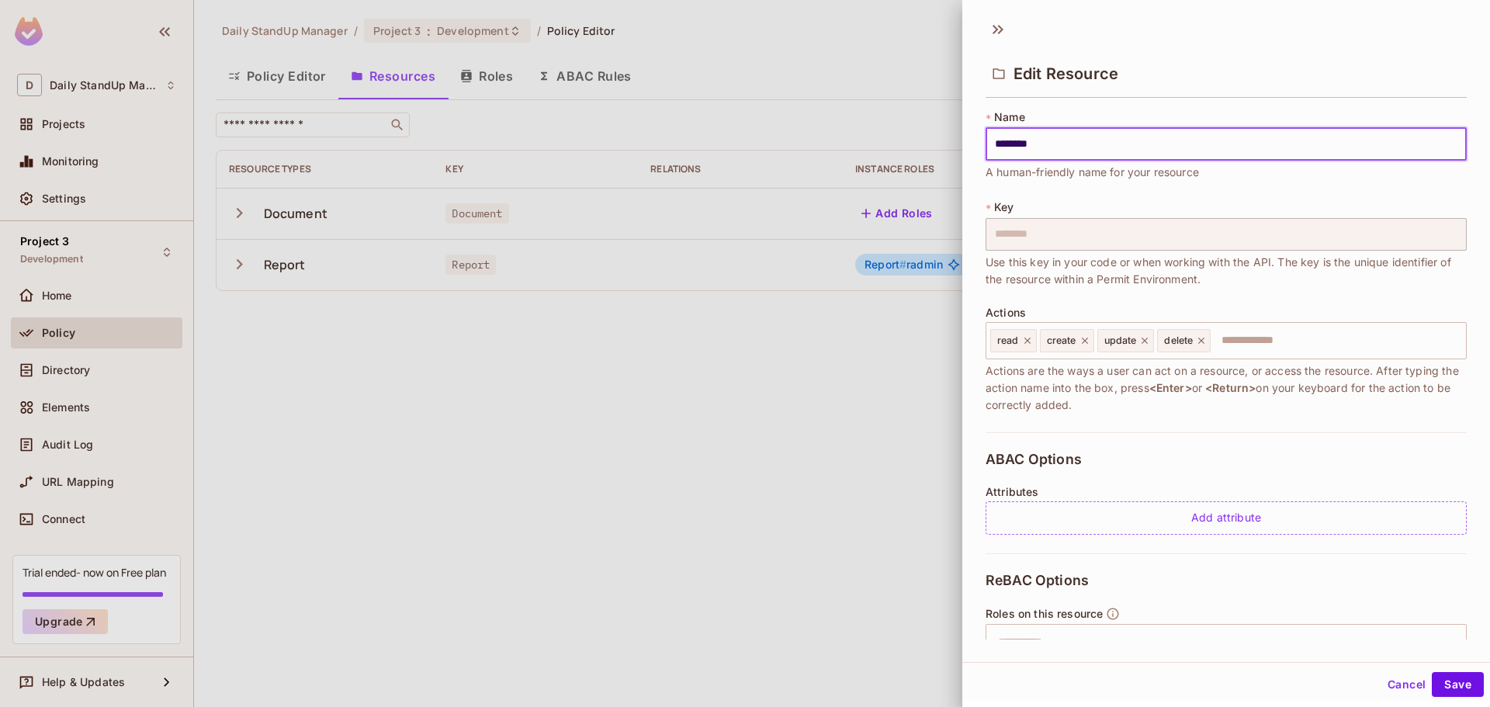
scroll to position [147, 0]
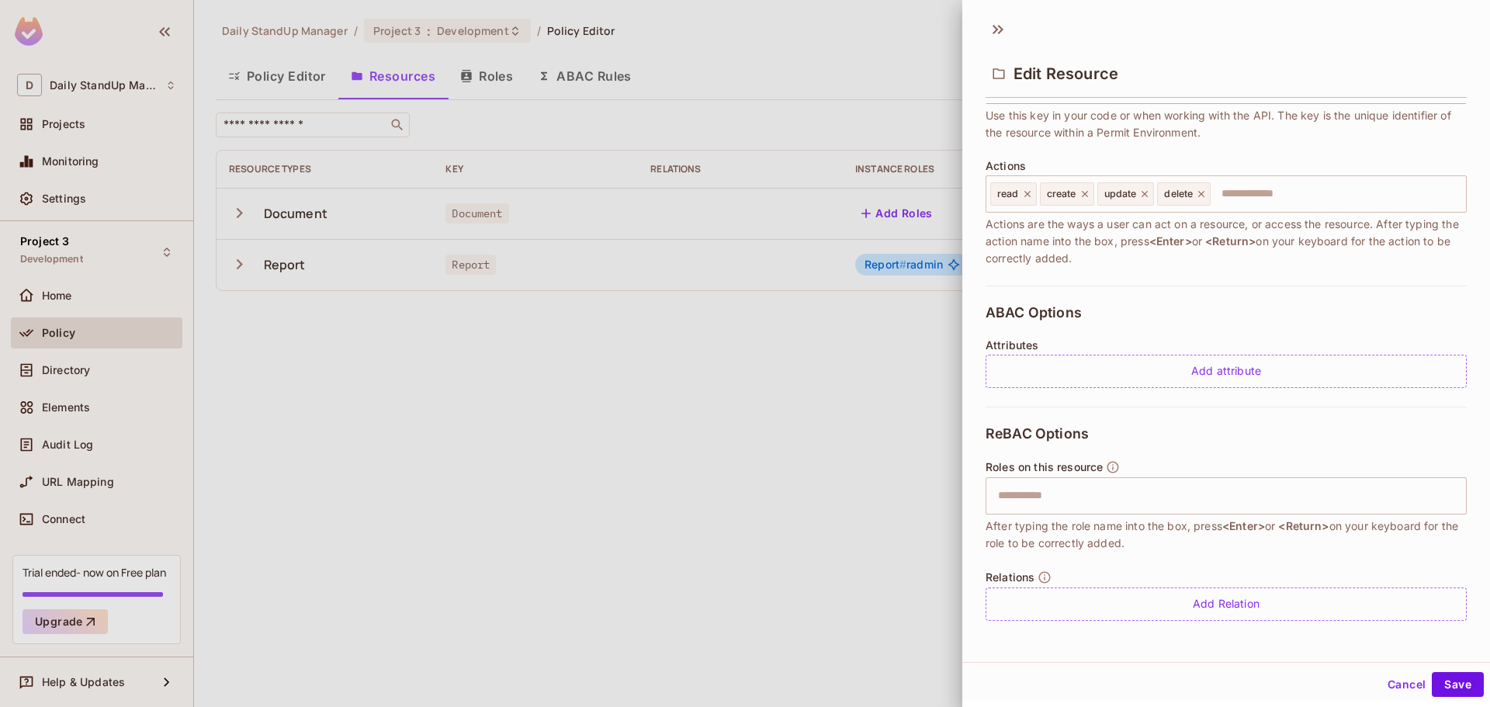
click at [1388, 684] on button "Cancel" at bounding box center [1407, 684] width 50 height 25
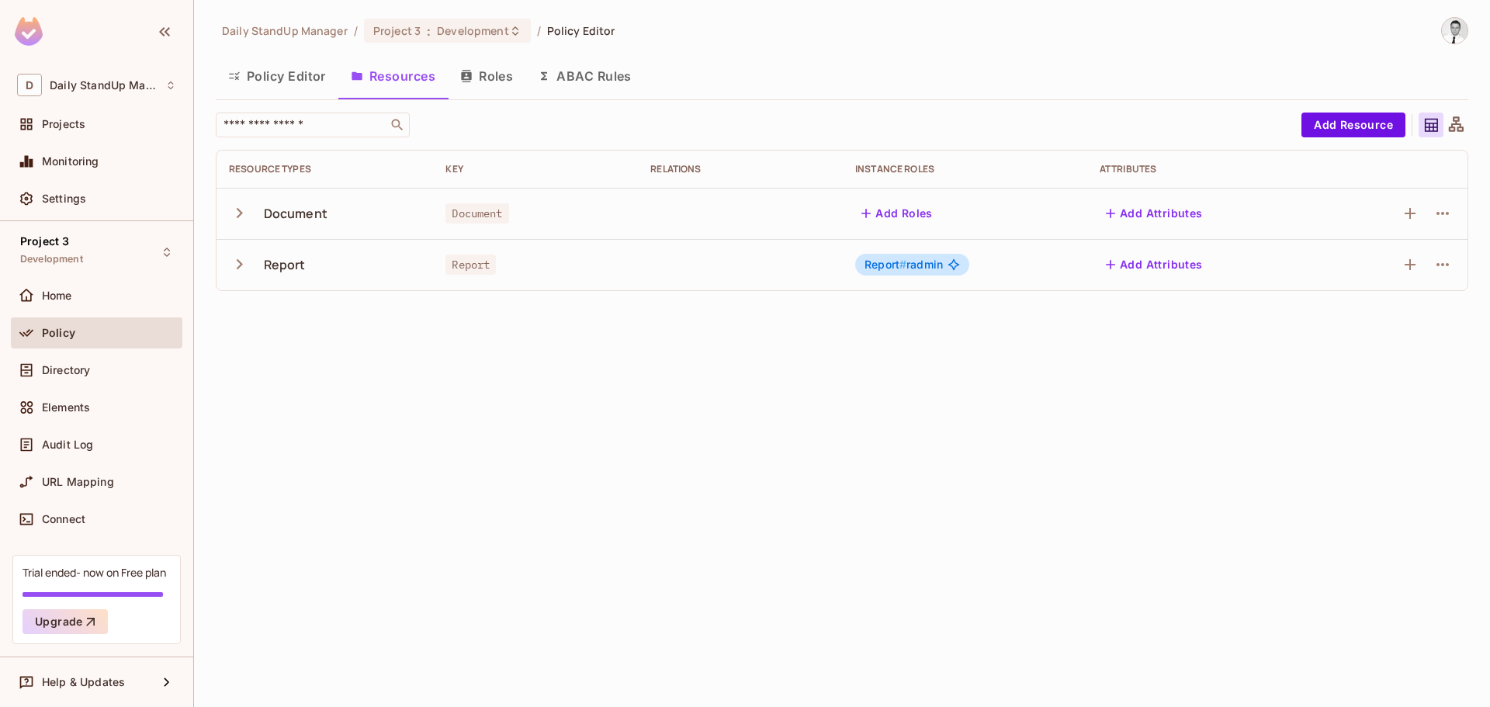
click at [1178, 222] on button "Add Attributes" at bounding box center [1154, 213] width 109 height 25
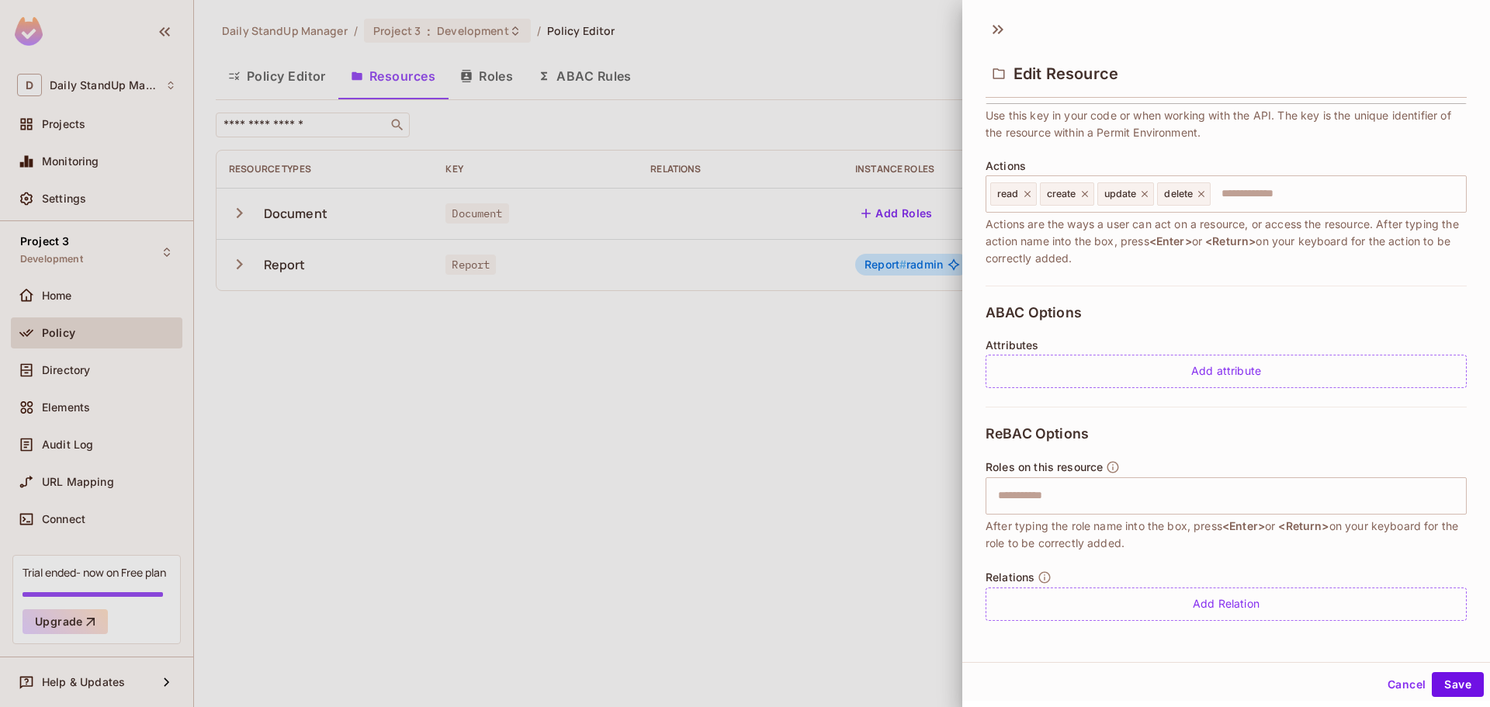
scroll to position [2, 0]
click at [1382, 687] on button "Cancel" at bounding box center [1407, 682] width 50 height 25
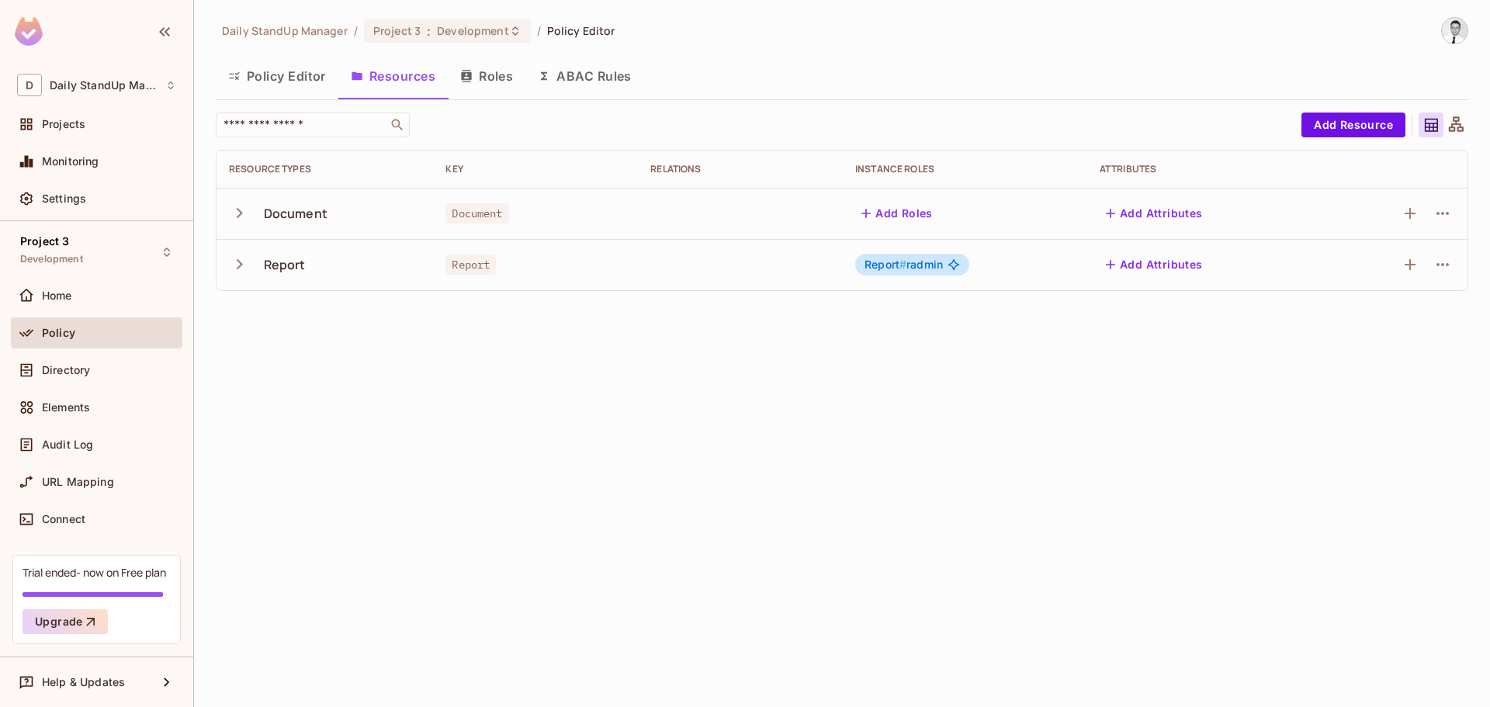
click at [918, 267] on span "Report # radmin" at bounding box center [904, 264] width 78 height 12
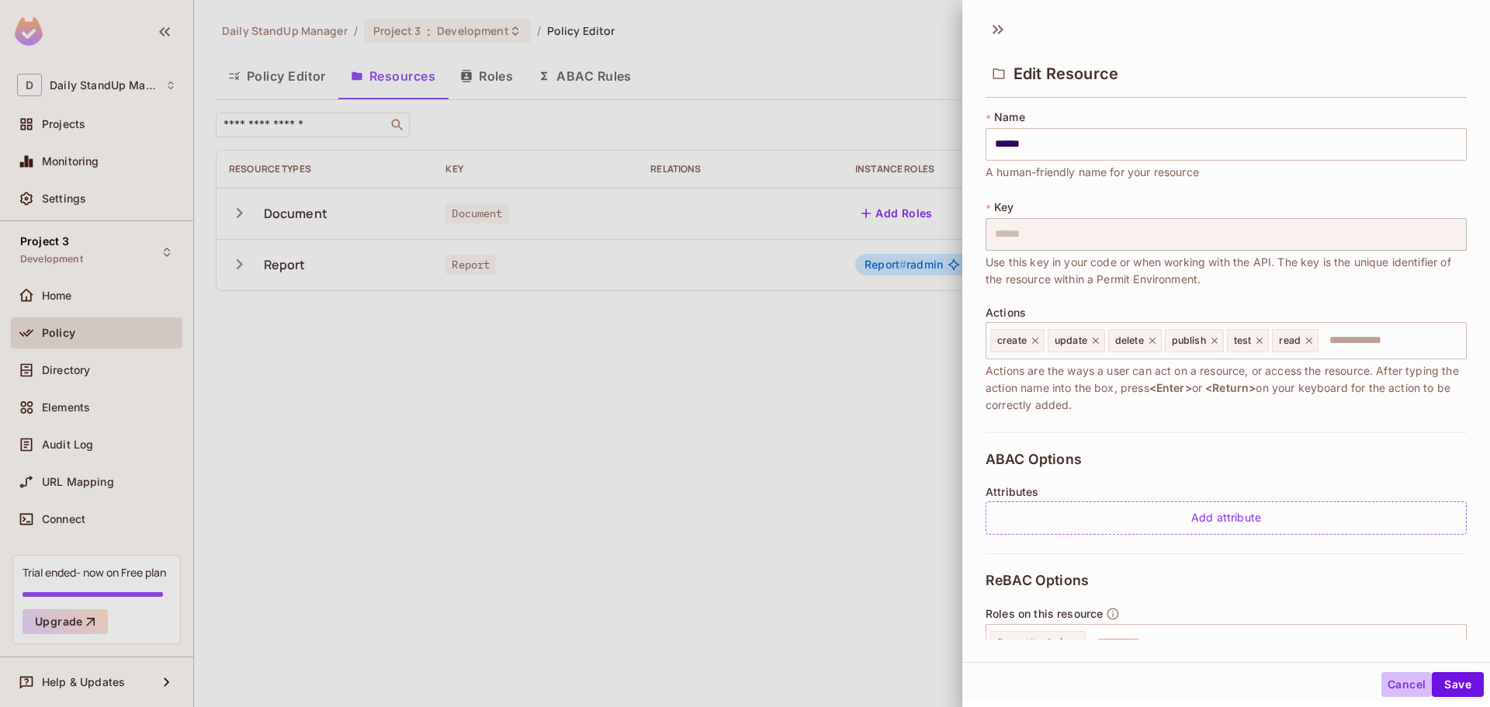
click at [1388, 685] on button "Cancel" at bounding box center [1407, 684] width 50 height 25
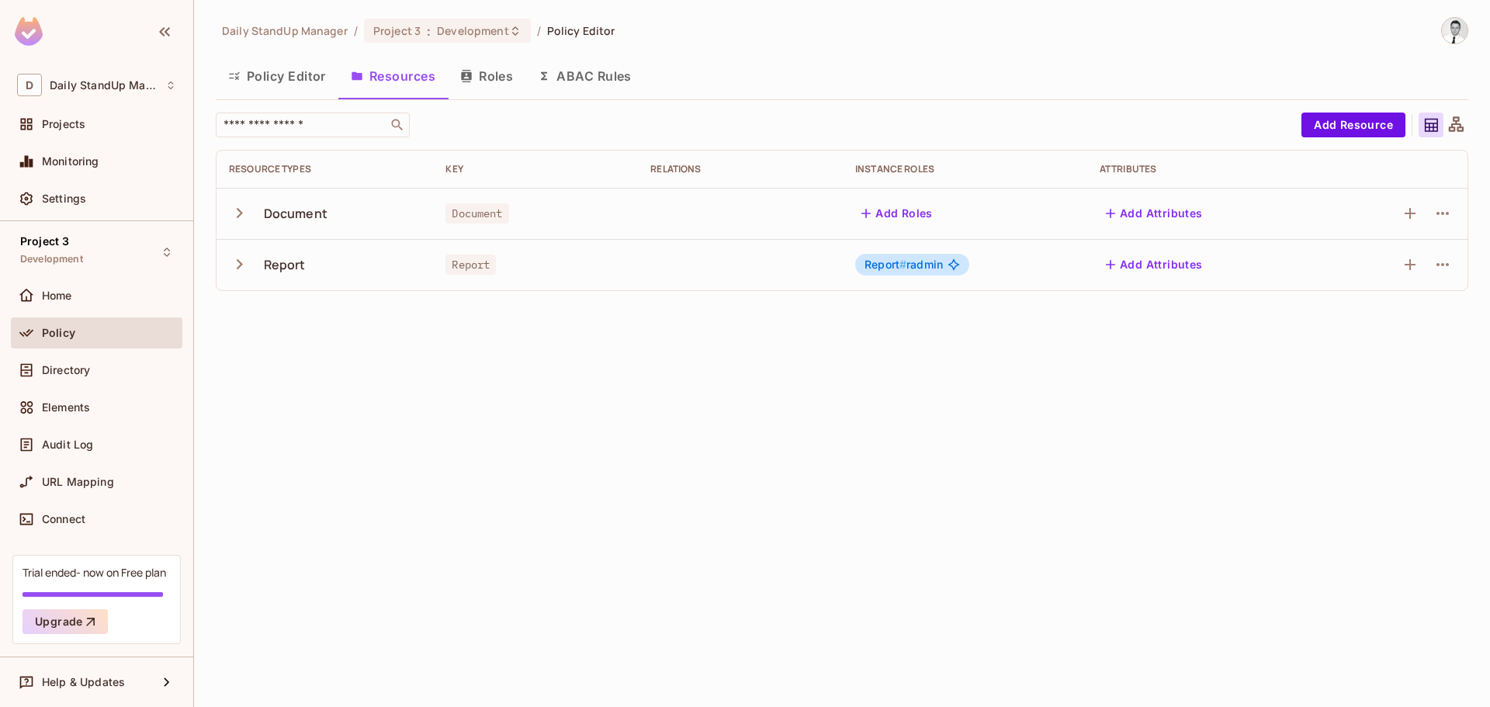
click at [792, 61] on div "Policy Editor Resources Roles ABAC Rules" at bounding box center [842, 76] width 1253 height 39
click at [1019, 97] on div "Policy Editor Resources Roles ABAC Rules" at bounding box center [842, 78] width 1253 height 43
click at [1421, 214] on button "button" at bounding box center [1410, 213] width 25 height 25
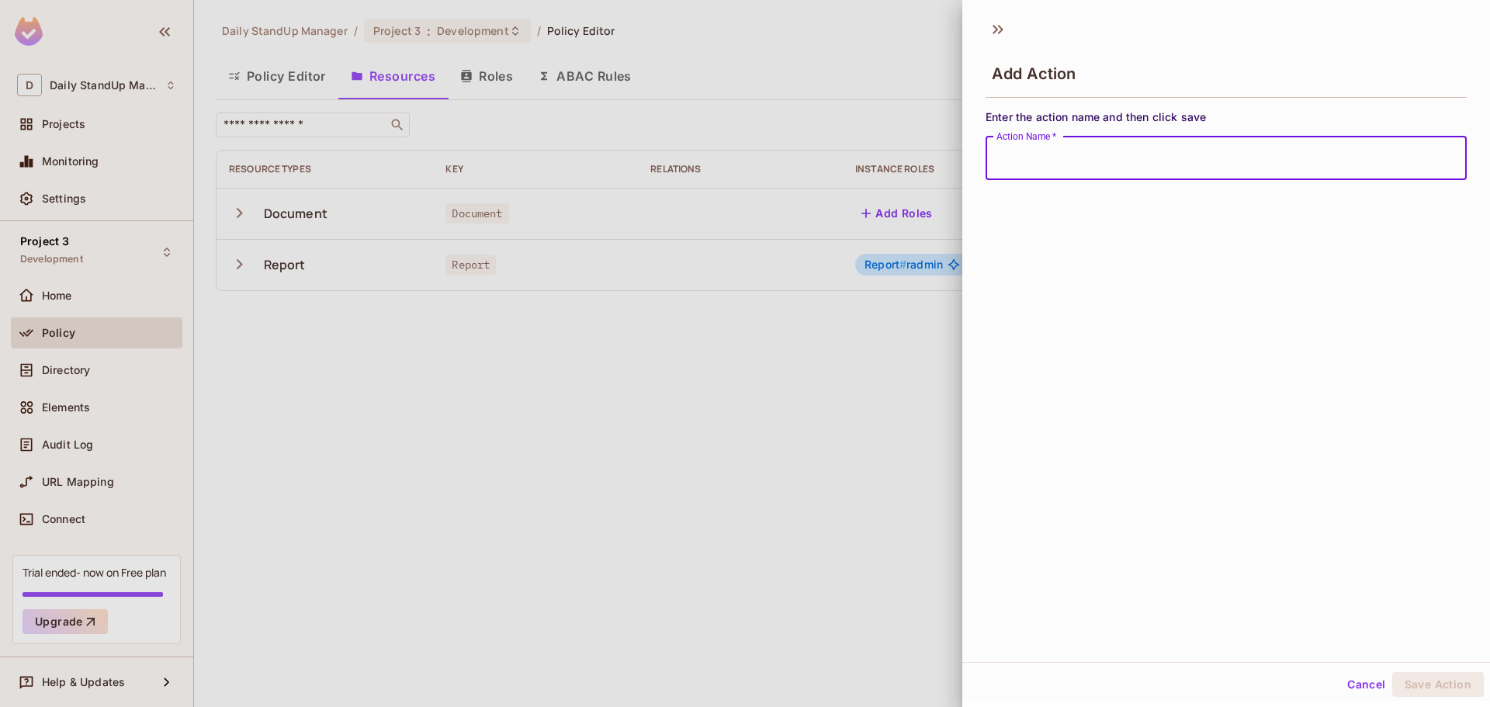
click at [1335, 66] on div "Add Action" at bounding box center [1226, 72] width 481 height 50
click at [1214, 172] on input "Action Name   *" at bounding box center [1226, 158] width 481 height 43
click at [1432, 239] on div "Add Action Enter the action name and then click save Action Name   * Action Nam…" at bounding box center [1227, 336] width 528 height 651
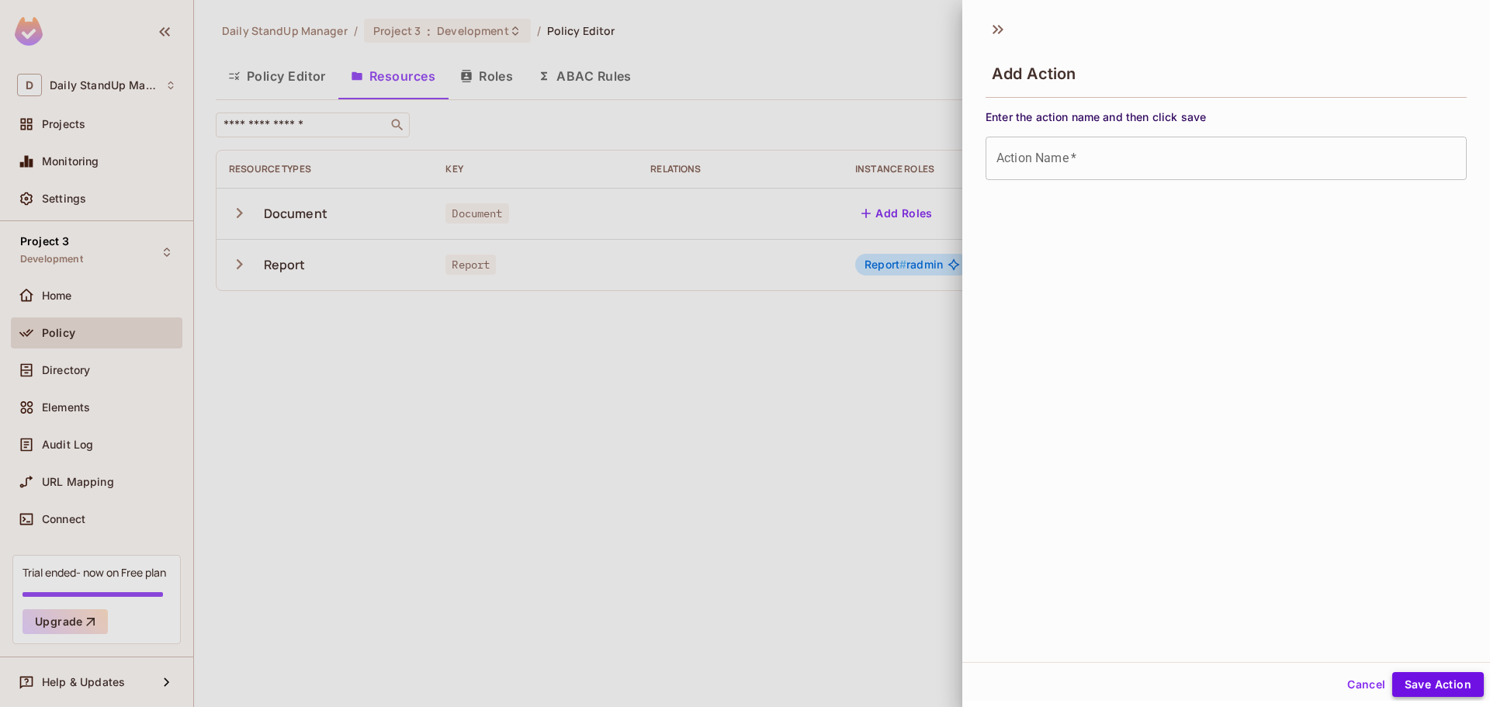
click at [1393, 689] on button "Save Action" at bounding box center [1439, 684] width 92 height 25
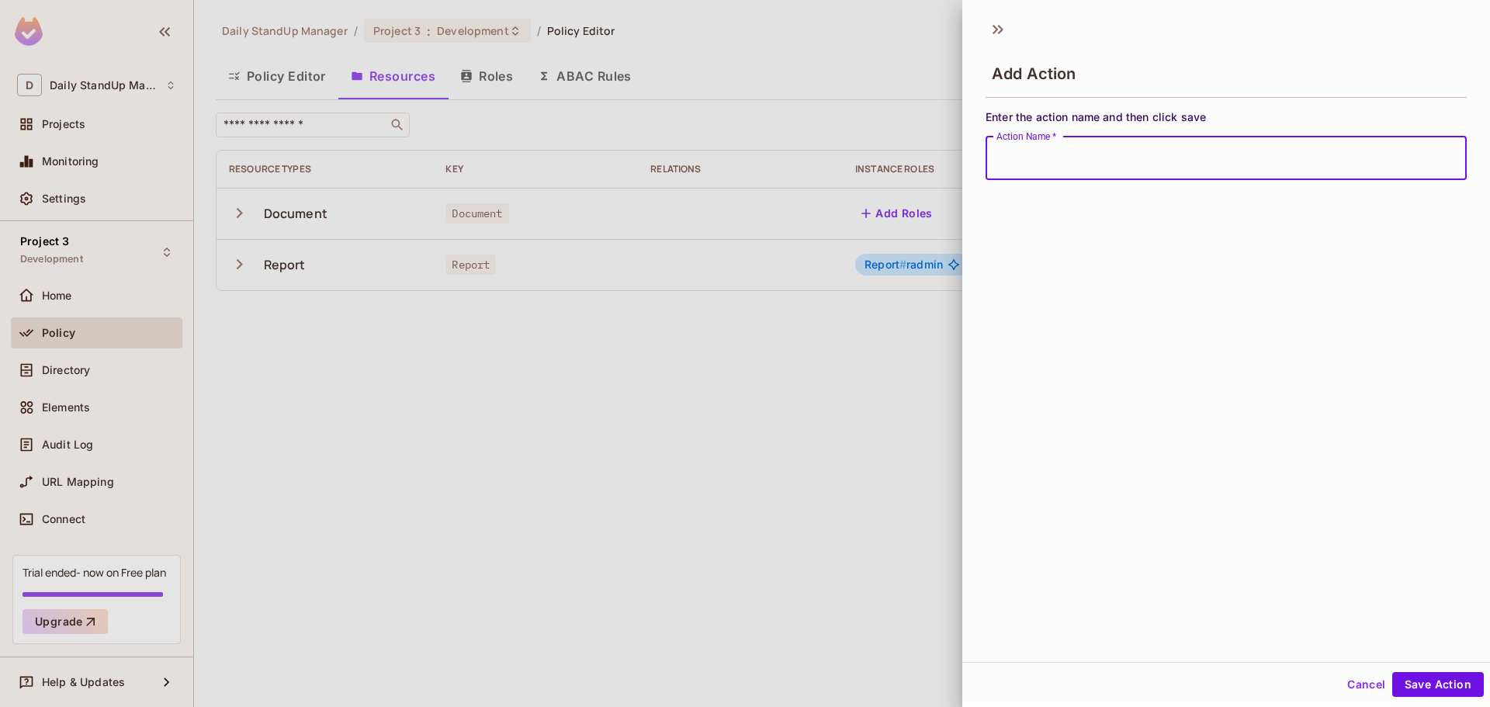
click at [1046, 159] on input "Action Name   *" at bounding box center [1226, 158] width 481 height 43
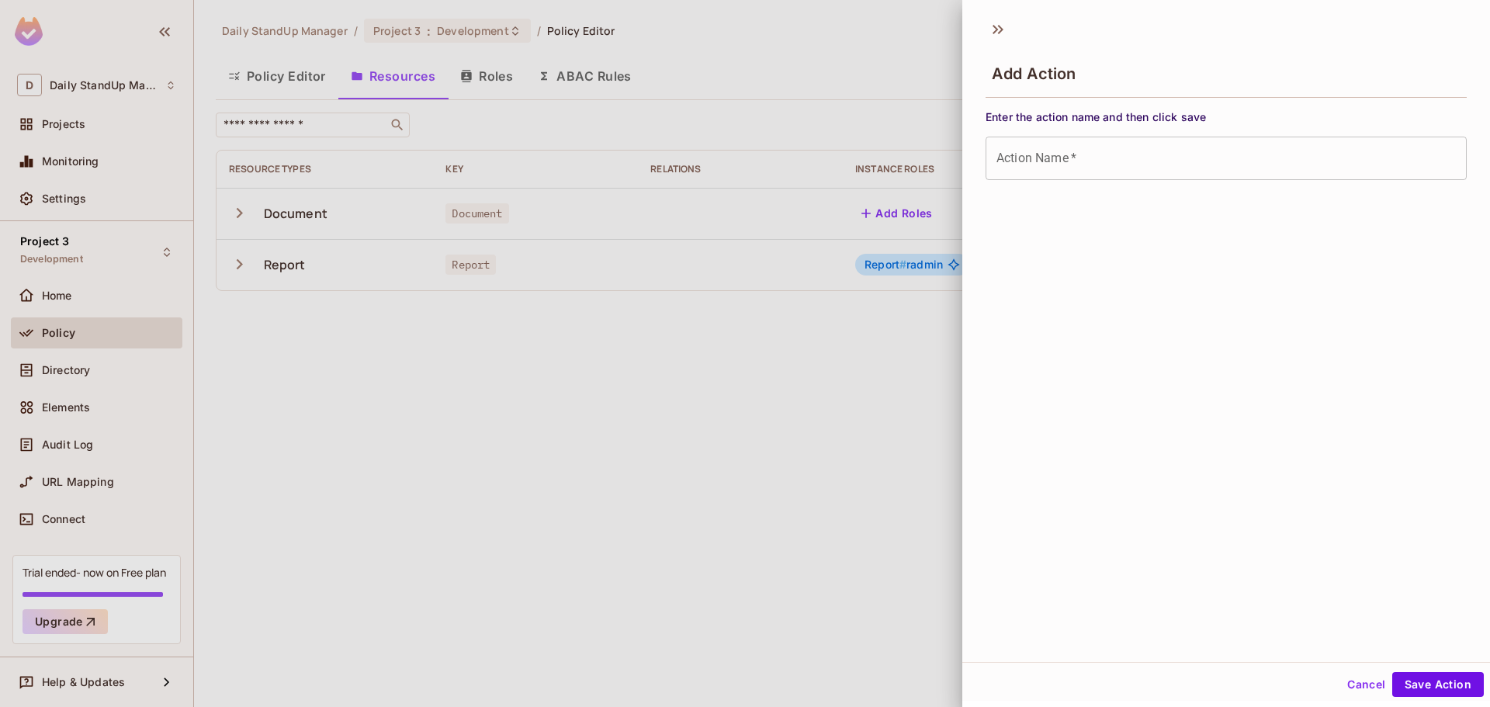
click at [1423, 668] on div "Cancel Save Action" at bounding box center [1227, 684] width 528 height 37
click at [1414, 683] on button "Save Action" at bounding box center [1439, 684] width 92 height 25
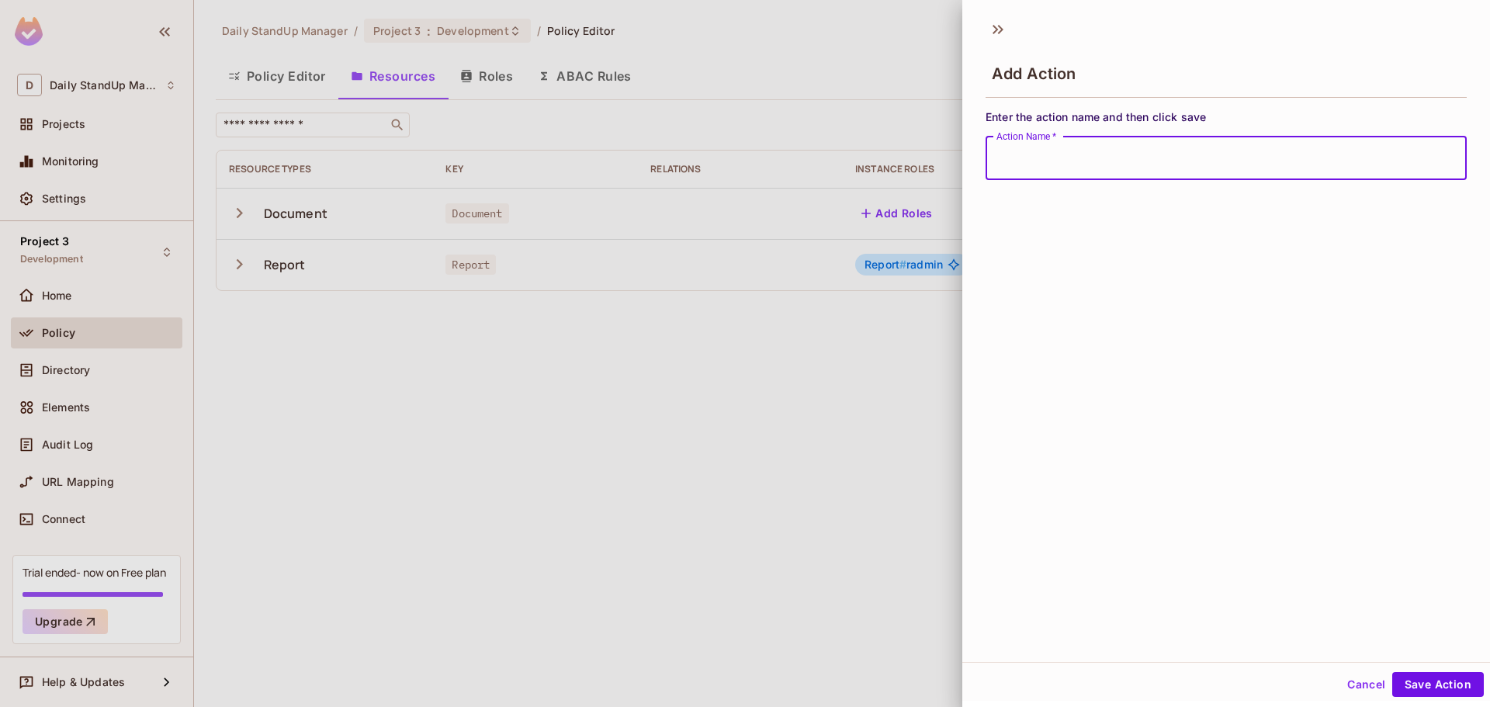
click at [1350, 682] on button "Cancel" at bounding box center [1366, 684] width 50 height 25
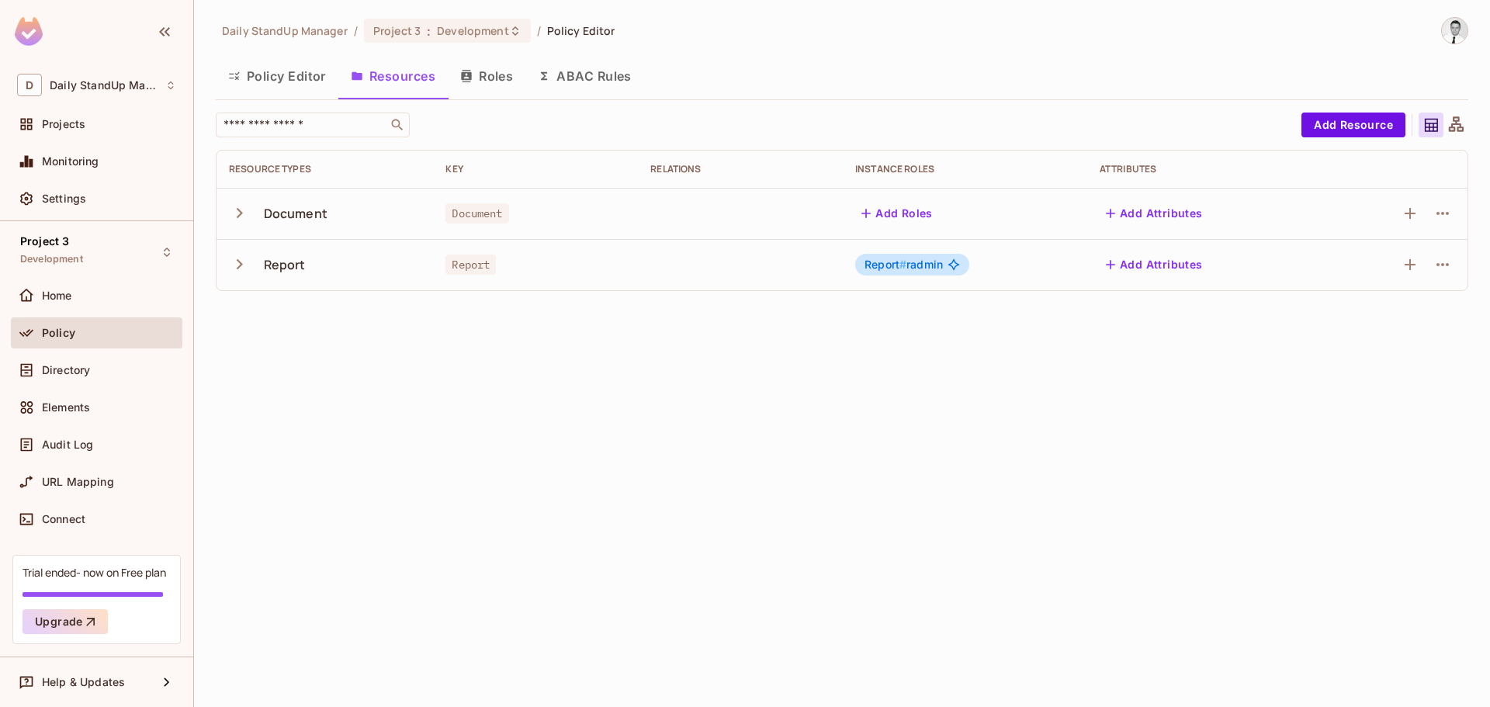
click at [874, 48] on div "Daily StandUp Manager / Project 3 : Development / Policy Editor Policy Editor R…" at bounding box center [842, 160] width 1253 height 286
click at [1362, 122] on button "Add Resource" at bounding box center [1354, 125] width 104 height 25
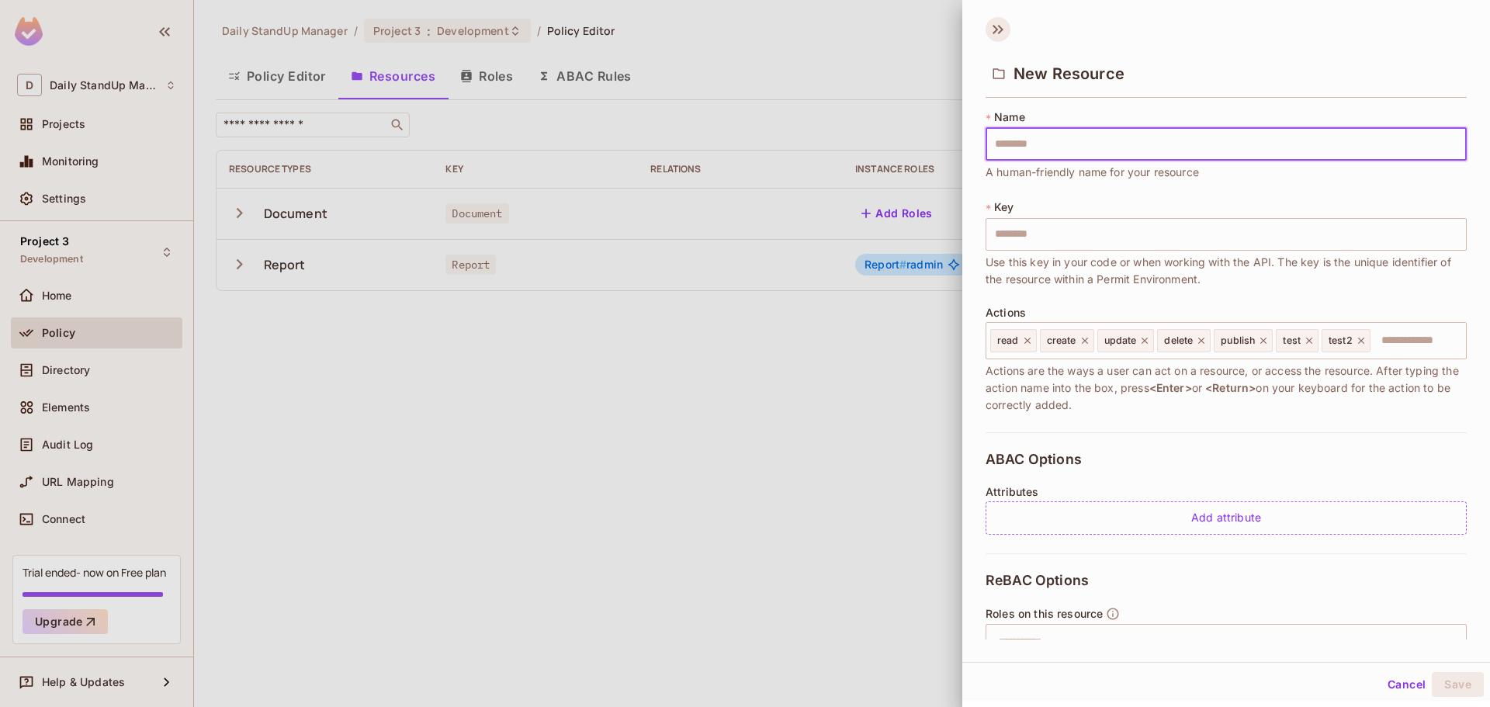
click at [990, 26] on icon at bounding box center [998, 29] width 25 height 25
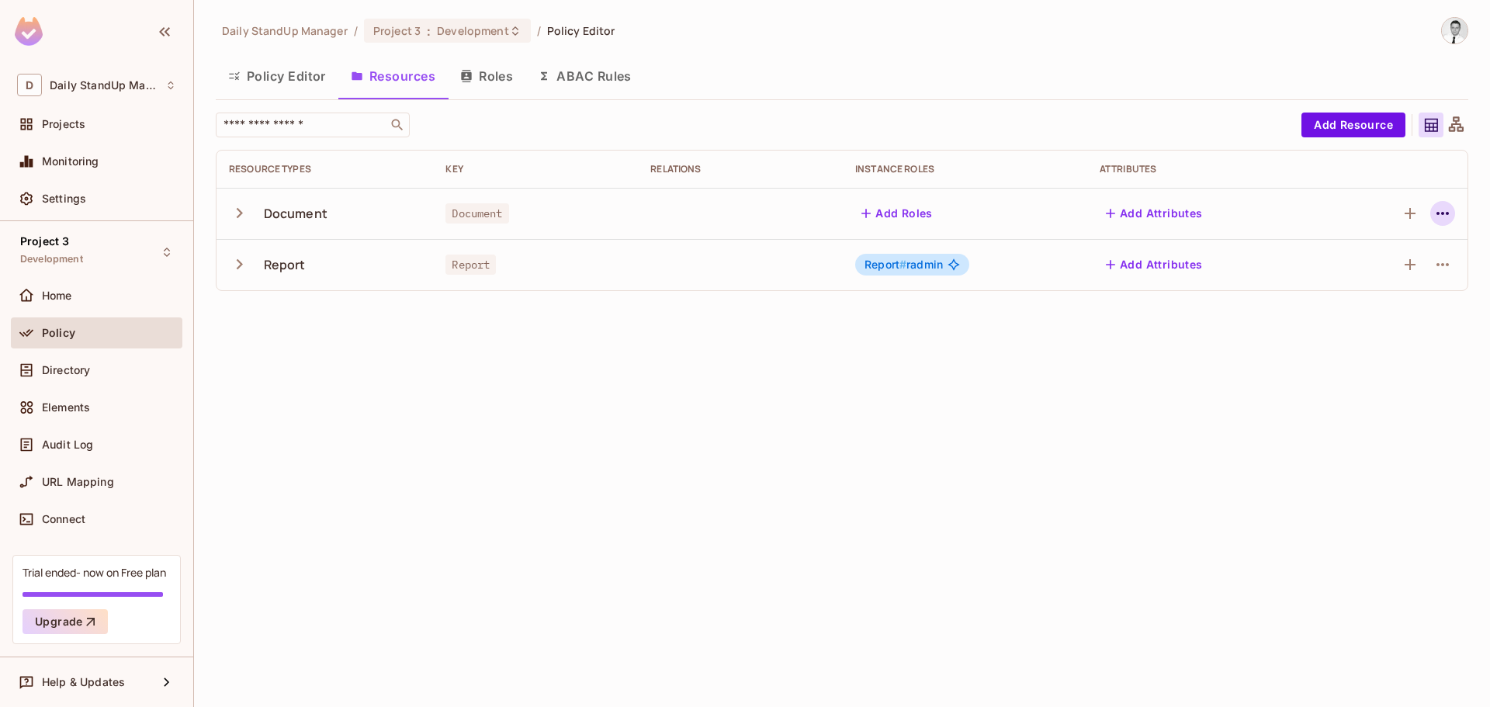
click at [1439, 214] on icon "button" at bounding box center [1443, 213] width 12 height 3
click at [1369, 266] on span "Edit Resource" at bounding box center [1375, 274] width 82 height 25
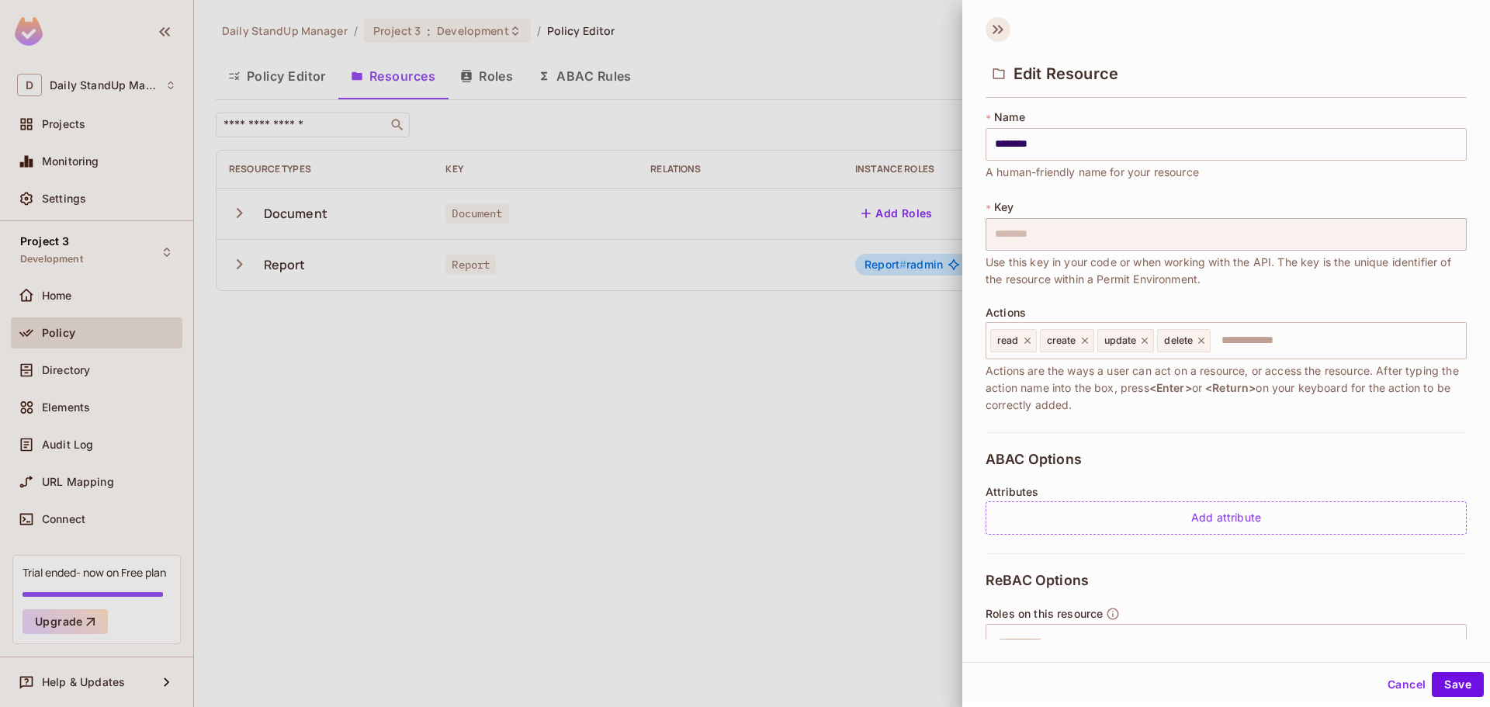
click at [1000, 29] on icon at bounding box center [998, 29] width 25 height 25
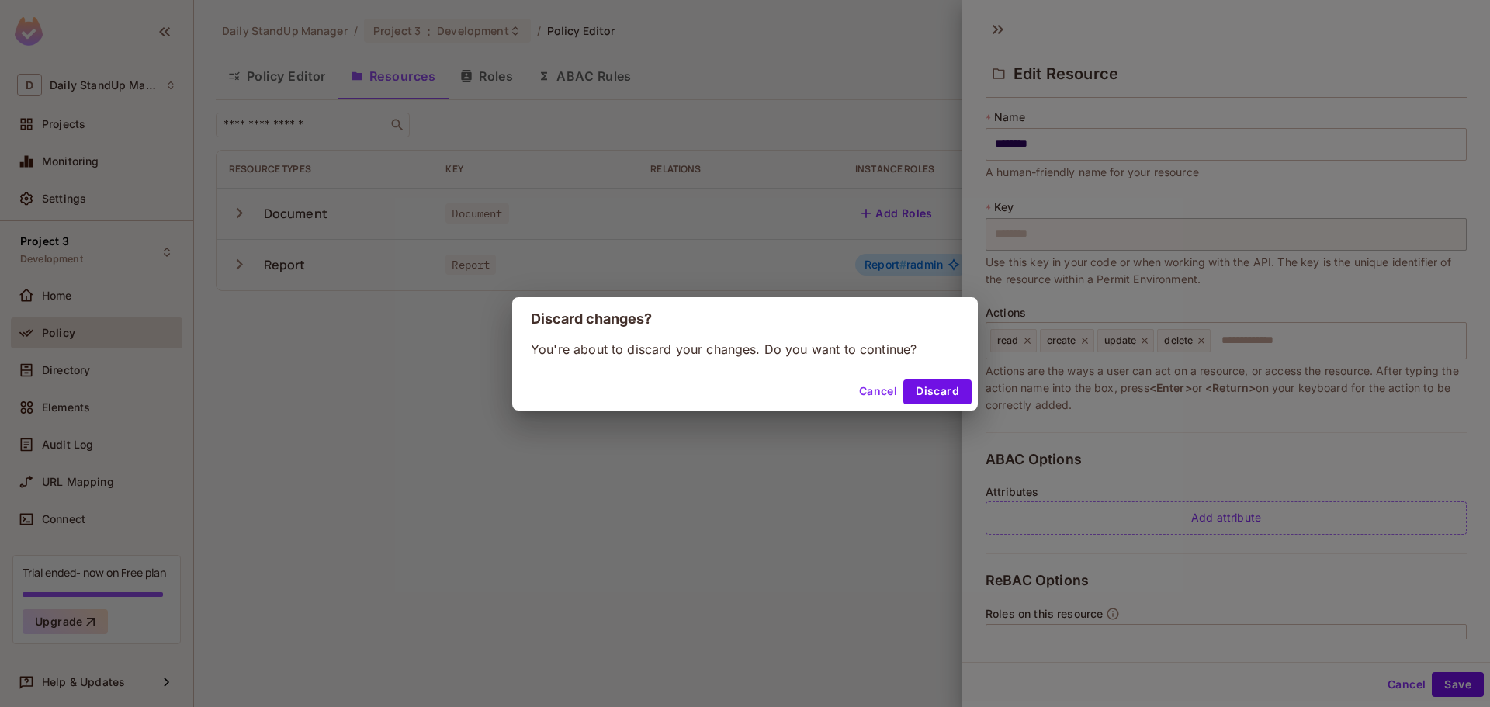
click at [884, 385] on button "Cancel" at bounding box center [878, 392] width 50 height 25
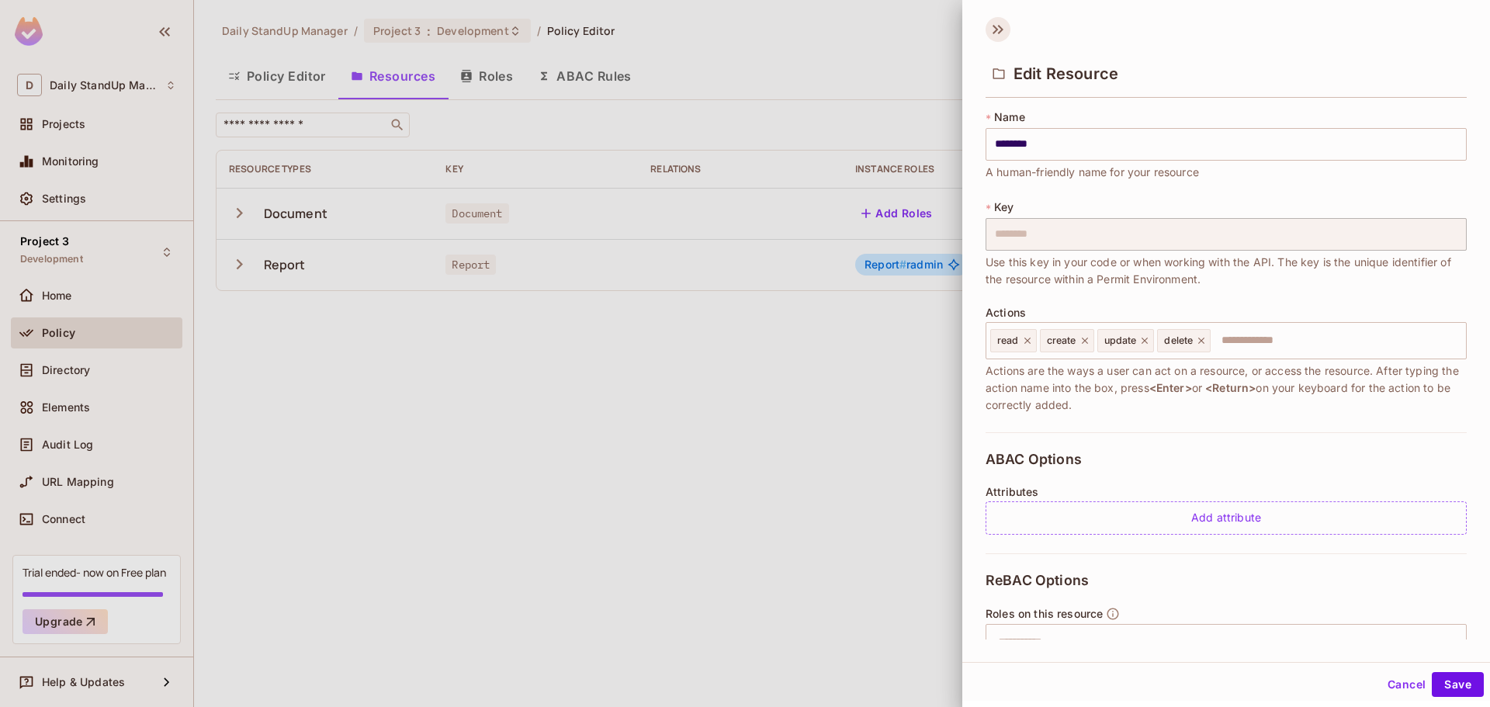
click at [1001, 24] on icon at bounding box center [998, 29] width 25 height 25
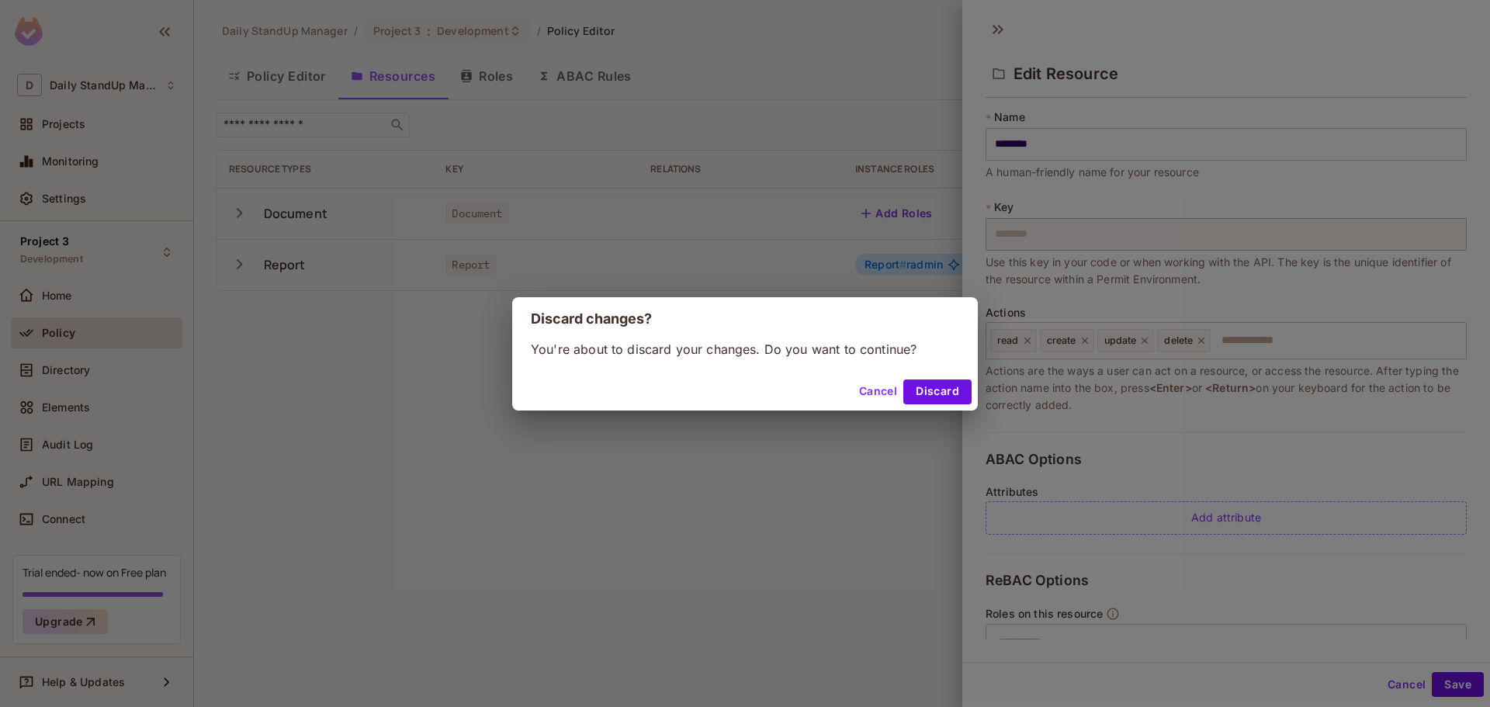
click at [873, 388] on button "Cancel" at bounding box center [878, 392] width 50 height 25
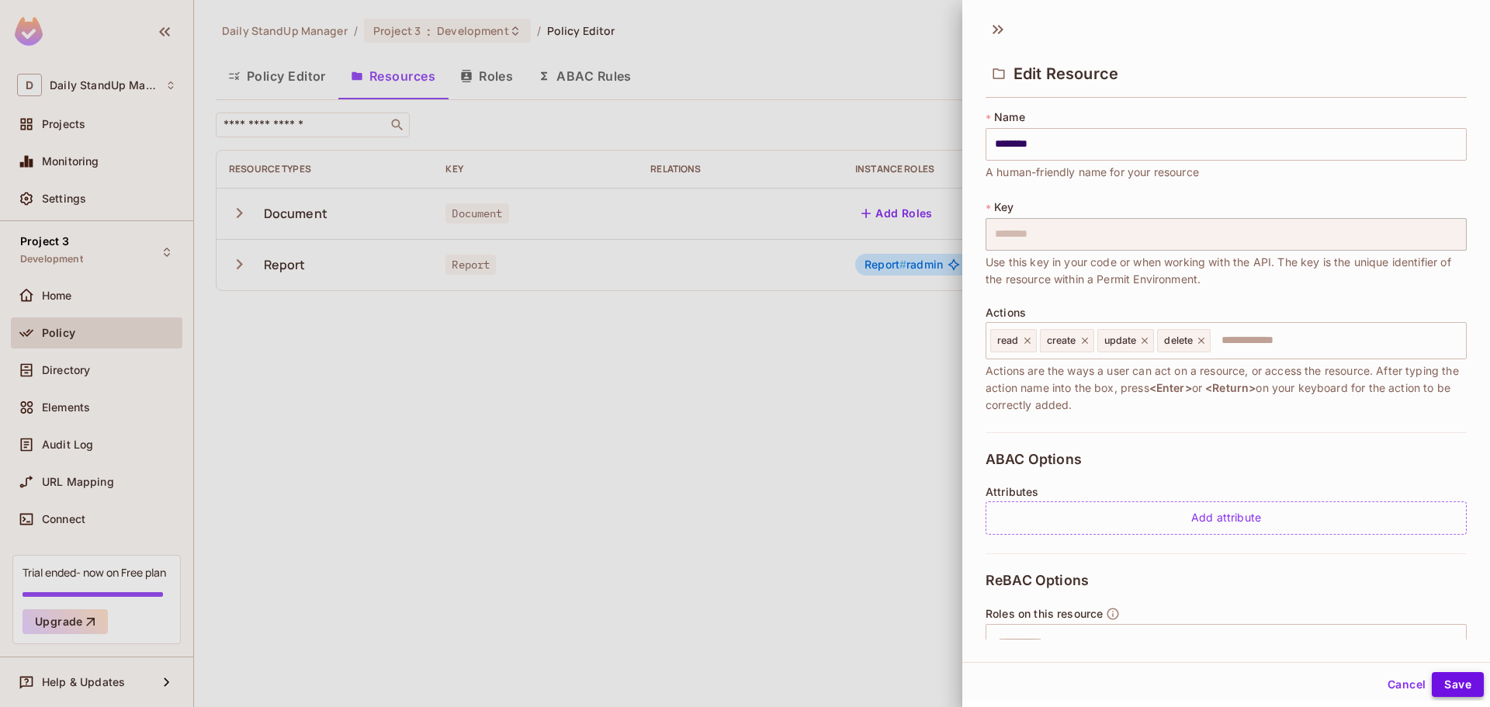
click at [1461, 688] on button "Save" at bounding box center [1458, 684] width 52 height 25
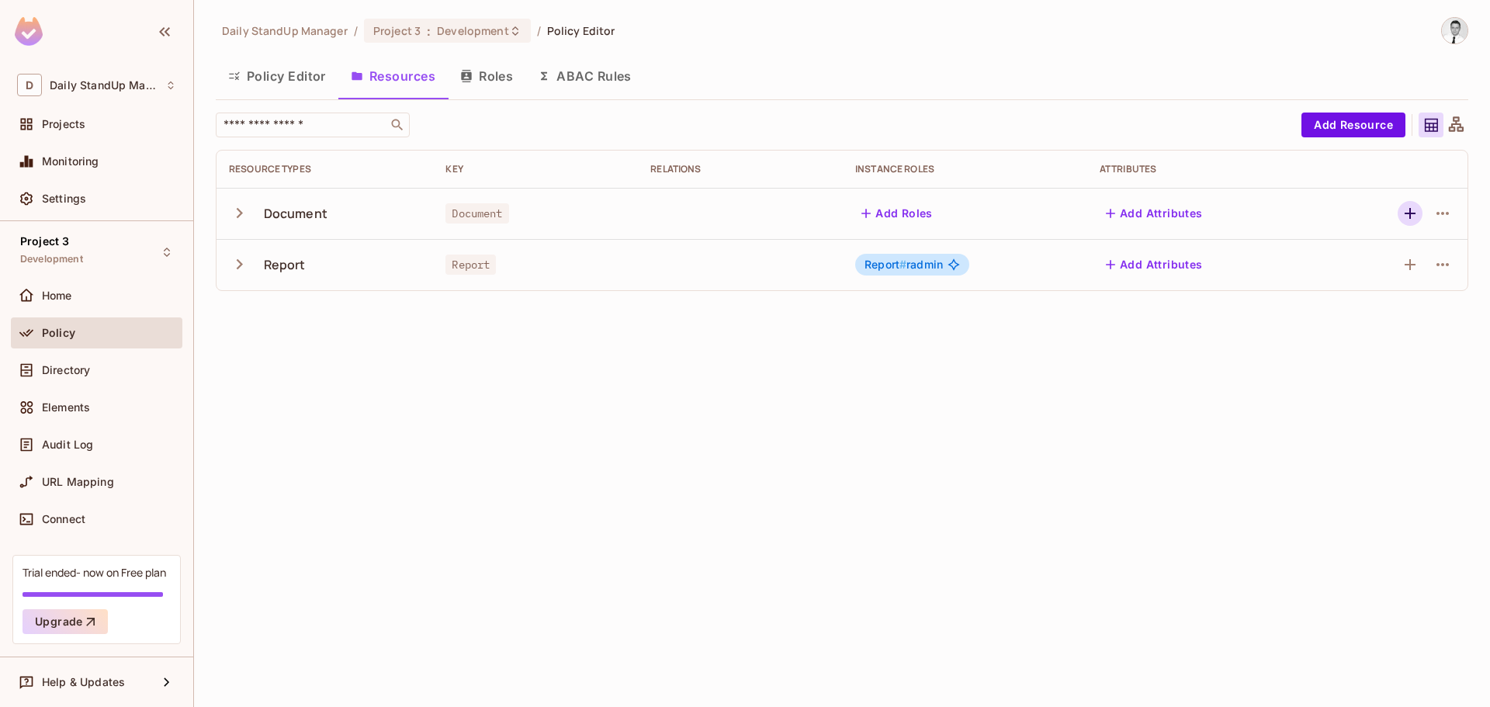
click at [1408, 212] on icon "button" at bounding box center [1410, 213] width 19 height 19
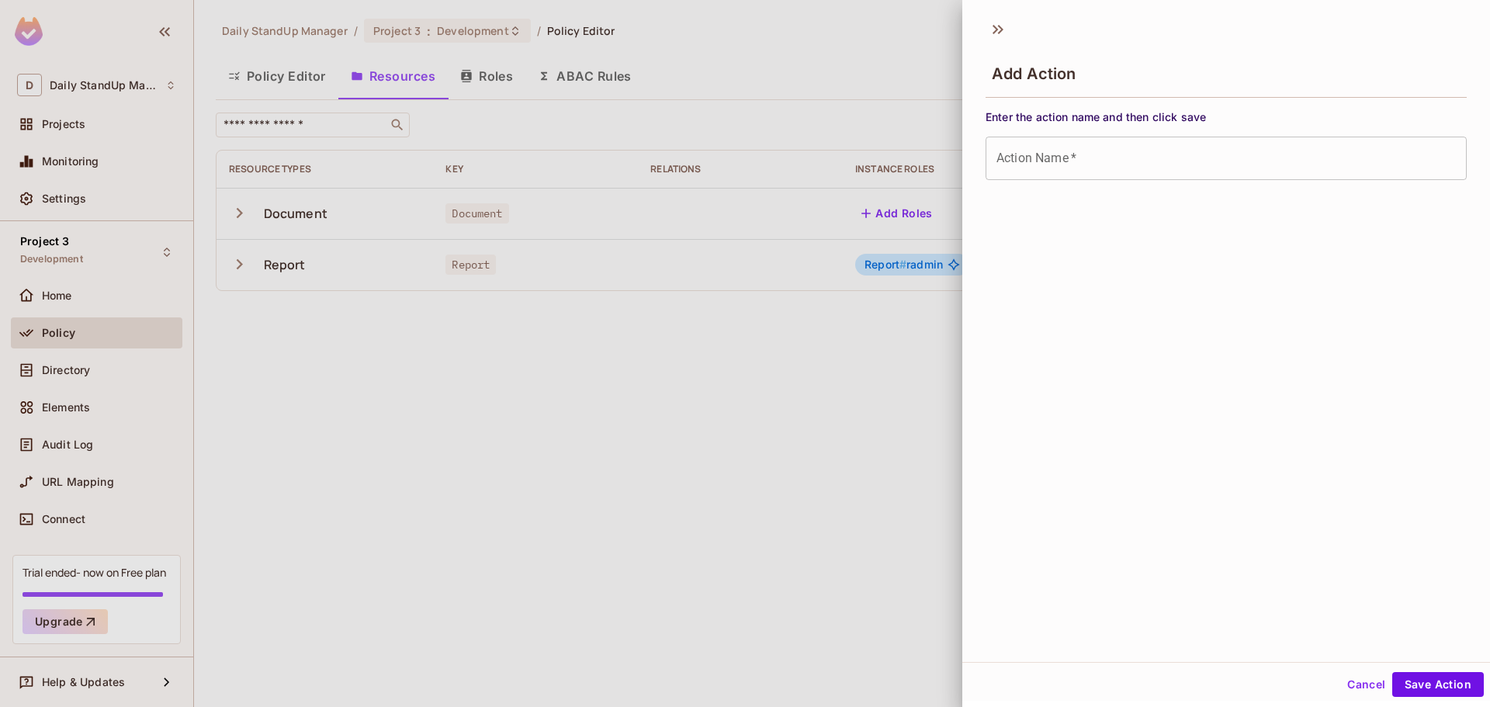
click at [1145, 36] on div "Add Action" at bounding box center [1227, 60] width 528 height 86
click at [997, 37] on icon at bounding box center [998, 29] width 25 height 25
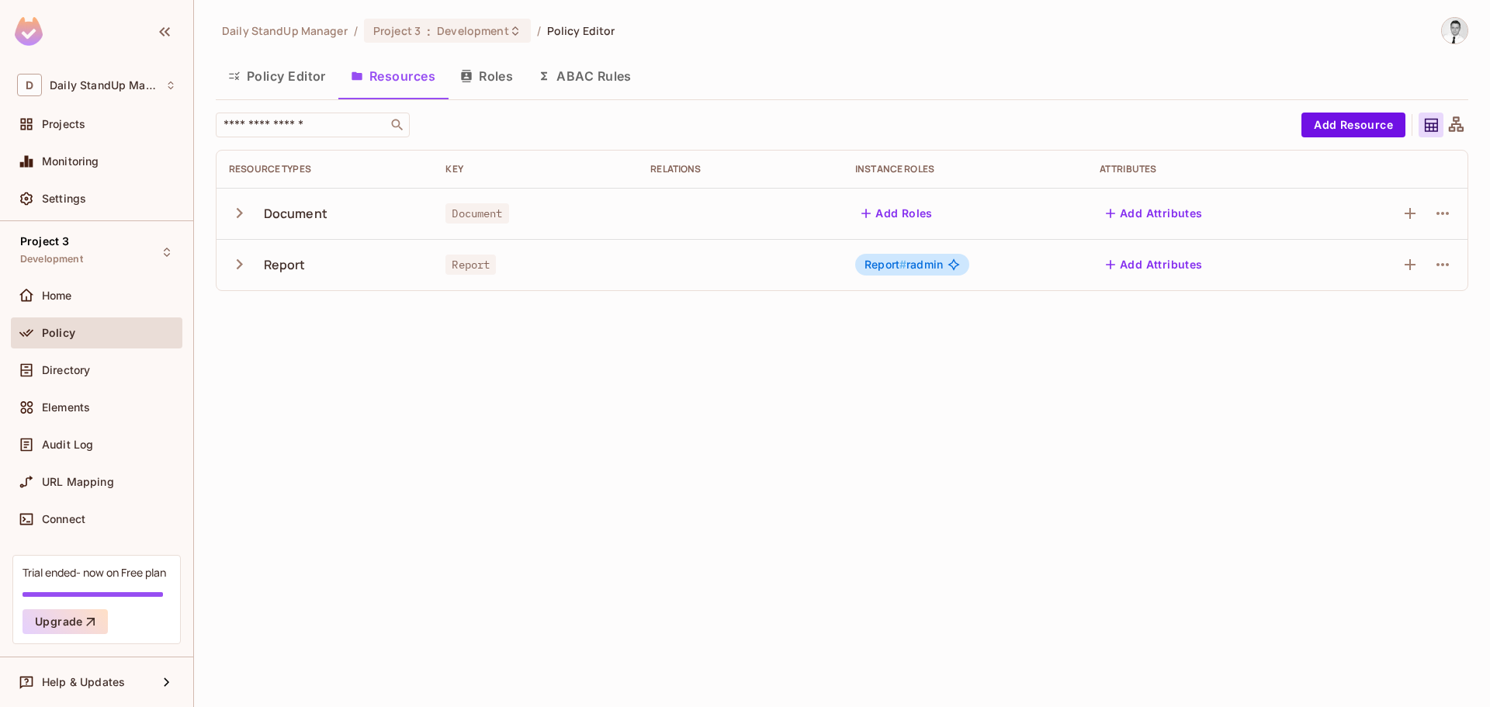
click at [1154, 95] on div "Policy Editor Resources Roles ABAC Rules" at bounding box center [842, 78] width 1253 height 43
click at [1404, 211] on icon "button" at bounding box center [1410, 213] width 19 height 19
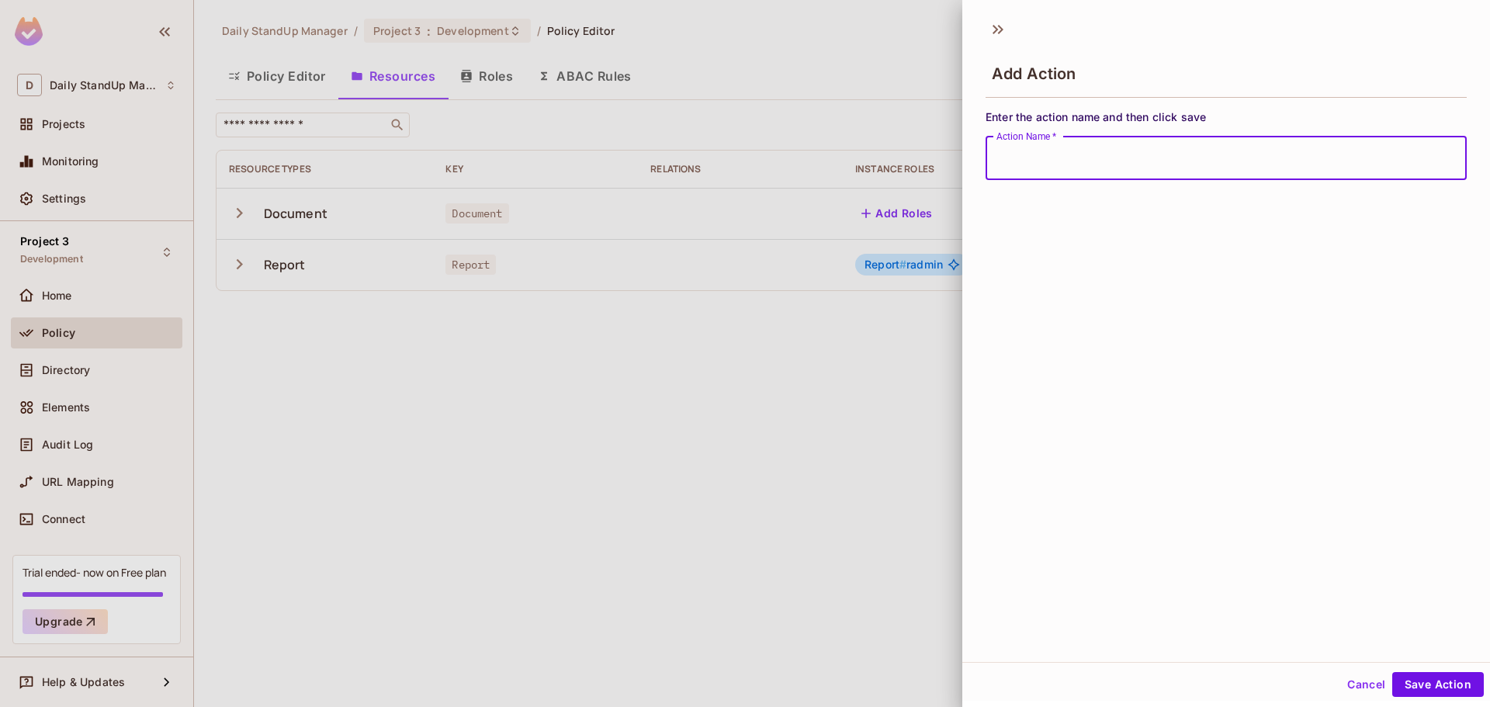
click at [1300, 456] on div "Add Action Enter the action name and then click save Action Name   * Action Nam…" at bounding box center [1227, 336] width 528 height 651
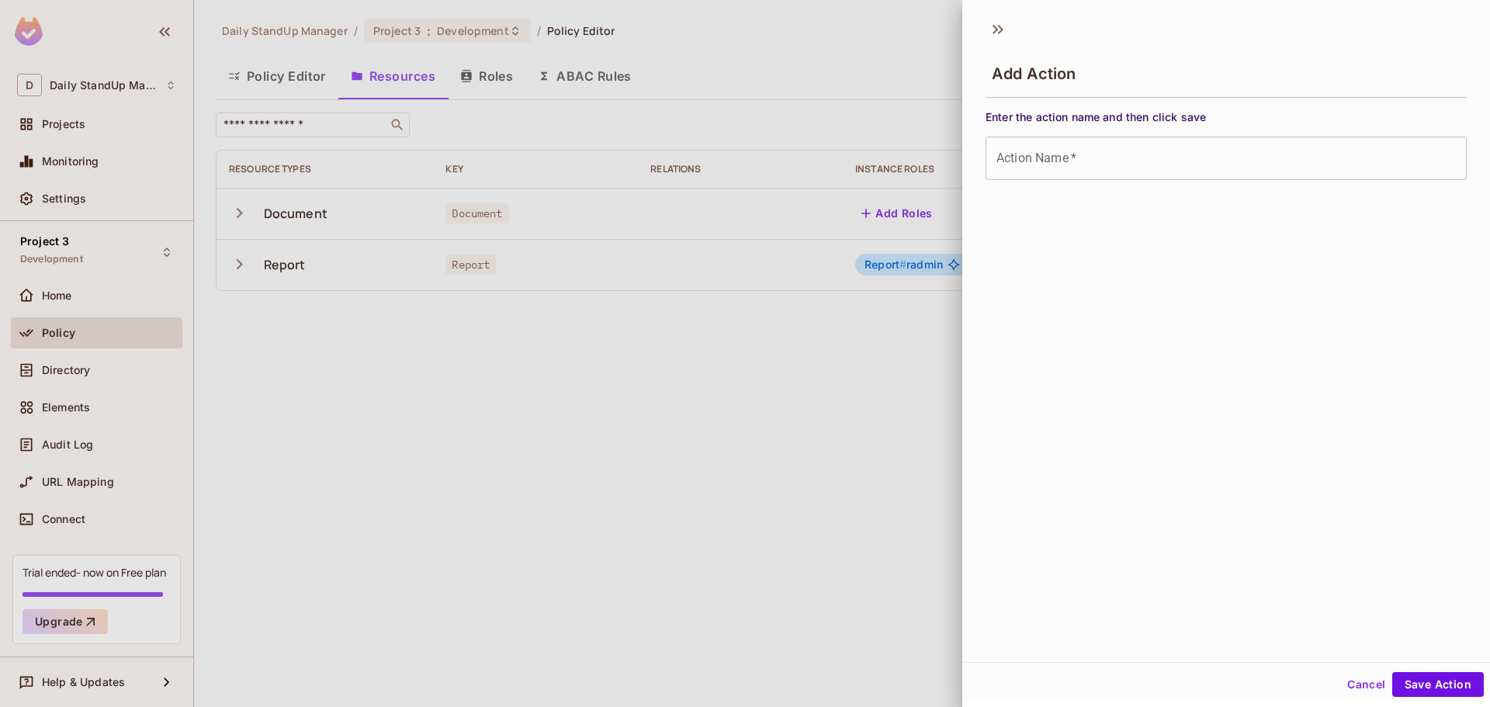
drag, startPoint x: 1320, startPoint y: 515, endPoint x: 1320, endPoint y: 480, distance: 34.2
click at [1320, 514] on div "Add Action Enter the action name and then click save Action Name   * Action Nam…" at bounding box center [1227, 336] width 528 height 651
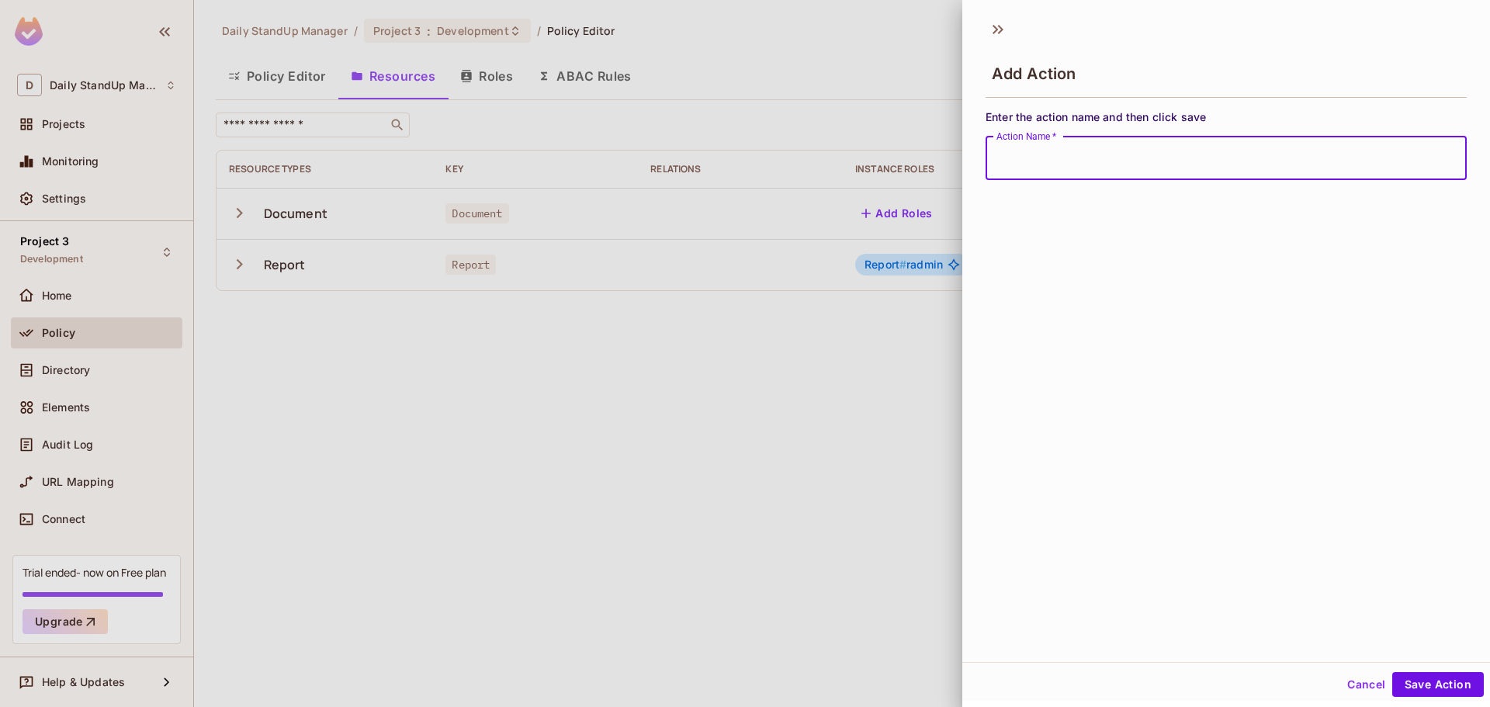
click at [1288, 150] on input "Action Name   *" at bounding box center [1226, 158] width 481 height 43
click at [1260, 301] on div "Add Action Enter the action name and then click save Action Name   * Action Nam…" at bounding box center [1227, 336] width 528 height 651
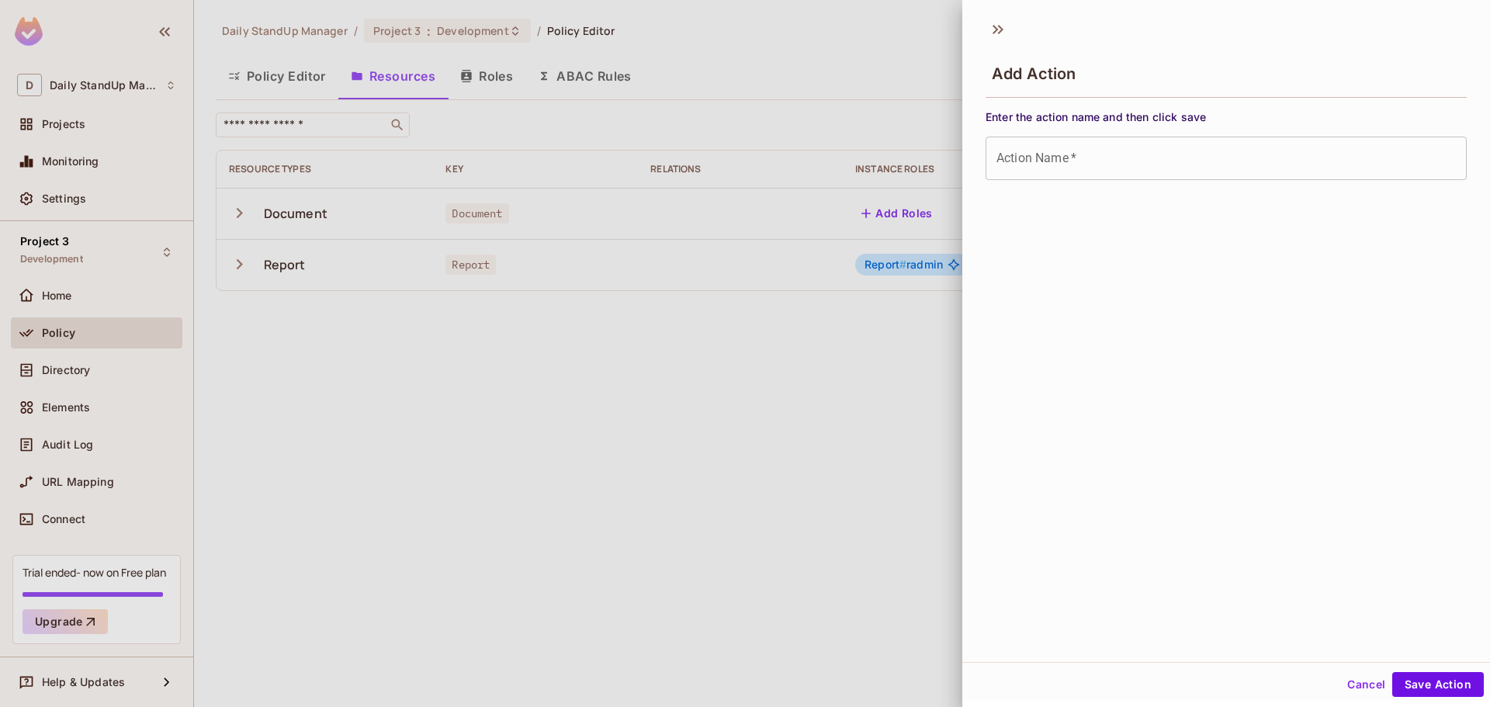
click at [1360, 680] on button "Cancel" at bounding box center [1366, 684] width 50 height 25
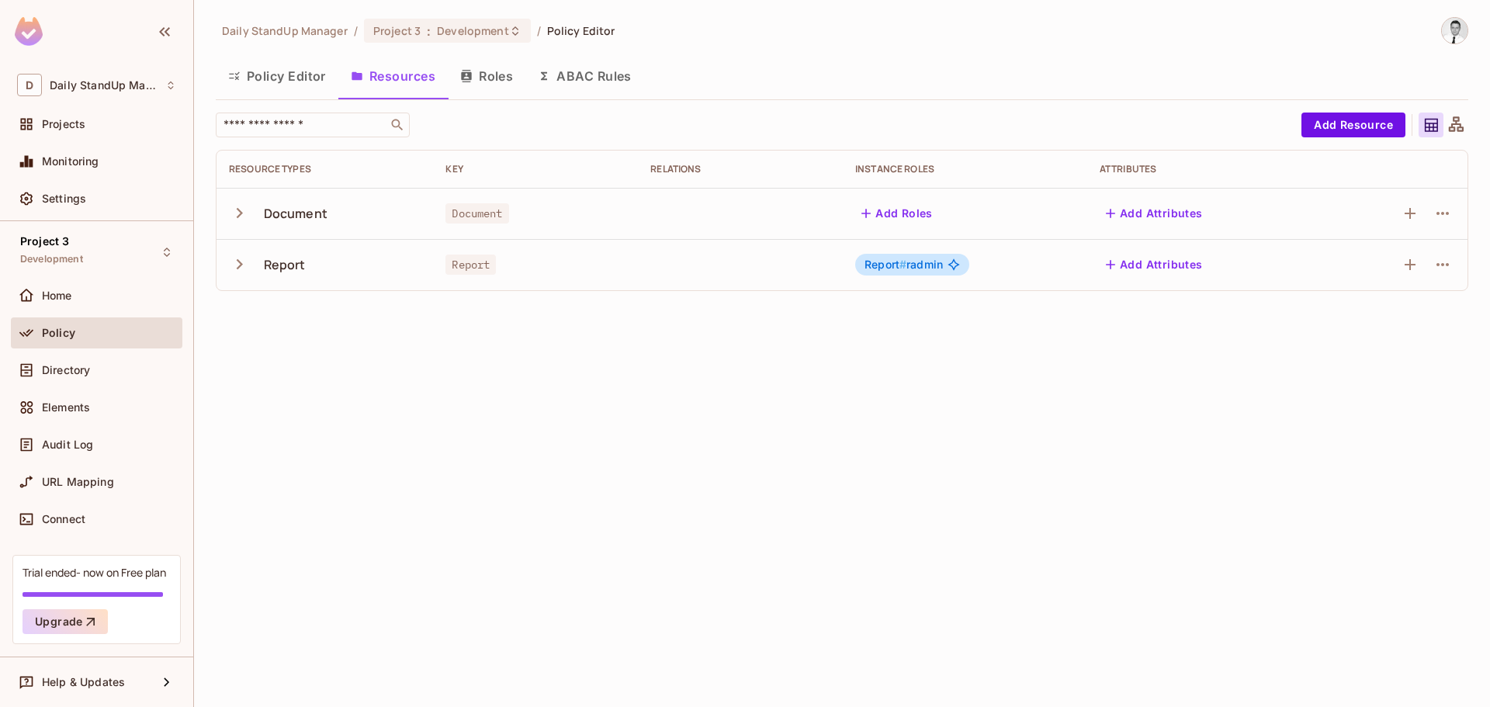
click at [248, 211] on icon "button" at bounding box center [239, 213] width 21 height 21
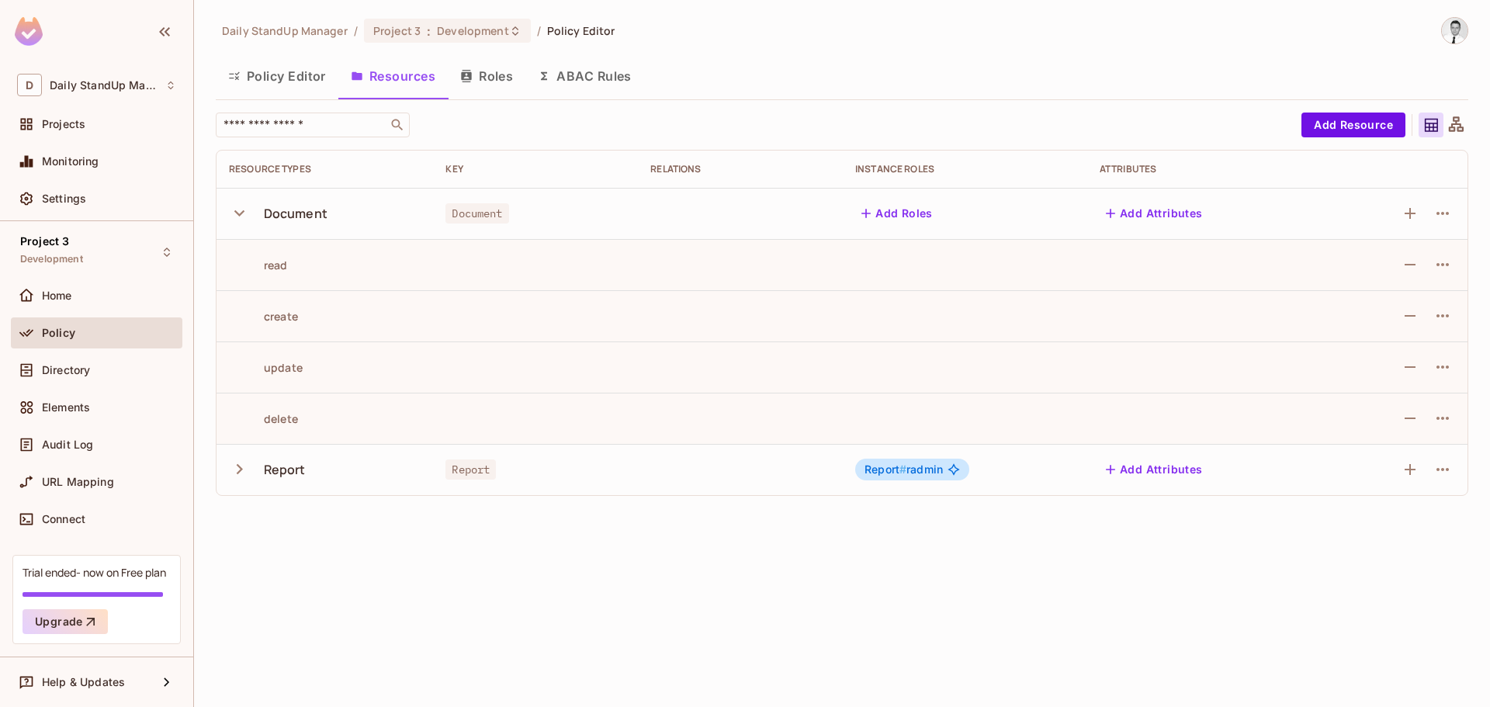
click at [810, 44] on div "Daily StandUp Manager / Project 3 : Development / Policy Editor Policy Editor R…" at bounding box center [842, 262] width 1253 height 491
click at [730, 99] on div "Policy Editor Resources Roles ABAC Rules" at bounding box center [842, 78] width 1253 height 43
click at [385, 75] on button "Resources" at bounding box center [392, 76] width 109 height 39
click at [561, 272] on td at bounding box center [535, 264] width 205 height 51
click at [241, 463] on icon "button" at bounding box center [239, 469] width 21 height 21
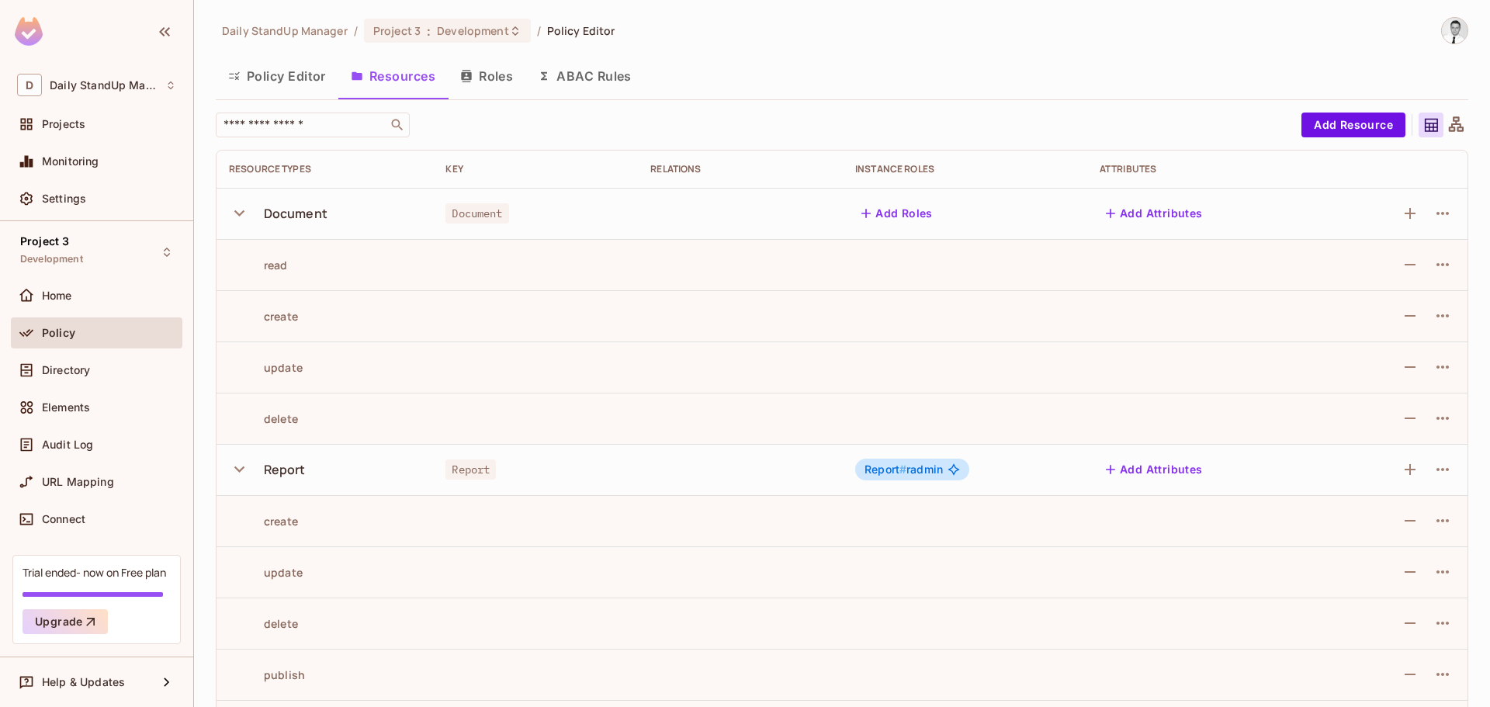
click at [701, 332] on td at bounding box center [740, 315] width 205 height 51
click at [830, 52] on div "Daily StandUp Manager / Project 3 : Development / Policy Editor Policy Editor R…" at bounding box center [842, 416] width 1253 height 799
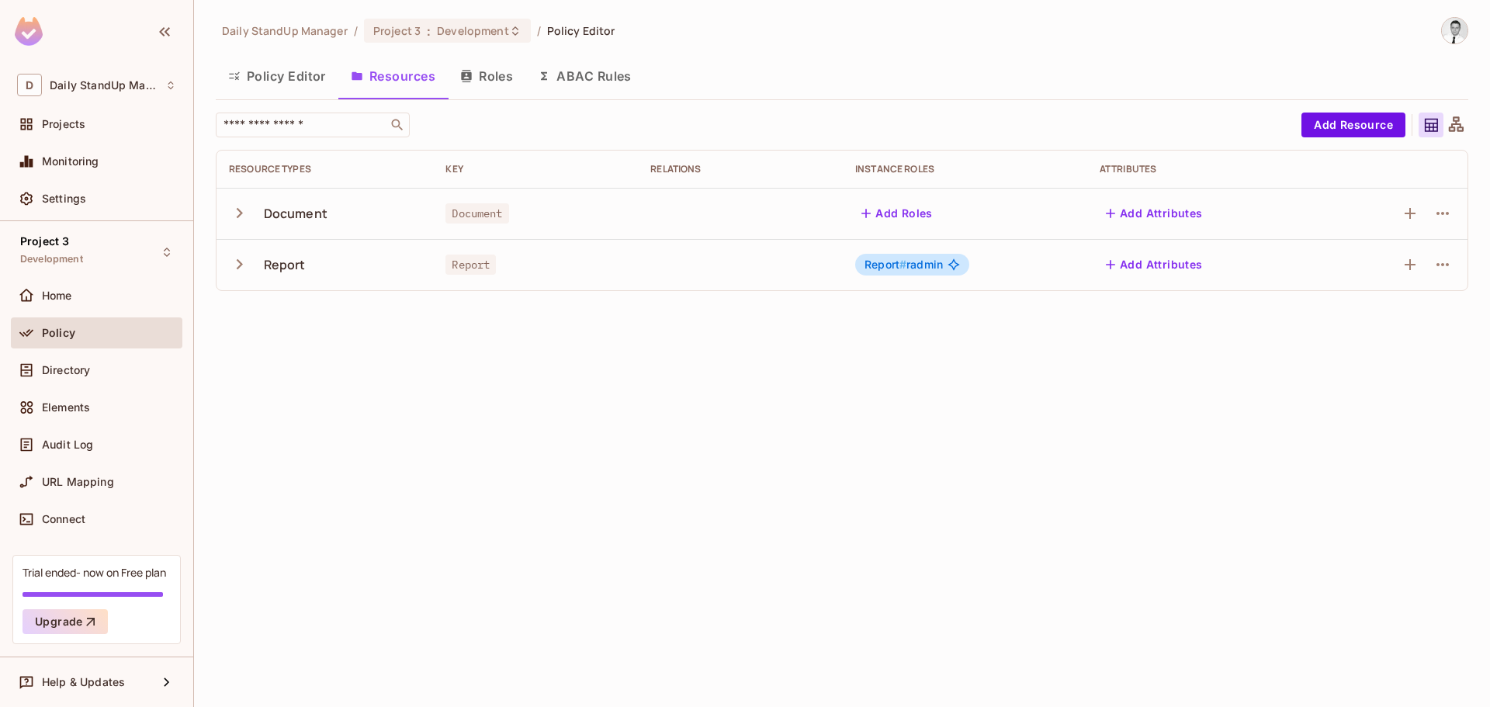
click at [1018, 2] on div "Daily StandUp Manager / Project 3 : Development / Policy Editor Policy Editor R…" at bounding box center [842, 353] width 1296 height 707
